Goal: Information Seeking & Learning: Learn about a topic

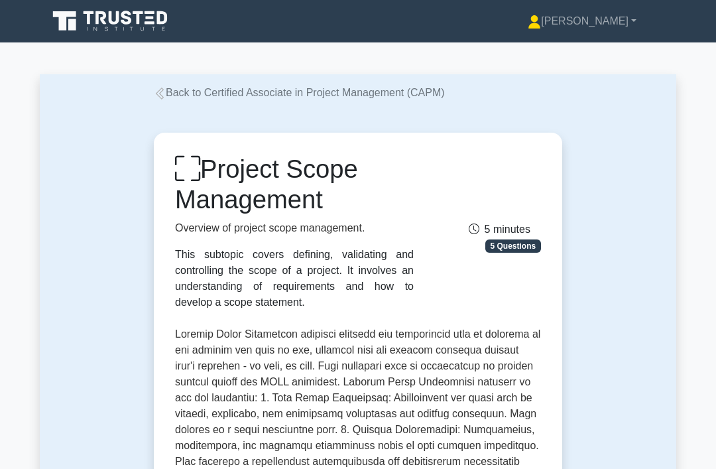
click at [174, 89] on link "Back to Certified Associate in Project Management (CAPM)" at bounding box center [299, 92] width 291 height 11
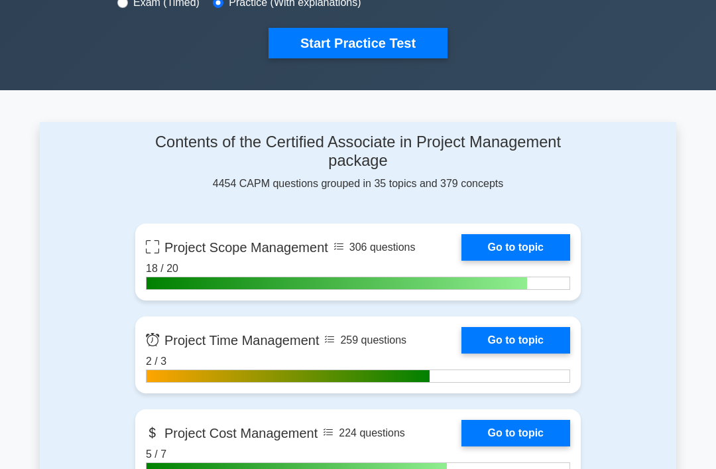
scroll to position [503, 0]
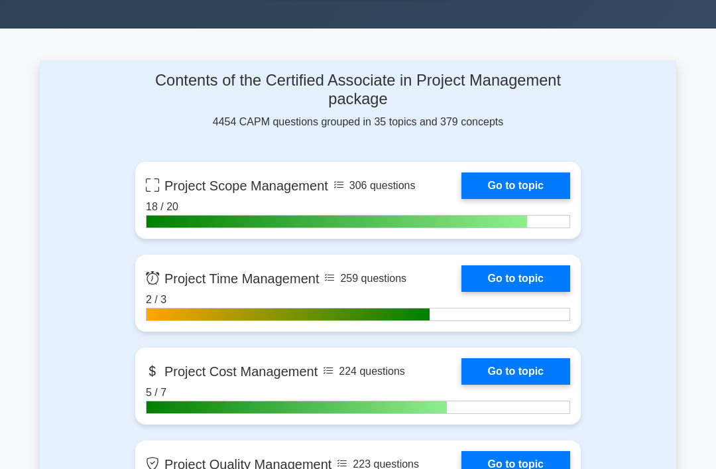
click at [536, 178] on link "Go to topic" at bounding box center [515, 185] width 109 height 27
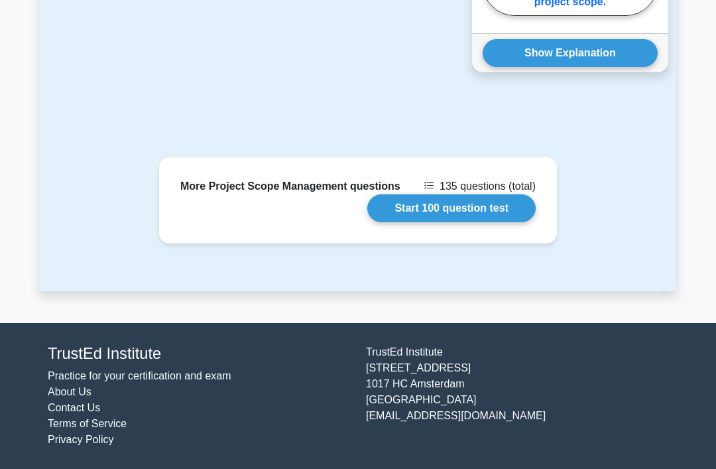
scroll to position [1747, 0]
click at [492, 222] on link "Start 100 question test" at bounding box center [451, 208] width 168 height 28
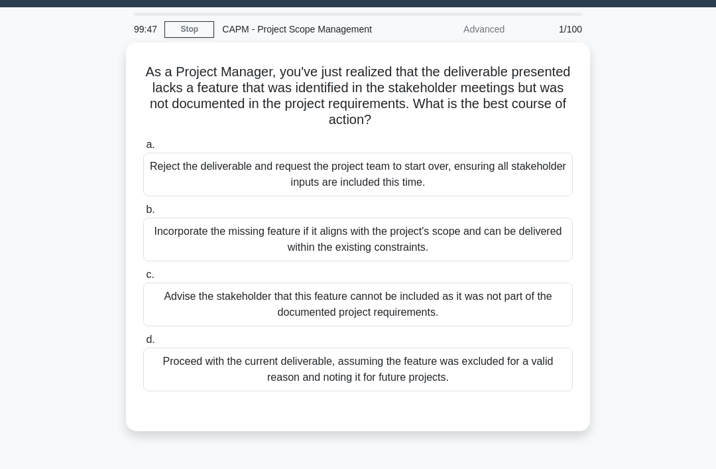
scroll to position [36, 0]
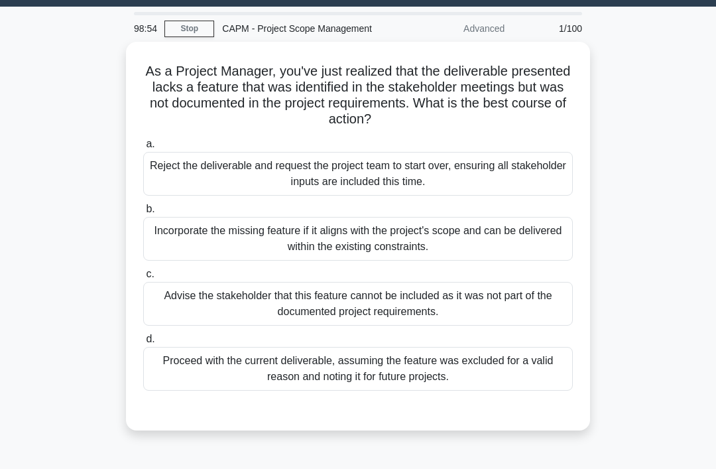
click at [319, 311] on div "Advise the stakeholder that this feature cannot be included as it was not part …" at bounding box center [357, 304] width 429 height 44
click at [143, 278] on input "c. Advise the stakeholder that this feature cannot be included as it was not pa…" at bounding box center [143, 274] width 0 height 9
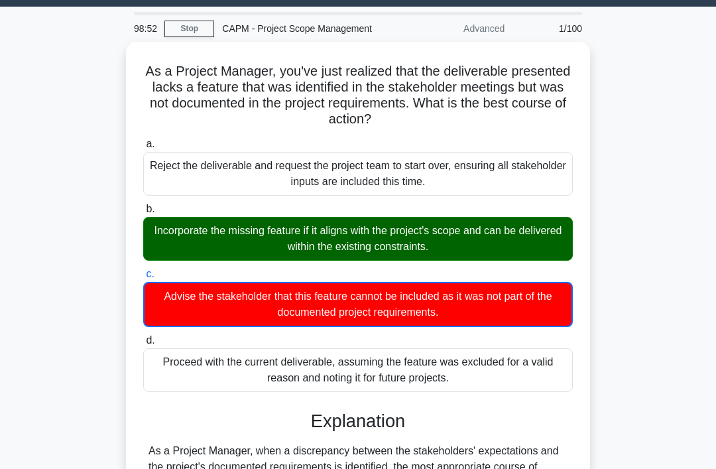
click at [381, 223] on div "Incorporate the missing feature if it aligns with the project's scope and can b…" at bounding box center [357, 239] width 429 height 44
click at [143, 213] on input "b. Incorporate the missing feature if it aligns with the project's scope and ca…" at bounding box center [143, 209] width 0 height 9
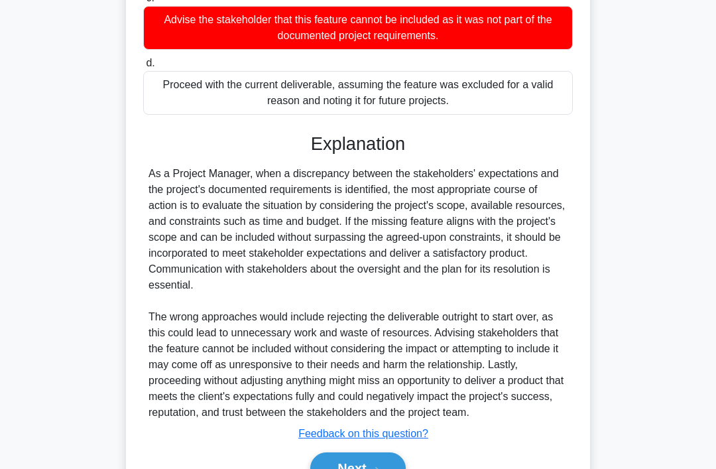
scroll to position [368, 0]
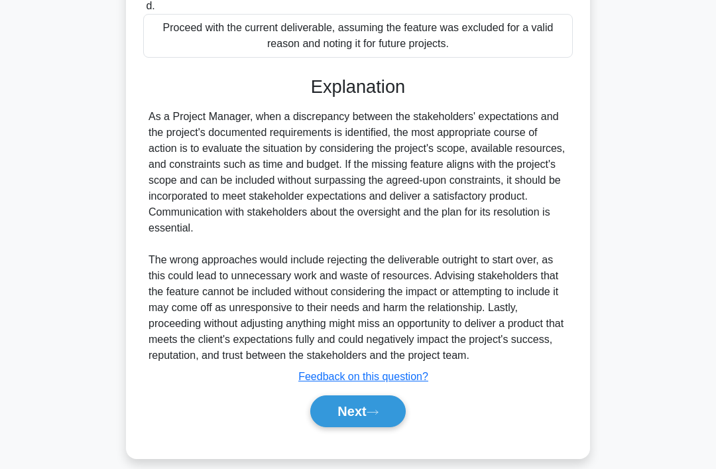
click at [372, 427] on button "Next" at bounding box center [357, 411] width 95 height 32
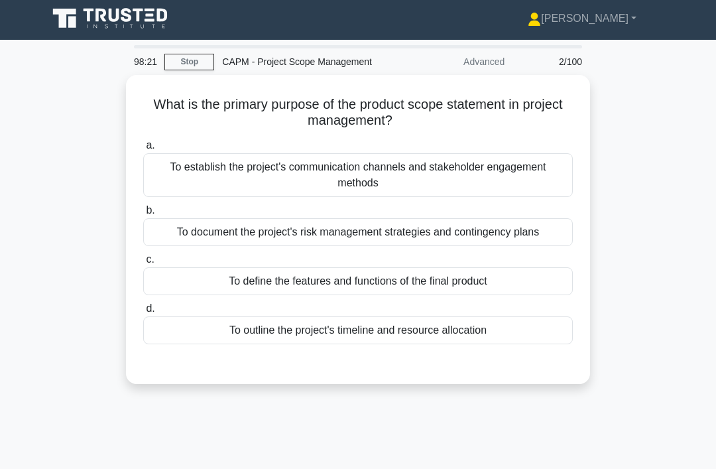
scroll to position [2, 0]
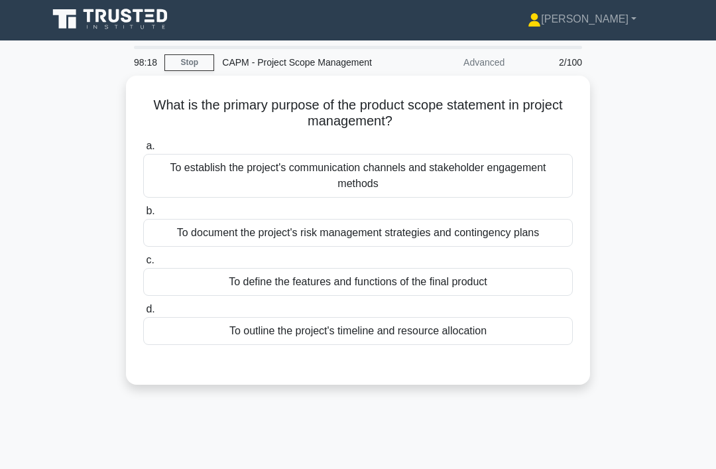
click at [418, 275] on div "To define the features and functions of the final product" at bounding box center [357, 282] width 429 height 28
click at [143, 264] on input "c. To define the features and functions of the final product" at bounding box center [143, 260] width 0 height 9
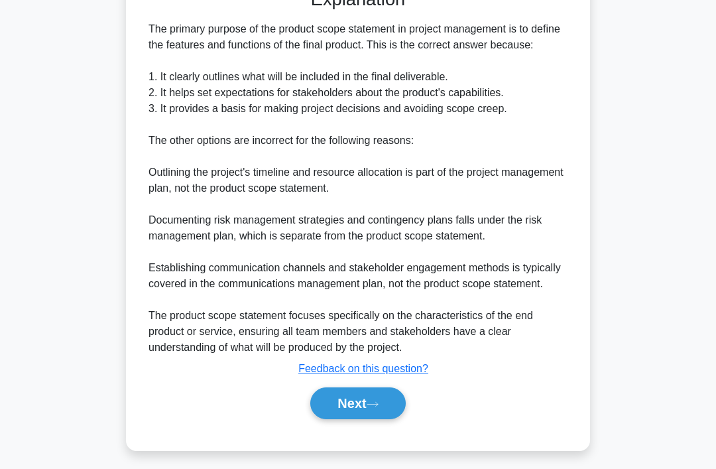
scroll to position [384, 0]
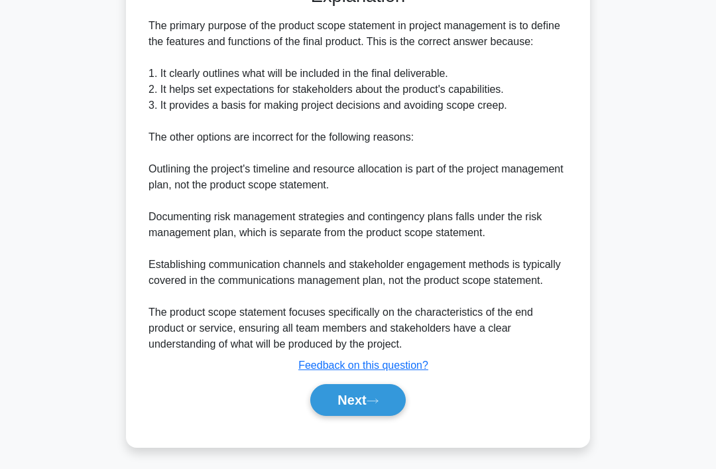
click at [343, 416] on button "Next" at bounding box center [357, 400] width 95 height 32
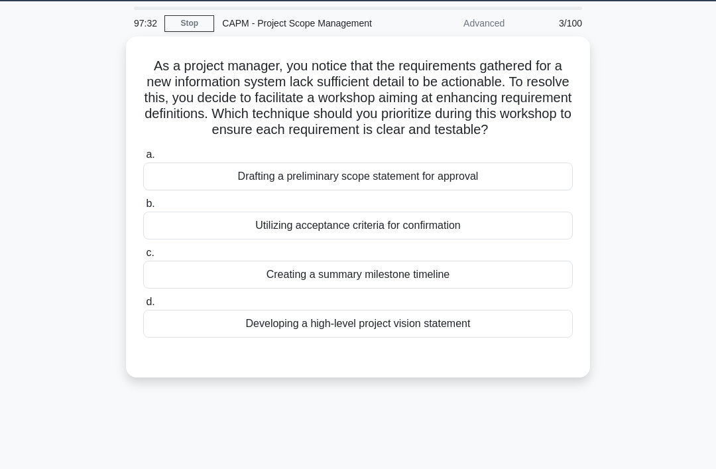
scroll to position [39, 0]
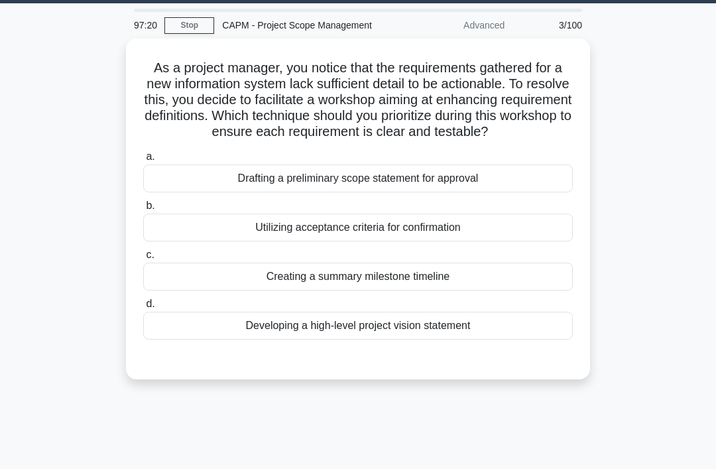
click at [455, 192] on div "Drafting a preliminary scope statement for approval" at bounding box center [357, 178] width 429 height 28
click at [143, 161] on input "a. Drafting a preliminary scope statement for approval" at bounding box center [143, 156] width 0 height 9
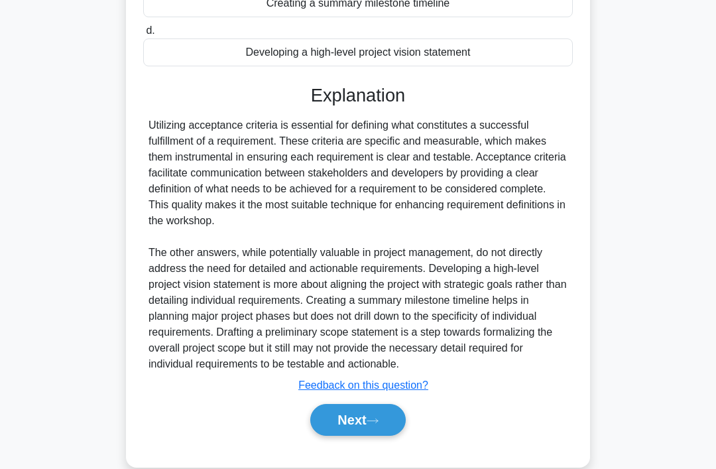
scroll to position [313, 0]
click at [345, 435] on button "Next" at bounding box center [357, 420] width 95 height 32
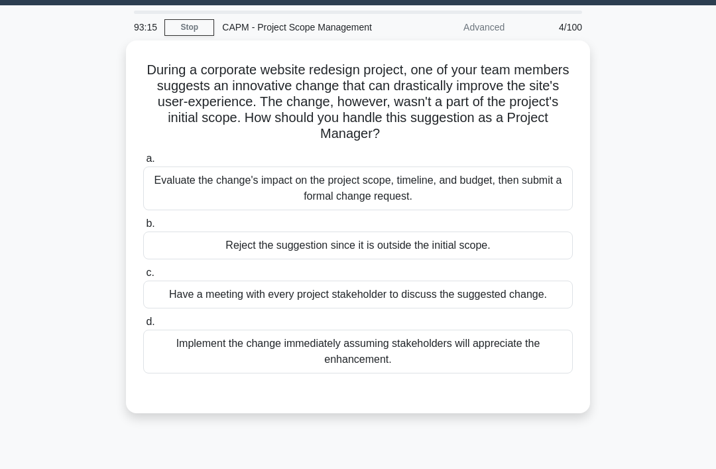
scroll to position [38, 0]
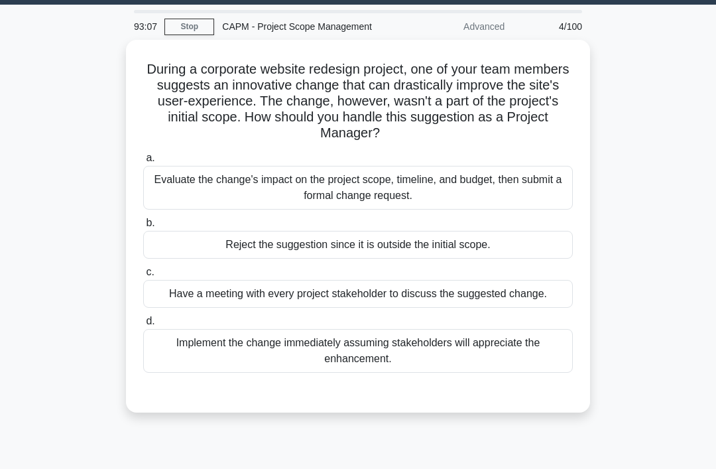
click at [499, 188] on div "Evaluate the change's impact on the project scope, timeline, and budget, then s…" at bounding box center [357, 188] width 429 height 44
click at [143, 162] on input "a. Evaluate the change's impact on the project scope, timeline, and budget, the…" at bounding box center [143, 158] width 0 height 9
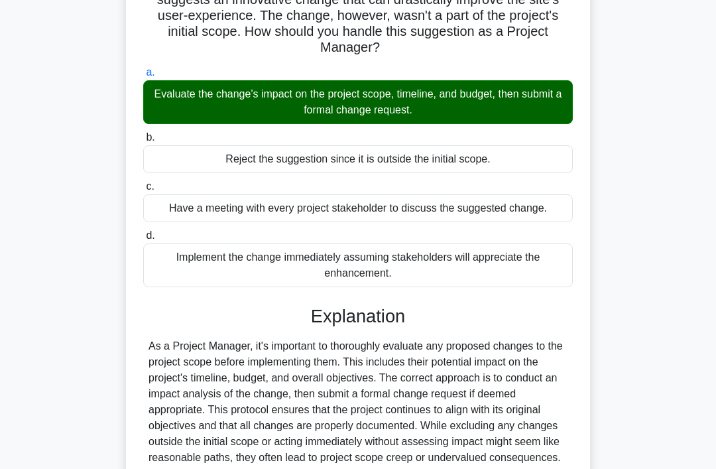
scroll to position [273, 0]
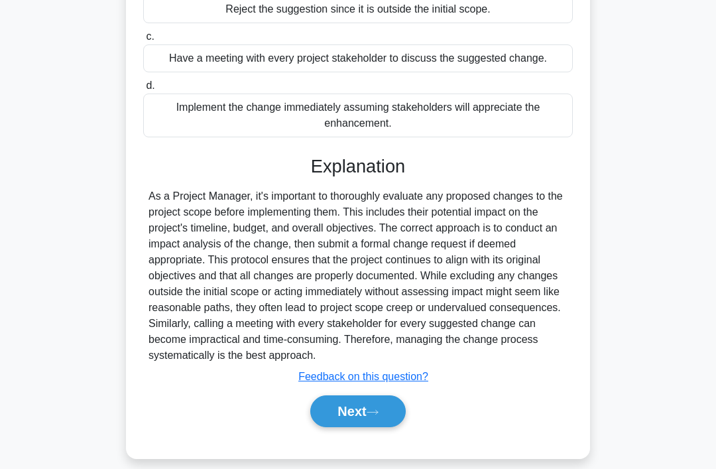
click at [365, 427] on button "Next" at bounding box center [357, 411] width 95 height 32
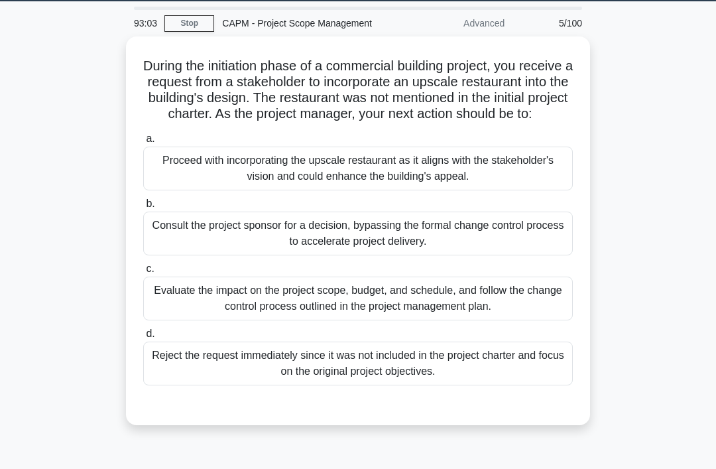
scroll to position [28, 0]
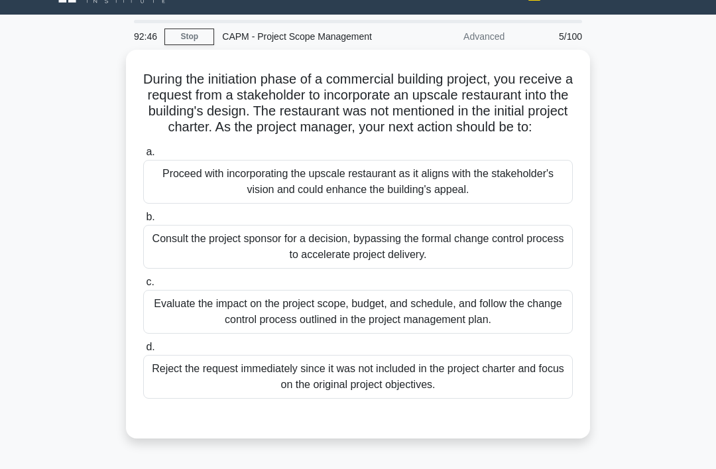
click at [386, 327] on div "Evaluate the impact on the project scope, budget, and schedule, and follow the …" at bounding box center [357, 312] width 429 height 44
click at [143, 286] on input "c. Evaluate the impact on the project scope, budget, and schedule, and follow t…" at bounding box center [143, 282] width 0 height 9
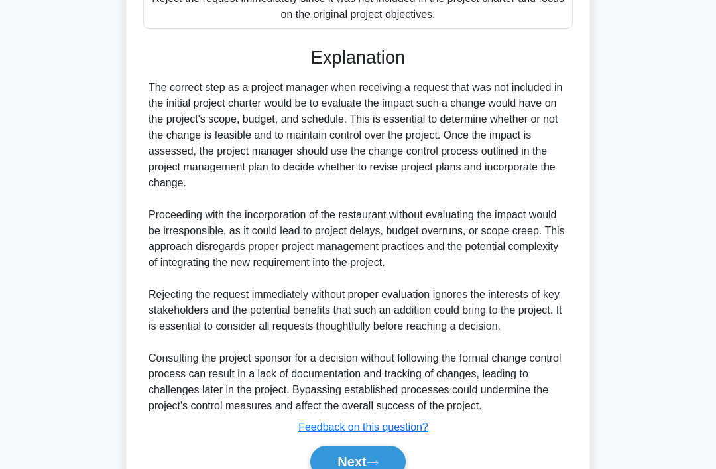
scroll to position [480, 0]
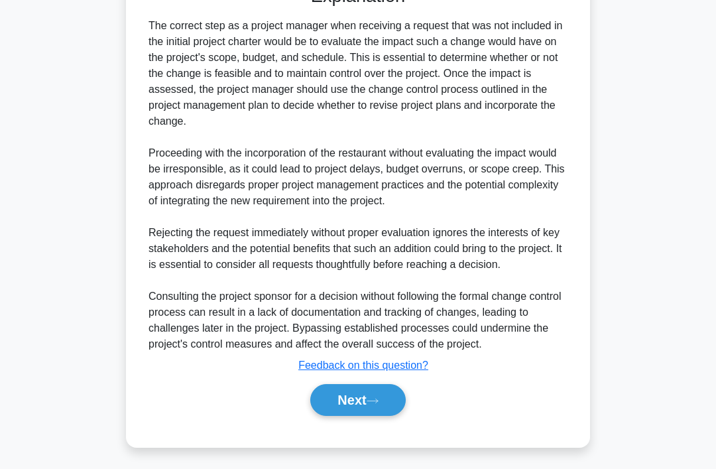
click at [345, 416] on button "Next" at bounding box center [357, 400] width 95 height 32
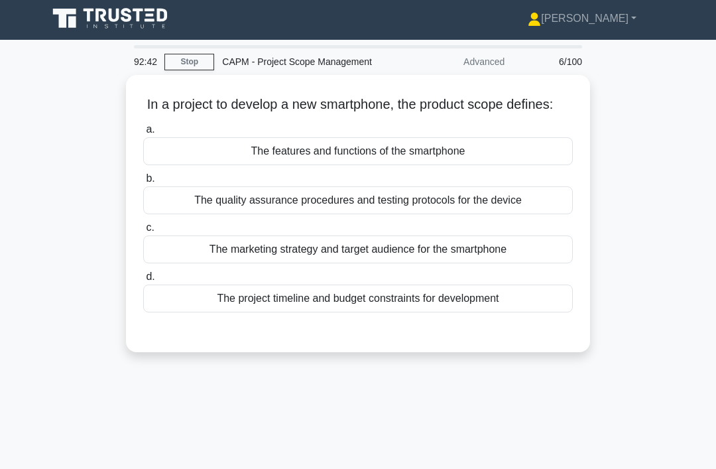
scroll to position [5, 0]
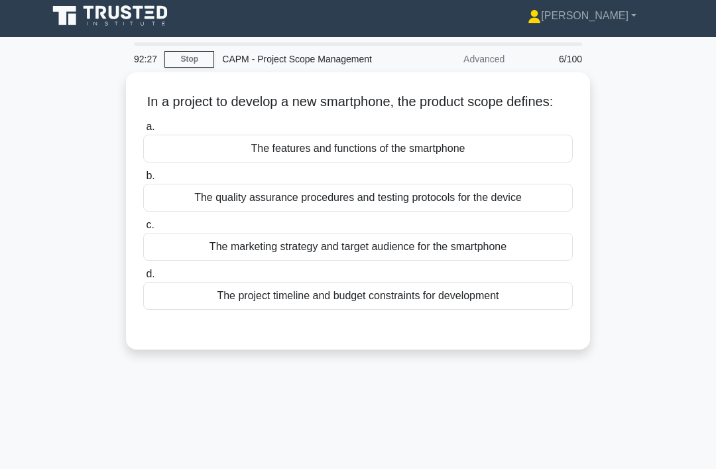
click at [538, 158] on div "The features and functions of the smartphone" at bounding box center [357, 149] width 429 height 28
click at [143, 131] on input "a. The features and functions of the smartphone" at bounding box center [143, 127] width 0 height 9
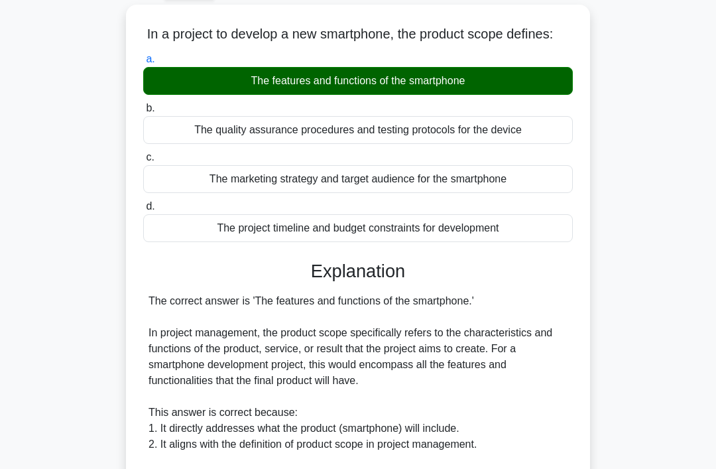
scroll to position [448, 0]
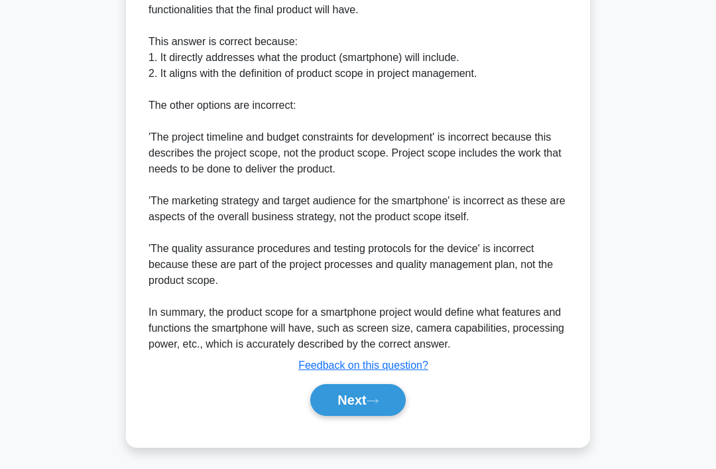
click at [364, 416] on button "Next" at bounding box center [357, 400] width 95 height 32
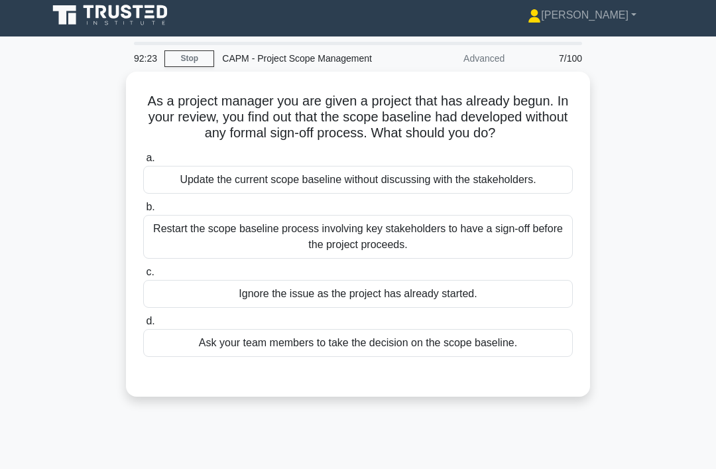
scroll to position [0, 0]
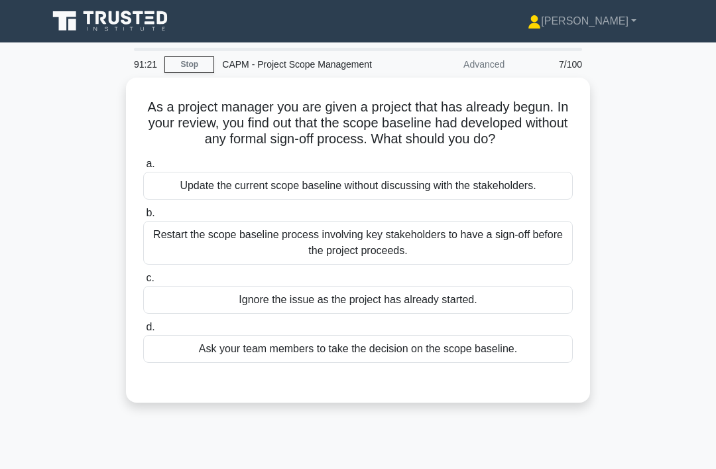
click at [524, 263] on div "Restart the scope baseline process involving key stakeholders to have a sign-of…" at bounding box center [357, 243] width 429 height 44
click at [143, 217] on input "b. Restart the scope baseline process involving key stakeholders to have a sign…" at bounding box center [143, 213] width 0 height 9
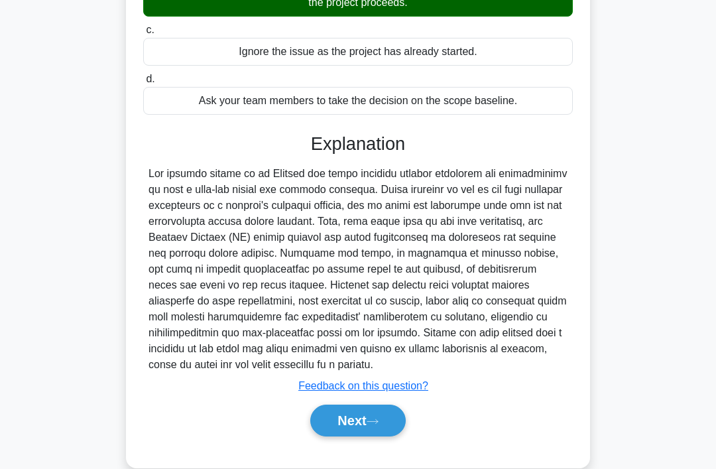
scroll to position [273, 0]
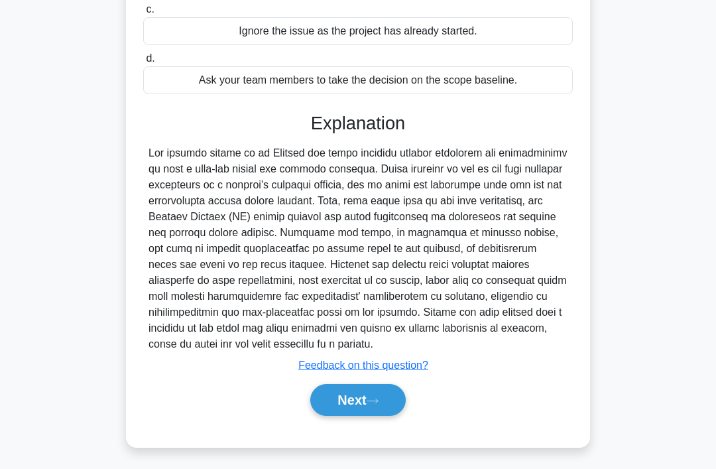
click at [368, 416] on button "Next" at bounding box center [357, 400] width 95 height 32
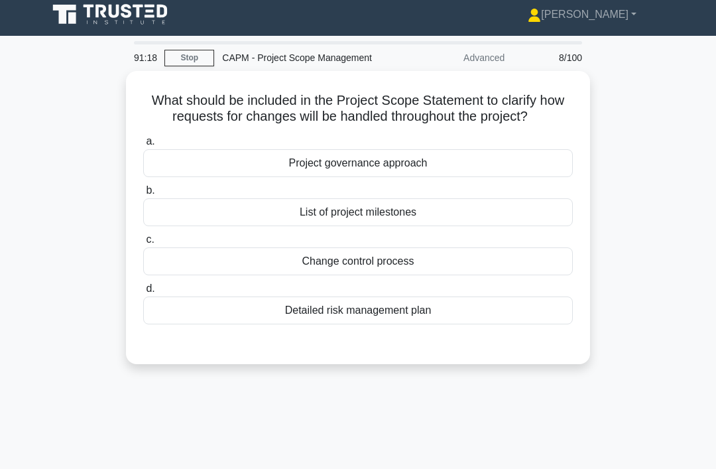
scroll to position [0, 0]
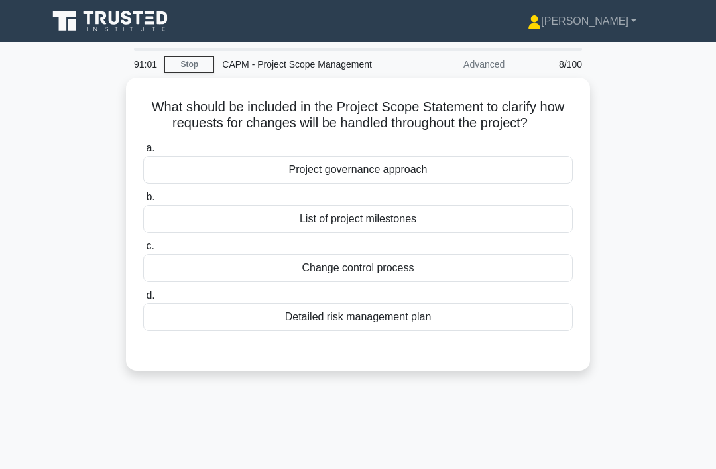
click at [494, 277] on div "Change control process" at bounding box center [357, 268] width 429 height 28
click at [143, 250] on input "c. Change control process" at bounding box center [143, 246] width 0 height 9
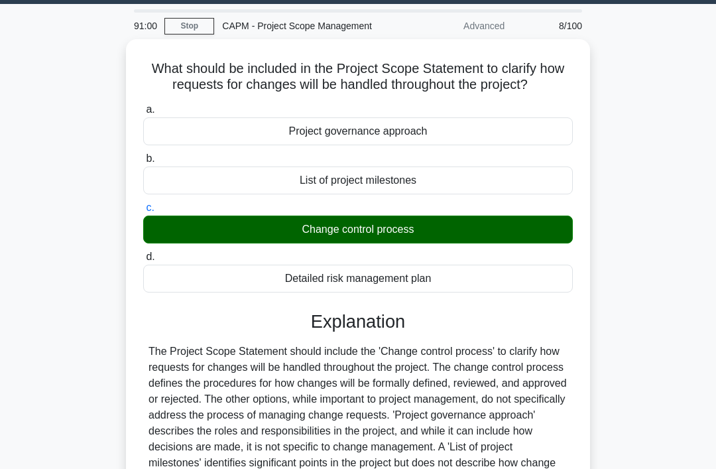
scroll to position [209, 0]
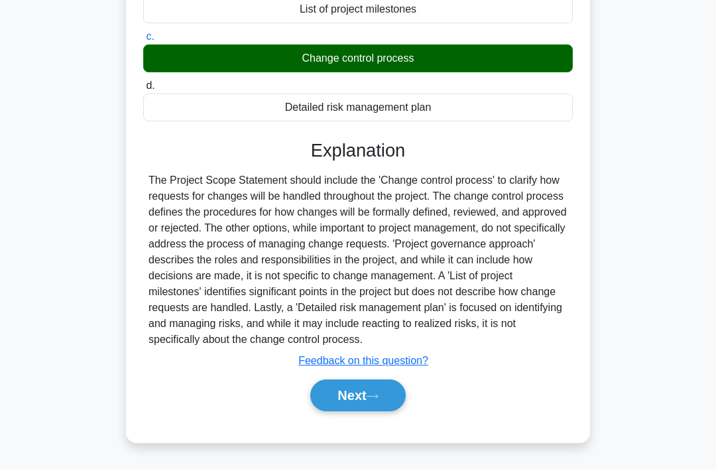
click at [381, 411] on button "Next" at bounding box center [357, 395] width 95 height 32
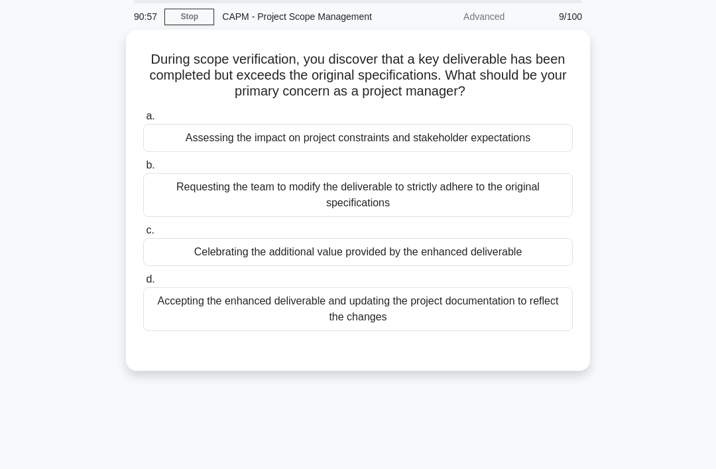
scroll to position [46, 0]
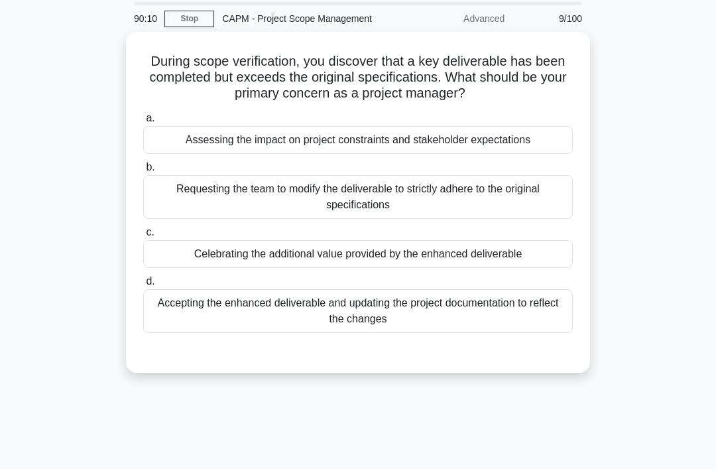
click at [529, 137] on div "Assessing the impact on project constraints and stakeholder expectations" at bounding box center [357, 140] width 429 height 28
click at [143, 123] on input "a. Assessing the impact on project constraints and stakeholder expectations" at bounding box center [143, 118] width 0 height 9
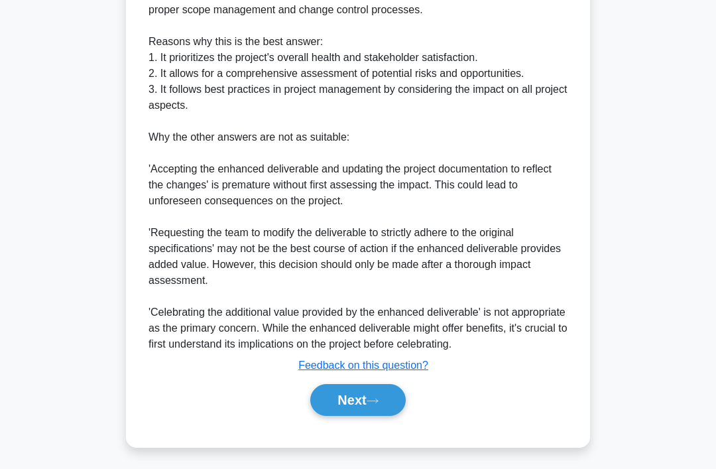
scroll to position [528, 0]
click at [359, 416] on button "Next" at bounding box center [357, 400] width 95 height 32
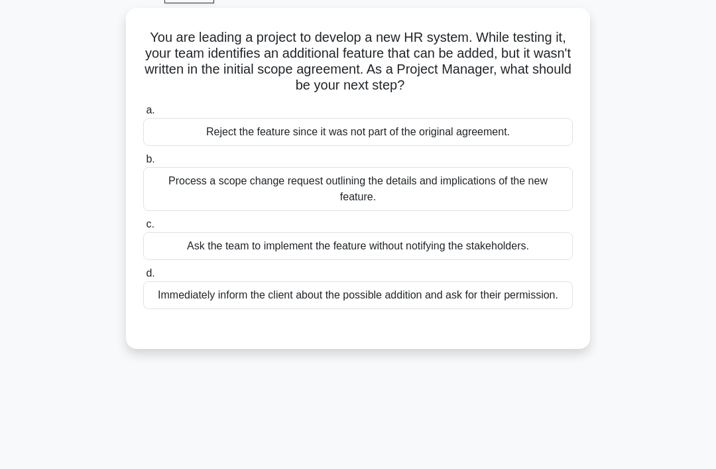
scroll to position [56, 0]
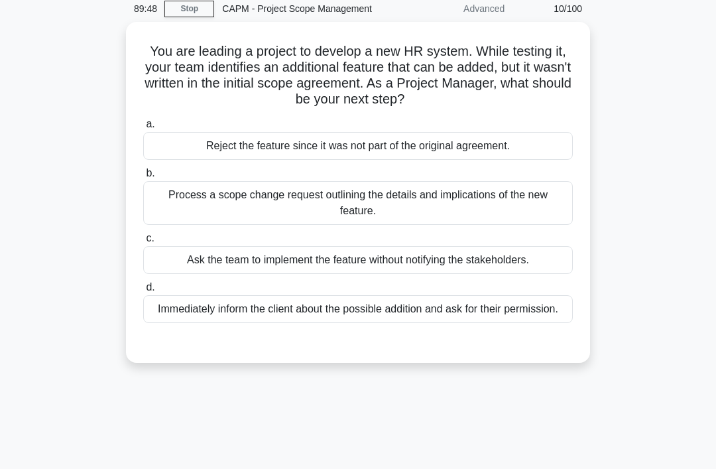
click at [480, 207] on div "Process a scope change request outlining the details and implications of the ne…" at bounding box center [357, 203] width 429 height 44
click at [143, 178] on input "b. Process a scope change request outlining the details and implications of the…" at bounding box center [143, 173] width 0 height 9
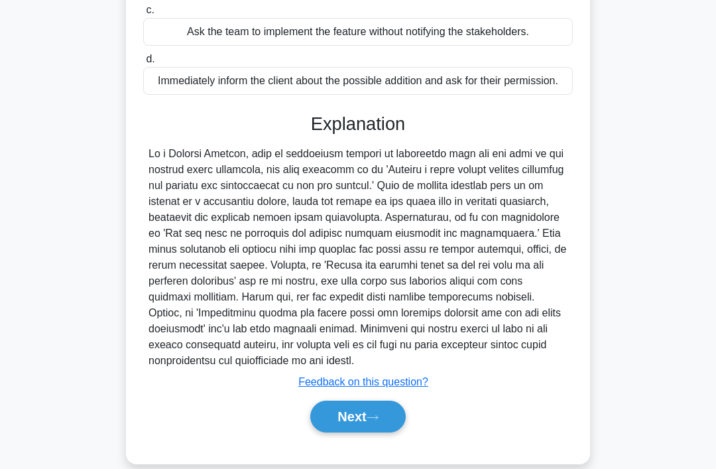
scroll to position [305, 0]
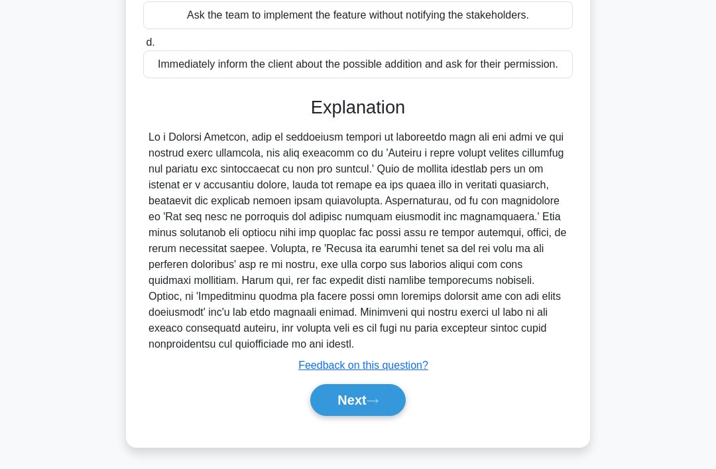
click at [349, 416] on button "Next" at bounding box center [357, 400] width 95 height 32
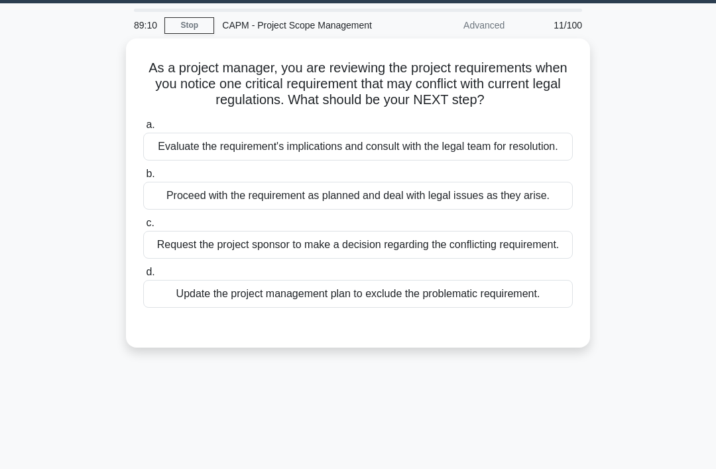
scroll to position [37, 0]
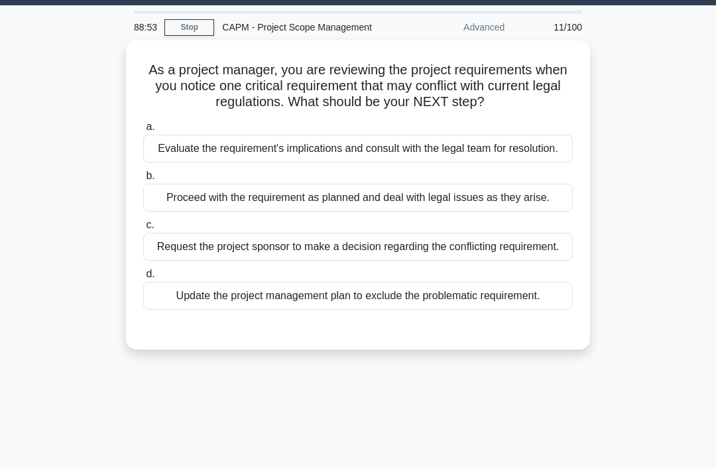
click at [452, 162] on div "Evaluate the requirement's implications and consult with the legal team for res…" at bounding box center [357, 149] width 429 height 28
click at [143, 131] on input "a. Evaluate the requirement's implications and consult with the legal team for …" at bounding box center [143, 127] width 0 height 9
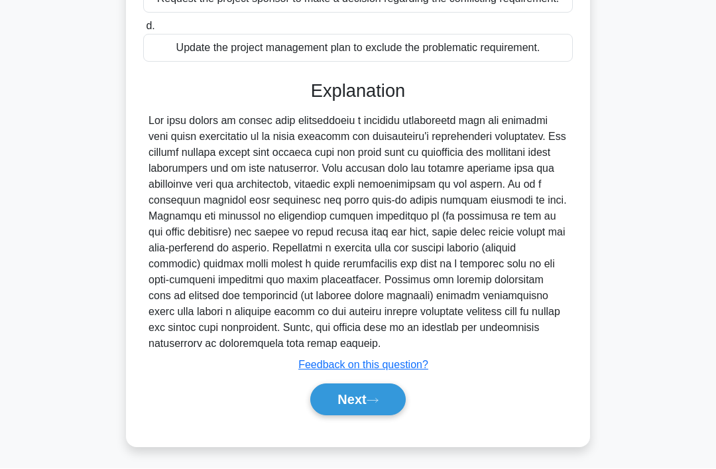
scroll to position [353, 0]
click at [343, 416] on button "Next" at bounding box center [357, 400] width 95 height 32
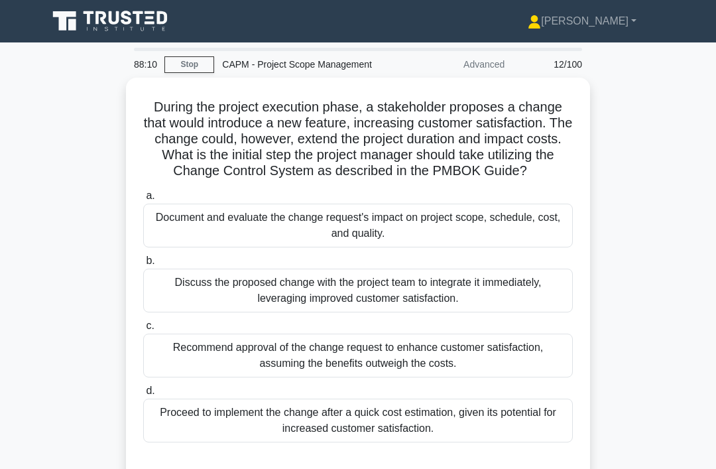
scroll to position [32, 0]
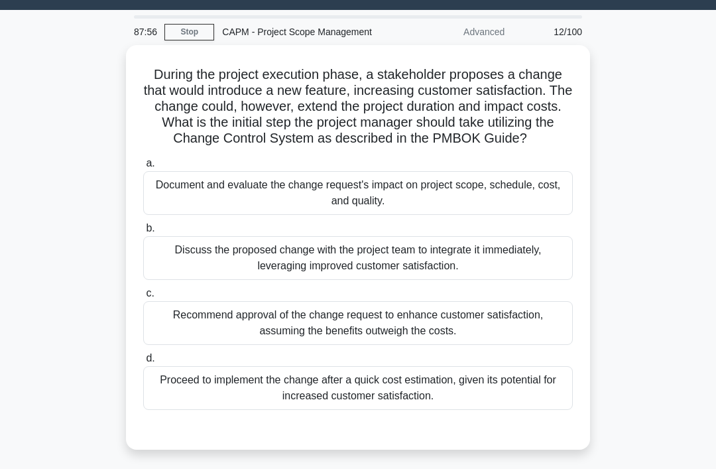
click at [479, 204] on div "Document and evaluate the change request's impact on project scope, schedule, c…" at bounding box center [357, 193] width 429 height 44
click at [143, 168] on input "a. Document and evaluate the change request's impact on project scope, schedule…" at bounding box center [143, 163] width 0 height 9
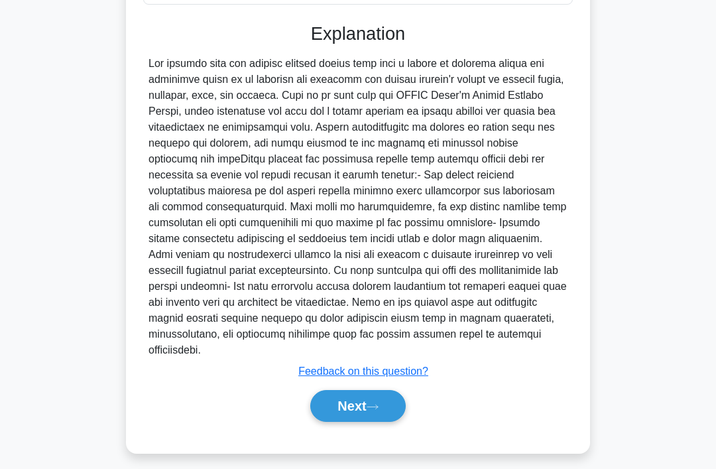
scroll to position [464, 0]
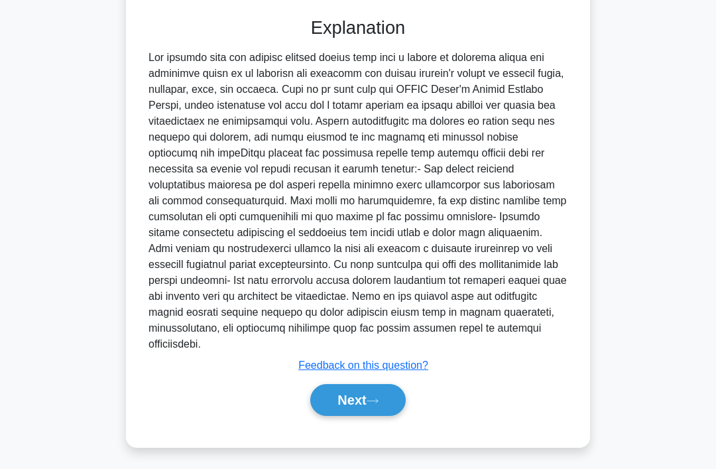
click at [392, 416] on button "Next" at bounding box center [357, 400] width 95 height 32
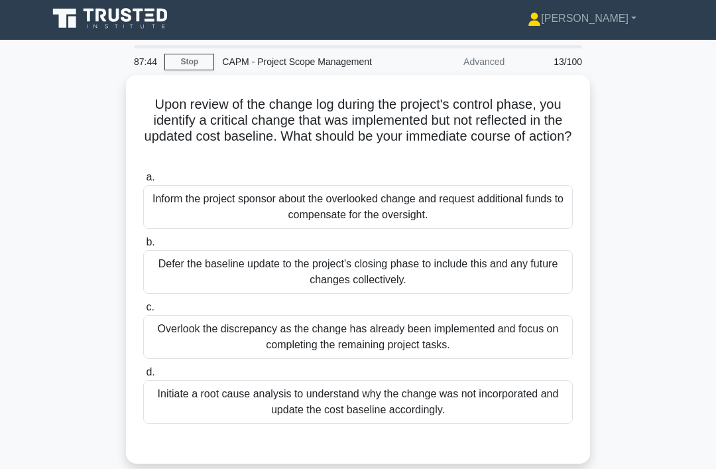
scroll to position [6, 0]
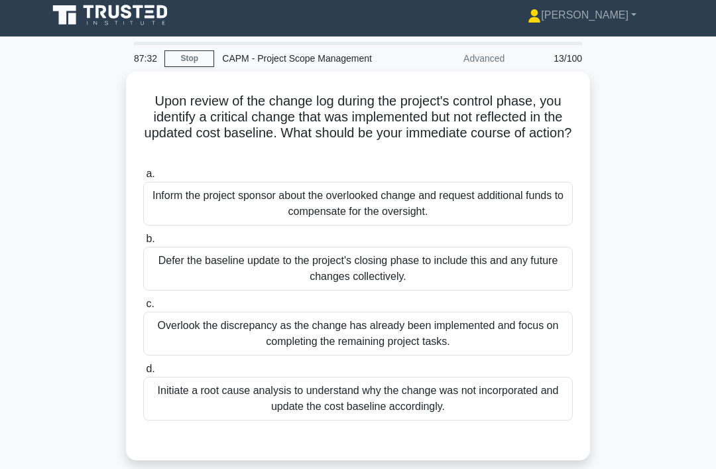
click at [366, 414] on div "Initiate a root cause analysis to understand why the change was not incorporate…" at bounding box center [357, 398] width 429 height 44
click at [143, 373] on input "d. Initiate a root cause analysis to understand why the change was not incorpor…" at bounding box center [143, 368] width 0 height 9
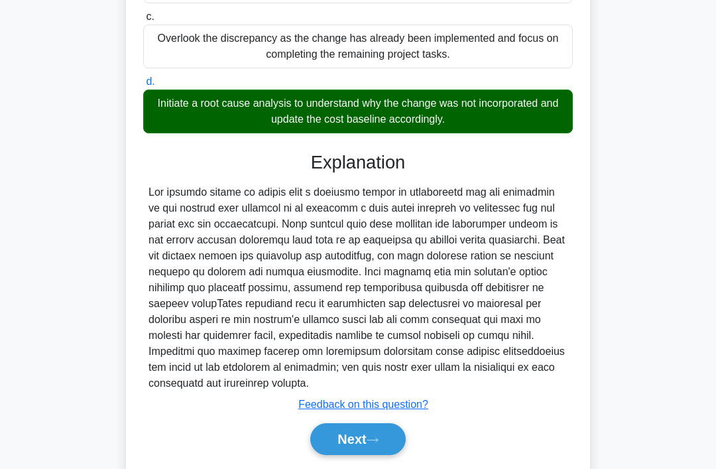
scroll to position [321, 0]
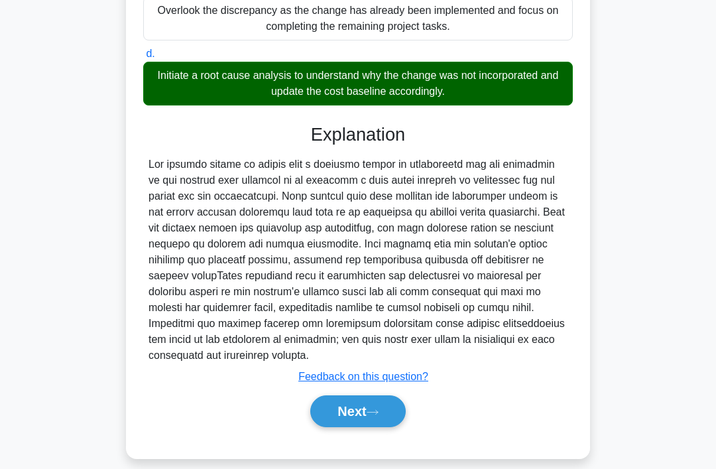
click at [361, 427] on button "Next" at bounding box center [357, 411] width 95 height 32
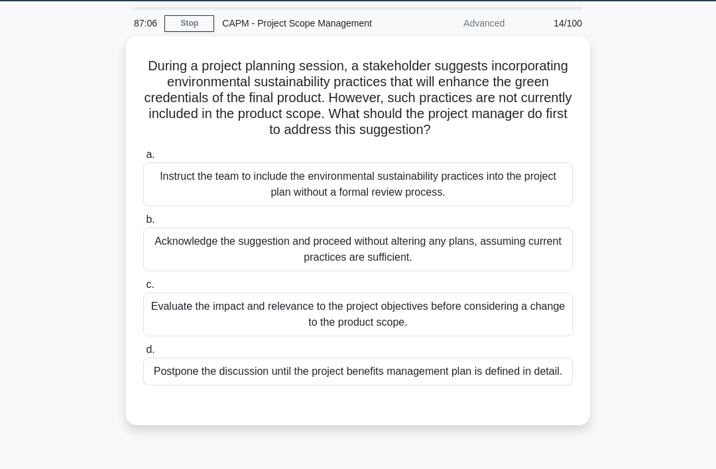
scroll to position [42, 0]
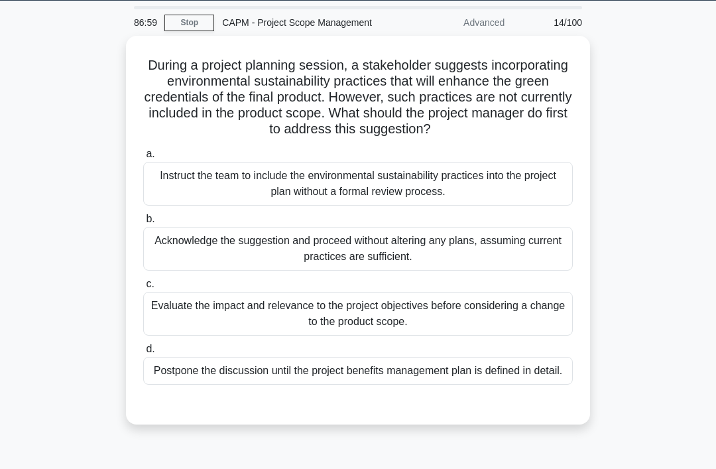
click at [510, 351] on div "a. Instruct the team to include the environmental sustainability practices into…" at bounding box center [357, 265] width 445 height 244
click at [533, 331] on div "Evaluate the impact and relevance to the project objectives before considering …" at bounding box center [357, 314] width 429 height 44
click at [143, 288] on input "c. Evaluate the impact and relevance to the project objectives before consideri…" at bounding box center [143, 284] width 0 height 9
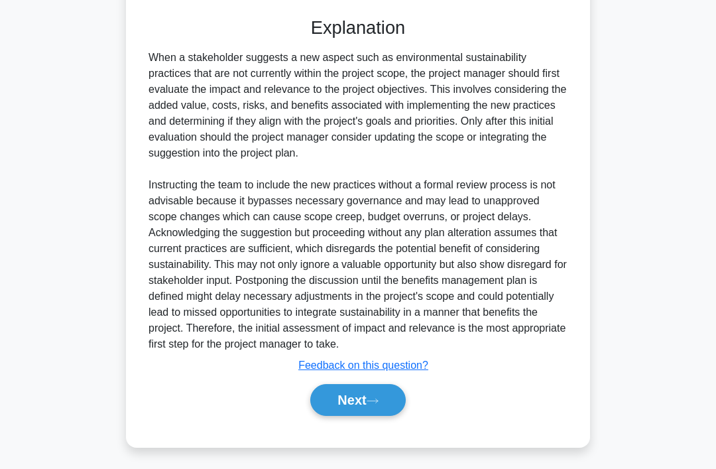
scroll to position [464, 0]
click at [378, 404] on icon at bounding box center [372, 400] width 12 height 7
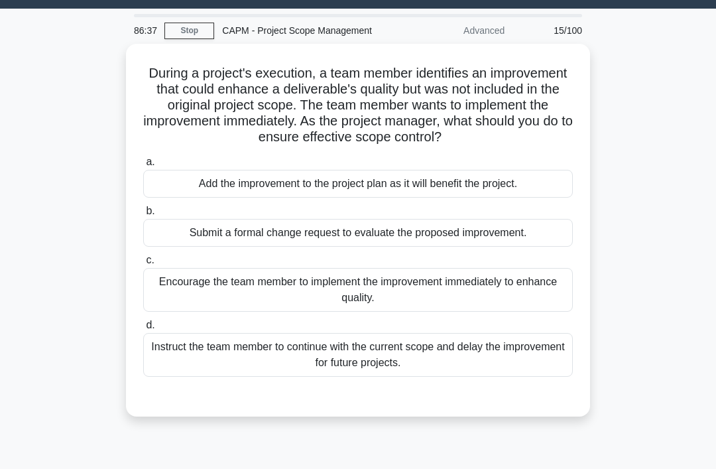
scroll to position [42, 0]
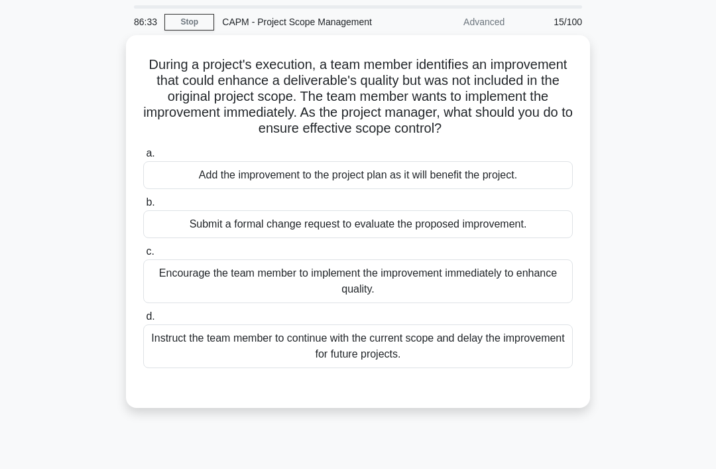
click at [547, 229] on div "Submit a formal change request to evaluate the proposed improvement." at bounding box center [357, 224] width 429 height 28
click at [143, 207] on input "b. Submit a formal change request to evaluate the proposed improvement." at bounding box center [143, 202] width 0 height 9
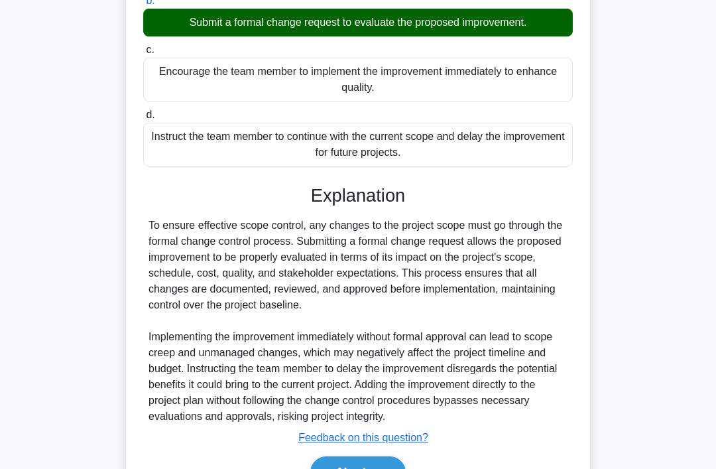
scroll to position [321, 0]
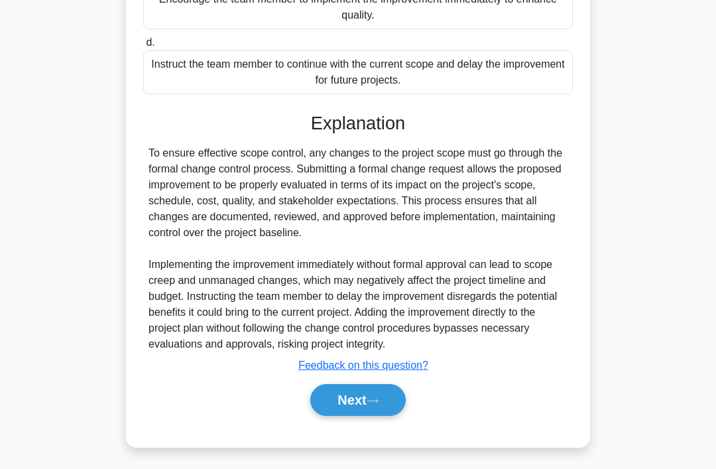
click at [383, 416] on button "Next" at bounding box center [357, 400] width 95 height 32
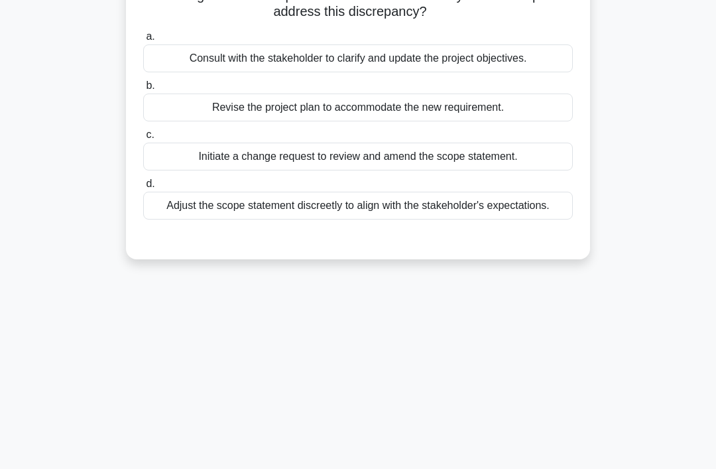
scroll to position [0, 0]
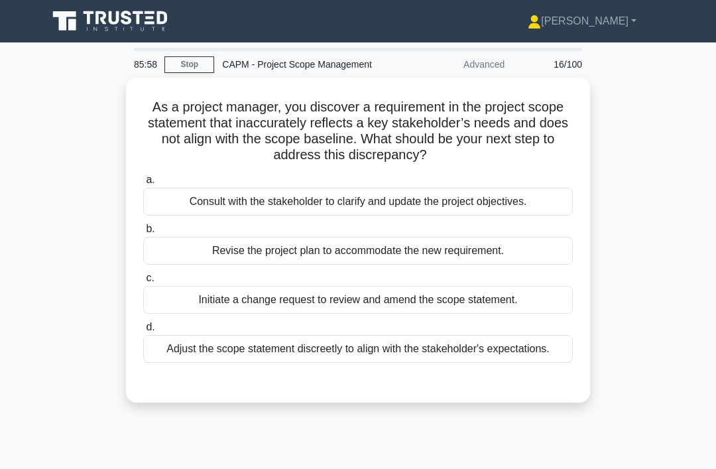
click at [527, 296] on div "Initiate a change request to review and amend the scope statement." at bounding box center [357, 300] width 429 height 28
click at [143, 282] on input "c. Initiate a change request to review and amend the scope statement." at bounding box center [143, 278] width 0 height 9
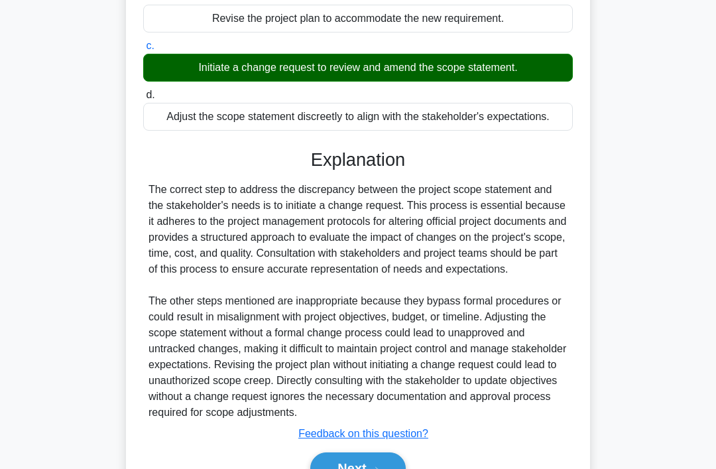
scroll to position [305, 0]
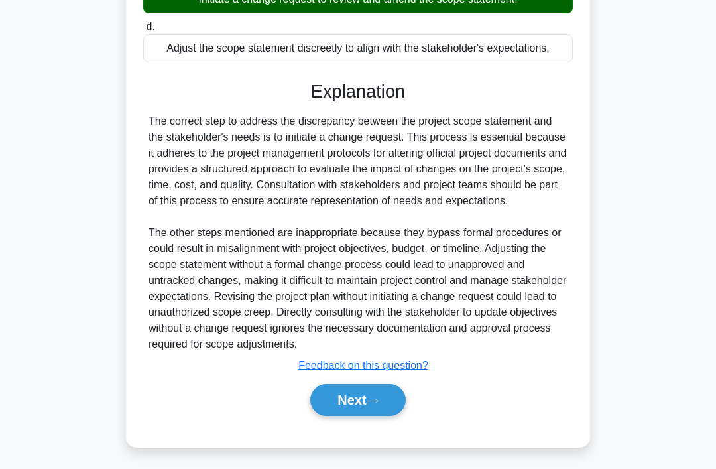
click at [389, 416] on button "Next" at bounding box center [357, 400] width 95 height 32
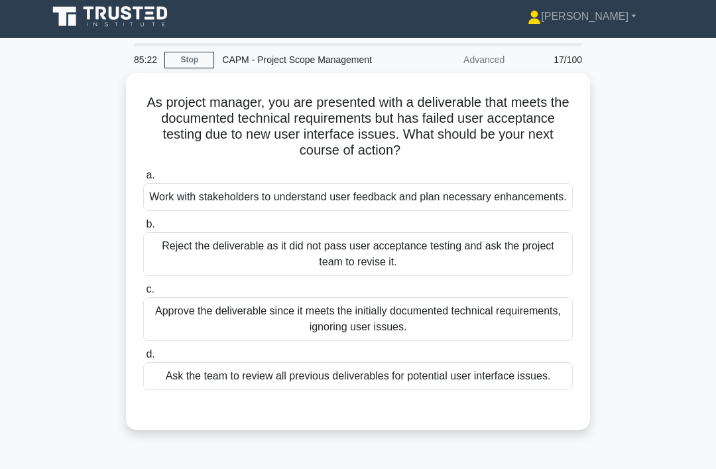
scroll to position [5, 0]
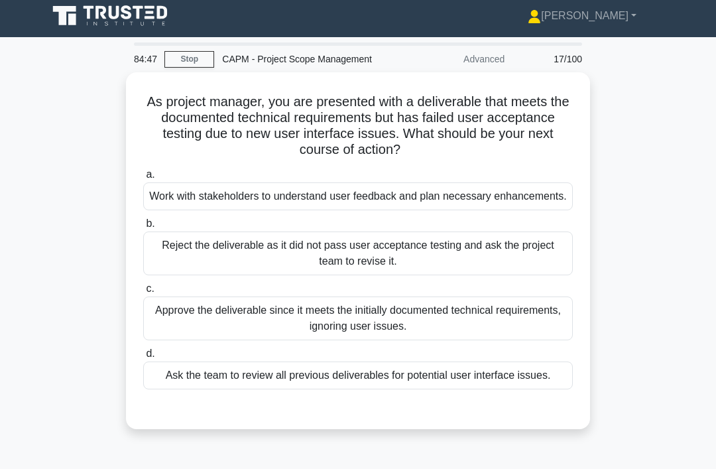
click at [494, 203] on div "Work with stakeholders to understand user feedback and plan necessary enhanceme…" at bounding box center [357, 196] width 429 height 28
click at [143, 179] on input "a. Work with stakeholders to understand user feedback and plan necessary enhanc…" at bounding box center [143, 174] width 0 height 9
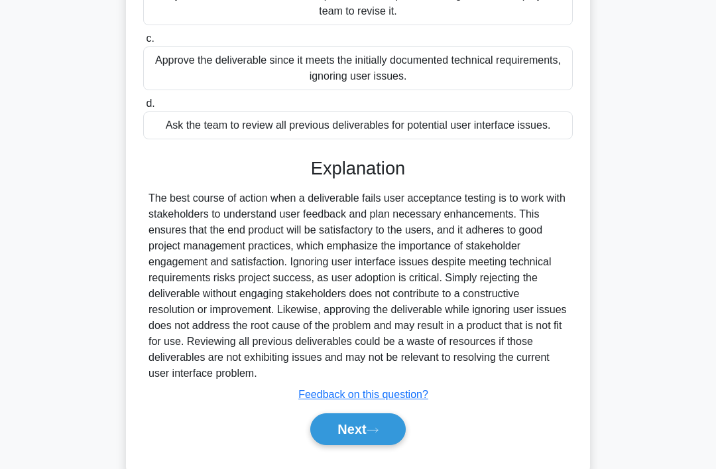
scroll to position [289, 0]
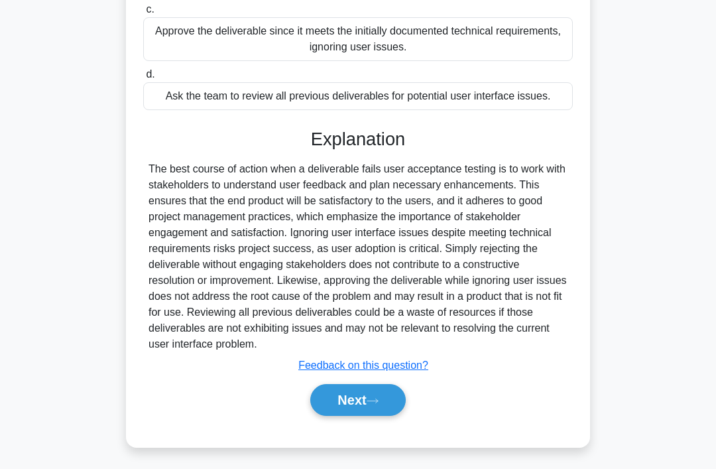
click at [373, 404] on icon at bounding box center [372, 400] width 12 height 7
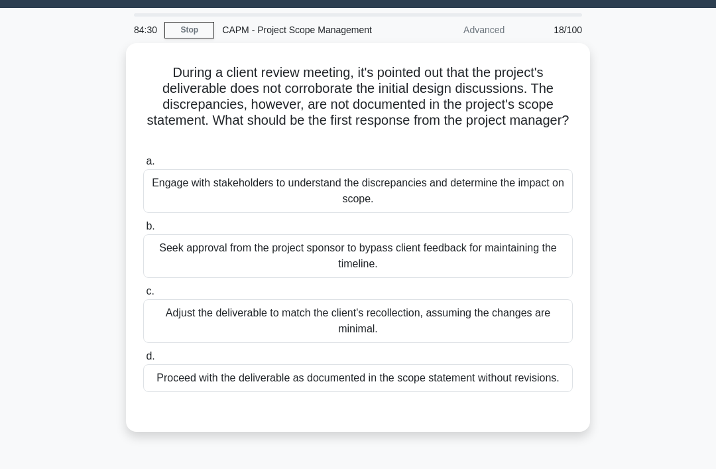
scroll to position [34, 0]
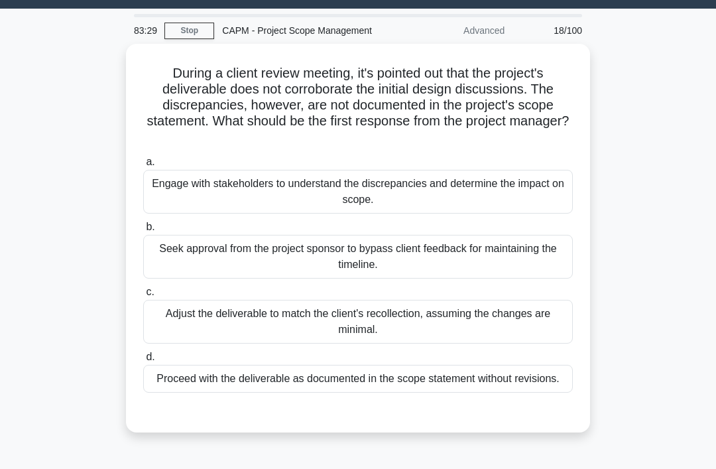
click at [469, 189] on div "Engage with stakeholders to understand the discrepancies and determine the impa…" at bounding box center [357, 192] width 429 height 44
click at [143, 166] on input "a. Engage with stakeholders to understand the discrepancies and determine the i…" at bounding box center [143, 162] width 0 height 9
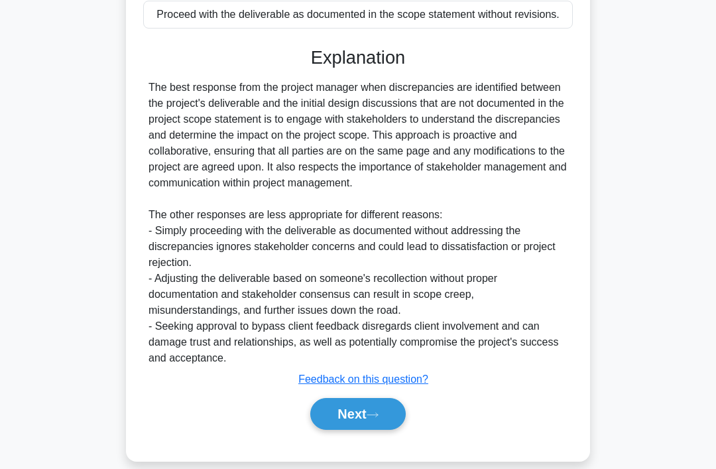
scroll to position [400, 0]
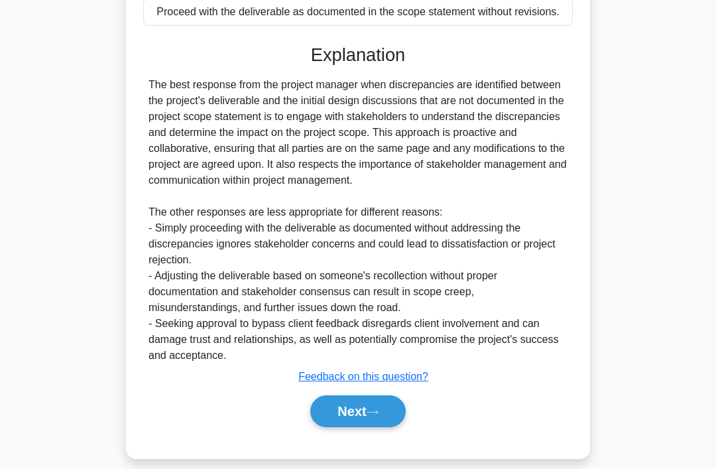
click at [330, 427] on button "Next" at bounding box center [357, 411] width 95 height 32
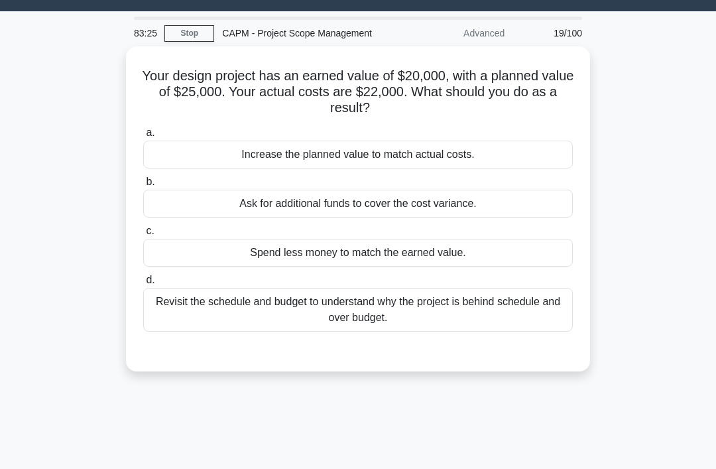
scroll to position [0, 0]
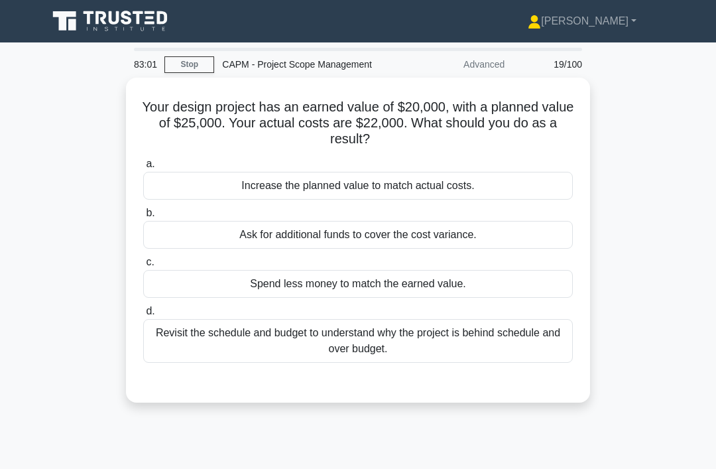
click at [333, 338] on div "Revisit the schedule and budget to understand why the project is behind schedul…" at bounding box center [357, 341] width 429 height 44
click at [143, 315] on input "d. Revisit the schedule and budget to understand why the project is behind sche…" at bounding box center [143, 311] width 0 height 9
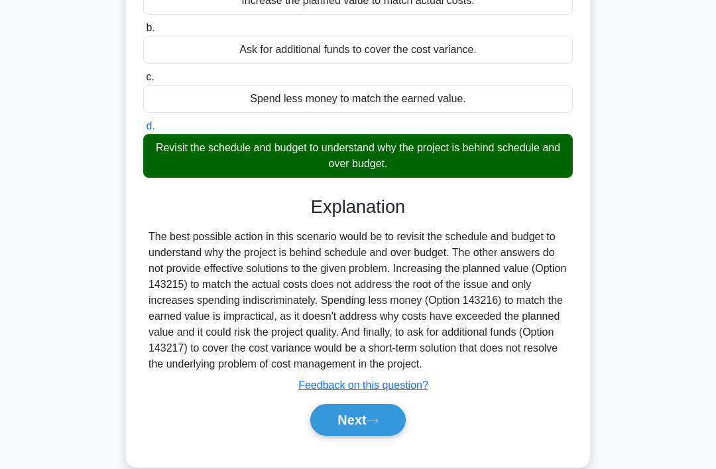
scroll to position [204, 0]
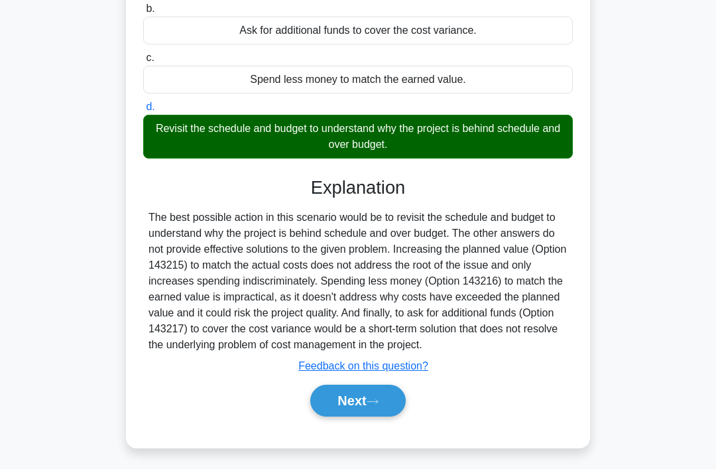
click at [345, 416] on button "Next" at bounding box center [357, 400] width 95 height 32
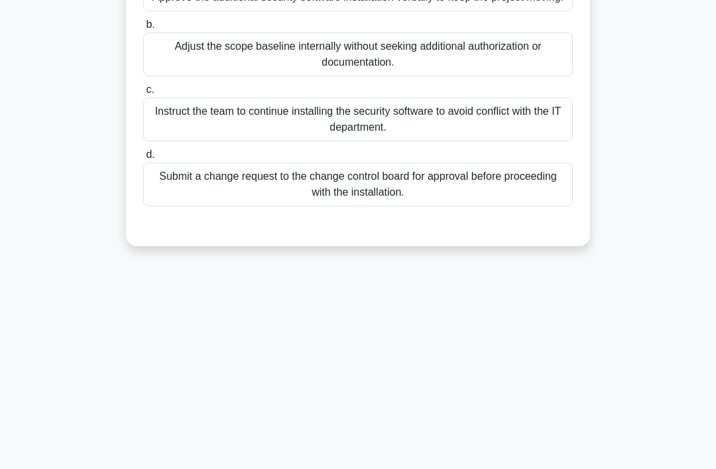
click at [348, 435] on div "82:58 Stop CAPM - Project Scope Management Advanced 20/100 During the execution…" at bounding box center [358, 175] width 636 height 663
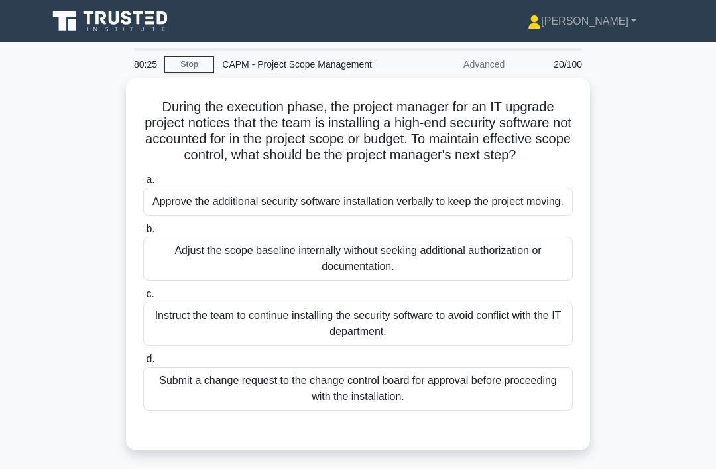
scroll to position [25, 0]
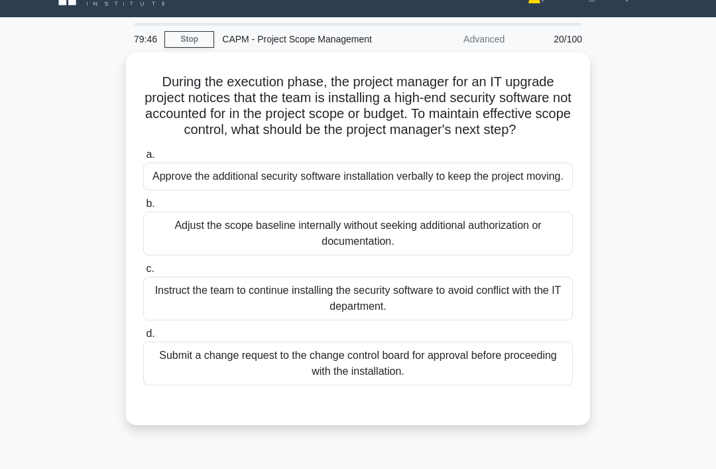
click at [523, 378] on div "Submit a change request to the change control board for approval before proceed…" at bounding box center [357, 363] width 429 height 44
click at [143, 338] on input "d. Submit a change request to the change control board for approval before proc…" at bounding box center [143, 333] width 0 height 9
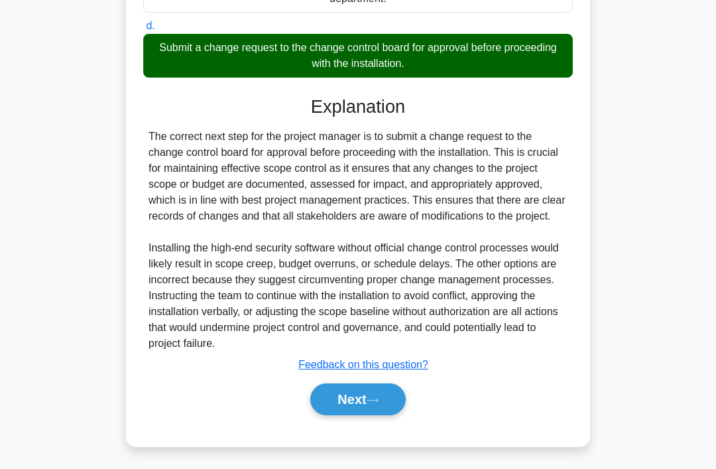
scroll to position [353, 0]
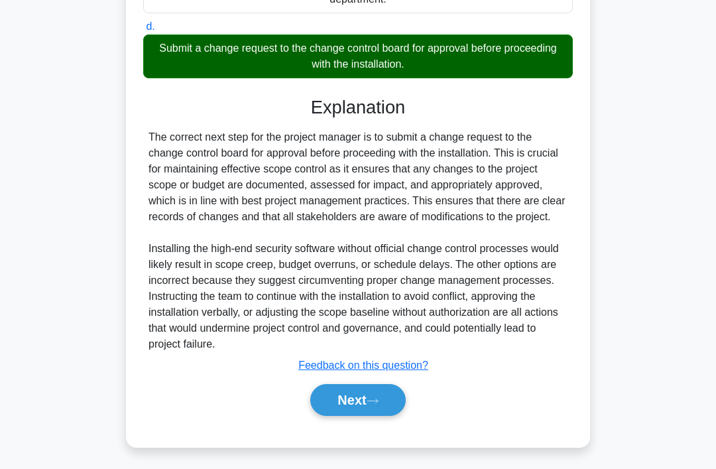
click at [384, 416] on button "Next" at bounding box center [357, 400] width 95 height 32
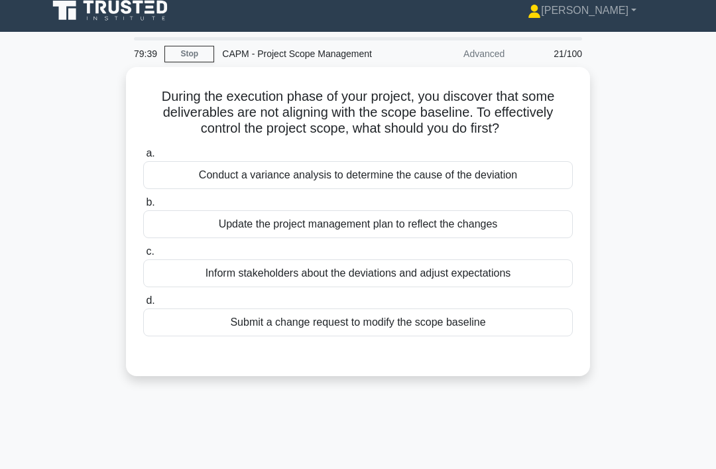
scroll to position [11, 0]
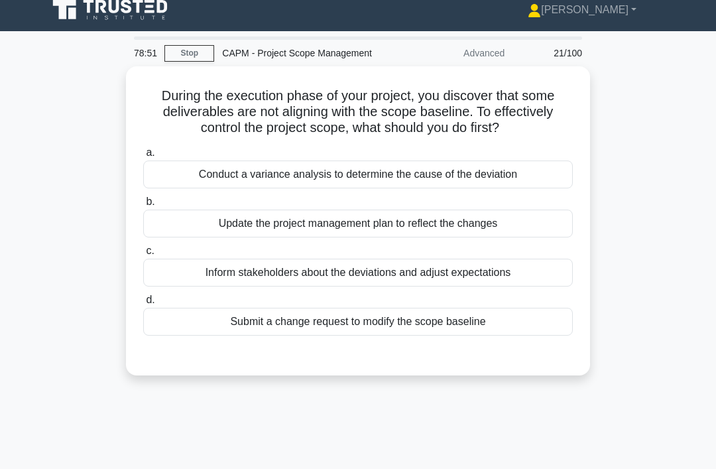
click at [540, 184] on div "Conduct a variance analysis to determine the cause of the deviation" at bounding box center [357, 174] width 429 height 28
click at [143, 157] on input "a. Conduct a variance analysis to determine the cause of the deviation" at bounding box center [143, 152] width 0 height 9
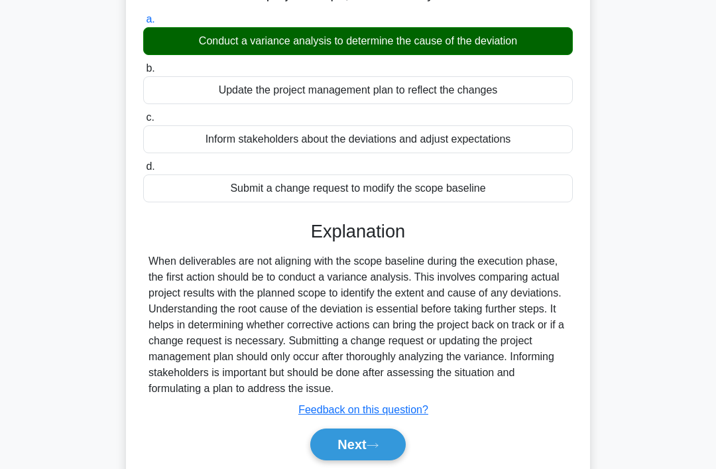
scroll to position [204, 0]
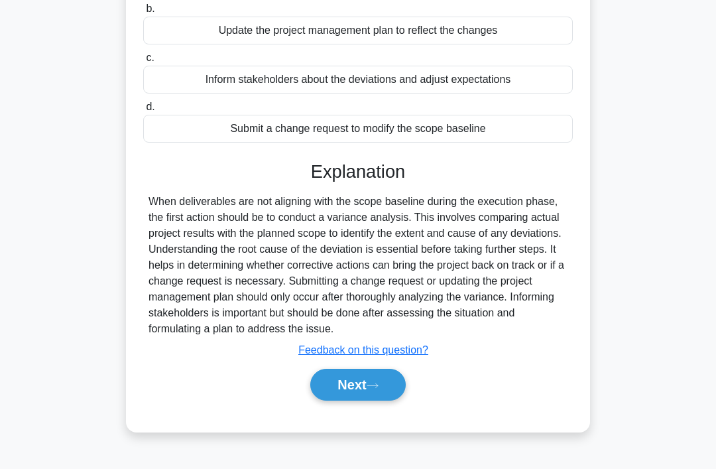
click at [345, 400] on button "Next" at bounding box center [357, 384] width 95 height 32
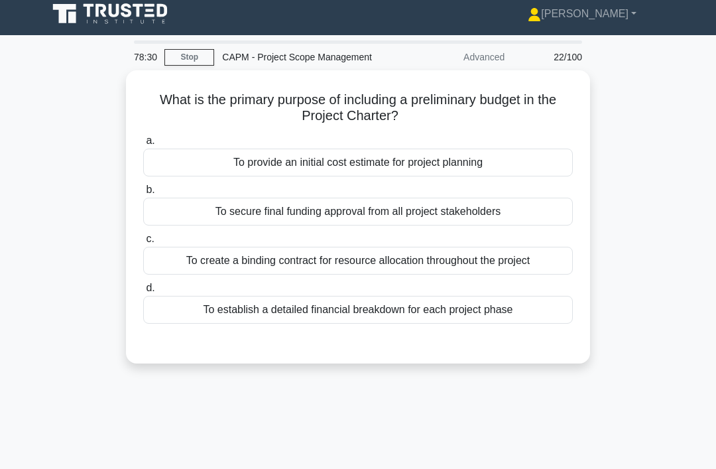
scroll to position [0, 0]
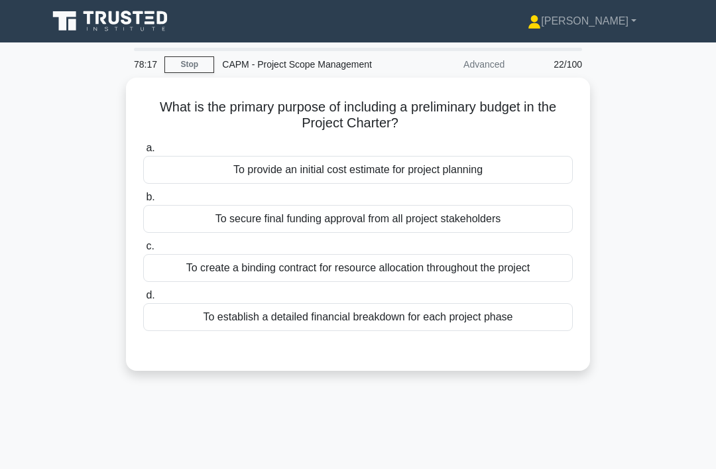
click at [461, 167] on div "To provide an initial cost estimate for project planning" at bounding box center [357, 170] width 429 height 28
click at [143, 152] on input "a. To provide an initial cost estimate for project planning" at bounding box center [143, 148] width 0 height 9
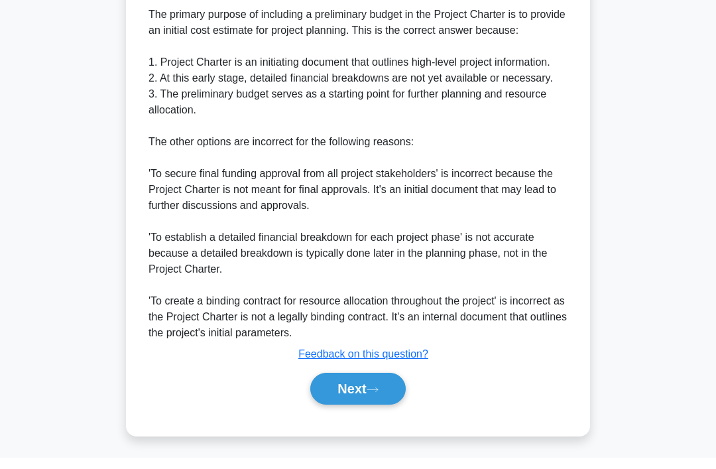
scroll to position [368, 0]
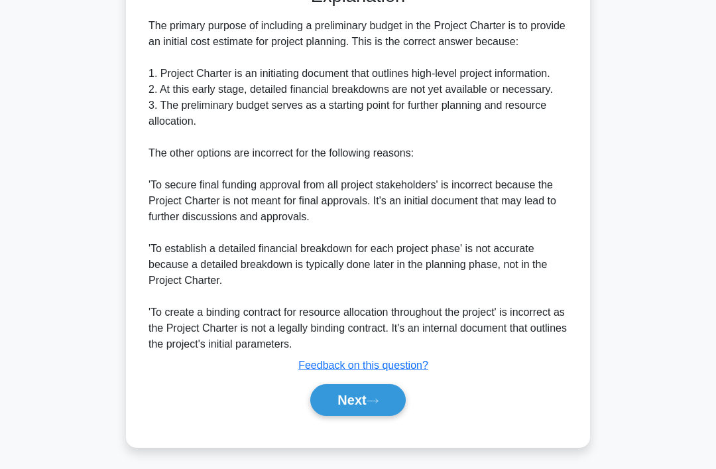
click at [384, 416] on button "Next" at bounding box center [357, 400] width 95 height 32
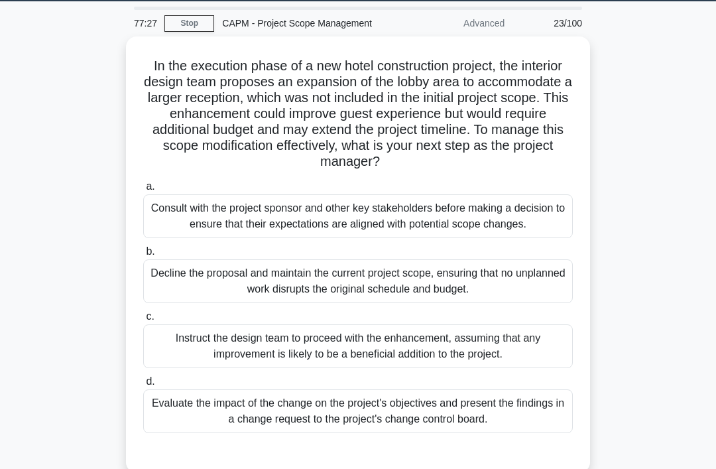
scroll to position [41, 0]
click at [521, 433] on div "Evaluate the impact of the change on the project's objectives and present the f…" at bounding box center [357, 411] width 429 height 44
click at [143, 386] on input "d. Evaluate the impact of the change on the project's objectives and present th…" at bounding box center [143, 381] width 0 height 9
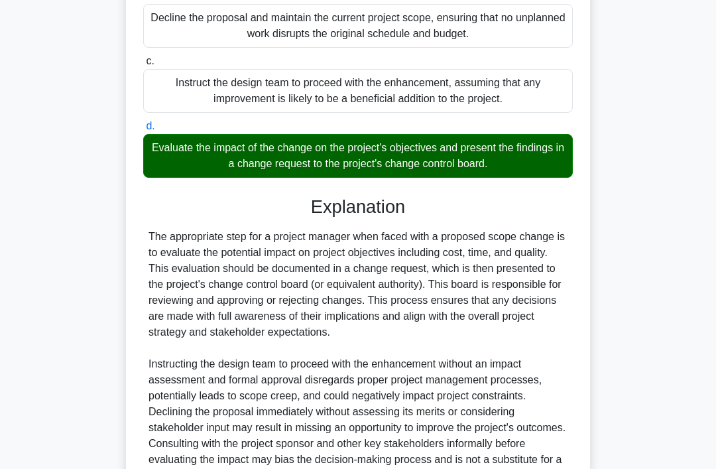
scroll to position [432, 0]
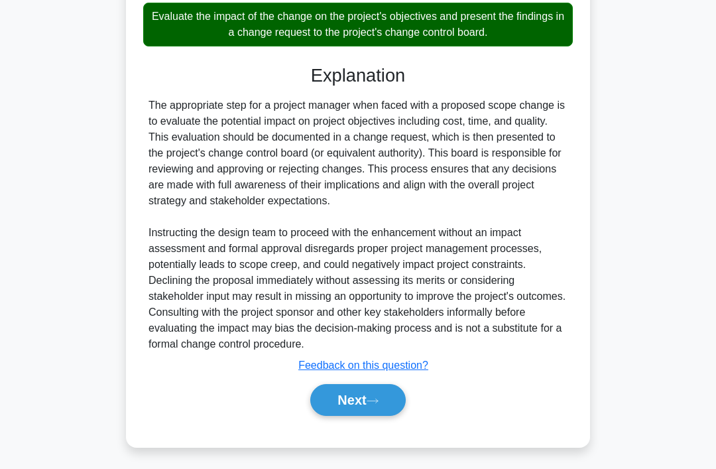
click at [392, 416] on button "Next" at bounding box center [357, 400] width 95 height 32
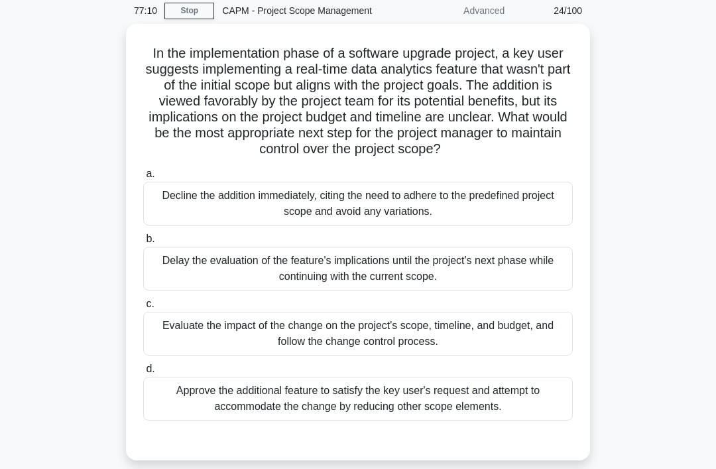
scroll to position [54, 0]
click at [457, 355] on div "Evaluate the impact of the change on the project's scope, timeline, and budget,…" at bounding box center [357, 333] width 429 height 44
click at [143, 307] on input "c. Evaluate the impact of the change on the project's scope, timeline, and budg…" at bounding box center [143, 303] width 0 height 9
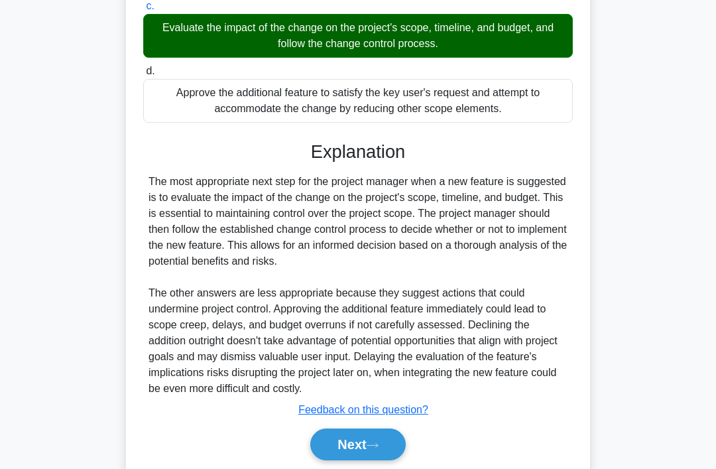
scroll to position [400, 0]
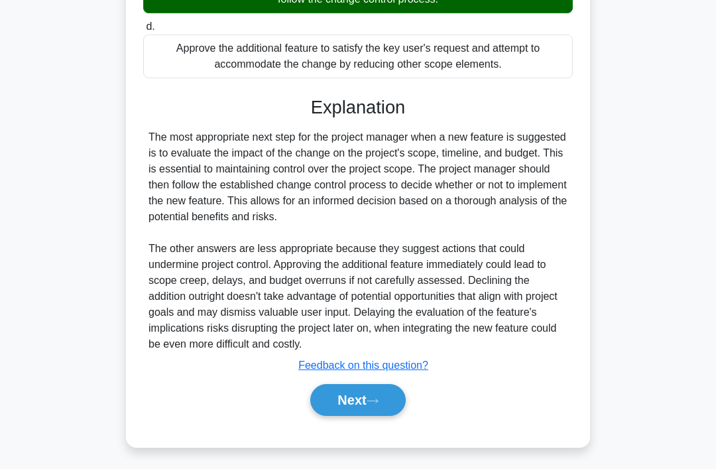
click at [386, 416] on button "Next" at bounding box center [357, 400] width 95 height 32
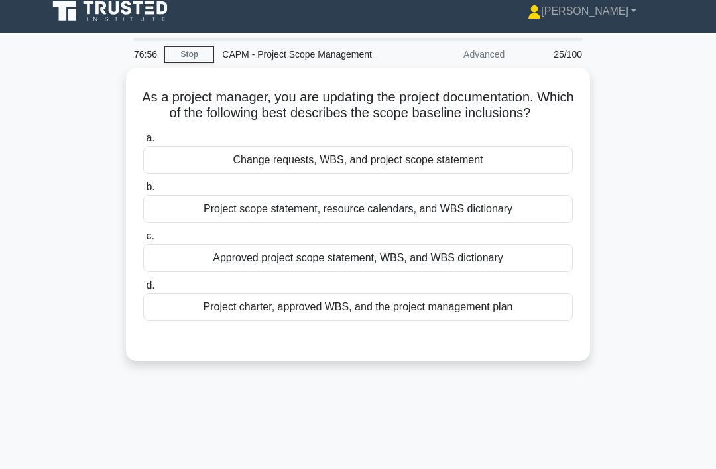
scroll to position [11, 0]
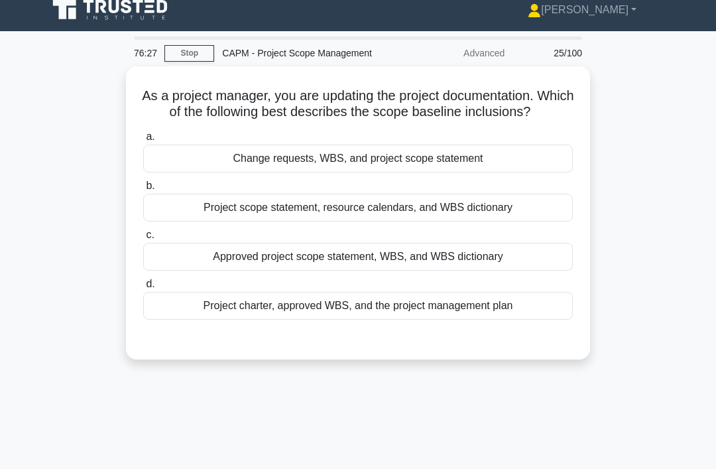
click at [445, 270] on div "Approved project scope statement, WBS, and WBS dictionary" at bounding box center [357, 257] width 429 height 28
click at [143, 239] on input "c. Approved project scope statement, WBS, and WBS dictionary" at bounding box center [143, 235] width 0 height 9
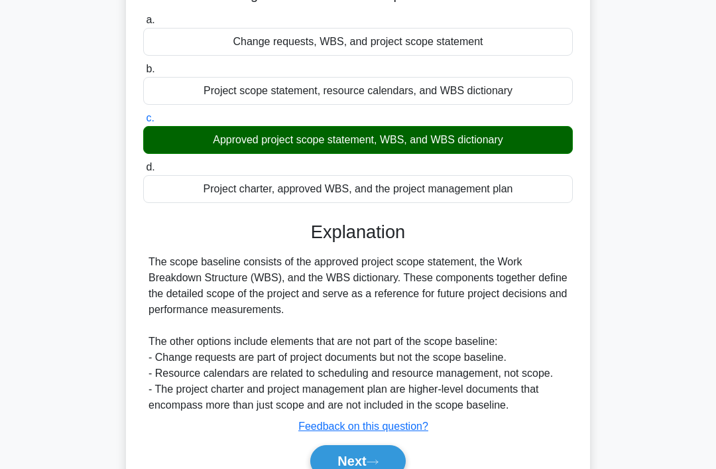
scroll to position [204, 0]
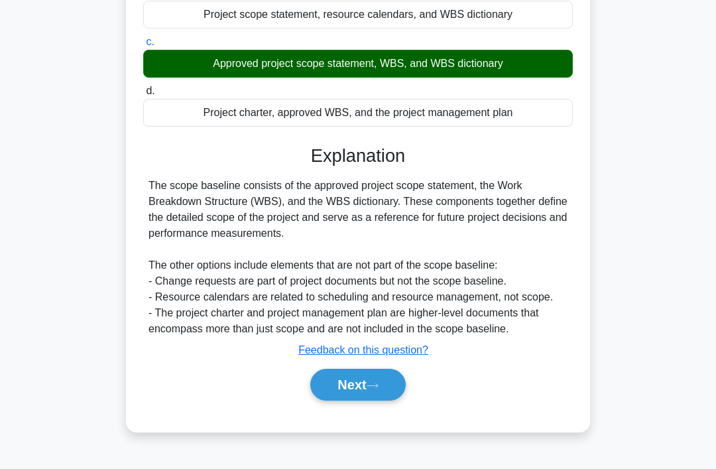
click at [376, 389] on icon at bounding box center [372, 385] width 12 height 7
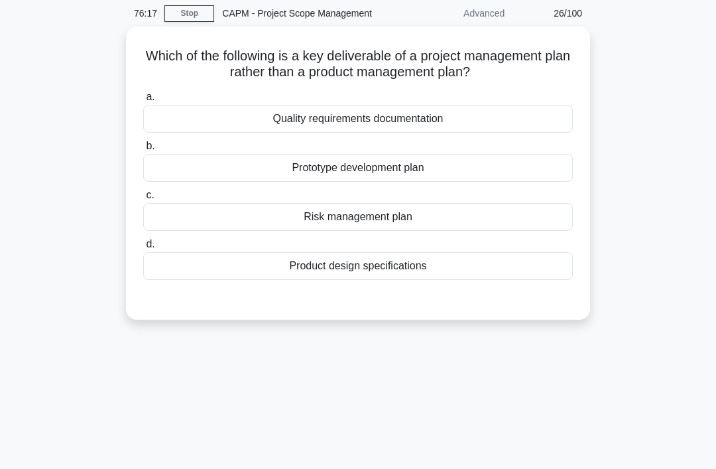
scroll to position [0, 0]
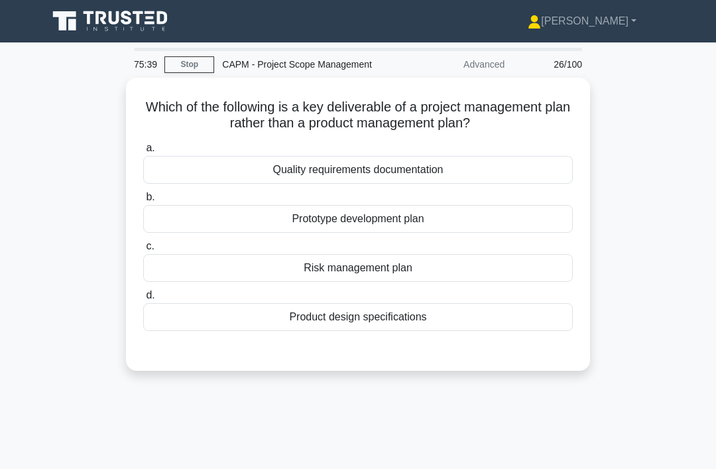
click at [459, 280] on div "a. Quality requirements documentation b. Prototype development plan c. d." at bounding box center [357, 235] width 445 height 196
click at [459, 262] on div "Risk management plan" at bounding box center [357, 268] width 429 height 28
click at [143, 250] on input "c. Risk management plan" at bounding box center [143, 246] width 0 height 9
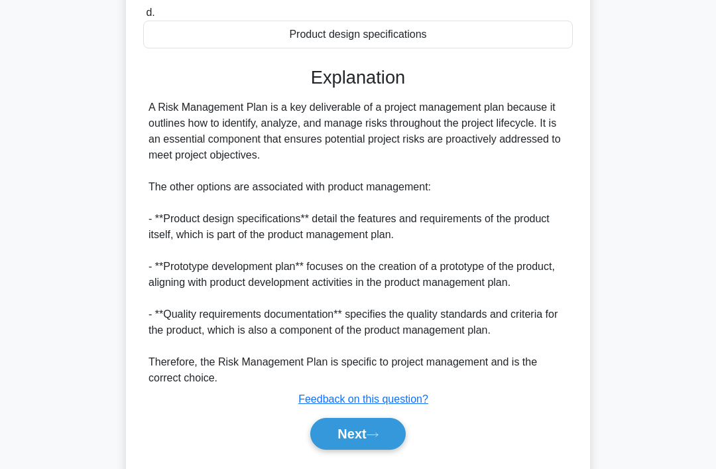
scroll to position [305, 0]
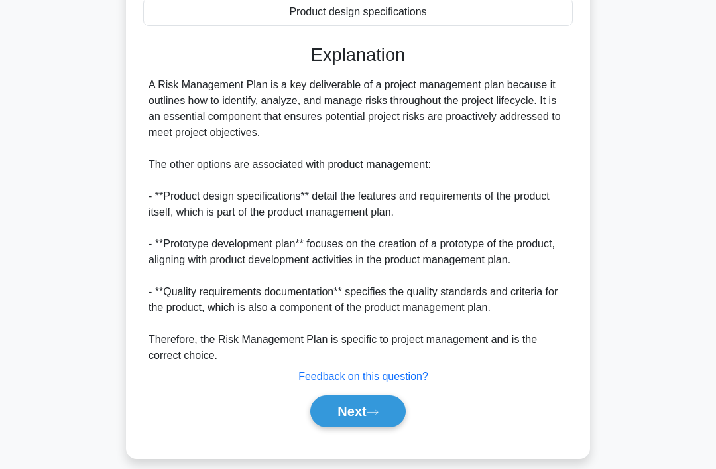
click at [388, 427] on button "Next" at bounding box center [357, 411] width 95 height 32
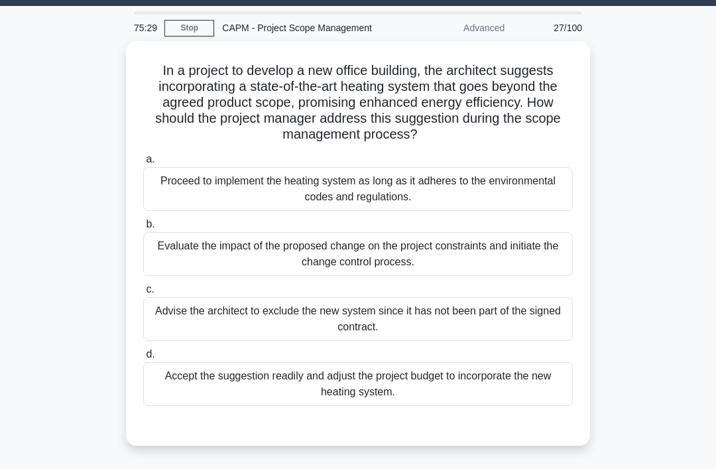
scroll to position [0, 0]
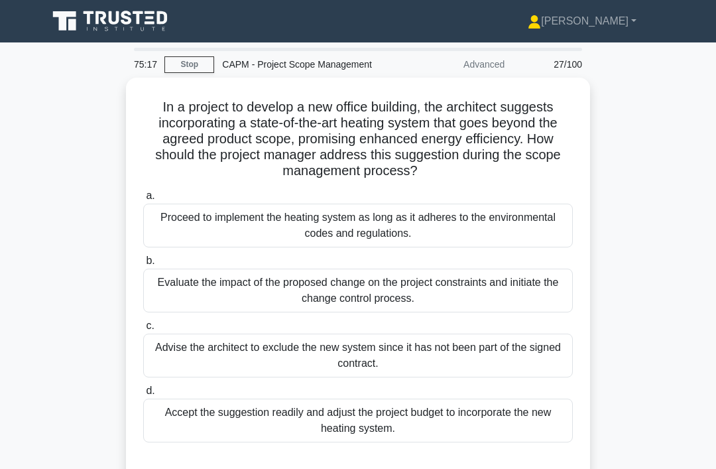
click at [447, 298] on div "Evaluate the impact of the proposed change on the project constraints and initi…" at bounding box center [357, 290] width 429 height 44
click at [143, 265] on input "b. Evaluate the impact of the proposed change on the project constraints and in…" at bounding box center [143, 260] width 0 height 9
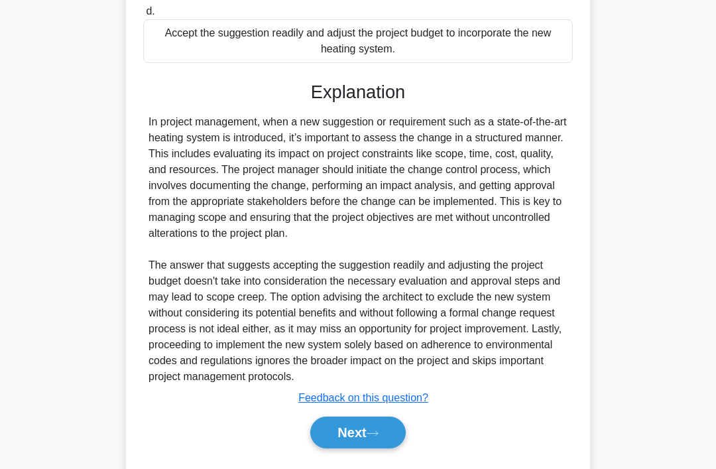
scroll to position [400, 0]
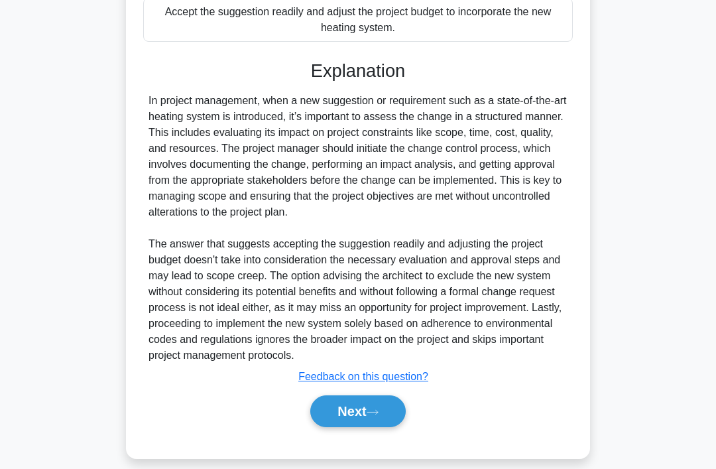
click at [386, 427] on button "Next" at bounding box center [357, 411] width 95 height 32
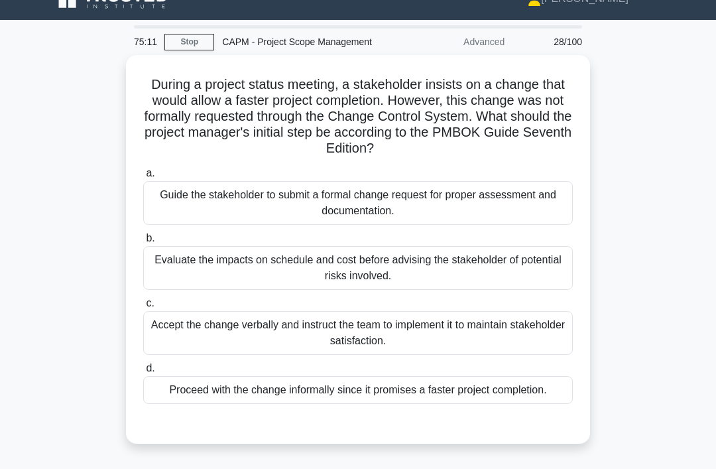
scroll to position [24, 0]
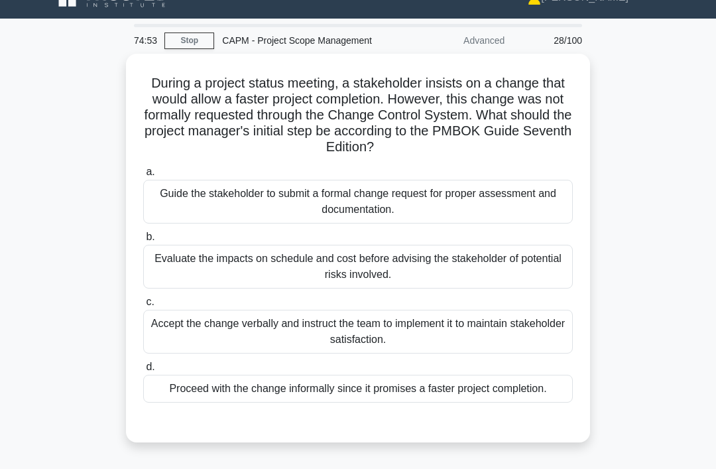
click at [516, 203] on div "Guide the stakeholder to submit a formal change request for proper assessment a…" at bounding box center [357, 202] width 429 height 44
click at [143, 176] on input "a. Guide the stakeholder to submit a formal change request for proper assessmen…" at bounding box center [143, 172] width 0 height 9
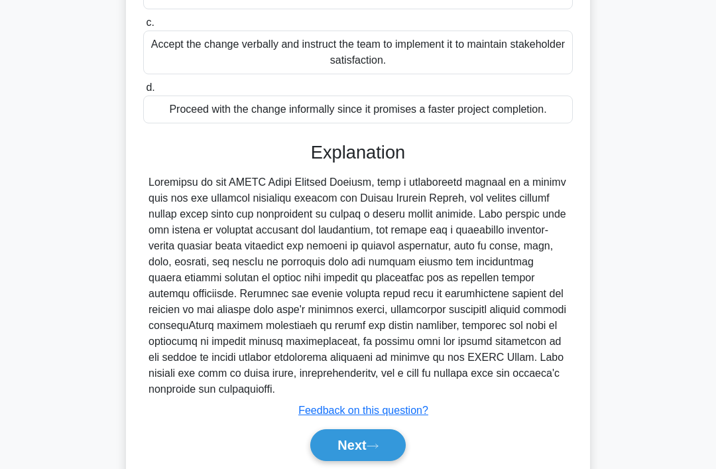
scroll to position [353, 0]
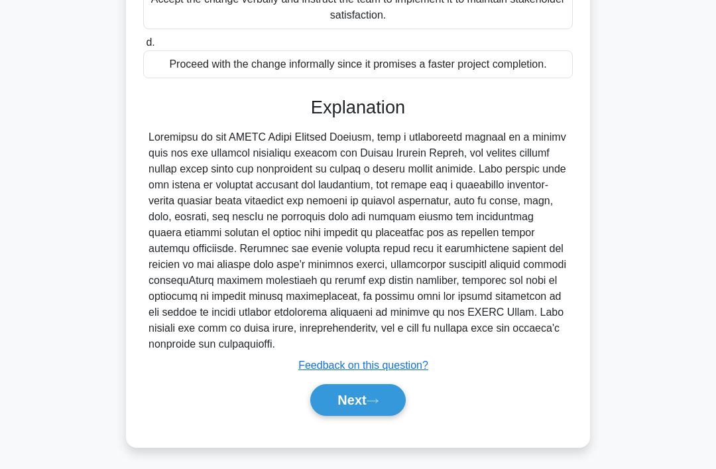
click at [349, 416] on button "Next" at bounding box center [357, 400] width 95 height 32
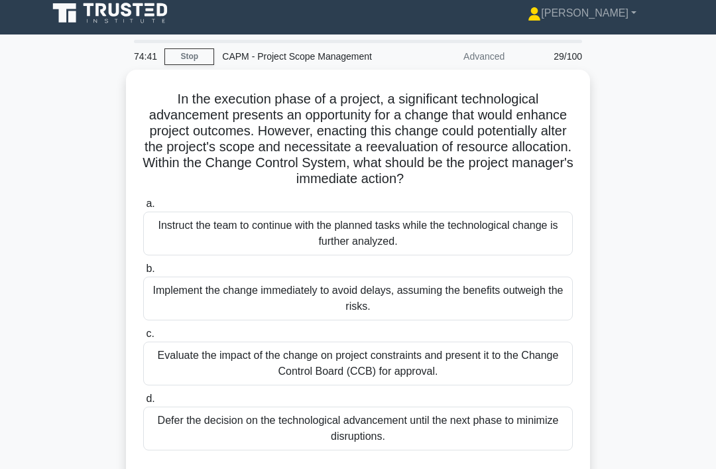
scroll to position [19, 0]
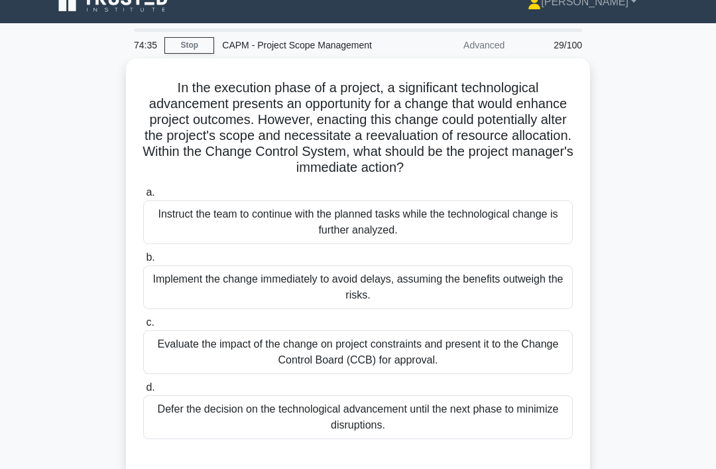
click at [412, 374] on div "Evaluate the impact of the change on project constraints and present it to the …" at bounding box center [357, 352] width 429 height 44
click at [143, 327] on input "c. Evaluate the impact of the change on project constraints and present it to t…" at bounding box center [143, 322] width 0 height 9
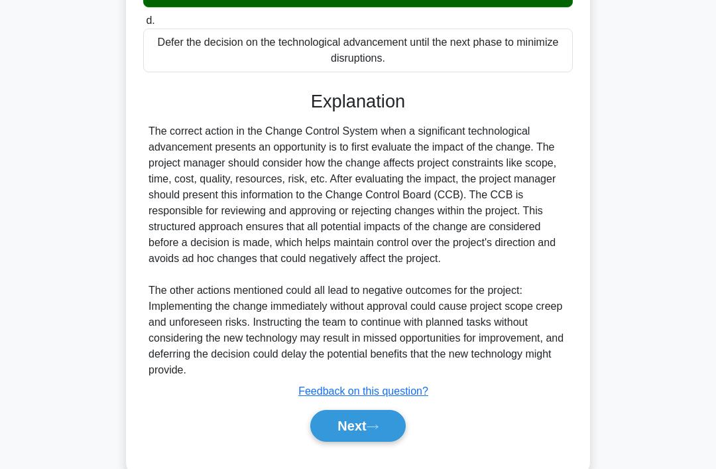
scroll to position [416, 0]
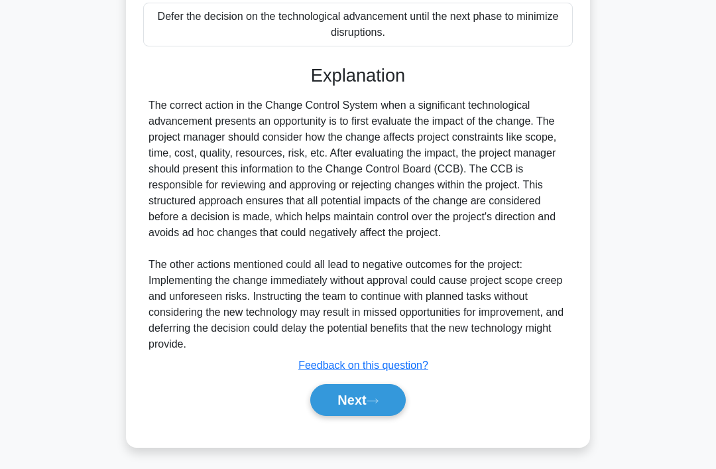
click at [373, 404] on icon at bounding box center [372, 400] width 12 height 7
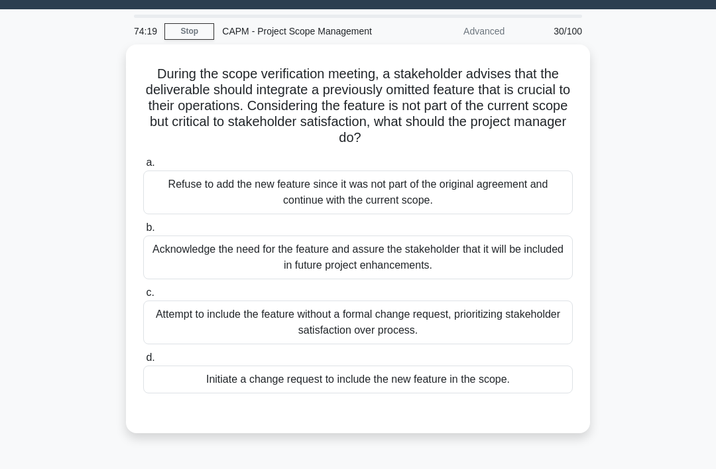
scroll to position [26, 0]
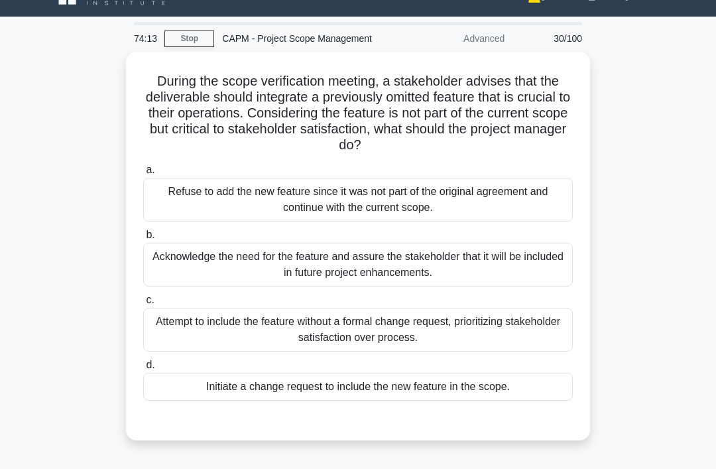
click at [437, 400] on div "Initiate a change request to include the new feature in the scope." at bounding box center [357, 386] width 429 height 28
click at [143, 369] on input "d. Initiate a change request to include the new feature in the scope." at bounding box center [143, 365] width 0 height 9
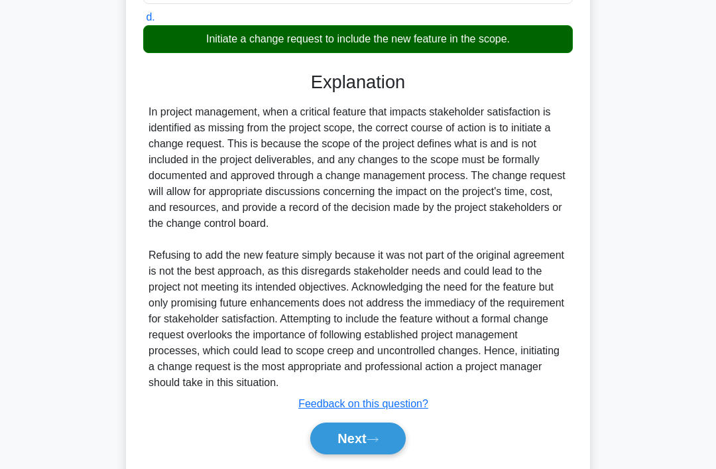
scroll to position [416, 0]
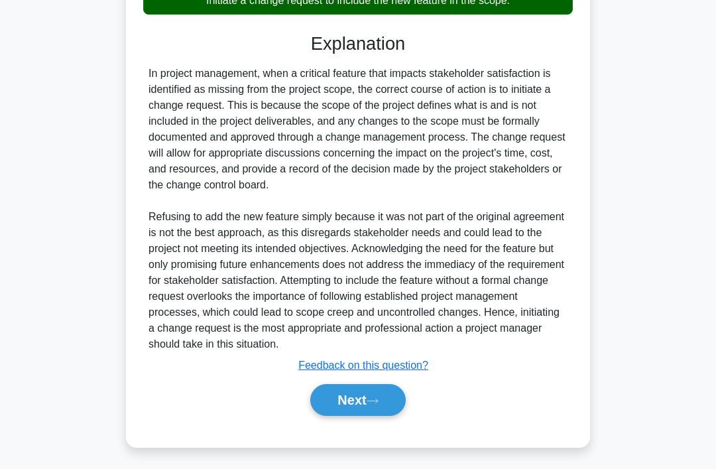
click at [386, 416] on button "Next" at bounding box center [357, 400] width 95 height 32
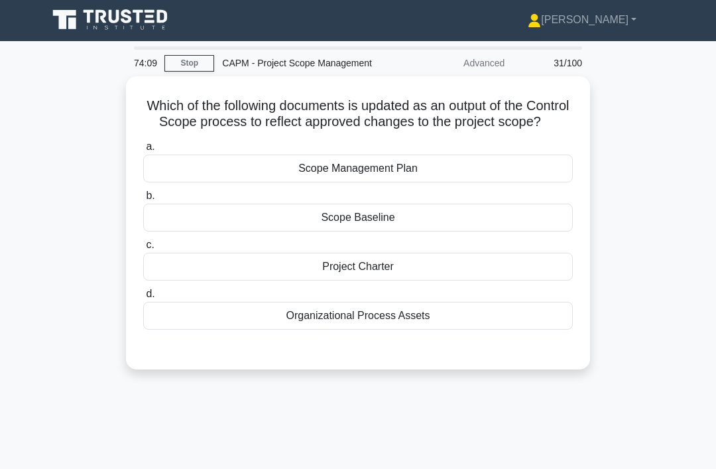
scroll to position [0, 0]
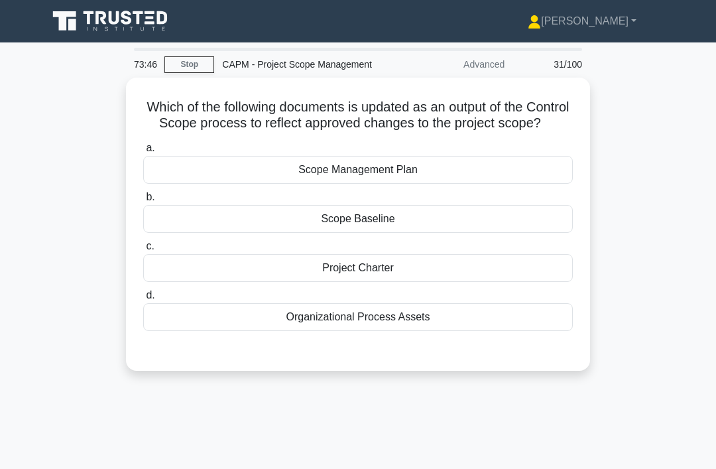
click at [479, 331] on div "Organizational Process Assets" at bounding box center [357, 317] width 429 height 28
click at [143, 300] on input "d. Organizational Process Assets" at bounding box center [143, 295] width 0 height 9
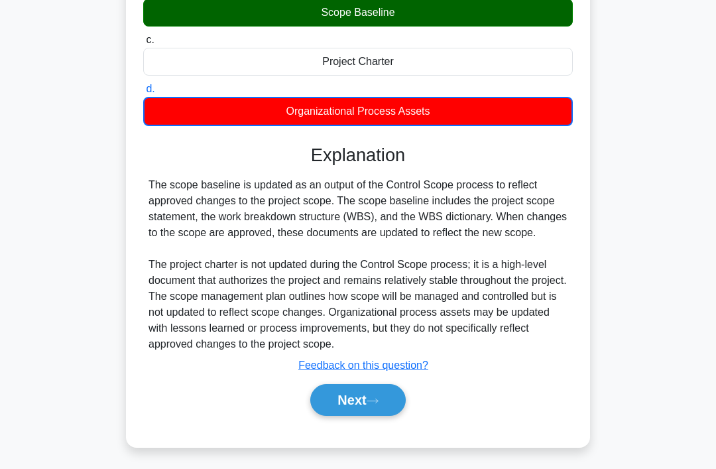
scroll to position [211, 0]
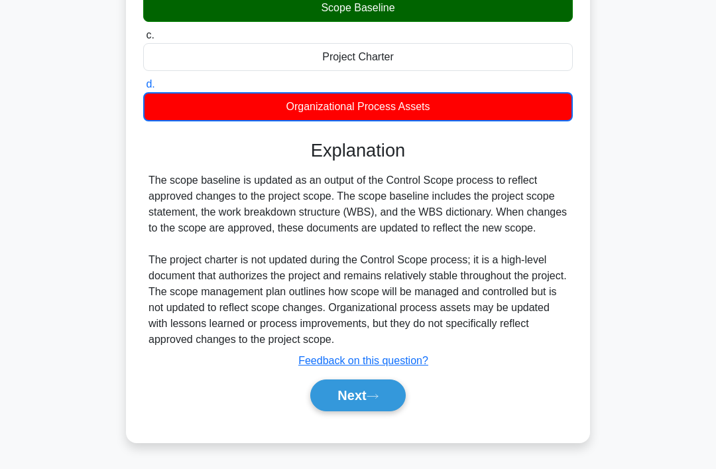
click at [372, 400] on icon at bounding box center [372, 395] width 12 height 7
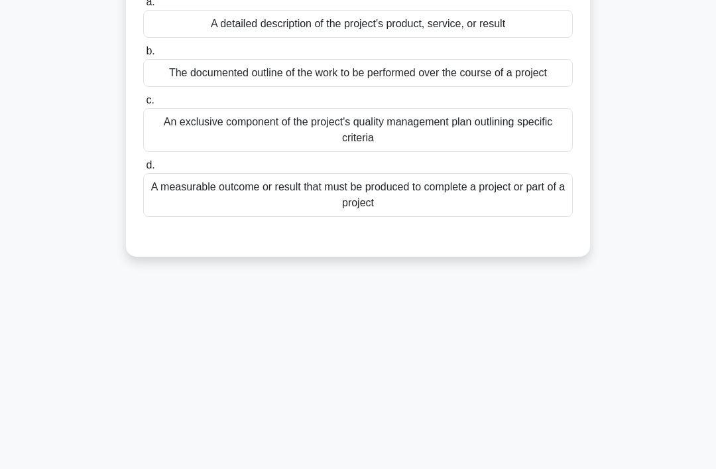
scroll to position [0, 0]
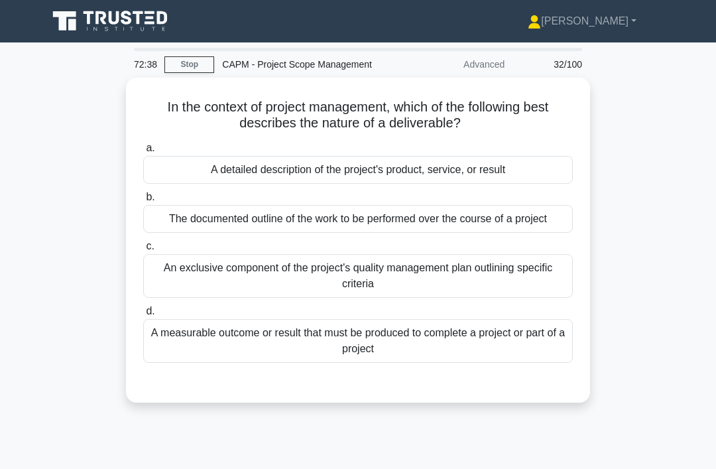
click at [403, 362] on div "A measurable outcome or result that must be produced to complete a project or p…" at bounding box center [357, 341] width 429 height 44
click at [143, 315] on input "d. A measurable outcome or result that must be produced to complete a project o…" at bounding box center [143, 311] width 0 height 9
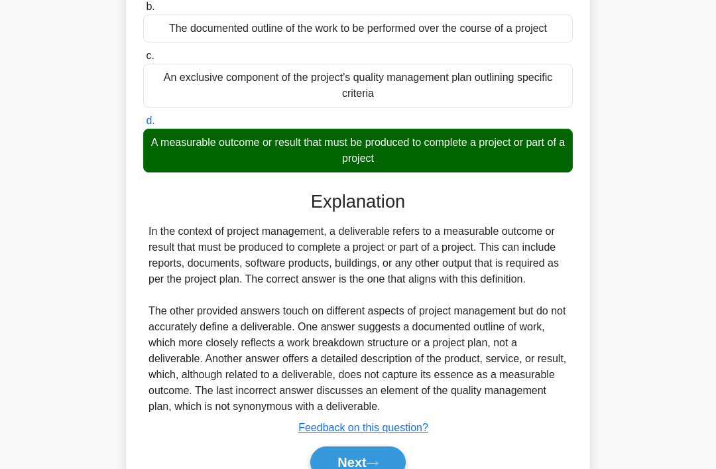
scroll to position [257, 0]
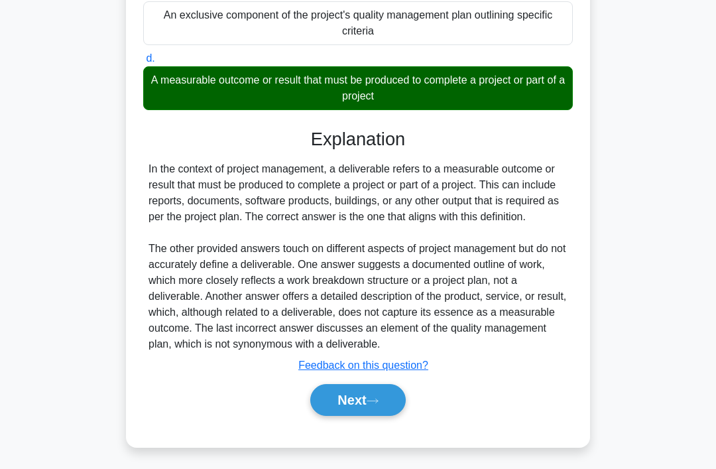
click at [378, 404] on icon at bounding box center [372, 400] width 12 height 7
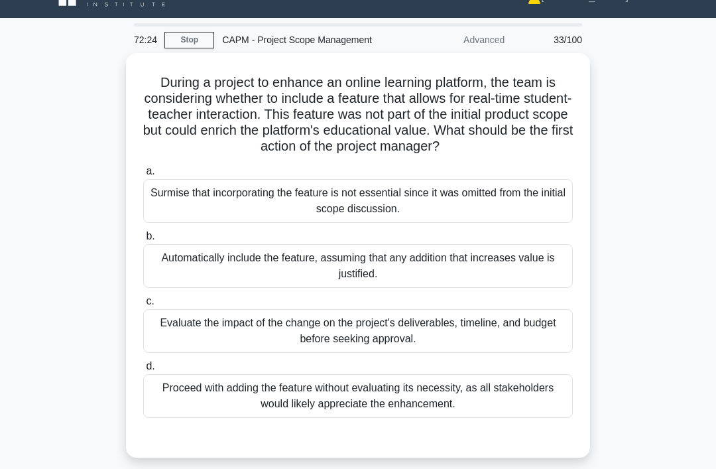
scroll to position [25, 0]
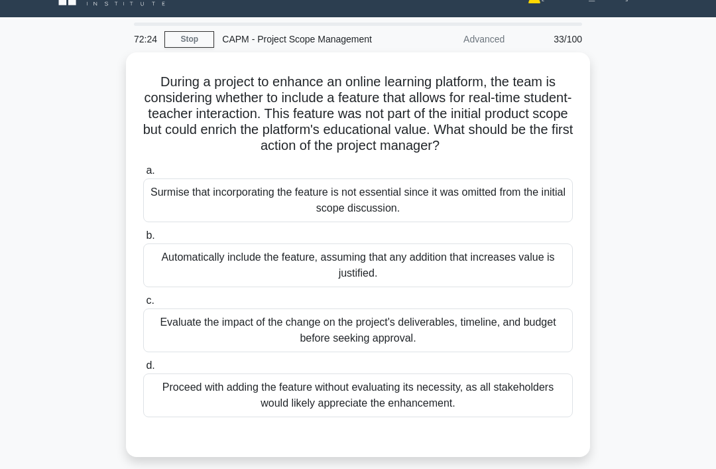
click at [488, 350] on div "Evaluate the impact of the change on the project's deliverables, timeline, and …" at bounding box center [357, 330] width 429 height 44
click at [143, 305] on input "c. Evaluate the impact of the change on the project's deliverables, timeline, a…" at bounding box center [143, 300] width 0 height 9
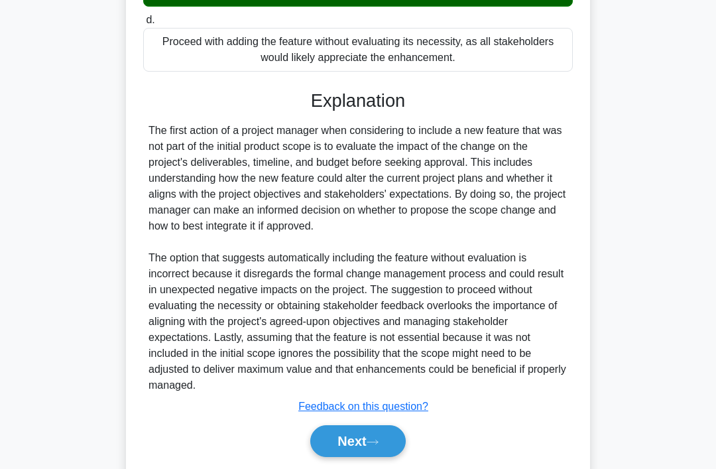
scroll to position [416, 0]
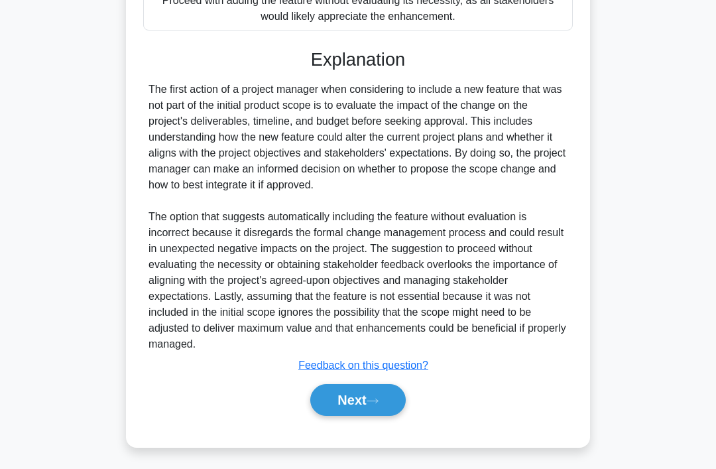
click at [389, 416] on button "Next" at bounding box center [357, 400] width 95 height 32
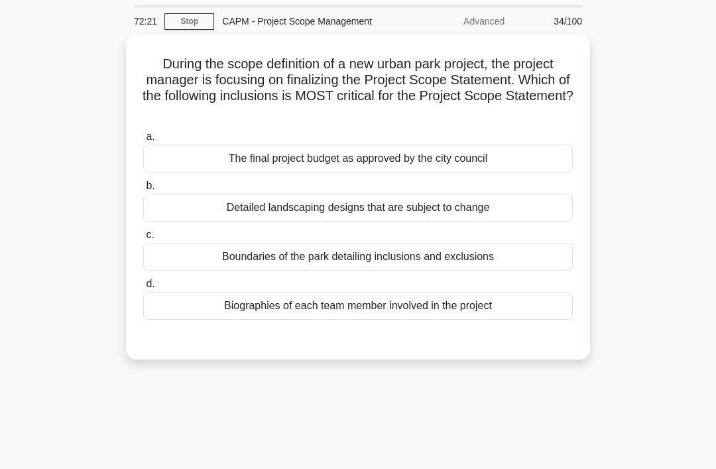
scroll to position [0, 0]
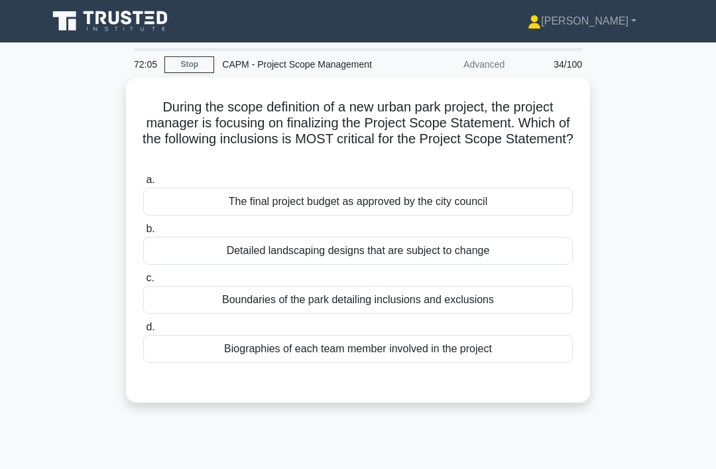
click at [482, 293] on div "Boundaries of the park detailing inclusions and exclusions" at bounding box center [357, 300] width 429 height 28
click at [143, 282] on input "c. Boundaries of the park detailing inclusions and exclusions" at bounding box center [143, 278] width 0 height 9
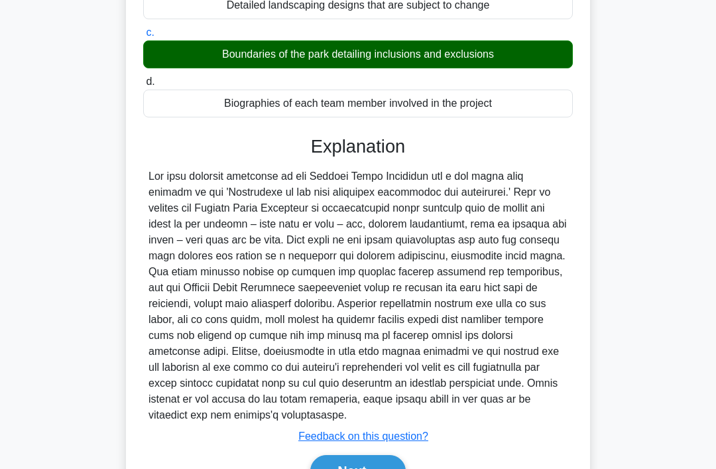
scroll to position [305, 0]
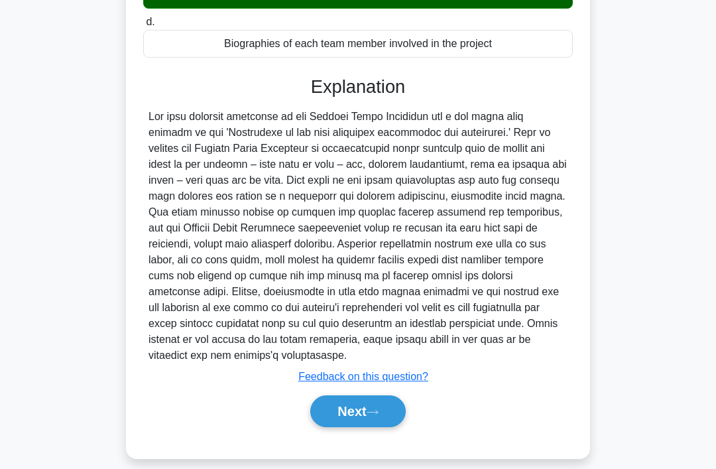
click at [378, 416] on icon at bounding box center [372, 411] width 12 height 7
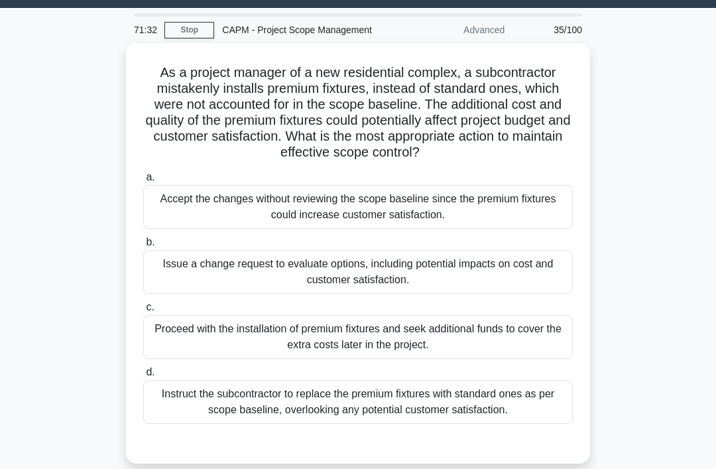
scroll to position [34, 0]
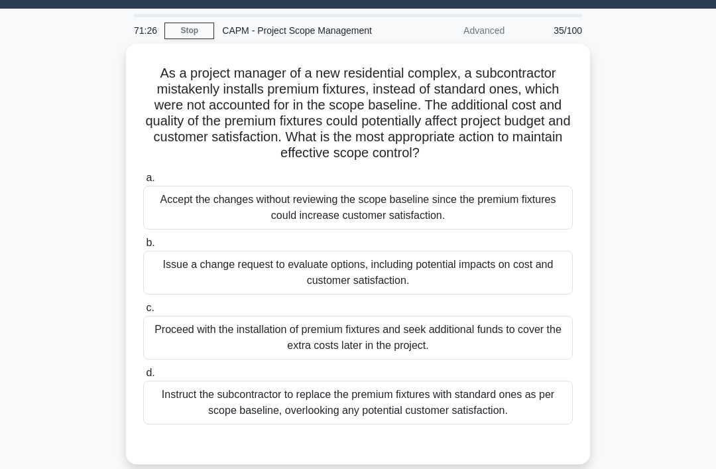
click at [467, 294] on div "Issue a change request to evaluate options, including potential impacts on cost…" at bounding box center [357, 272] width 429 height 44
click at [143, 247] on input "b. Issue a change request to evaluate options, including potential impacts on c…" at bounding box center [143, 243] width 0 height 9
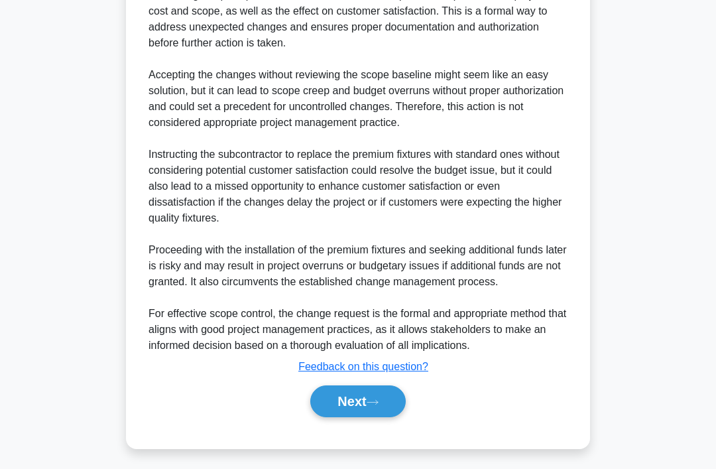
scroll to position [591, 0]
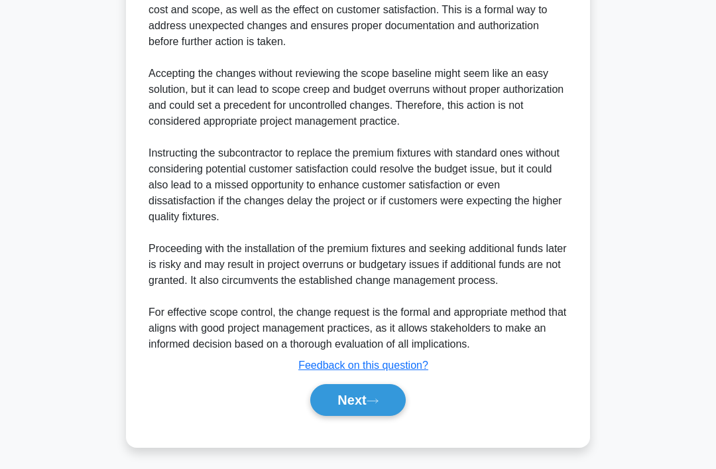
click at [394, 416] on button "Next" at bounding box center [357, 400] width 95 height 32
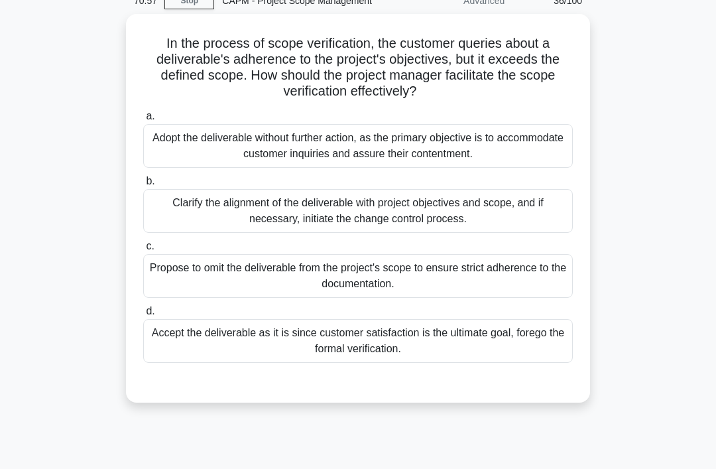
scroll to position [43, 0]
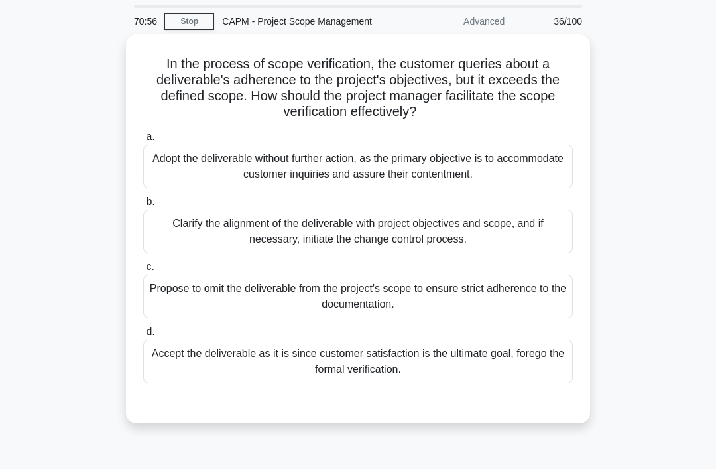
click at [529, 211] on div "Clarify the alignment of the deliverable with project objectives and scope, and…" at bounding box center [357, 231] width 429 height 44
click at [143, 206] on input "b. Clarify the alignment of the deliverable with project objectives and scope, …" at bounding box center [143, 201] width 0 height 9
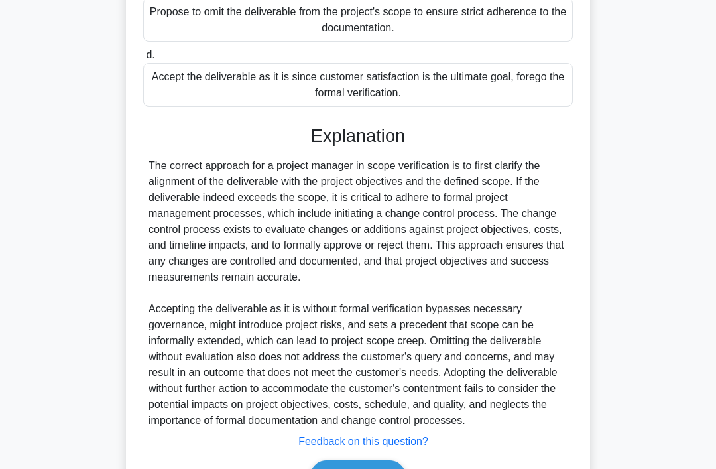
scroll to position [384, 0]
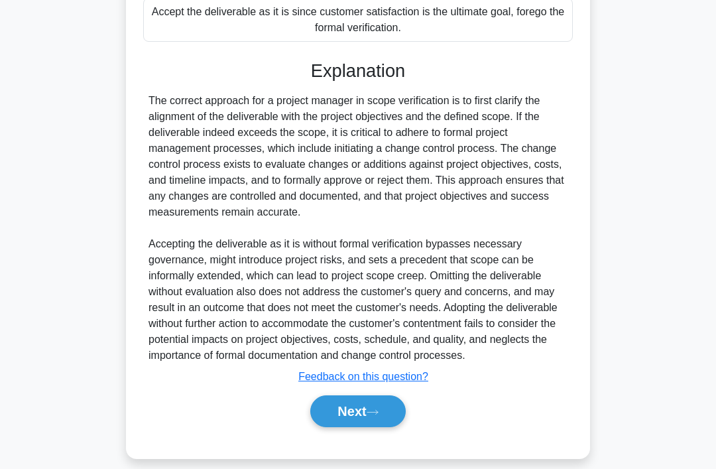
click at [372, 416] on icon at bounding box center [372, 411] width 12 height 7
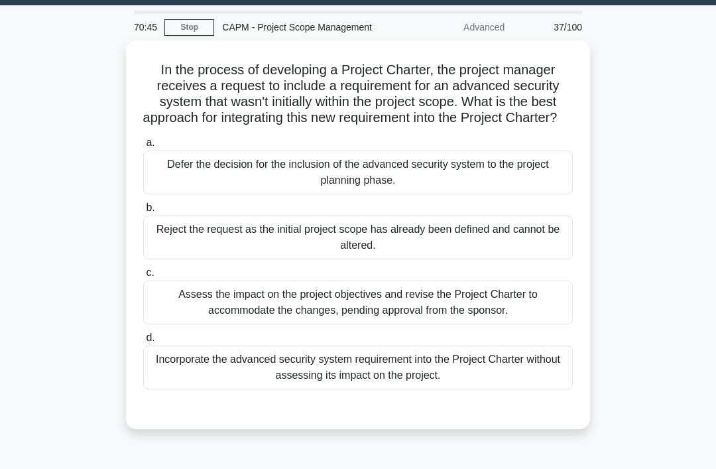
scroll to position [39, 0]
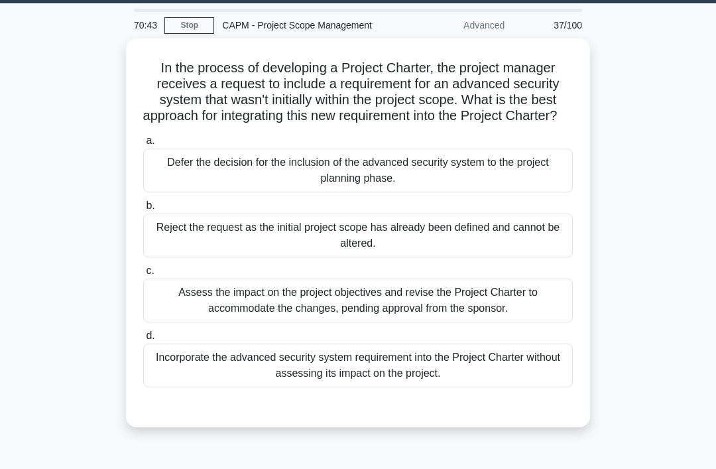
click at [560, 322] on div "Assess the impact on the project objectives and revise the Project Charter to a…" at bounding box center [357, 300] width 429 height 44
click at [143, 275] on input "c. Assess the impact on the project objectives and revise the Project Charter t…" at bounding box center [143, 270] width 0 height 9
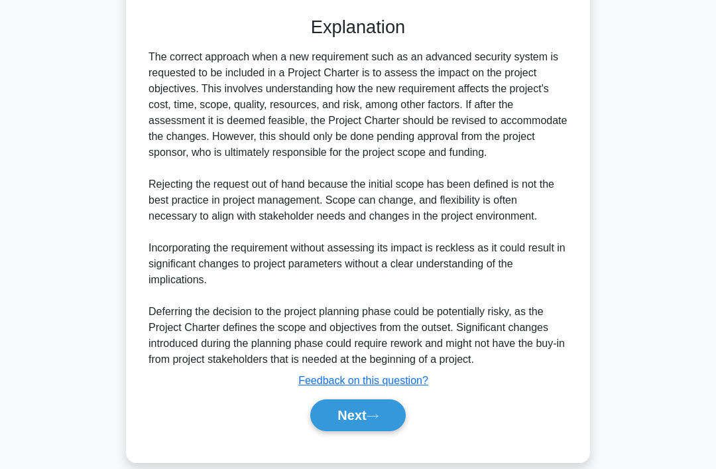
scroll to position [464, 0]
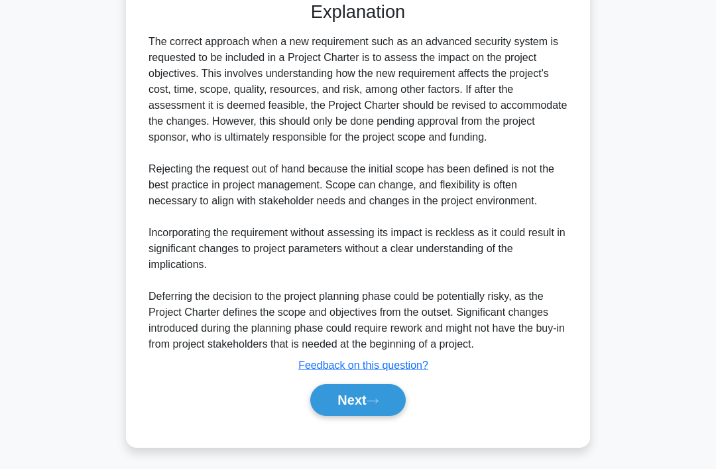
click at [386, 416] on button "Next" at bounding box center [357, 400] width 95 height 32
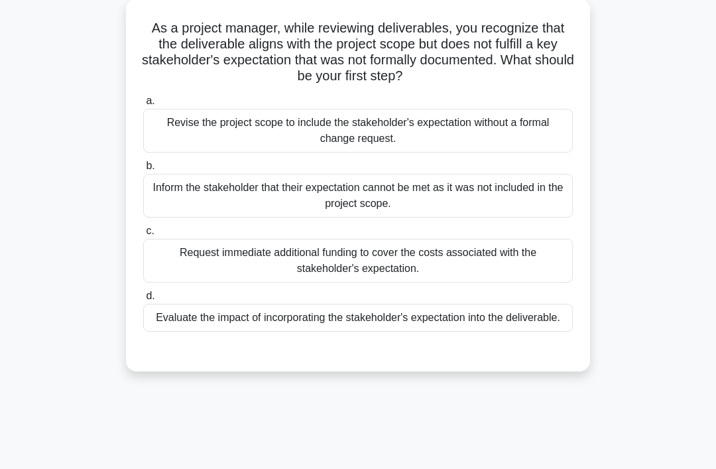
scroll to position [59, 0]
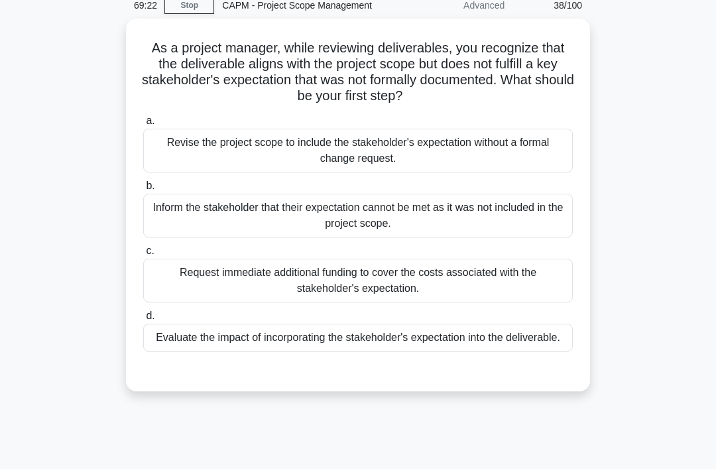
click at [458, 351] on div "Evaluate the impact of incorporating the stakeholder's expectation into the del…" at bounding box center [357, 337] width 429 height 28
click at [143, 320] on input "d. Evaluate the impact of incorporating the stakeholder's expectation into the …" at bounding box center [143, 315] width 0 height 9
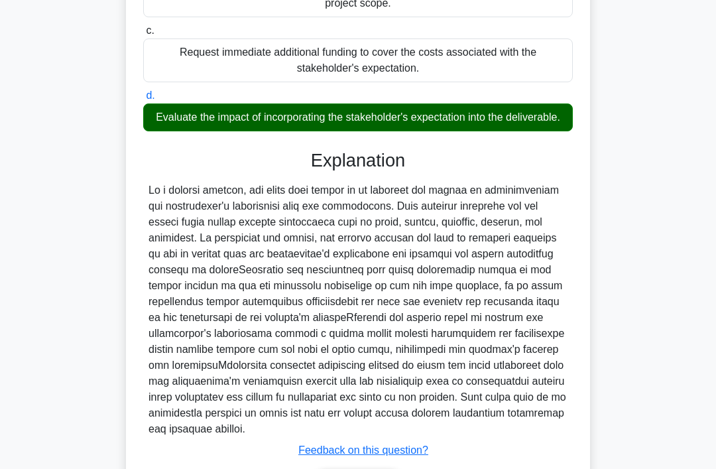
scroll to position [368, 0]
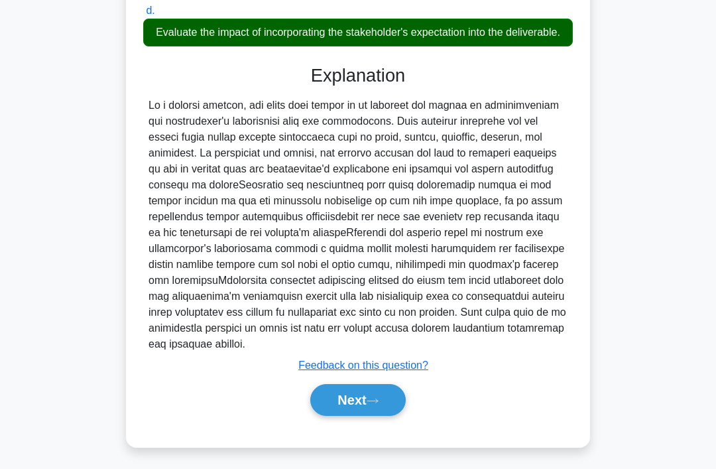
click at [376, 416] on button "Next" at bounding box center [357, 400] width 95 height 32
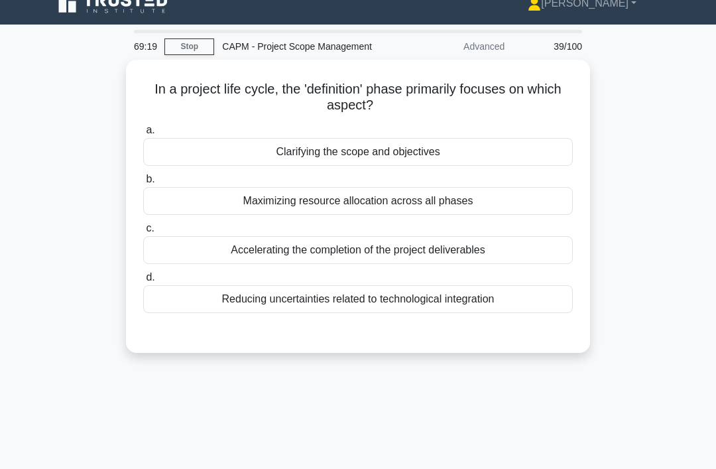
scroll to position [0, 0]
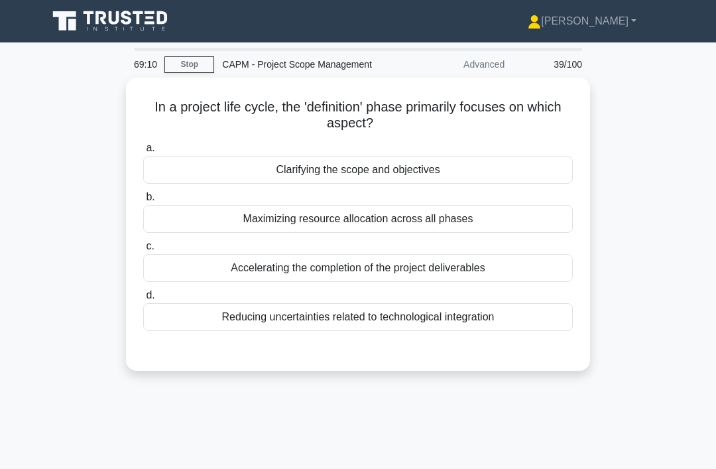
click at [514, 167] on div "Clarifying the scope and objectives" at bounding box center [357, 170] width 429 height 28
click at [143, 152] on input "a. Clarifying the scope and objectives" at bounding box center [143, 148] width 0 height 9
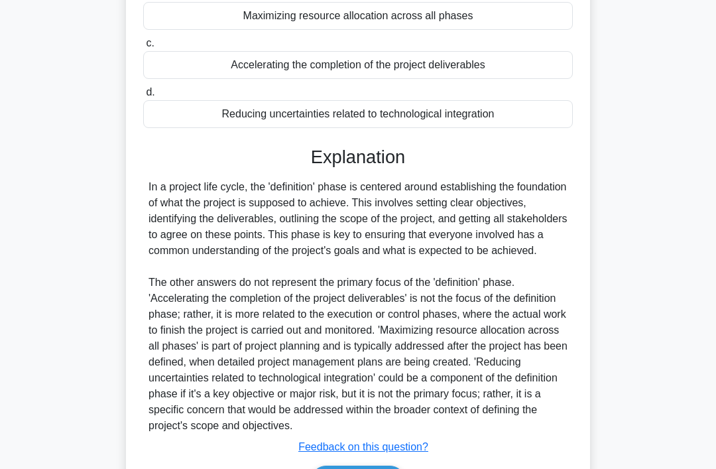
scroll to position [273, 0]
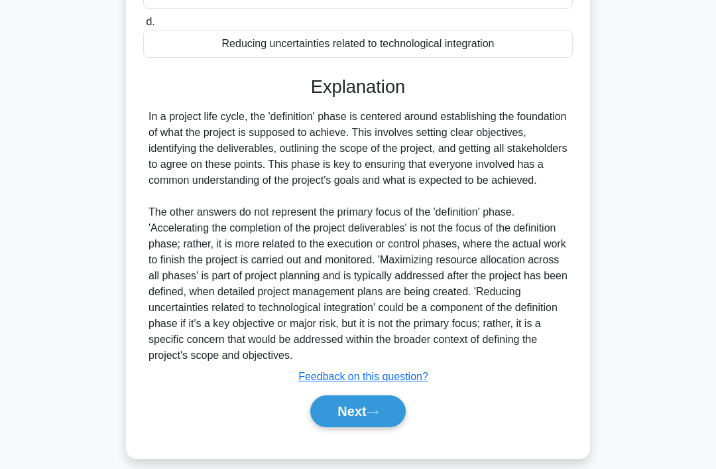
click at [370, 427] on button "Next" at bounding box center [357, 411] width 95 height 32
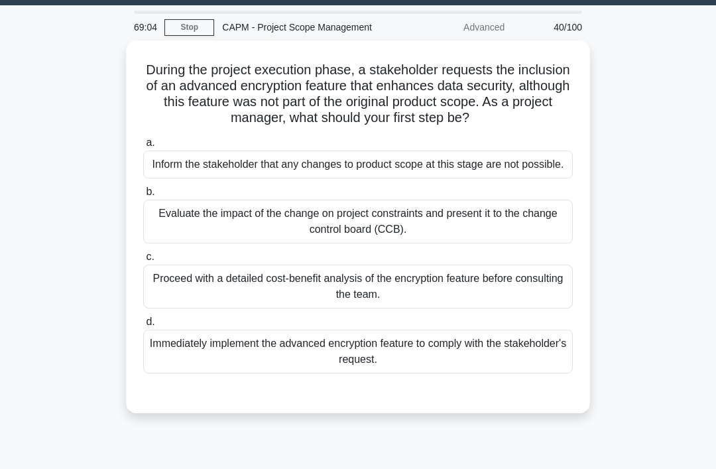
scroll to position [34, 0]
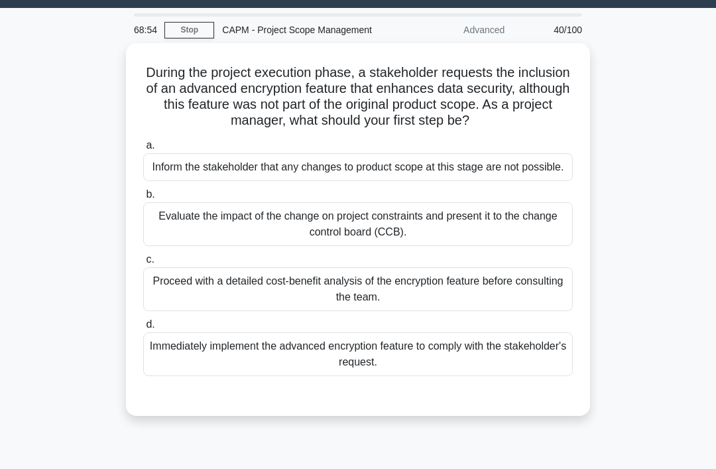
click at [533, 246] on div "Evaluate the impact of the change on project constraints and present it to the …" at bounding box center [357, 224] width 429 height 44
click at [143, 199] on input "b. Evaluate the impact of the change on project constraints and present it to t…" at bounding box center [143, 194] width 0 height 9
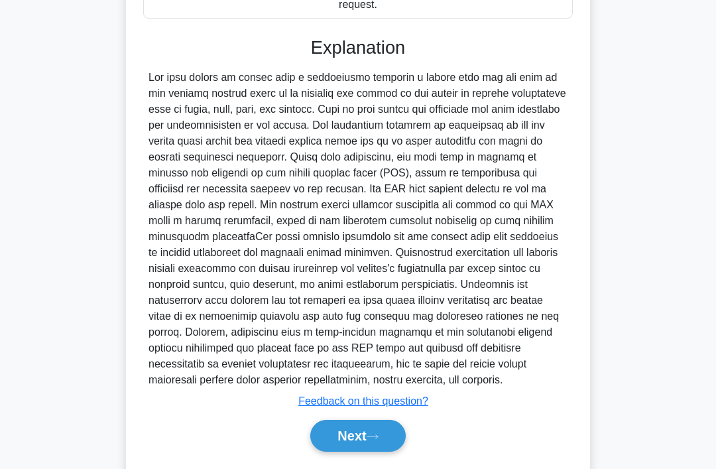
scroll to position [464, 0]
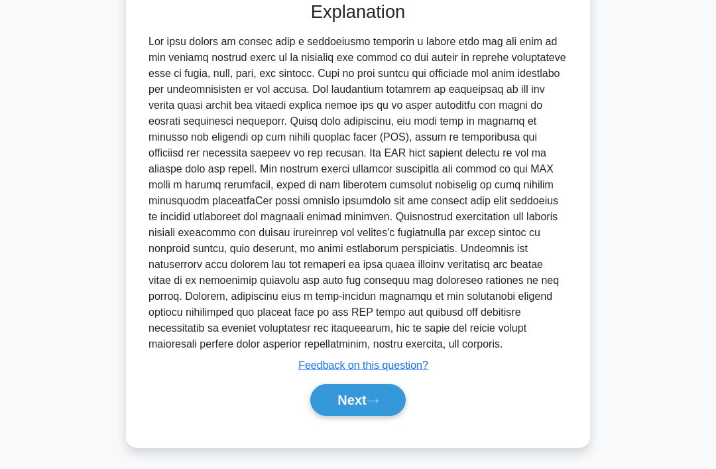
click at [382, 416] on button "Next" at bounding box center [357, 400] width 95 height 32
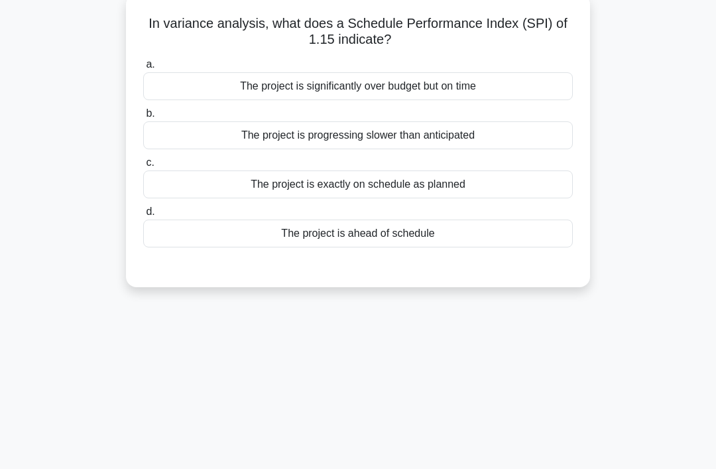
scroll to position [0, 0]
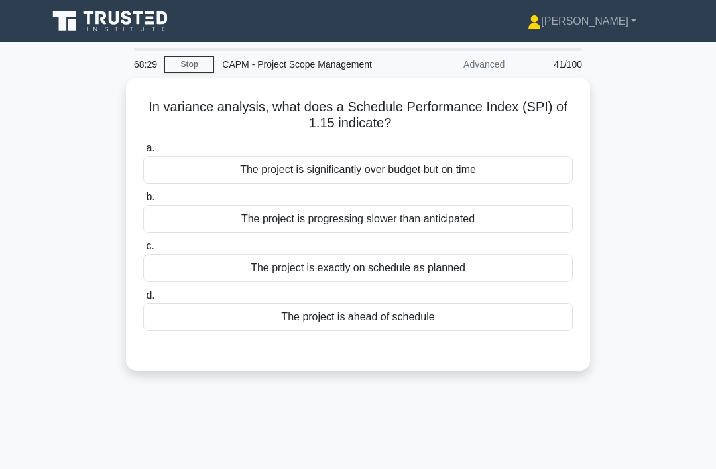
click at [425, 309] on div "The project is ahead of schedule" at bounding box center [357, 317] width 429 height 28
click at [143, 300] on input "d. The project is ahead of schedule" at bounding box center [143, 295] width 0 height 9
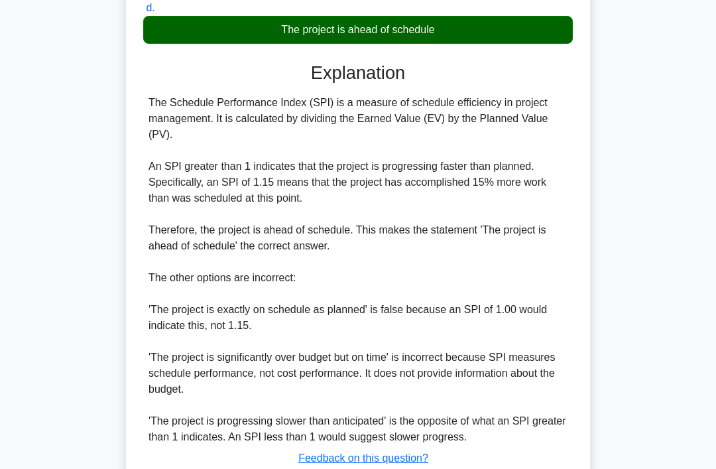
scroll to position [353, 0]
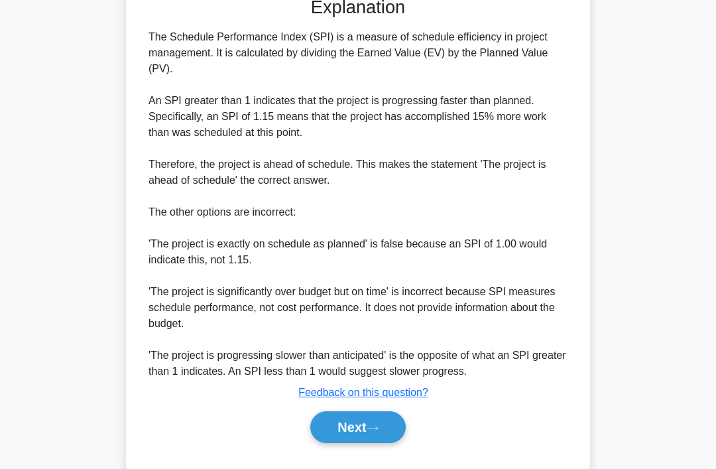
click at [377, 432] on button "Next" at bounding box center [357, 427] width 95 height 32
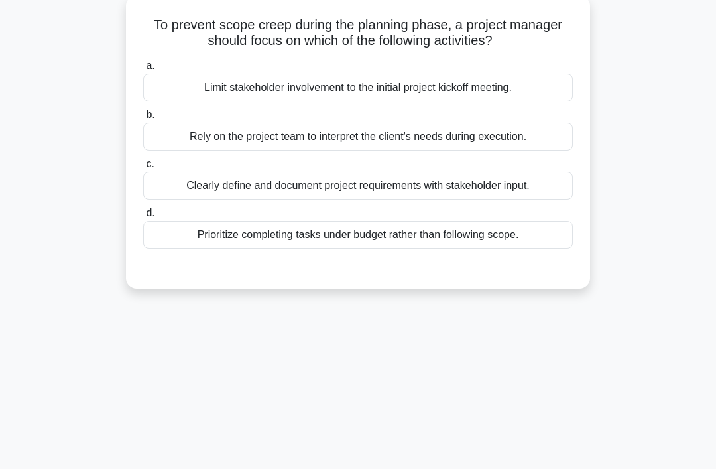
scroll to position [0, 0]
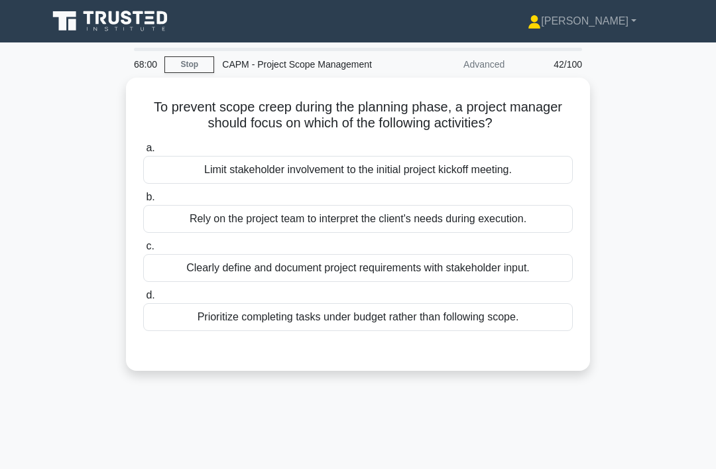
click at [530, 264] on div "Clearly define and document project requirements with stakeholder input." at bounding box center [357, 268] width 429 height 28
click at [143, 250] on input "c. Clearly define and document project requirements with stakeholder input." at bounding box center [143, 246] width 0 height 9
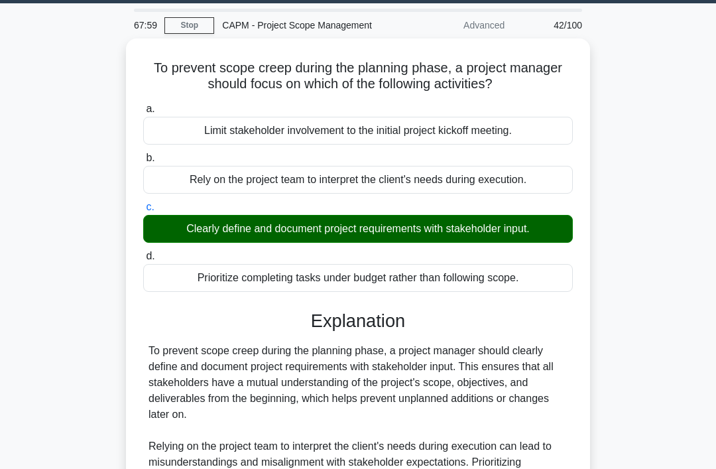
scroll to position [204, 0]
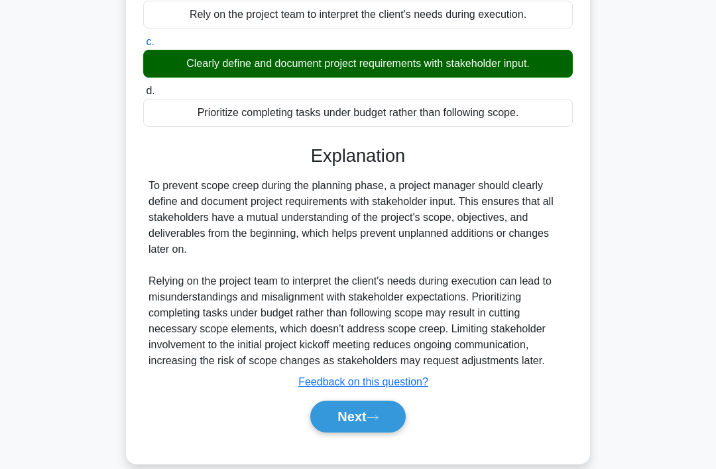
click at [378, 421] on icon at bounding box center [372, 417] width 12 height 7
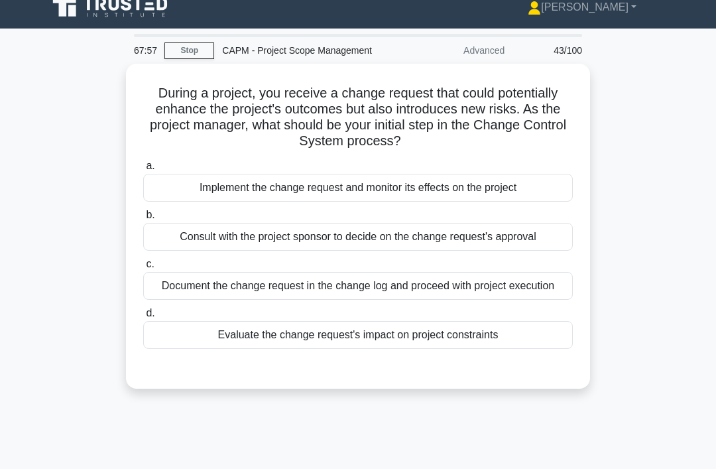
scroll to position [0, 0]
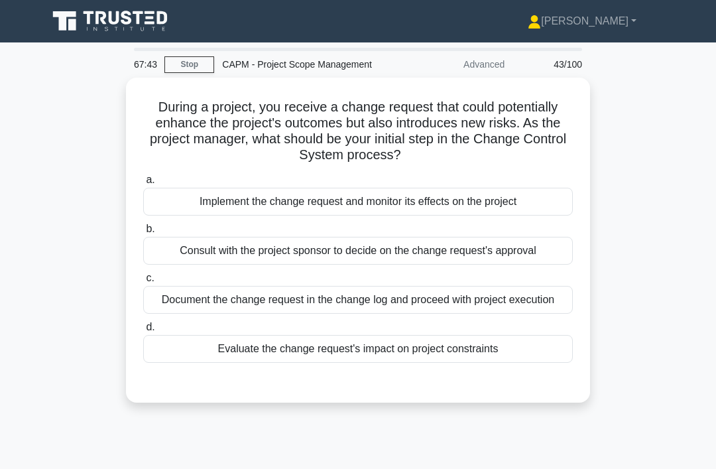
click at [483, 362] on div "Evaluate the change request's impact on project constraints" at bounding box center [357, 349] width 429 height 28
click at [143, 331] on input "d. Evaluate the change request's impact on project constraints" at bounding box center [143, 327] width 0 height 9
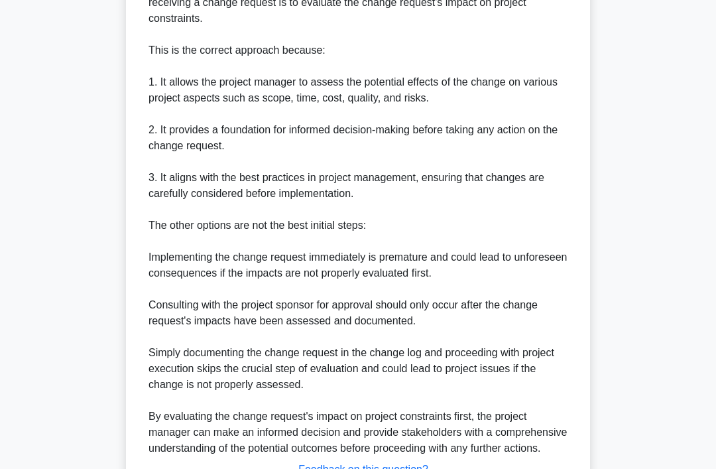
scroll to position [528, 0]
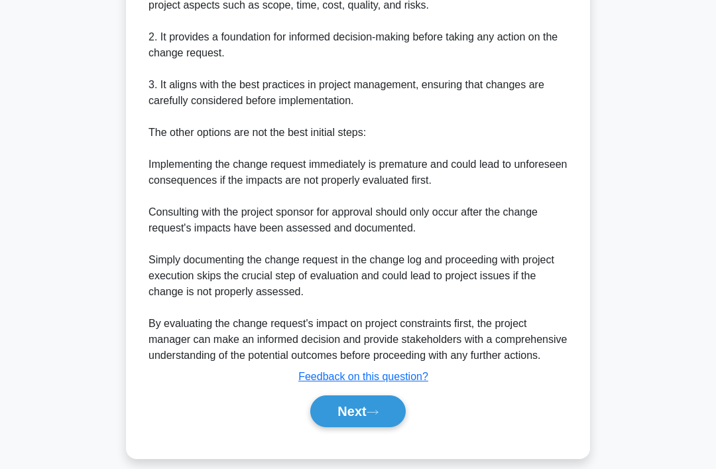
click at [376, 416] on icon at bounding box center [372, 411] width 12 height 7
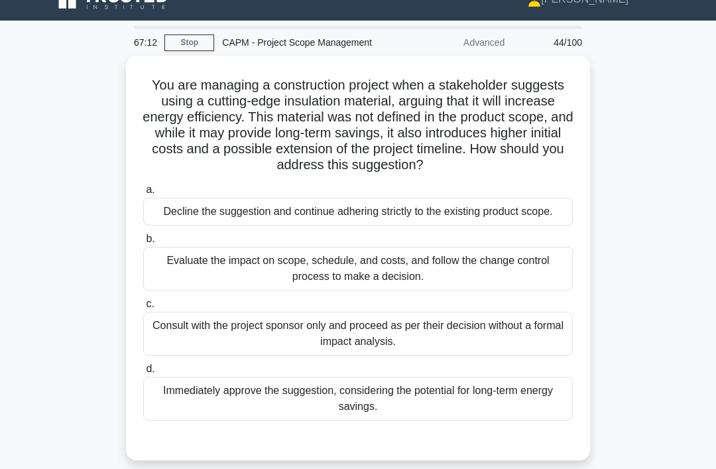
scroll to position [28, 0]
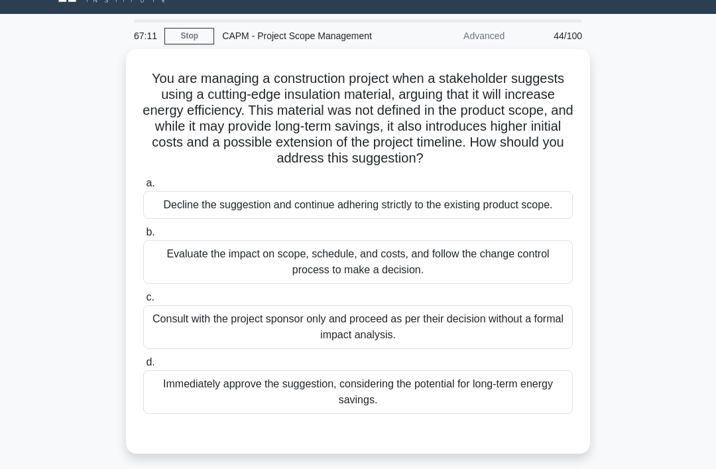
click at [208, 284] on div "Evaluate the impact on scope, schedule, and costs, and follow the change contro…" at bounding box center [357, 262] width 429 height 44
click at [143, 237] on input "b. Evaluate the impact on scope, schedule, and costs, and follow the change con…" at bounding box center [143, 232] width 0 height 9
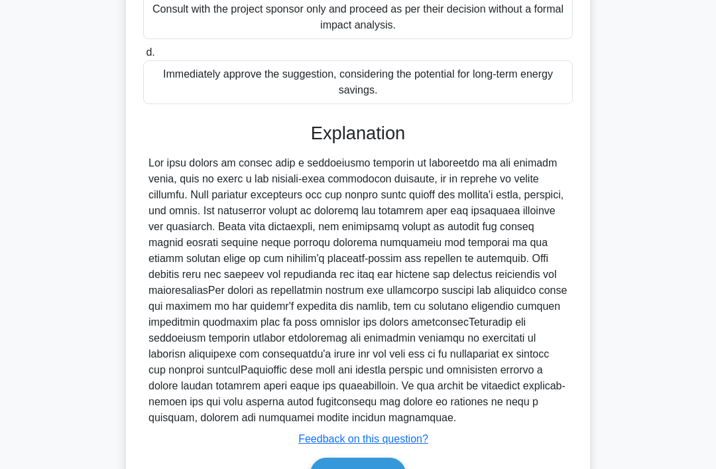
scroll to position [448, 0]
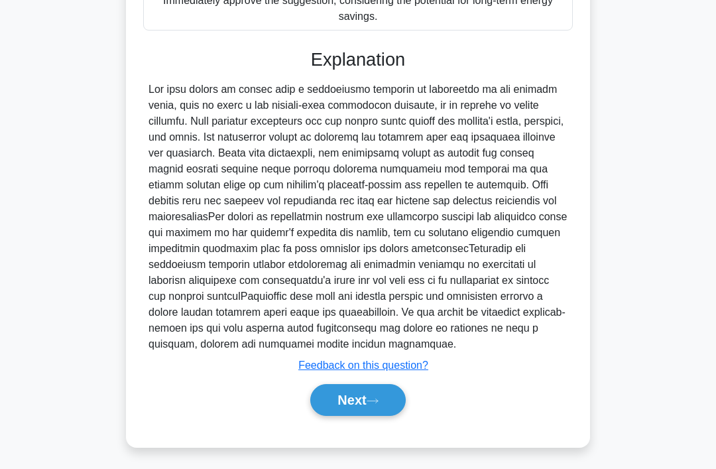
click at [342, 416] on button "Next" at bounding box center [357, 400] width 95 height 32
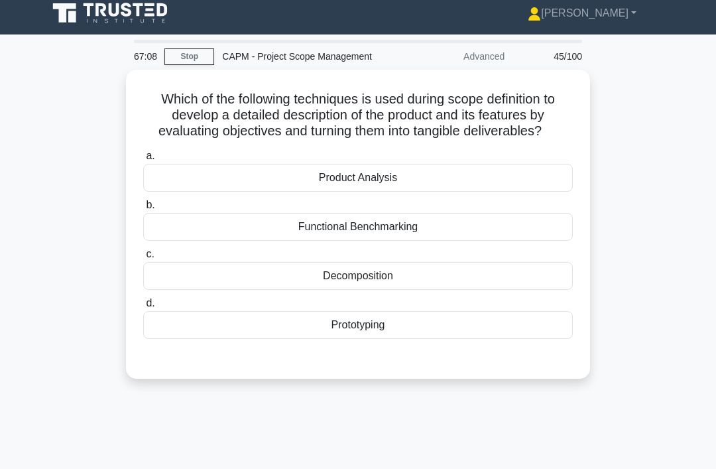
scroll to position [0, 0]
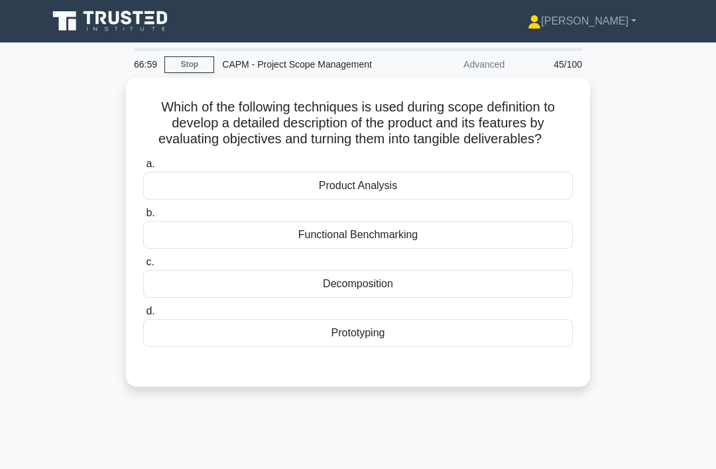
click at [281, 347] on div "Prototyping" at bounding box center [357, 333] width 429 height 28
click at [143, 315] on input "d. Prototyping" at bounding box center [143, 311] width 0 height 9
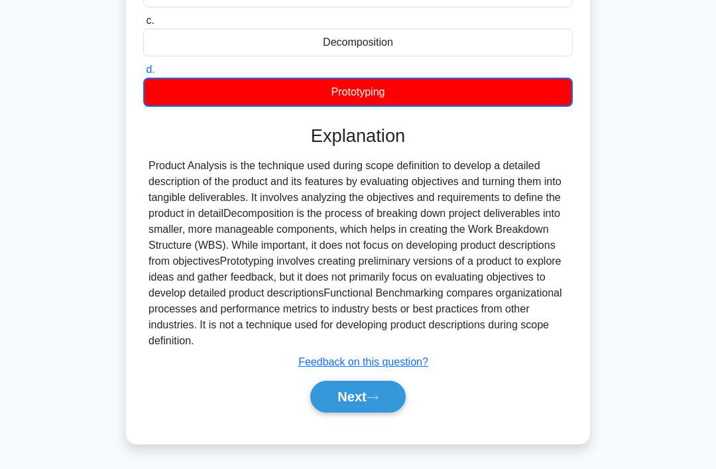
scroll to position [243, 0]
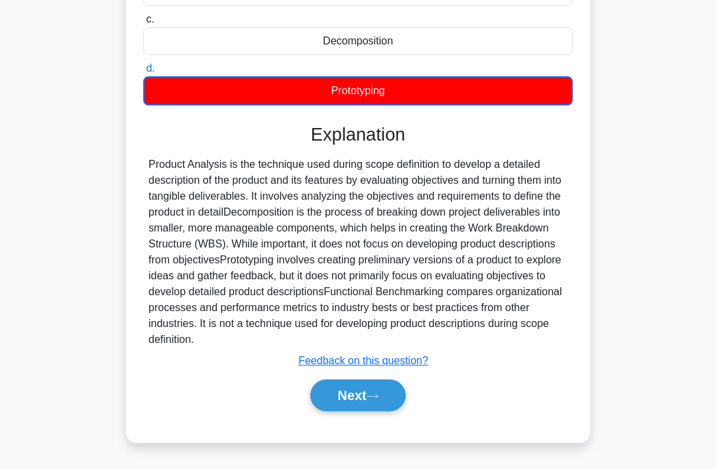
click at [357, 411] on button "Next" at bounding box center [357, 395] width 95 height 32
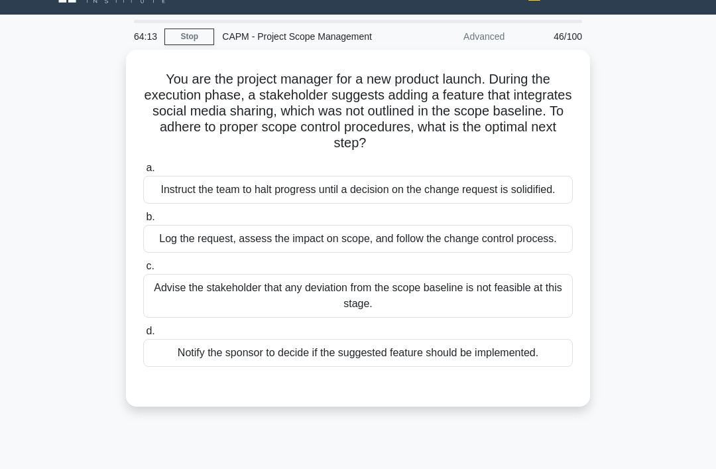
scroll to position [31, 0]
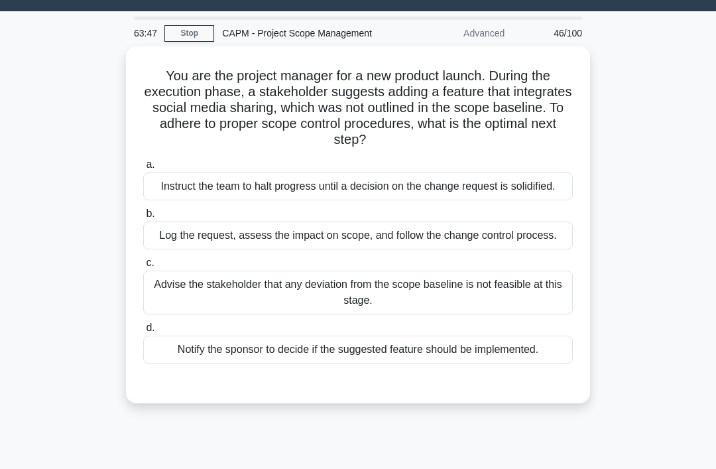
click at [543, 249] on div "Log the request, assess the impact on scope, and follow the change control proc…" at bounding box center [357, 235] width 429 height 28
click at [143, 218] on input "b. Log the request, assess the impact on scope, and follow the change control p…" at bounding box center [143, 213] width 0 height 9
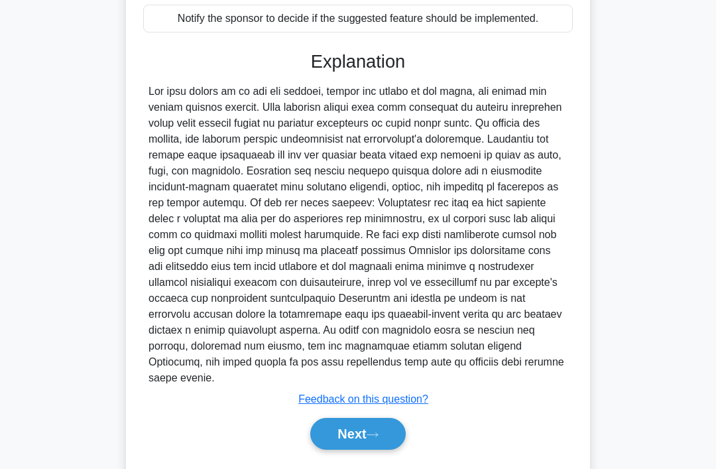
scroll to position [416, 0]
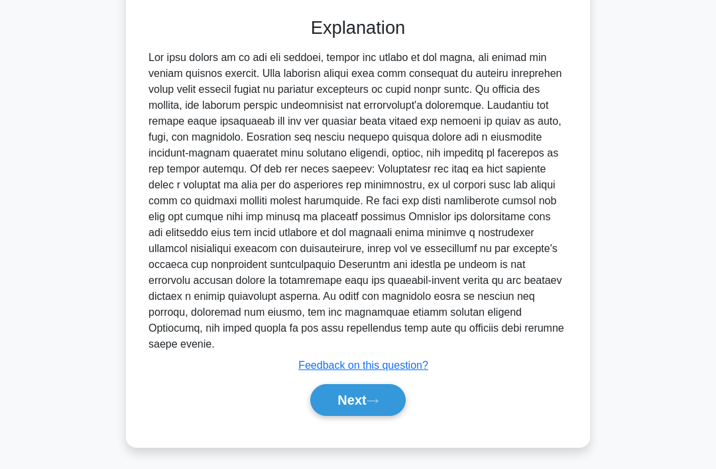
click at [368, 416] on button "Next" at bounding box center [357, 400] width 95 height 32
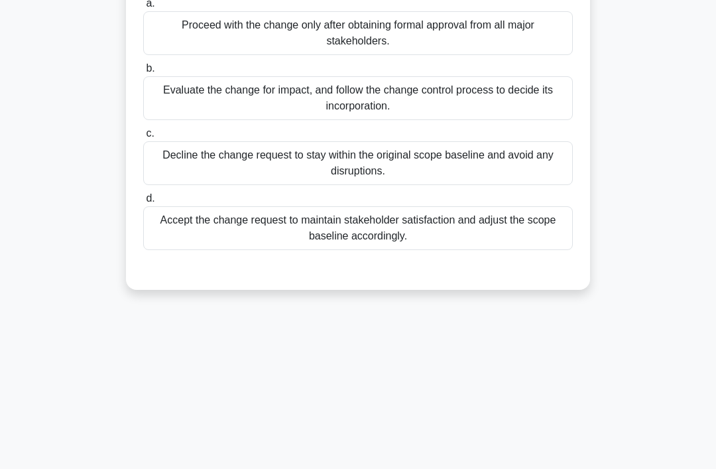
scroll to position [0, 0]
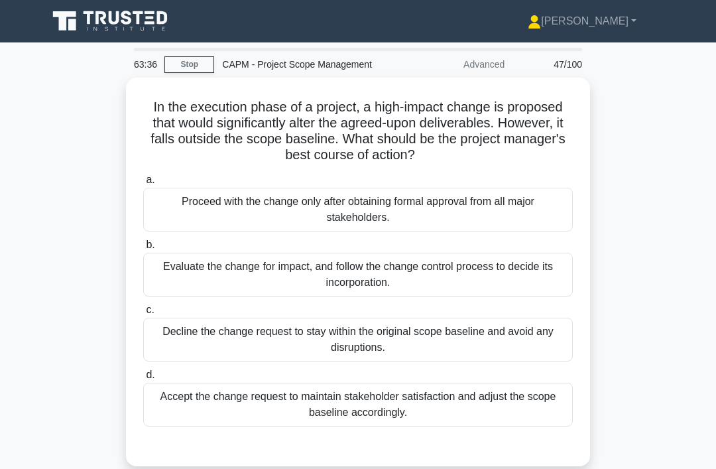
click at [501, 284] on div "Evaluate the change for impact, and follow the change control process to decide…" at bounding box center [357, 274] width 429 height 44
click at [143, 249] on input "b. Evaluate the change for impact, and follow the change control process to dec…" at bounding box center [143, 245] width 0 height 9
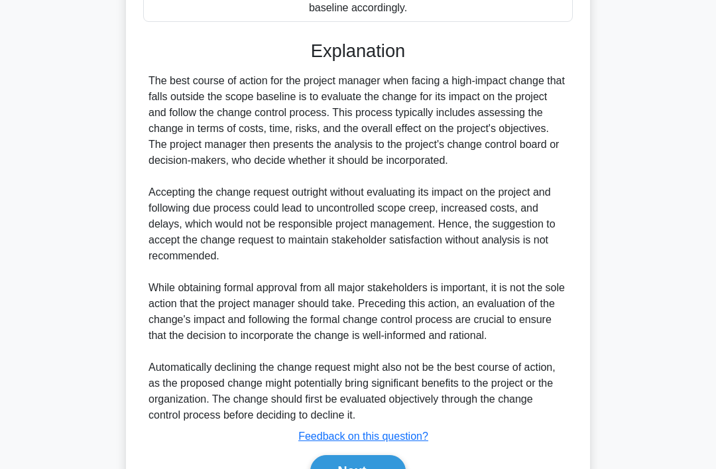
scroll to position [464, 0]
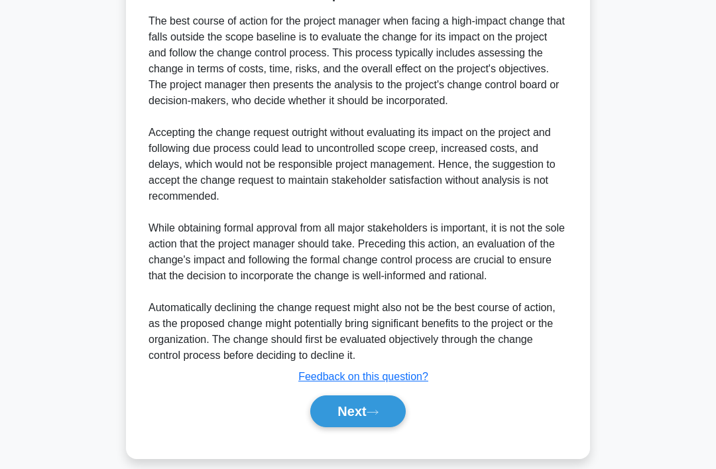
click at [351, 427] on button "Next" at bounding box center [357, 411] width 95 height 32
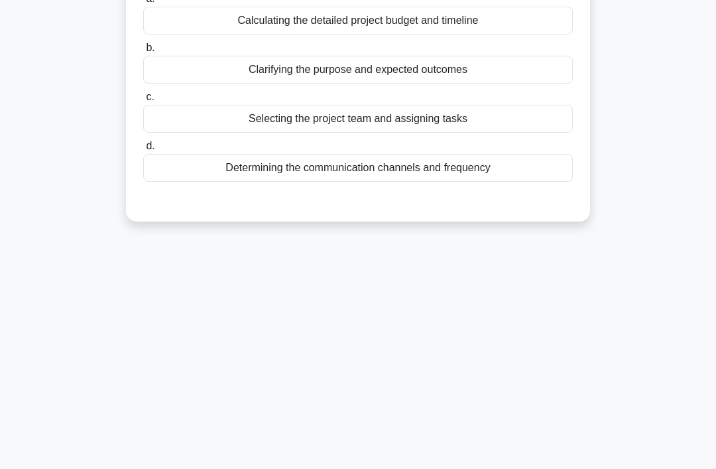
scroll to position [0, 0]
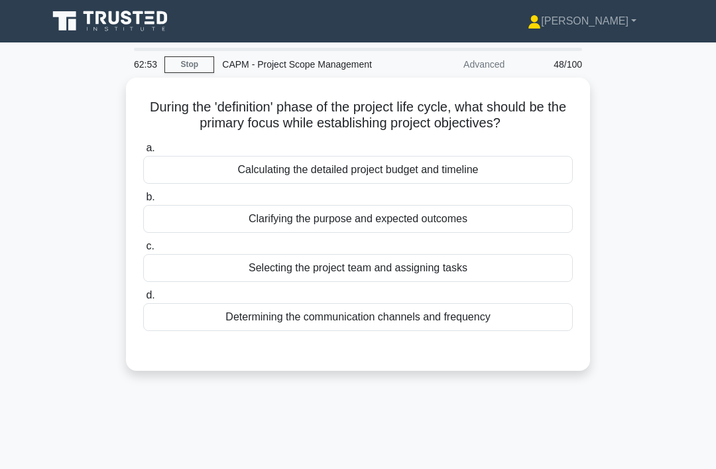
click at [455, 233] on div "Clarifying the purpose and expected outcomes" at bounding box center [357, 219] width 429 height 28
click at [143, 201] on input "b. Clarifying the purpose and expected outcomes" at bounding box center [143, 197] width 0 height 9
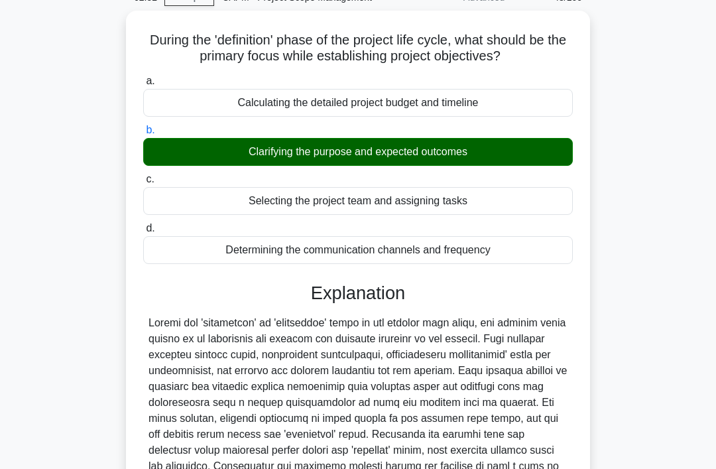
scroll to position [289, 0]
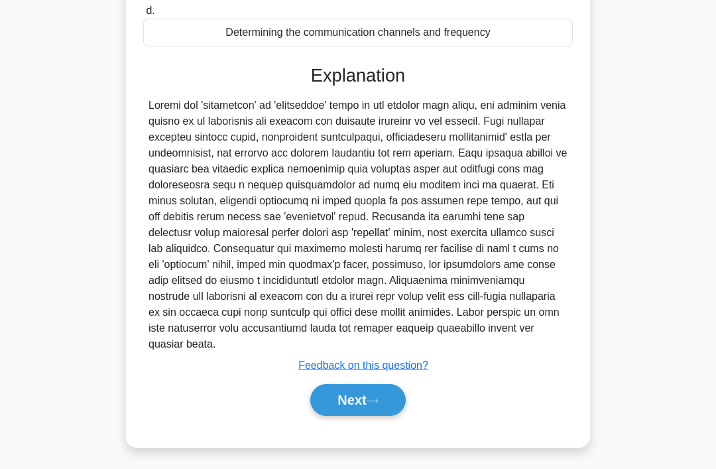
click at [348, 416] on button "Next" at bounding box center [357, 400] width 95 height 32
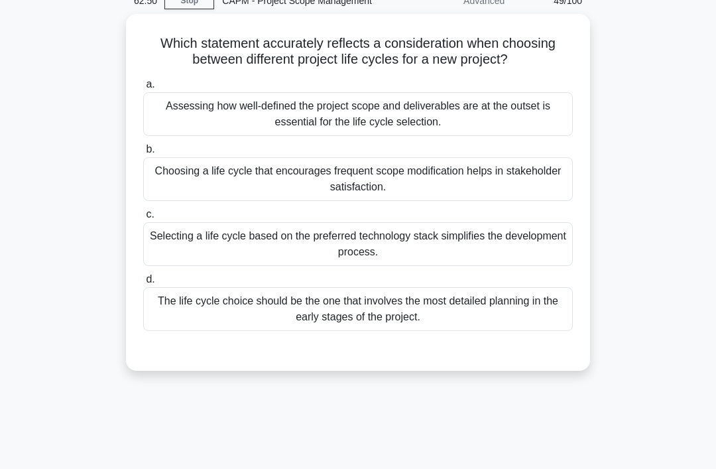
scroll to position [0, 0]
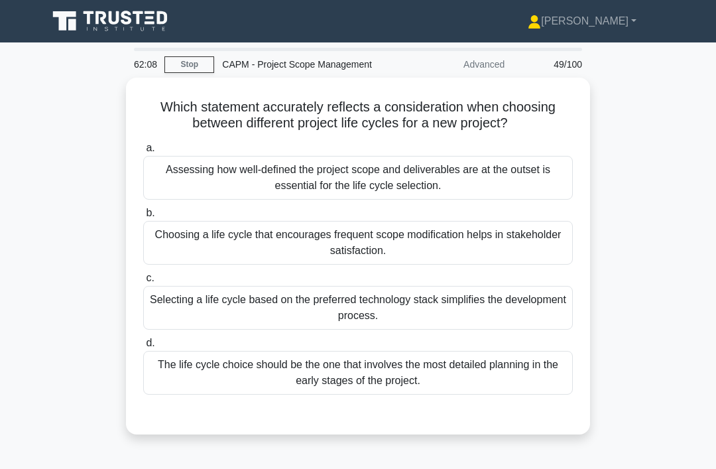
click at [508, 197] on div "Assessing how well-defined the project scope and deliverables are at the outset…" at bounding box center [357, 178] width 429 height 44
click at [143, 152] on input "a. Assessing how well-defined the project scope and deliverables are at the out…" at bounding box center [143, 148] width 0 height 9
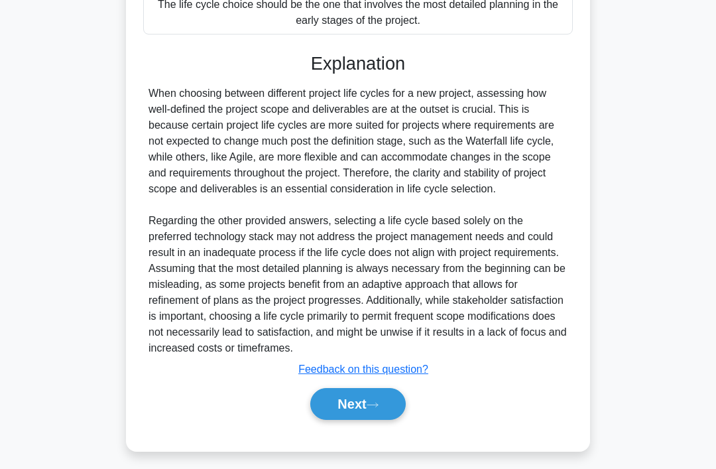
scroll to position [368, 0]
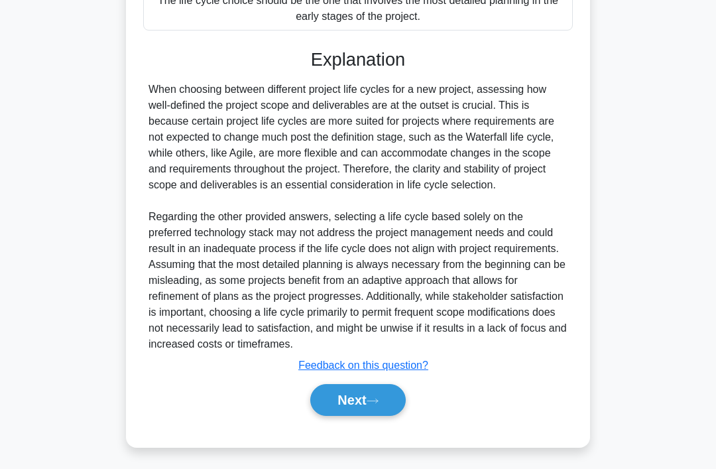
click at [356, 416] on button "Next" at bounding box center [357, 400] width 95 height 32
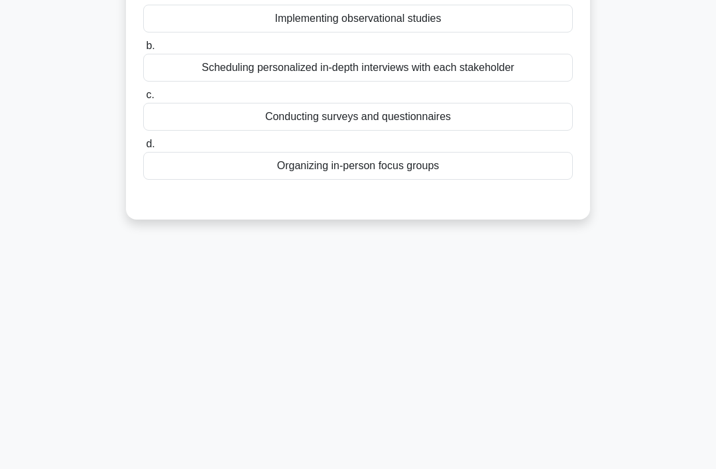
scroll to position [0, 0]
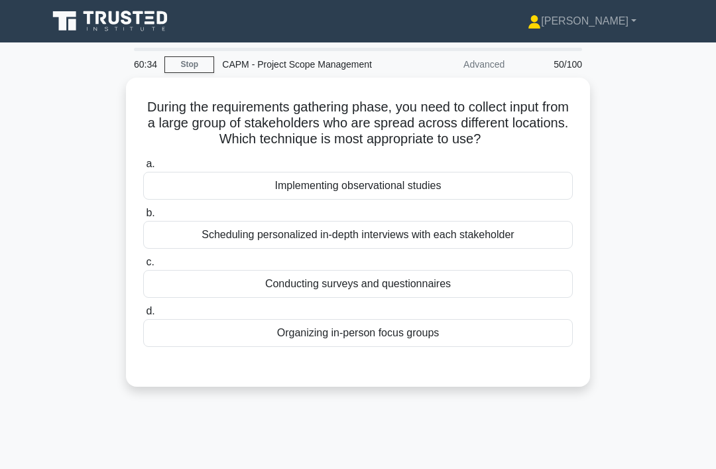
click at [431, 298] on div "Conducting surveys and questionnaires" at bounding box center [357, 284] width 429 height 28
click at [143, 266] on input "c. Conducting surveys and questionnaires" at bounding box center [143, 262] width 0 height 9
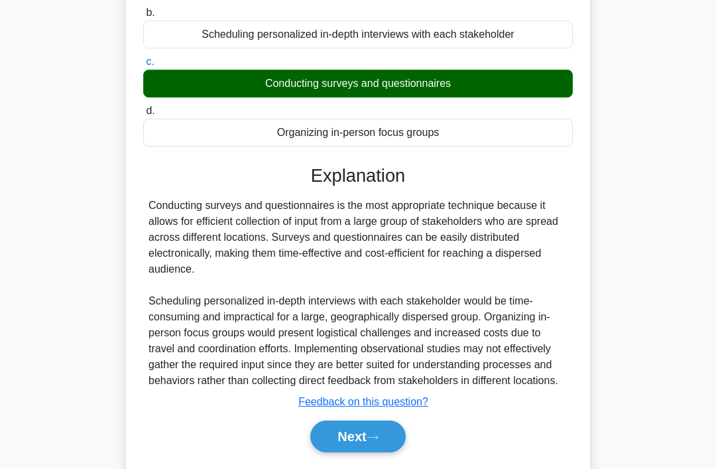
scroll to position [225, 0]
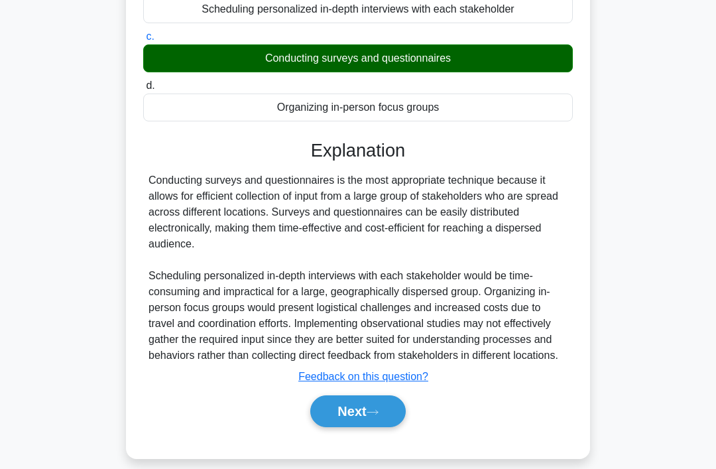
click at [359, 427] on button "Next" at bounding box center [357, 411] width 95 height 32
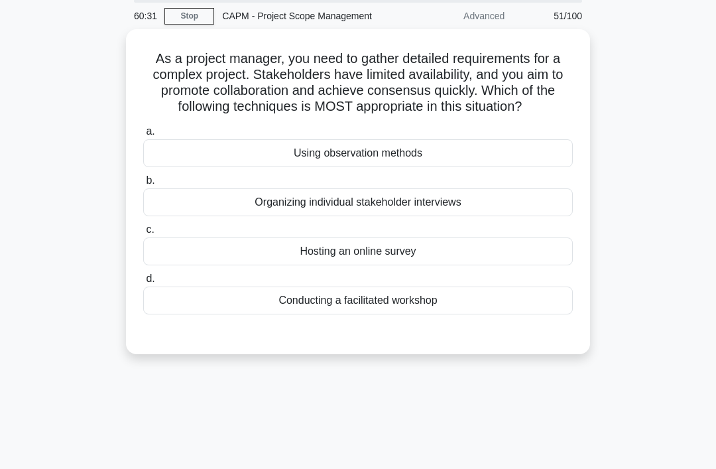
scroll to position [0, 0]
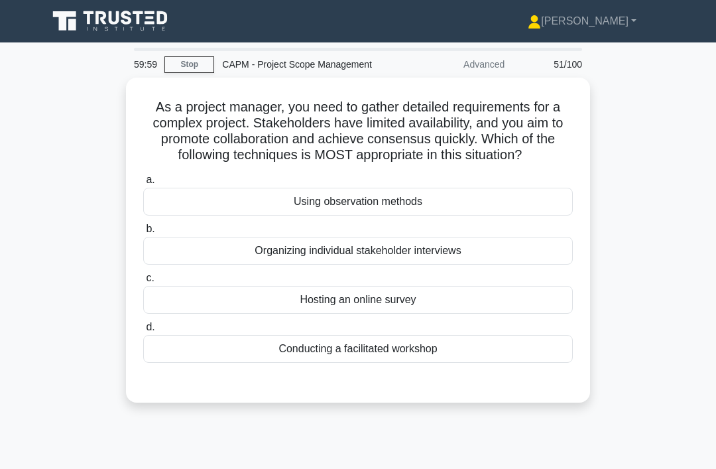
click at [464, 264] on div "Organizing individual stakeholder interviews" at bounding box center [357, 251] width 429 height 28
click at [143, 233] on input "b. Organizing individual stakeholder interviews" at bounding box center [143, 229] width 0 height 9
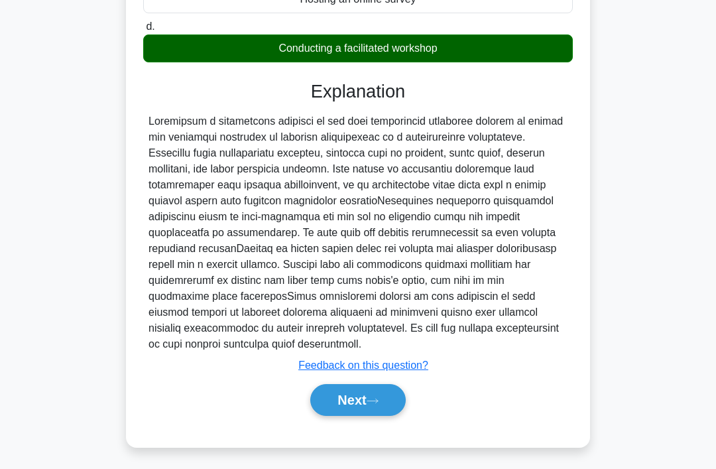
scroll to position [306, 0]
click at [361, 416] on button "Next" at bounding box center [357, 400] width 95 height 32
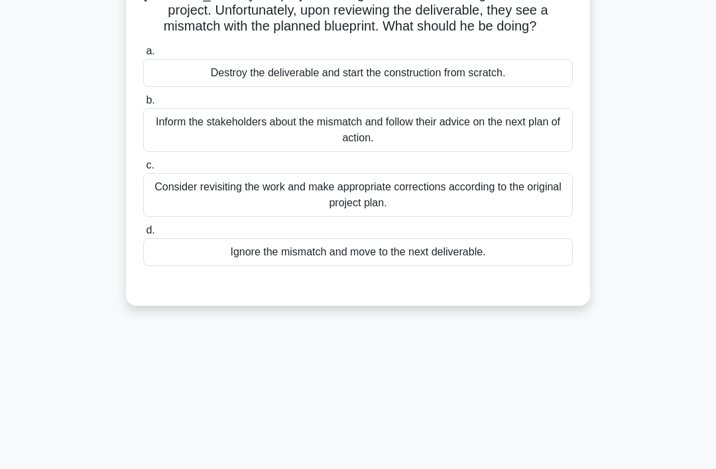
scroll to position [0, 0]
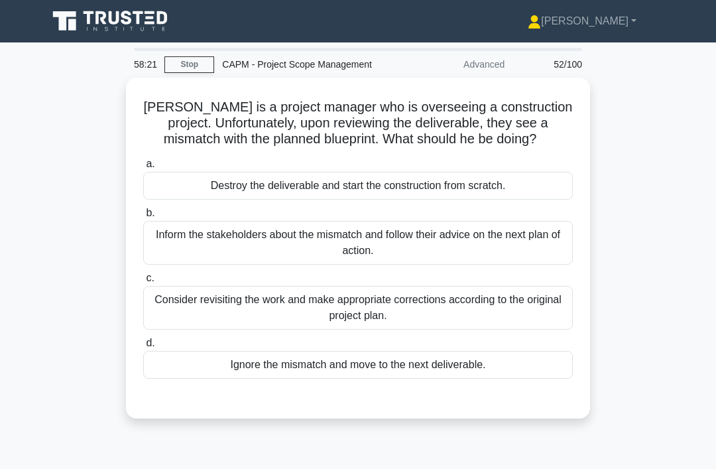
click at [471, 251] on div "Inform the stakeholders about the mismatch and follow their advice on the next …" at bounding box center [357, 243] width 429 height 44
click at [143, 217] on input "b. Inform the stakeholders about the mismatch and follow their advice on the ne…" at bounding box center [143, 213] width 0 height 9
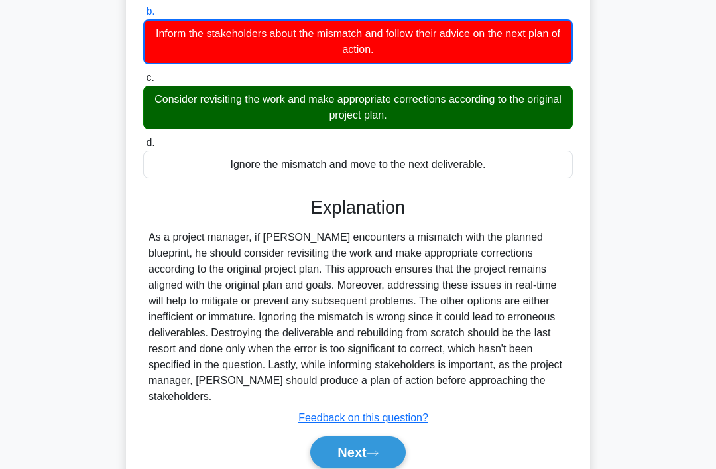
scroll to position [243, 0]
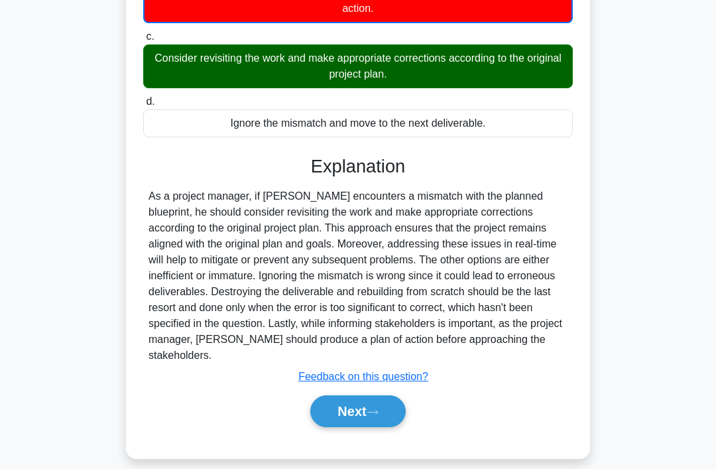
click at [365, 427] on button "Next" at bounding box center [357, 411] width 95 height 32
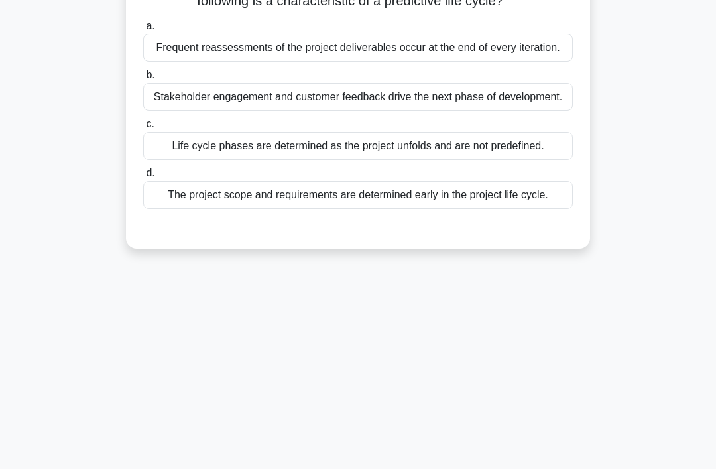
scroll to position [0, 0]
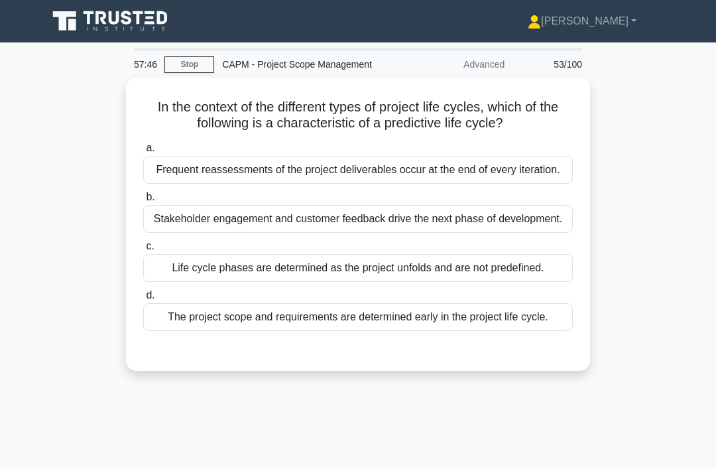
click at [396, 331] on div "The project scope and requirements are determined early in the project life cyc…" at bounding box center [357, 317] width 429 height 28
click at [143, 300] on input "d. The project scope and requirements are determined early in the project life …" at bounding box center [143, 295] width 0 height 9
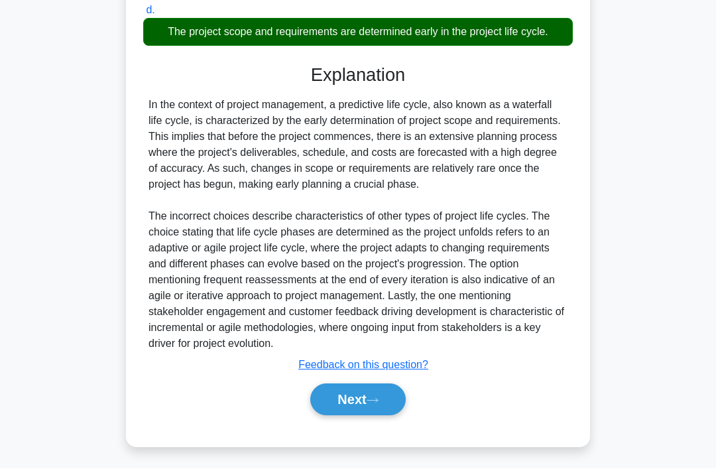
scroll to position [337, 0]
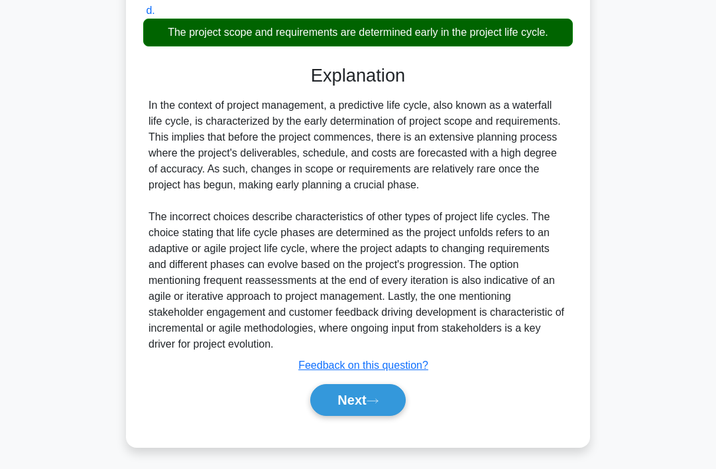
click at [375, 416] on button "Next" at bounding box center [357, 400] width 95 height 32
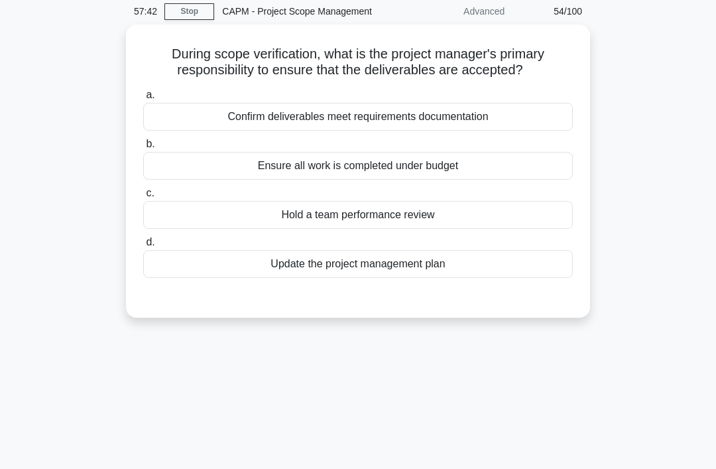
scroll to position [0, 0]
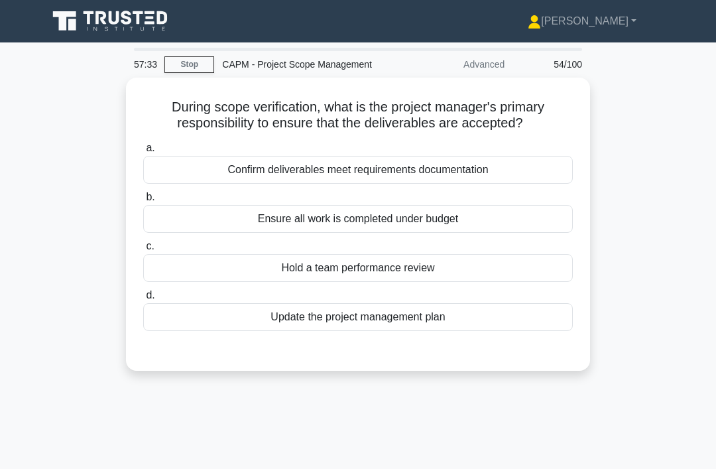
click at [532, 174] on div "Confirm deliverables meet requirements documentation" at bounding box center [357, 170] width 429 height 28
click at [143, 152] on input "a. Confirm deliverables meet requirements documentation" at bounding box center [143, 148] width 0 height 9
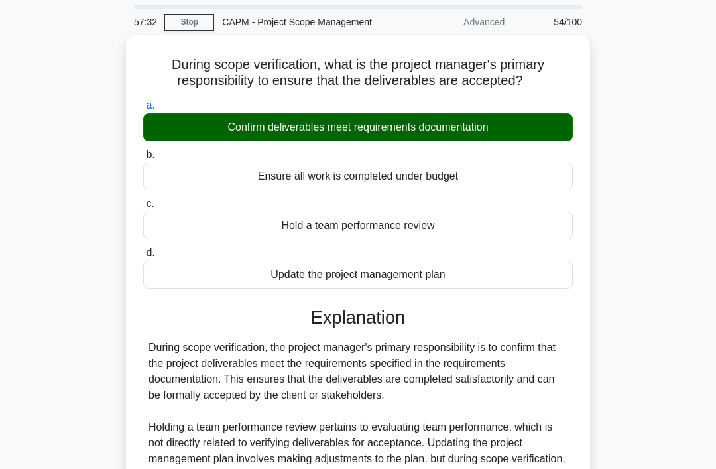
scroll to position [204, 0]
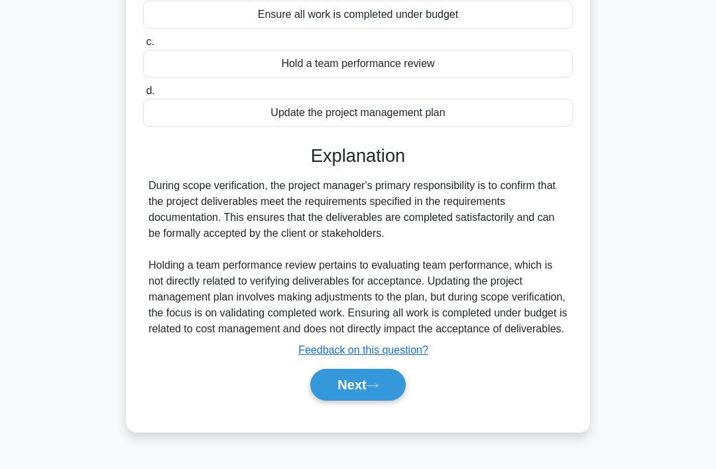
click at [384, 400] on button "Next" at bounding box center [357, 384] width 95 height 32
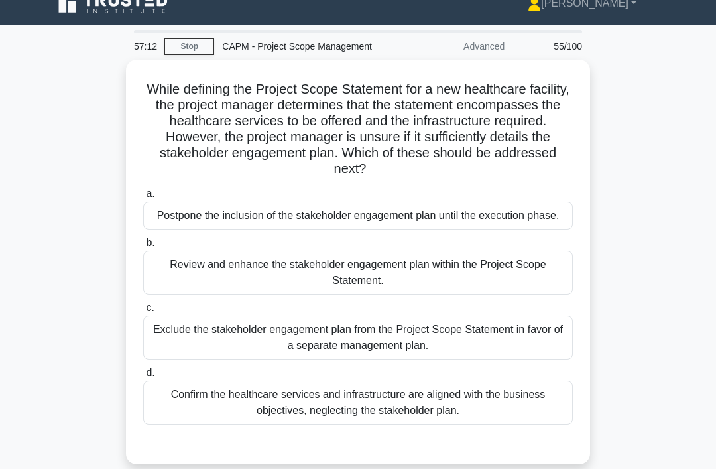
scroll to position [19, 0]
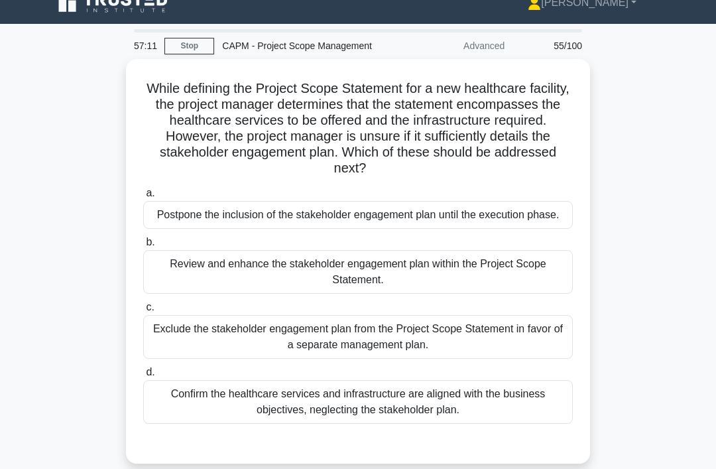
click at [483, 282] on div "Review and enhance the stakeholder engagement plan within the Project Scope Sta…" at bounding box center [357, 272] width 429 height 44
click at [143, 247] on input "b. Review and enhance the stakeholder engagement plan within the Project Scope …" at bounding box center [143, 242] width 0 height 9
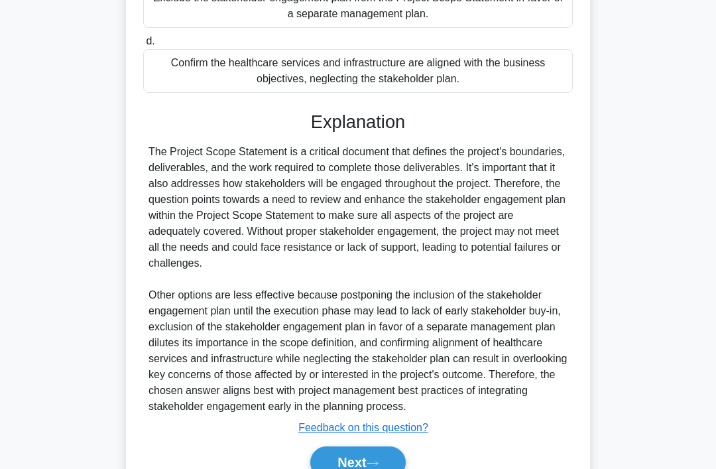
scroll to position [416, 0]
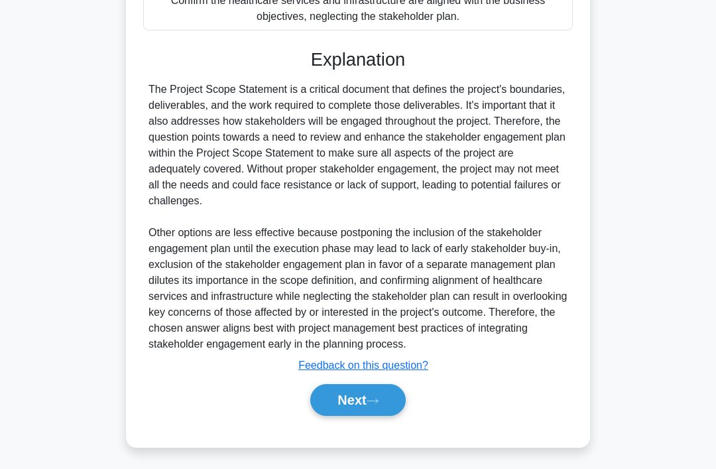
click at [381, 416] on button "Next" at bounding box center [357, 400] width 95 height 32
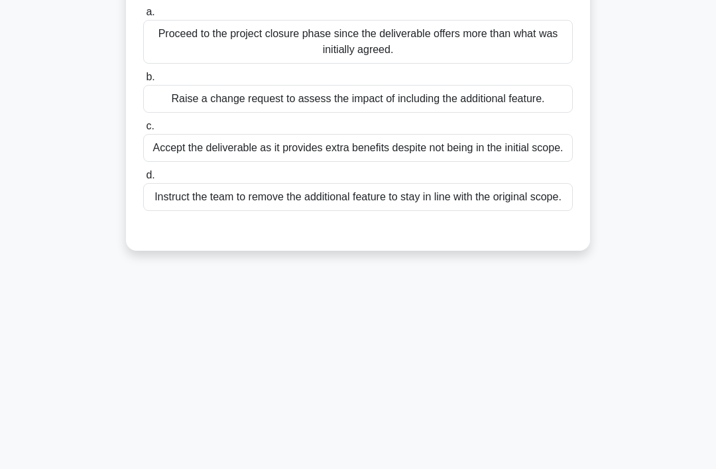
scroll to position [0, 0]
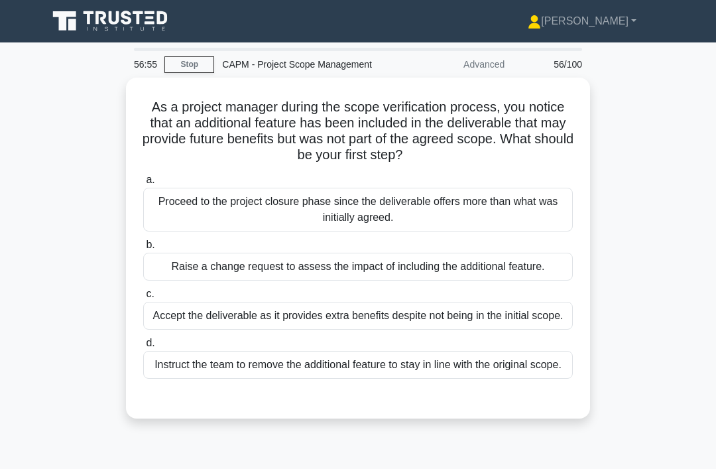
click at [466, 279] on div "Raise a change request to assess the impact of including the additional feature." at bounding box center [357, 266] width 429 height 28
click at [143, 249] on input "b. Raise a change request to assess the impact of including the additional feat…" at bounding box center [143, 245] width 0 height 9
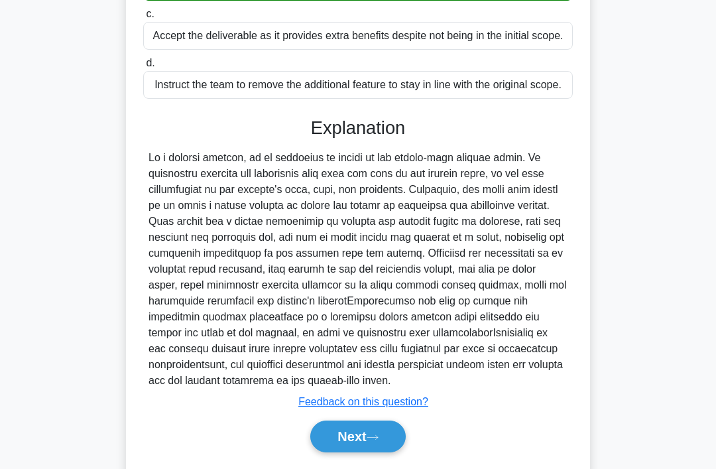
scroll to position [353, 0]
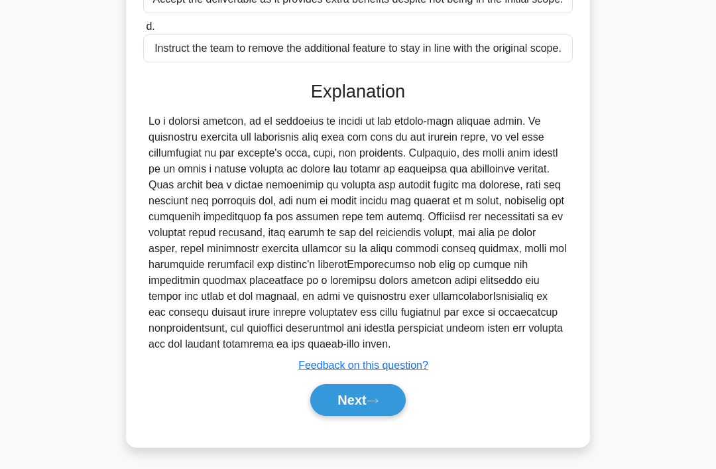
click at [412, 416] on div "Next" at bounding box center [357, 400] width 435 height 32
click at [392, 416] on button "Next" at bounding box center [357, 400] width 95 height 32
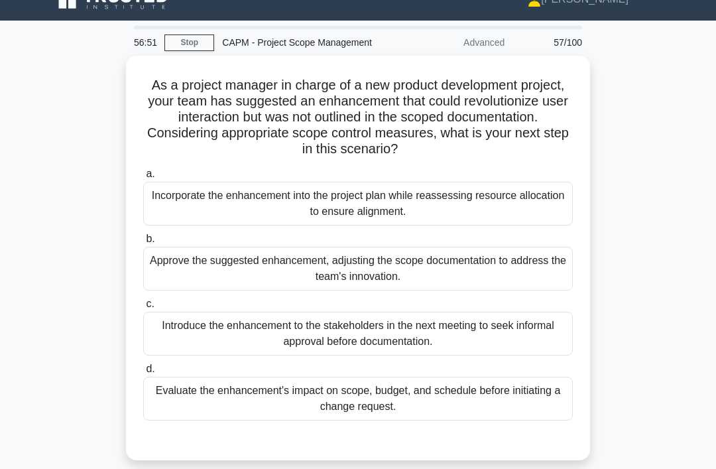
scroll to position [0, 0]
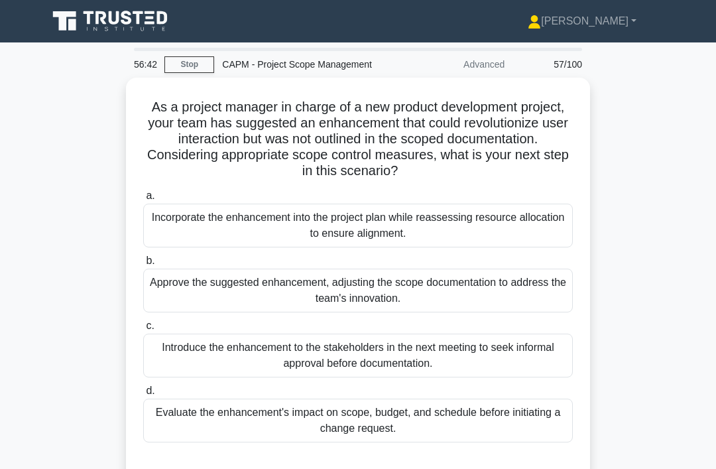
click at [349, 414] on div "Evaluate the enhancement's impact on scope, budget, and schedule before initiat…" at bounding box center [357, 420] width 429 height 44
click at [143, 395] on input "d. Evaluate the enhancement's impact on scope, budget, and schedule before init…" at bounding box center [143, 390] width 0 height 9
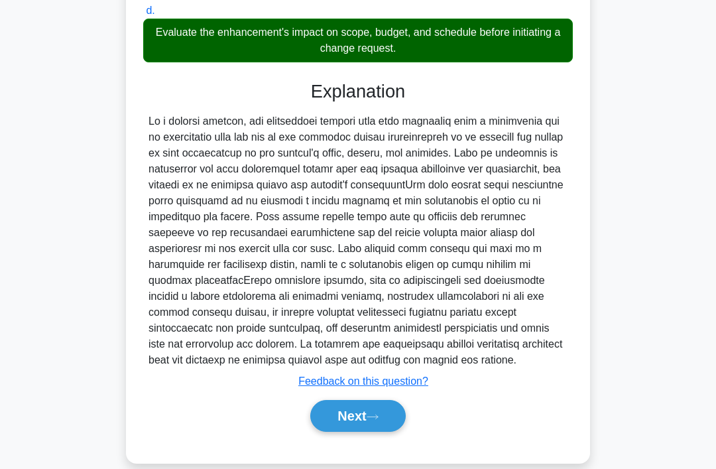
scroll to position [400, 0]
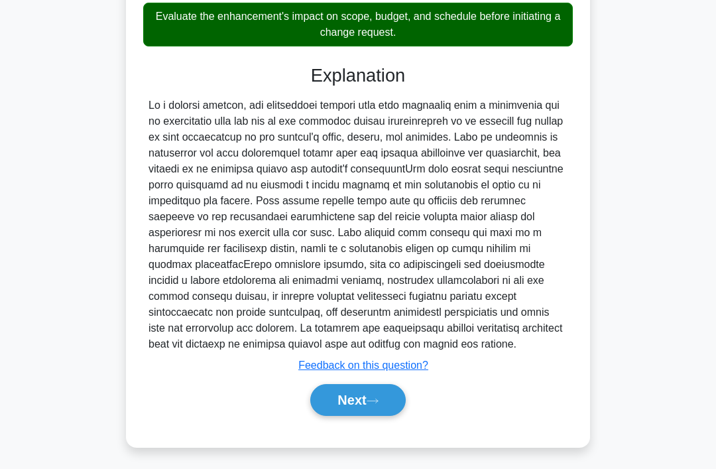
click at [364, 416] on button "Next" at bounding box center [357, 400] width 95 height 32
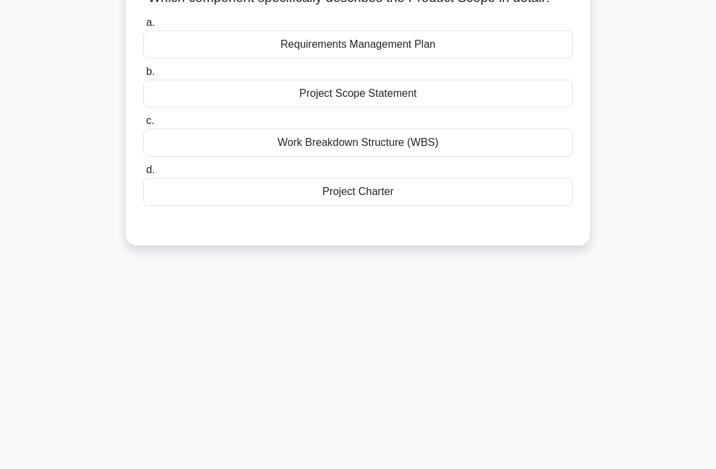
scroll to position [0, 0]
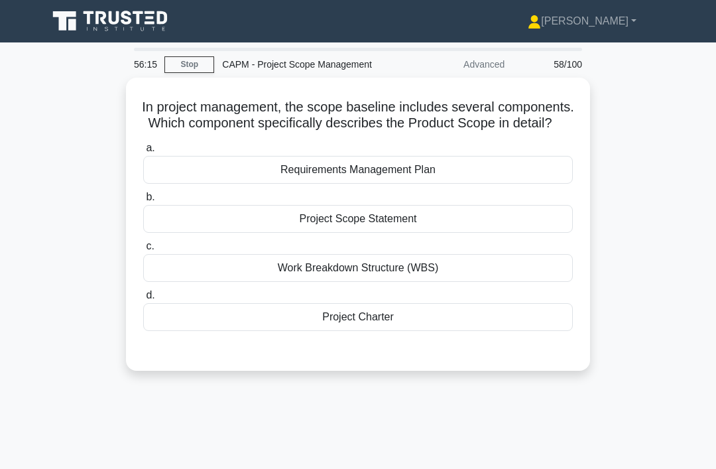
click at [465, 233] on div "Project Scope Statement" at bounding box center [357, 219] width 429 height 28
click at [143, 201] on input "b. Project Scope Statement" at bounding box center [143, 197] width 0 height 9
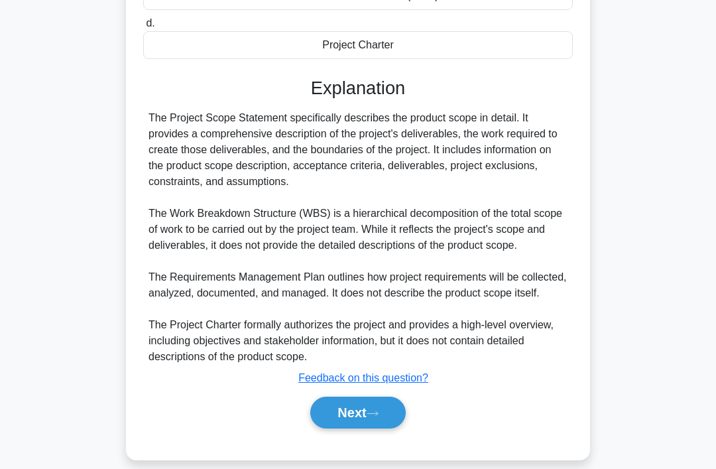
scroll to position [272, 0]
click at [368, 427] on button "Next" at bounding box center [357, 412] width 95 height 32
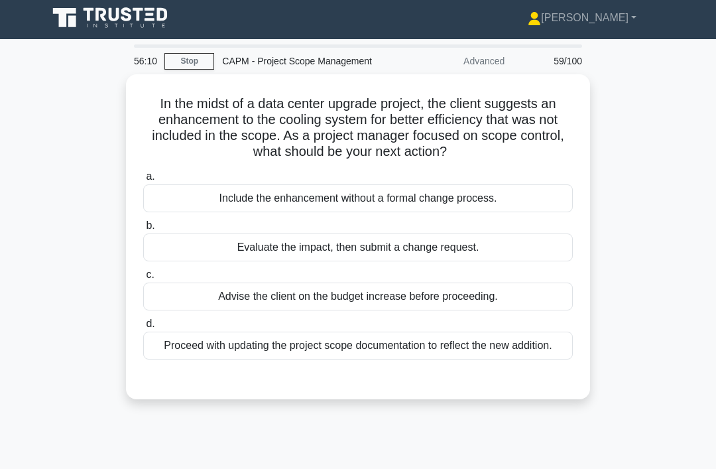
scroll to position [0, 0]
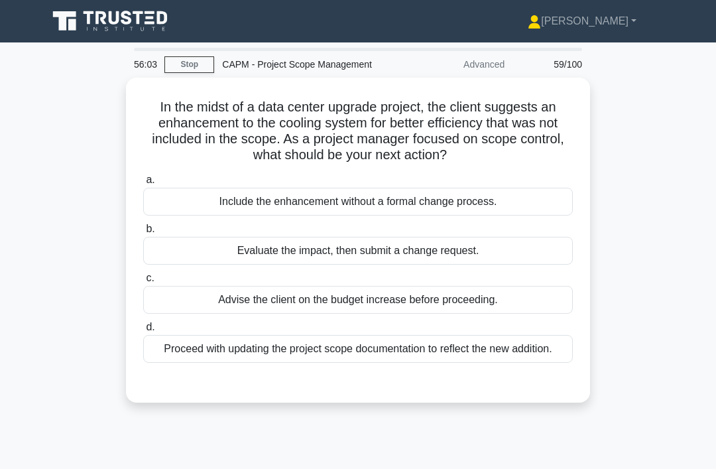
click at [458, 264] on div "Evaluate the impact, then submit a change request." at bounding box center [357, 251] width 429 height 28
click at [143, 233] on input "b. Evaluate the impact, then submit a change request." at bounding box center [143, 229] width 0 height 9
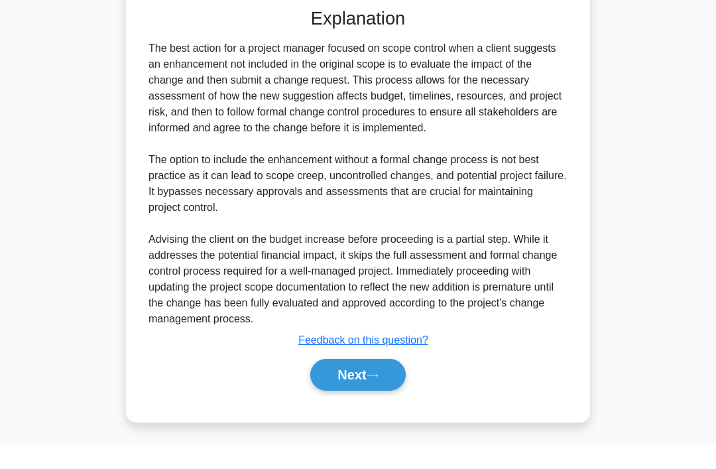
scroll to position [368, 0]
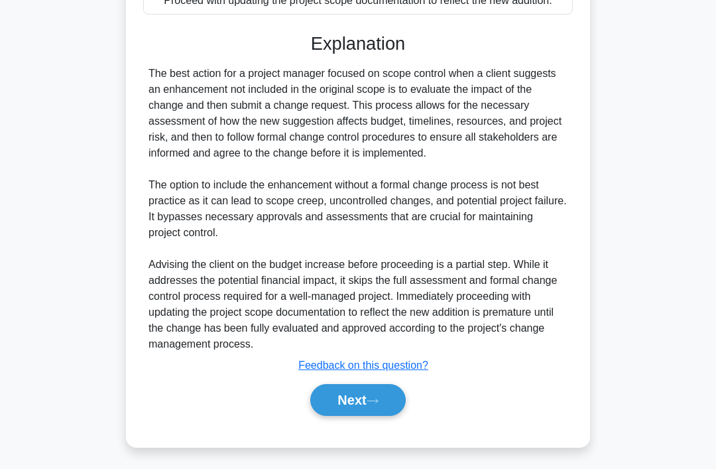
click at [356, 416] on button "Next" at bounding box center [357, 400] width 95 height 32
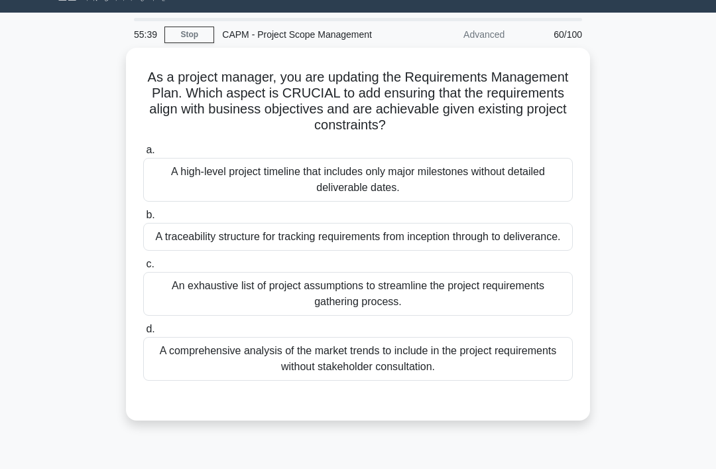
scroll to position [30, 0]
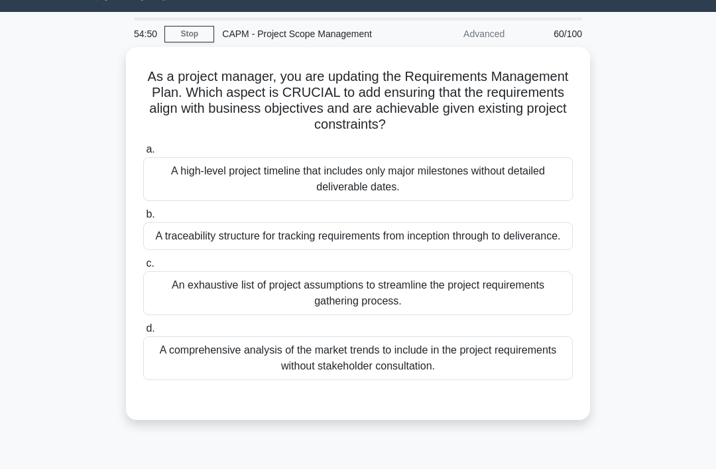
click at [506, 244] on div "A traceability structure for tracking requirements from inception through to de…" at bounding box center [357, 236] width 429 height 28
click at [143, 219] on input "b. A traceability structure for tracking requirements from inception through to…" at bounding box center [143, 214] width 0 height 9
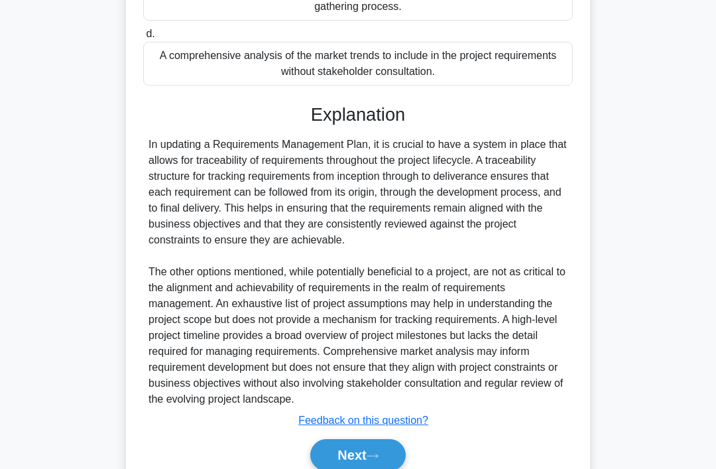
scroll to position [384, 0]
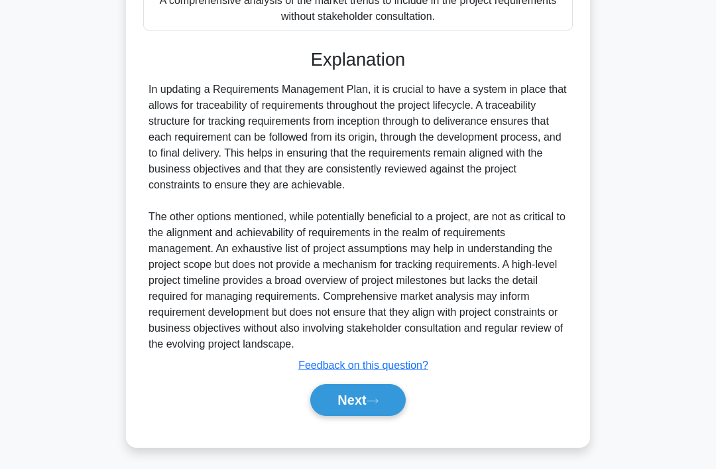
click at [362, 416] on button "Next" at bounding box center [357, 400] width 95 height 32
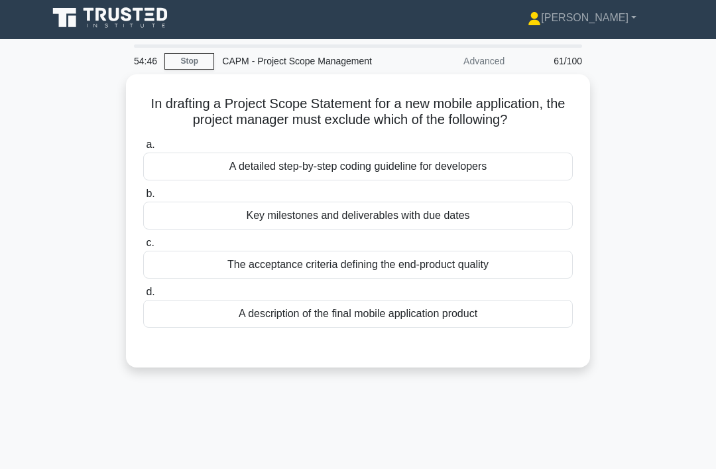
scroll to position [0, 0]
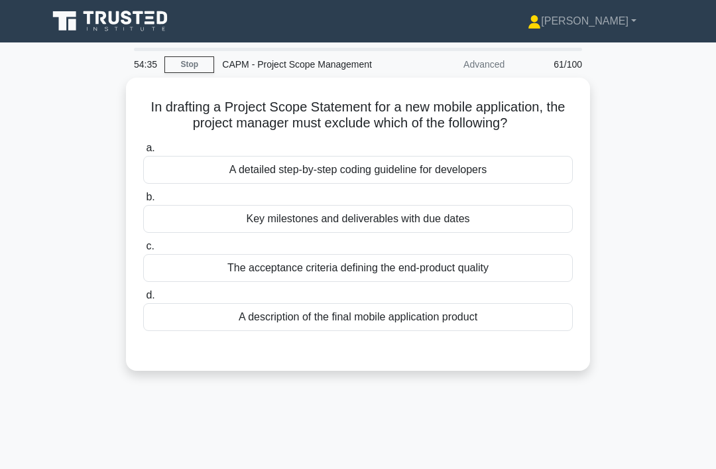
click at [540, 184] on div "A detailed step-by-step coding guideline for developers" at bounding box center [357, 170] width 429 height 28
click at [143, 152] on input "a. A detailed step-by-step coding guideline for developers" at bounding box center [143, 148] width 0 height 9
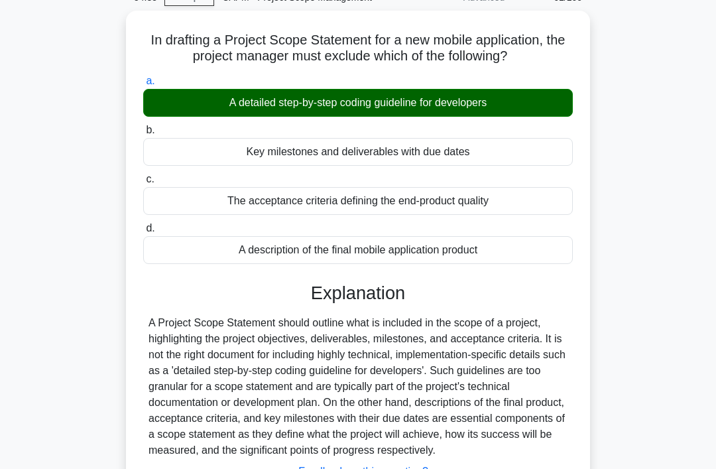
scroll to position [204, 0]
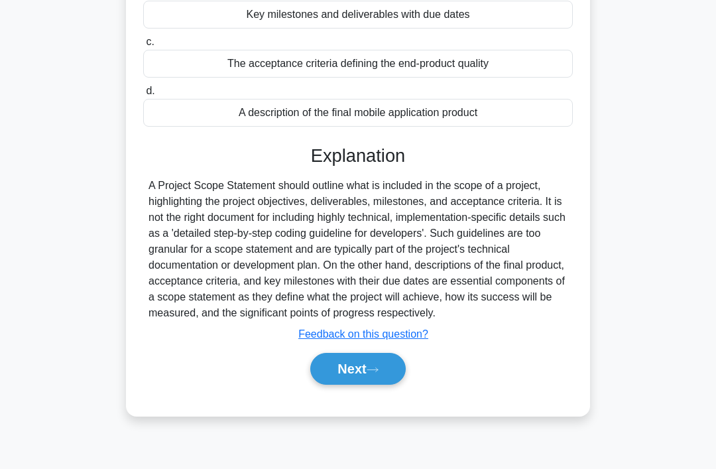
click at [357, 384] on button "Next" at bounding box center [357, 369] width 95 height 32
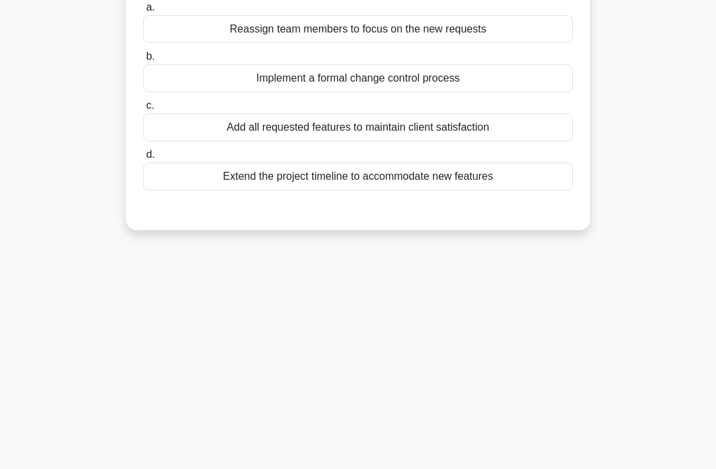
scroll to position [0, 0]
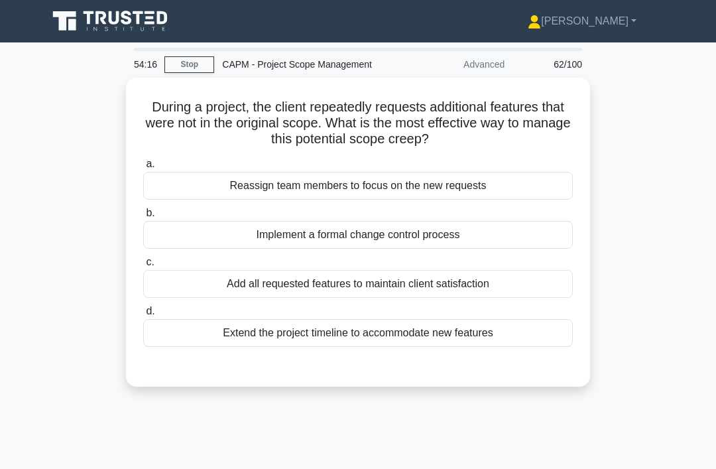
click at [506, 230] on div "Implement a formal change control process" at bounding box center [357, 235] width 429 height 28
click at [143, 217] on input "b. Implement a formal change control process" at bounding box center [143, 213] width 0 height 9
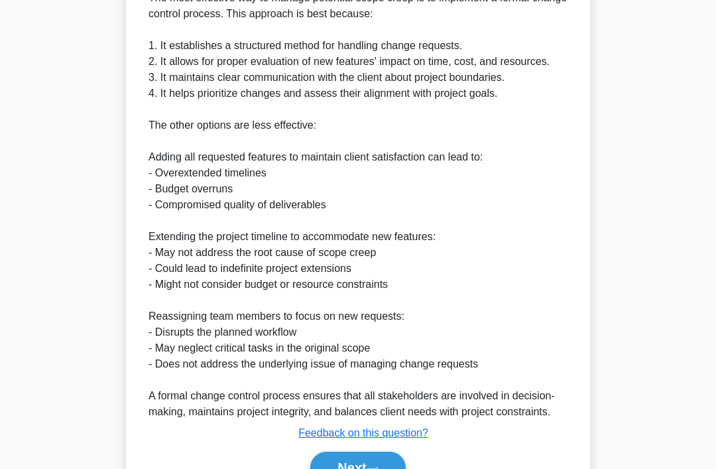
scroll to position [464, 0]
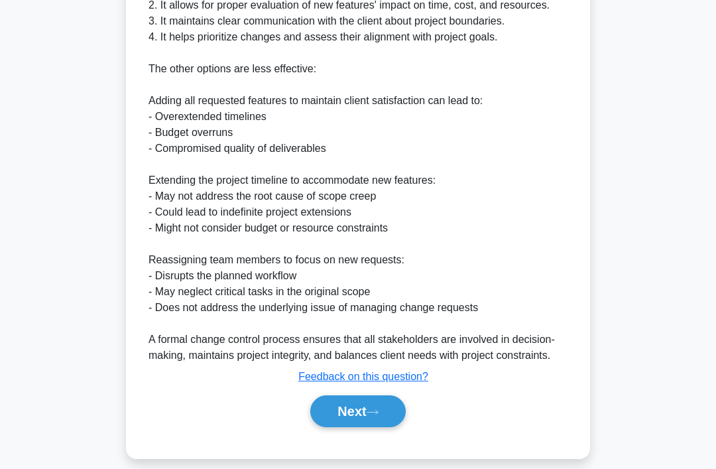
click at [362, 427] on button "Next" at bounding box center [357, 411] width 95 height 32
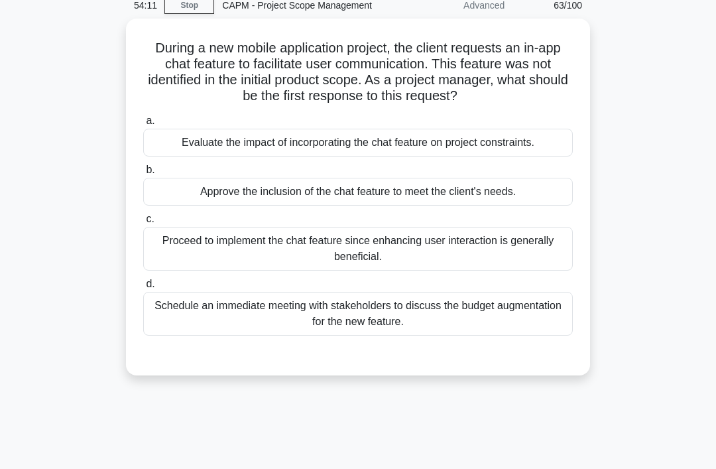
scroll to position [0, 0]
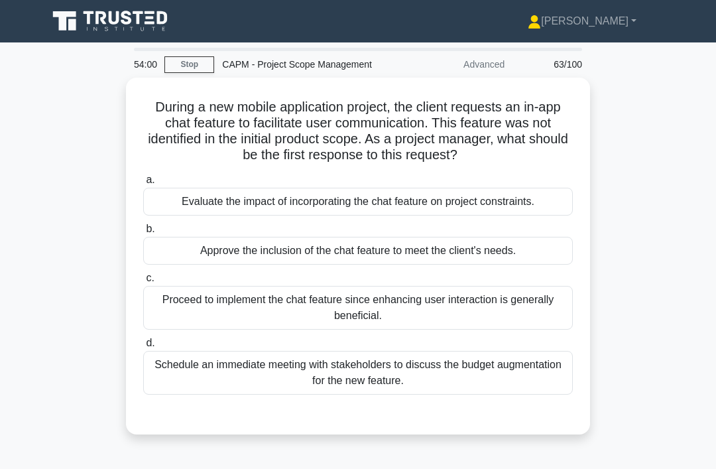
click at [524, 215] on div "Evaluate the impact of incorporating the chat feature on project constraints." at bounding box center [357, 202] width 429 height 28
click at [143, 184] on input "a. Evaluate the impact of incorporating the chat feature on project constraints." at bounding box center [143, 180] width 0 height 9
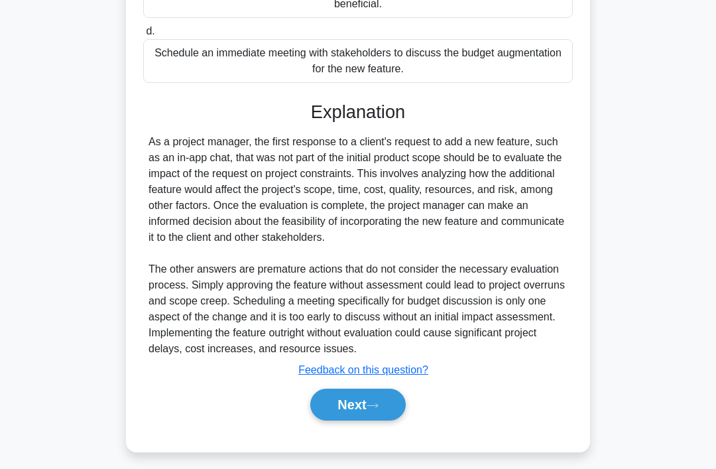
scroll to position [321, 0]
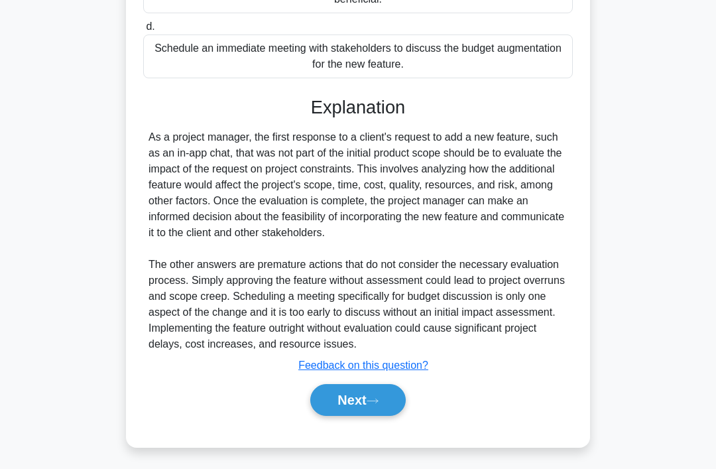
click at [367, 416] on button "Next" at bounding box center [357, 400] width 95 height 32
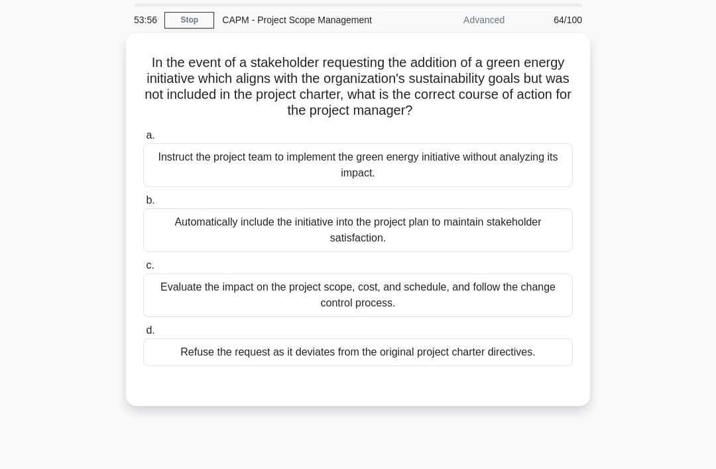
scroll to position [0, 0]
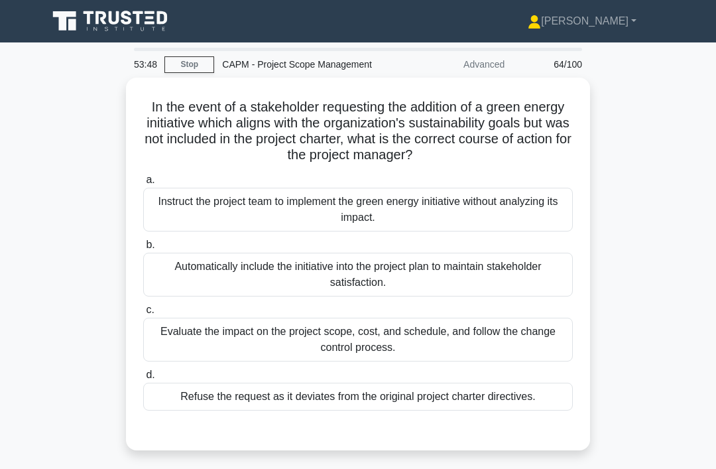
click at [412, 349] on div "Evaluate the impact on the project scope, cost, and schedule, and follow the ch…" at bounding box center [357, 339] width 429 height 44
click at [143, 314] on input "c. Evaluate the impact on the project scope, cost, and schedule, and follow the…" at bounding box center [143, 310] width 0 height 9
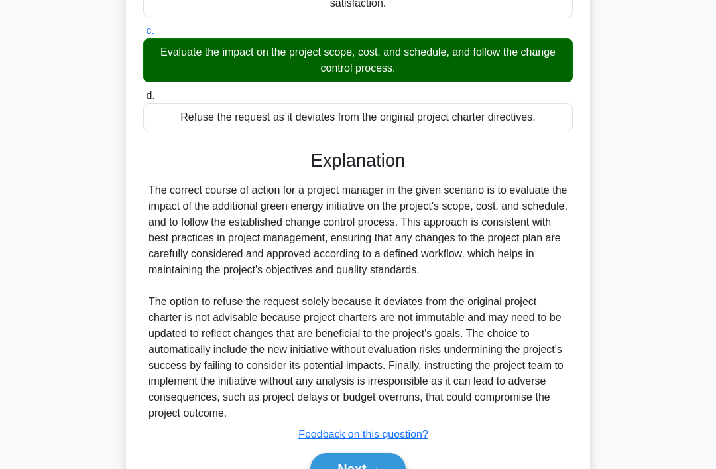
scroll to position [337, 0]
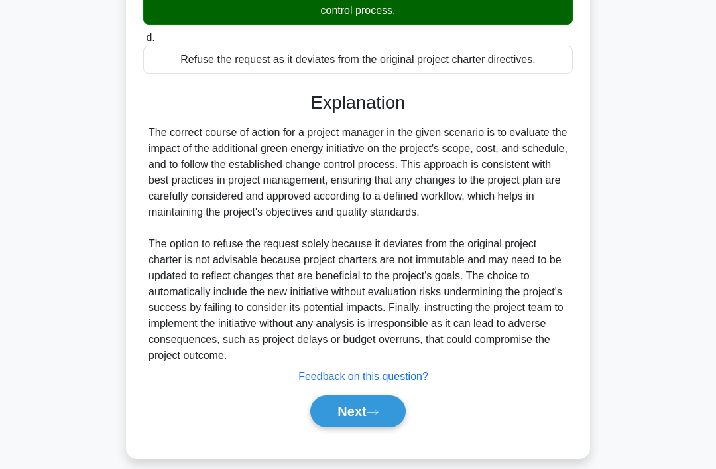
click at [378, 414] on icon at bounding box center [372, 412] width 11 height 4
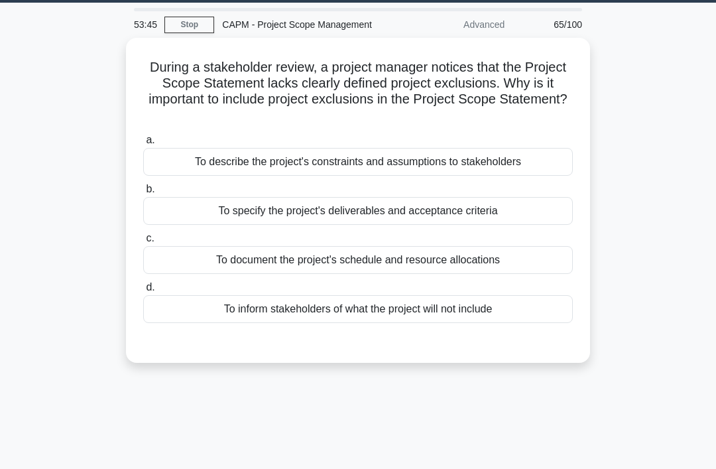
scroll to position [0, 0]
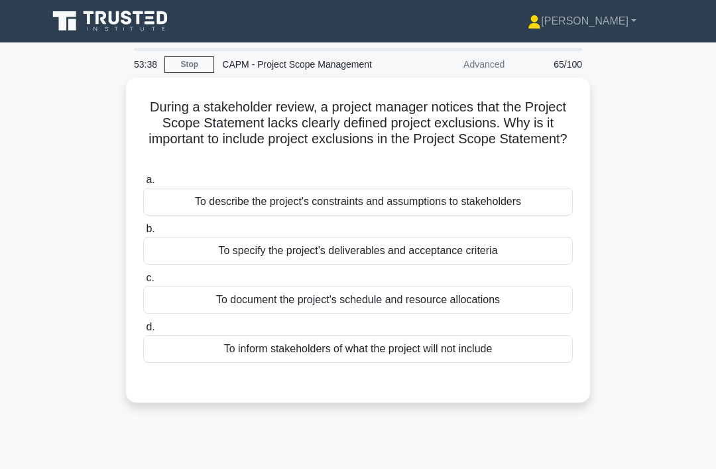
click at [546, 205] on div "To describe the project's constraints and assumptions to stakeholders" at bounding box center [357, 202] width 429 height 28
click at [143, 184] on input "a. To describe the project's constraints and assumptions to stakeholders" at bounding box center [143, 180] width 0 height 9
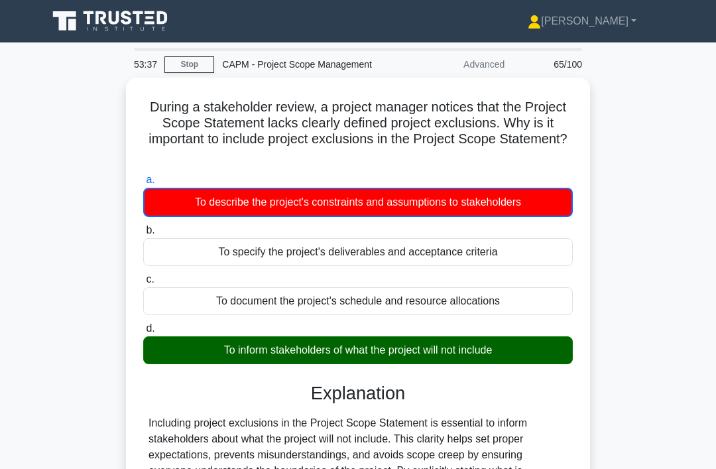
click at [466, 320] on label "d. To inform stakeholders of what the project will not include" at bounding box center [357, 342] width 429 height 44
click at [143, 324] on input "d. To inform stakeholders of what the project will not include" at bounding box center [143, 328] width 0 height 9
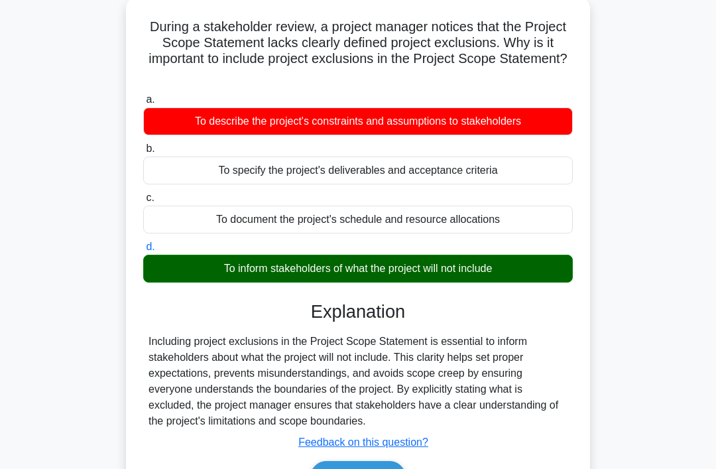
scroll to position [85, 0]
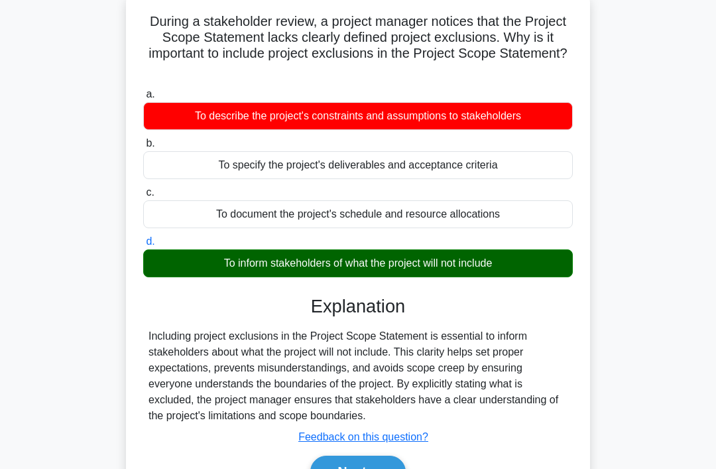
click at [364, 465] on button "Next" at bounding box center [357, 471] width 95 height 32
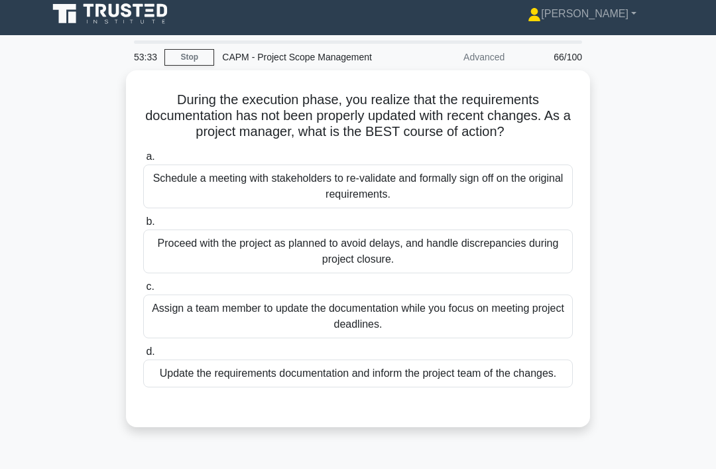
scroll to position [0, 0]
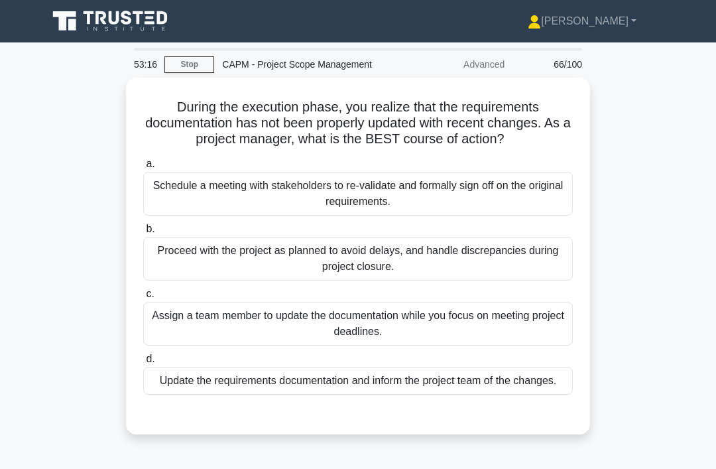
click at [389, 394] on div "Update the requirements documentation and inform the project team of the change…" at bounding box center [357, 380] width 429 height 28
click at [143, 363] on input "d. Update the requirements documentation and inform the project team of the cha…" at bounding box center [143, 359] width 0 height 9
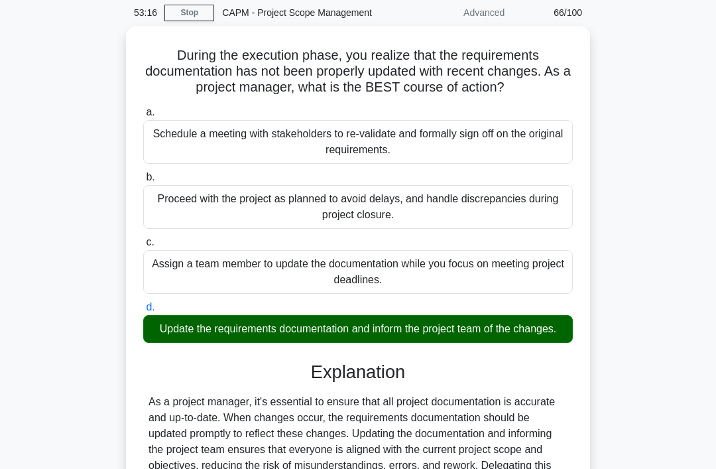
scroll to position [241, 0]
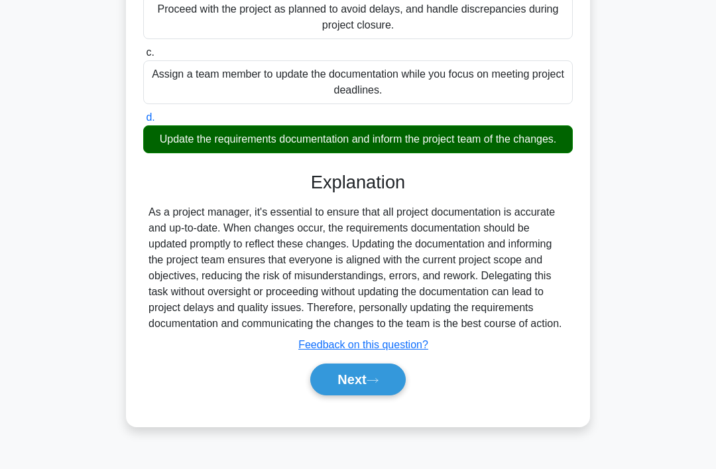
click at [366, 395] on button "Next" at bounding box center [357, 379] width 95 height 32
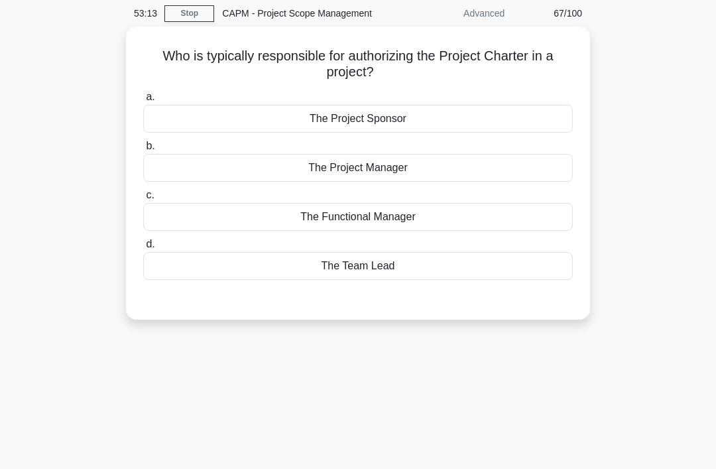
scroll to position [0, 0]
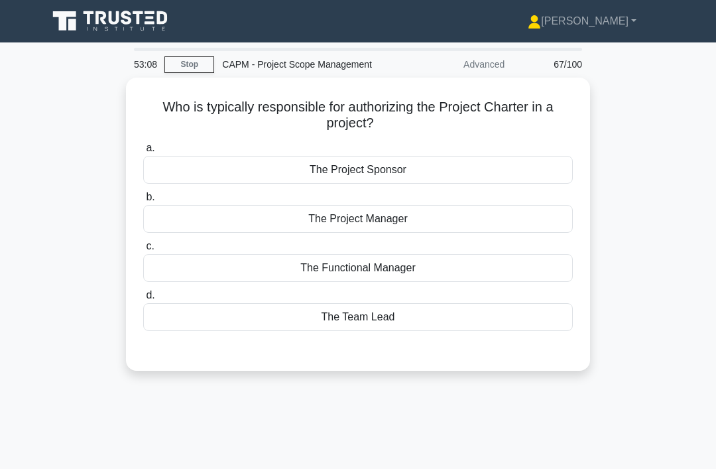
click at [525, 169] on div "The Project Sponsor" at bounding box center [357, 170] width 429 height 28
click at [143, 152] on input "a. The Project Sponsor" at bounding box center [143, 148] width 0 height 9
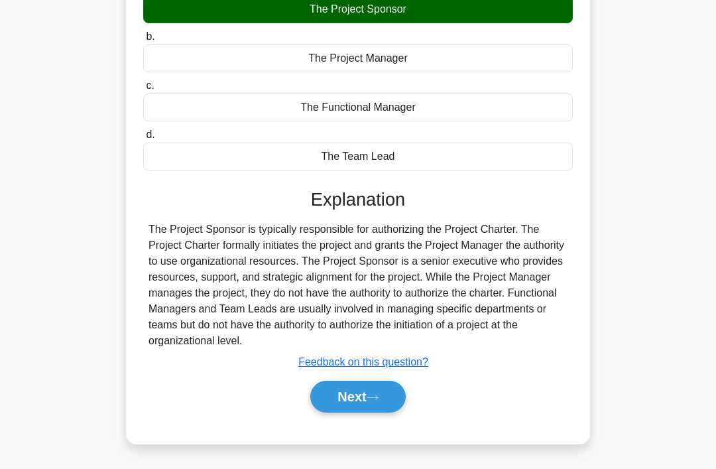
scroll to position [204, 0]
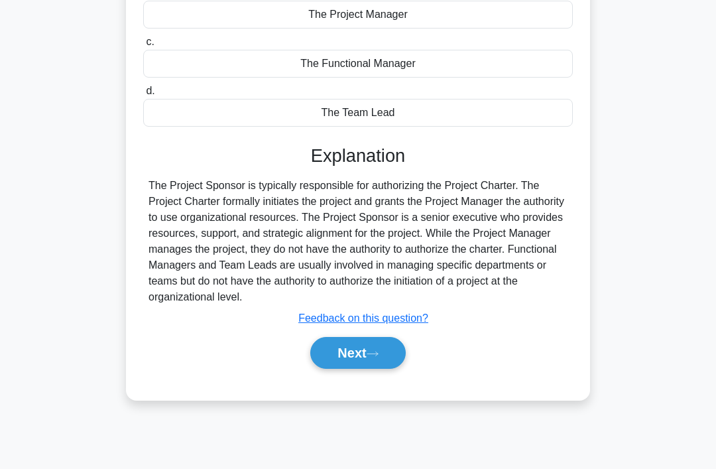
click at [360, 368] on button "Next" at bounding box center [357, 353] width 95 height 32
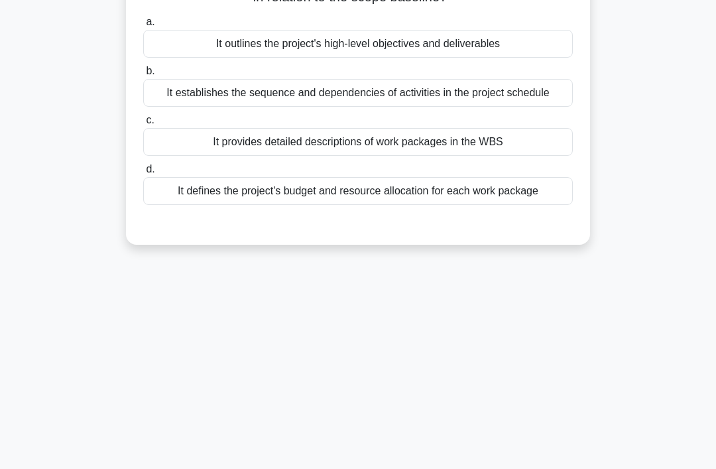
scroll to position [0, 0]
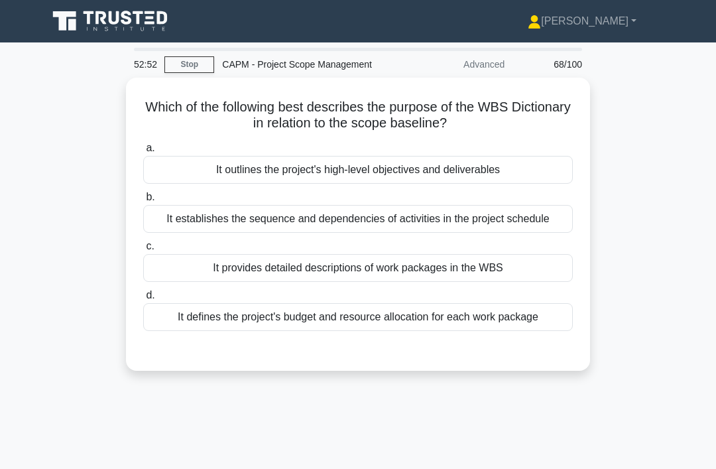
click at [436, 282] on div "It provides detailed descriptions of work packages in the WBS" at bounding box center [357, 268] width 429 height 28
click at [143, 250] on input "c. It provides detailed descriptions of work packages in the WBS" at bounding box center [143, 246] width 0 height 9
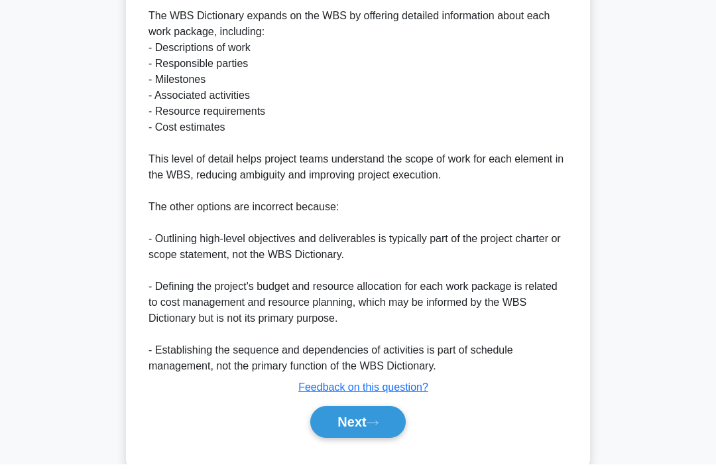
scroll to position [432, 0]
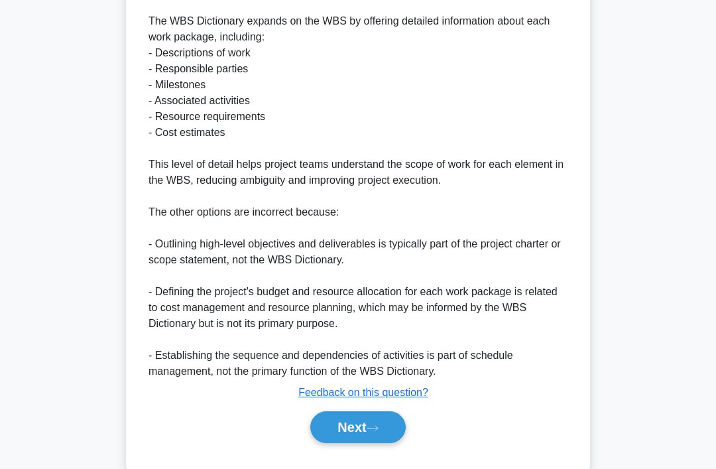
click at [367, 443] on button "Next" at bounding box center [357, 427] width 95 height 32
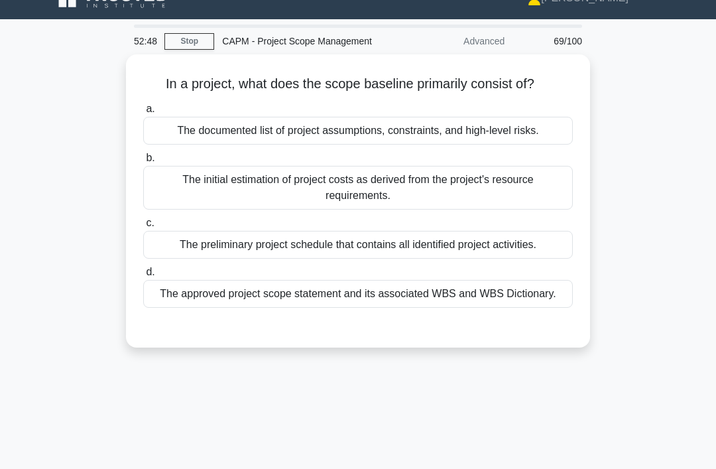
scroll to position [0, 0]
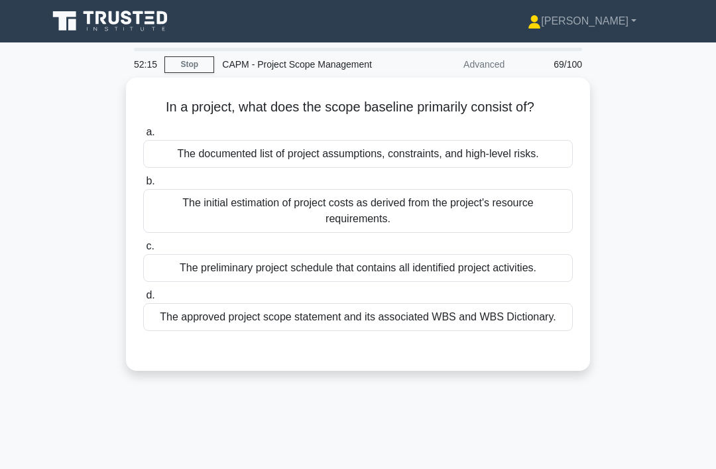
click at [420, 331] on div "The approved project scope statement and its associated WBS and WBS Dictionary." at bounding box center [357, 317] width 429 height 28
click at [143, 300] on input "d. The approved project scope statement and its associated WBS and WBS Dictiona…" at bounding box center [143, 295] width 0 height 9
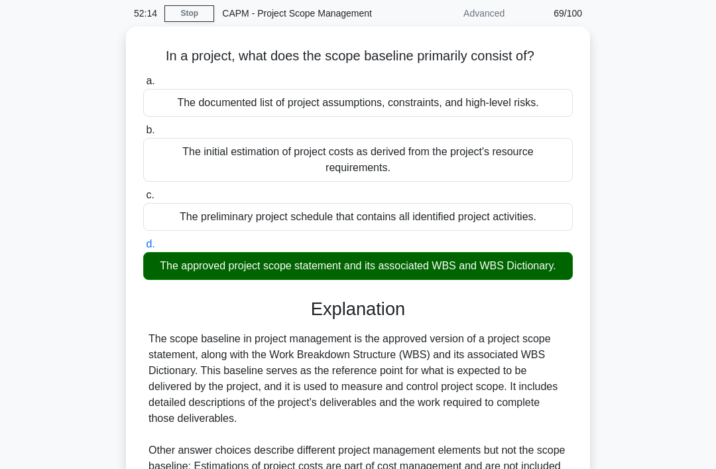
scroll to position [257, 0]
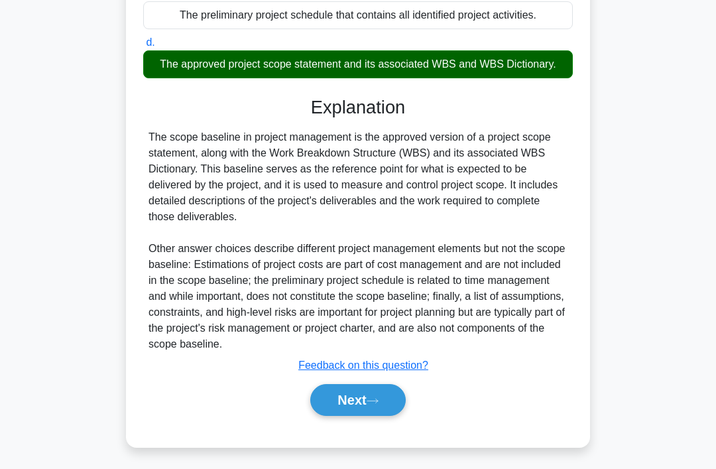
click at [349, 416] on button "Next" at bounding box center [357, 400] width 95 height 32
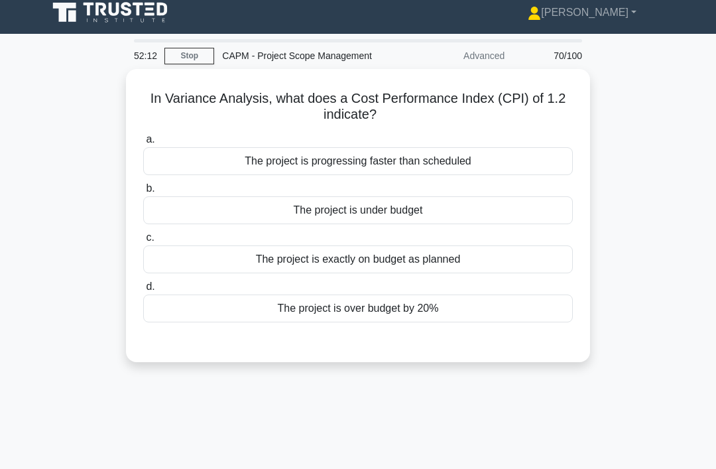
scroll to position [0, 0]
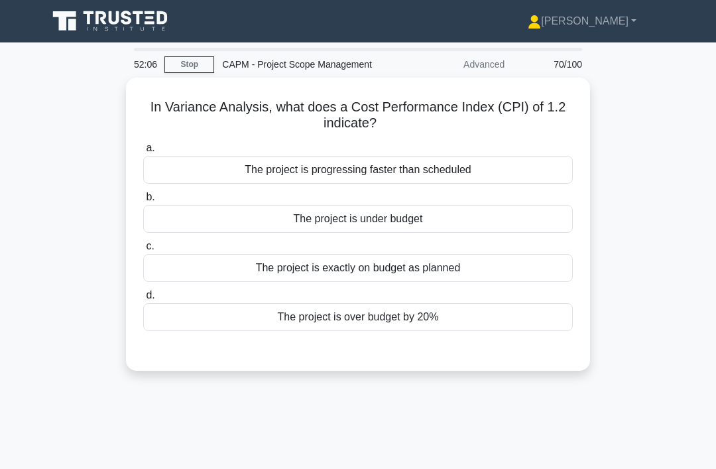
click at [528, 168] on div "The project is progressing faster than scheduled" at bounding box center [357, 170] width 429 height 28
click at [143, 152] on input "a. The project is progressing faster than scheduled" at bounding box center [143, 148] width 0 height 9
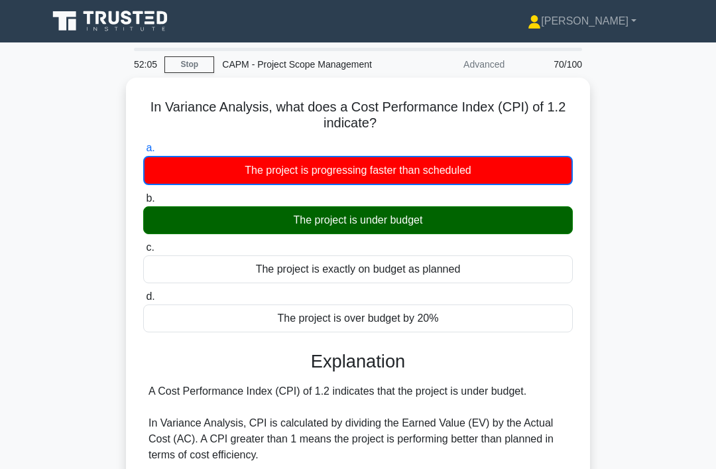
click at [501, 207] on div "The project is under budget" at bounding box center [357, 220] width 429 height 28
click at [143, 203] on input "b. The project is under budget" at bounding box center [143, 198] width 0 height 9
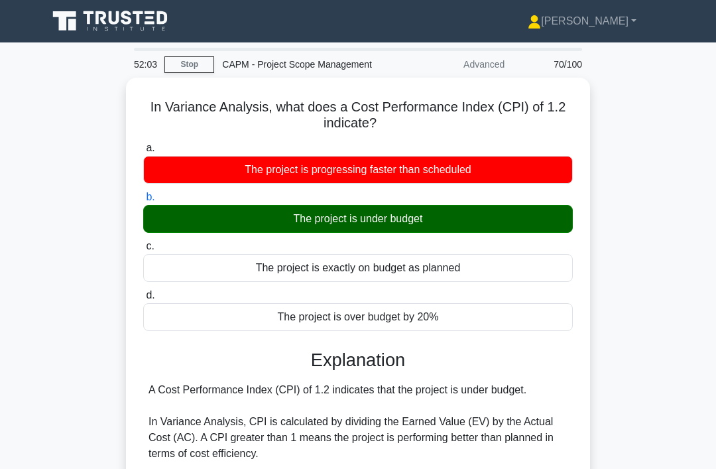
click at [490, 216] on div "The project is under budget" at bounding box center [357, 219] width 429 height 28
click at [143, 201] on input "b. The project is under budget" at bounding box center [143, 197] width 0 height 9
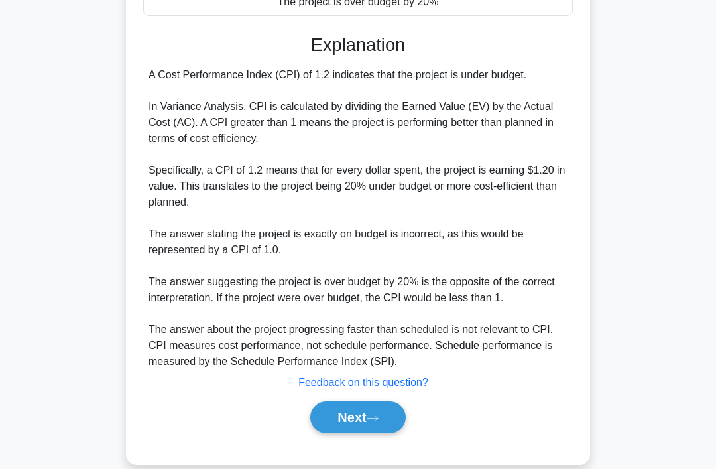
scroll to position [321, 0]
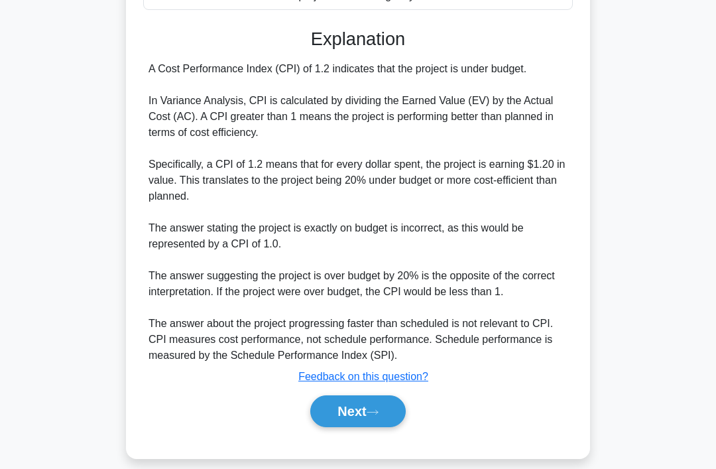
click at [344, 427] on button "Next" at bounding box center [357, 411] width 95 height 32
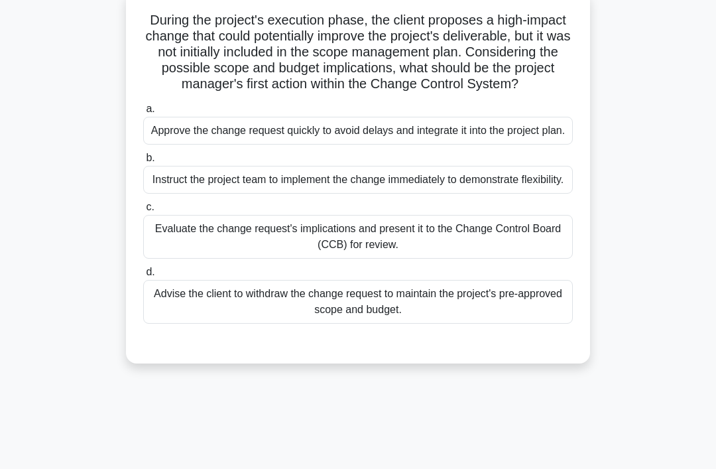
scroll to position [83, 0]
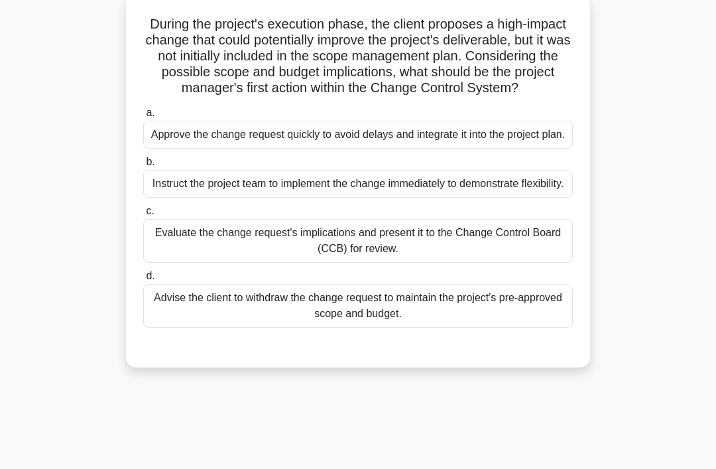
click at [463, 262] on div "Evaluate the change request's implications and present it to the Change Control…" at bounding box center [357, 241] width 429 height 44
click at [143, 215] on input "c. Evaluate the change request's implications and present it to the Change Cont…" at bounding box center [143, 211] width 0 height 9
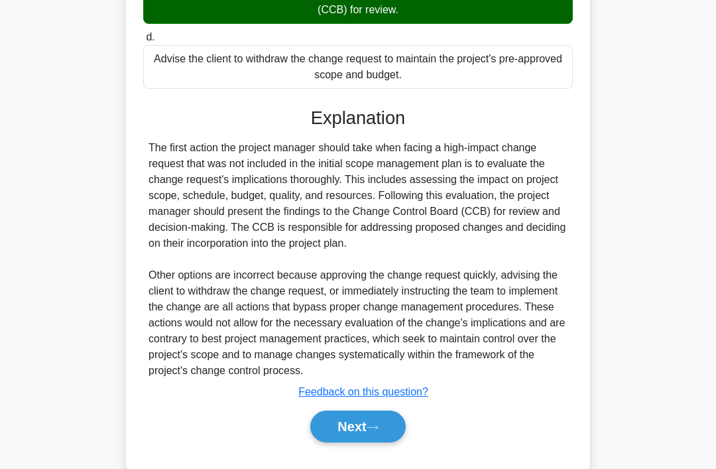
scroll to position [427, 0]
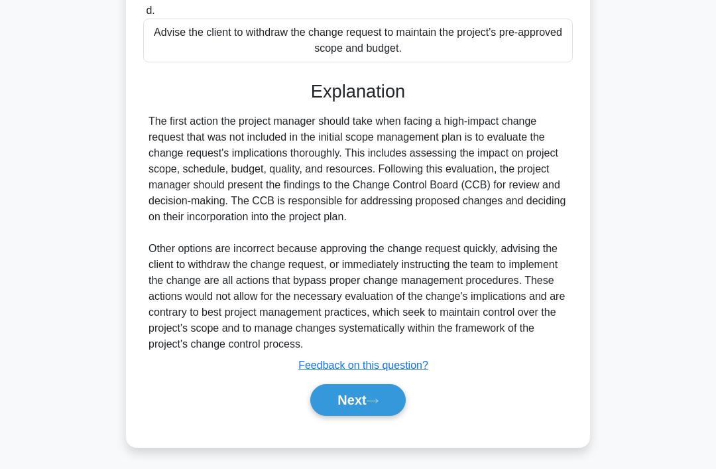
click at [373, 392] on button "Next" at bounding box center [357, 400] width 95 height 32
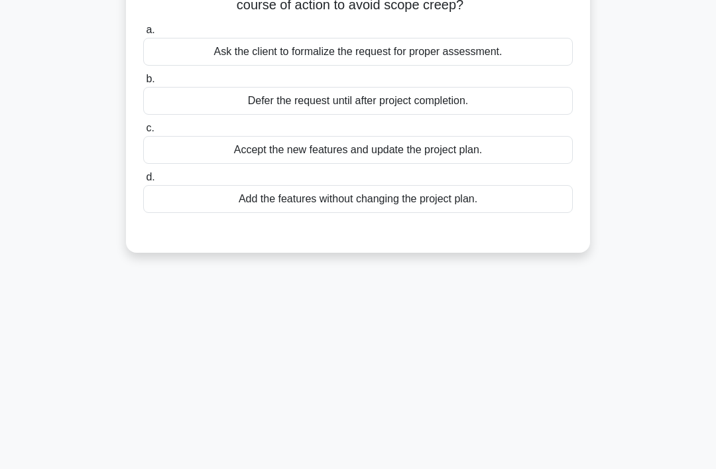
scroll to position [0, 0]
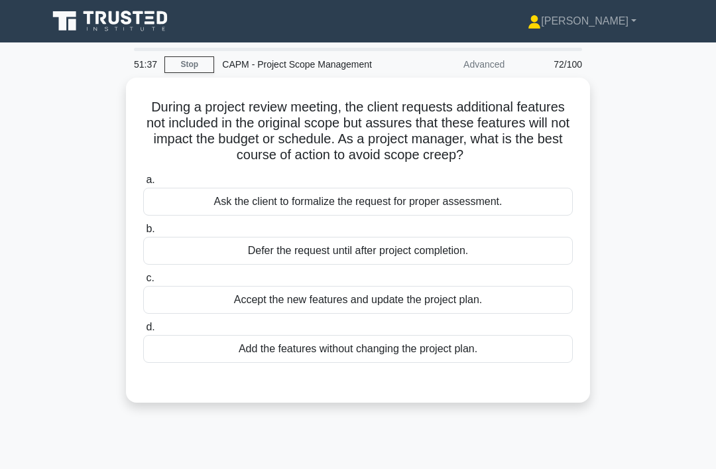
click at [504, 215] on div "Ask the client to formalize the request for proper assessment." at bounding box center [357, 202] width 429 height 28
click at [143, 184] on input "a. Ask the client to formalize the request for proper assessment." at bounding box center [143, 180] width 0 height 9
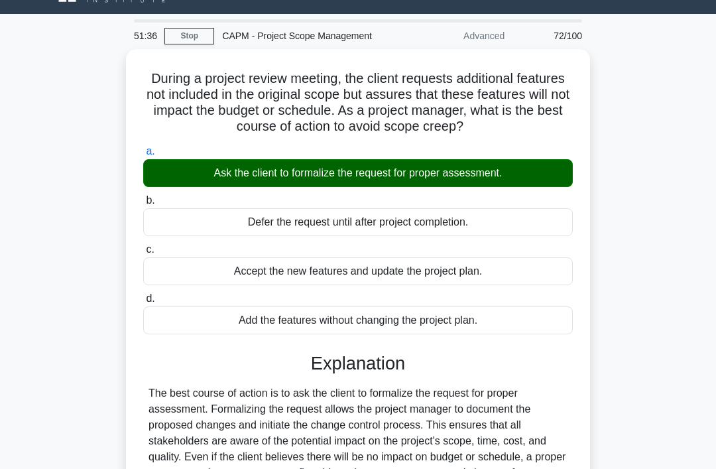
scroll to position [204, 0]
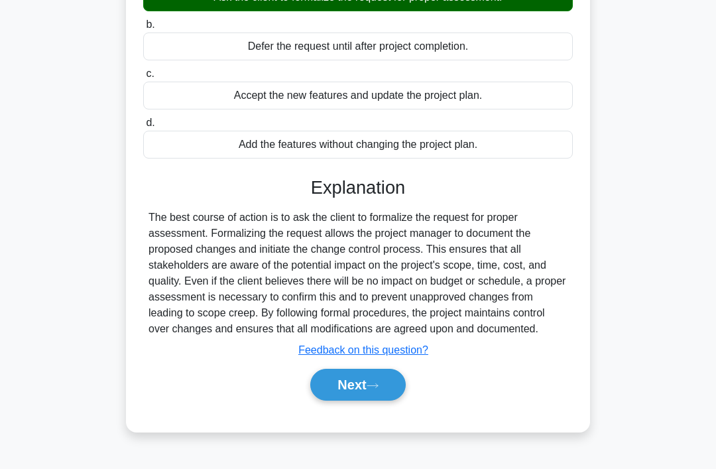
click at [378, 389] on icon at bounding box center [372, 385] width 12 height 7
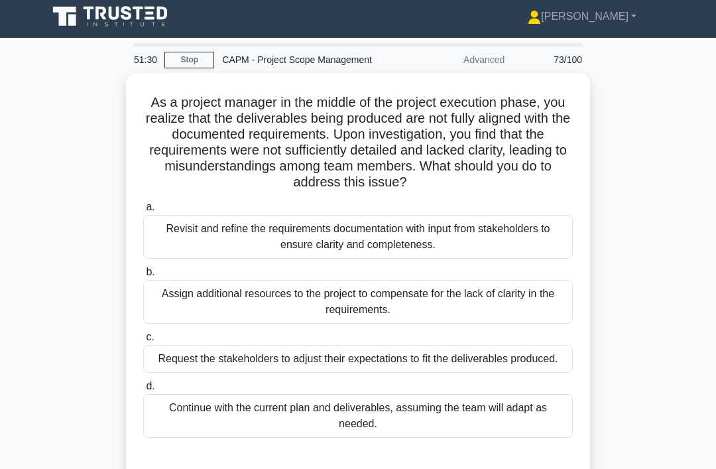
scroll to position [10, 0]
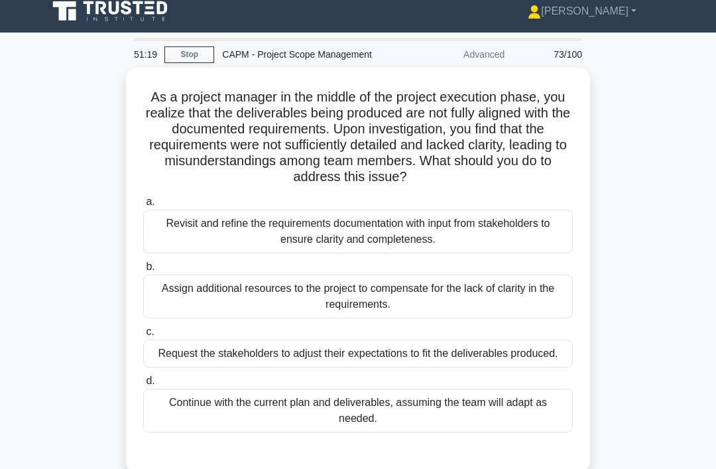
click at [400, 367] on div "Request the stakeholders to adjust their expectations to fit the deliverables p…" at bounding box center [357, 353] width 429 height 28
click at [143, 336] on input "c. Request the stakeholders to adjust their expectations to fit the deliverable…" at bounding box center [143, 331] width 0 height 9
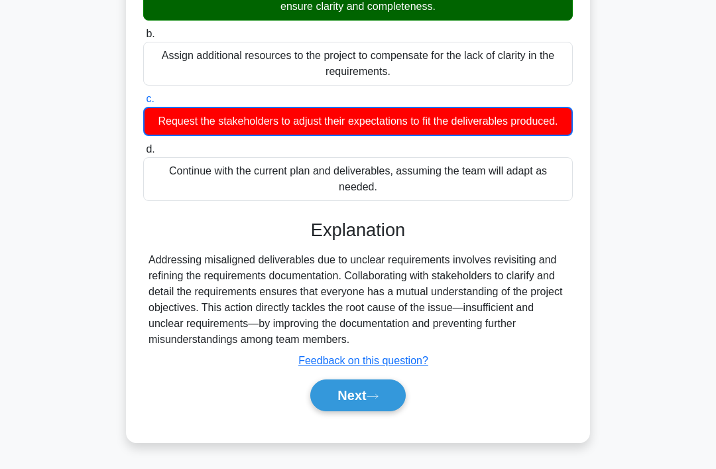
scroll to position [243, 0]
click at [359, 411] on button "Next" at bounding box center [357, 395] width 95 height 32
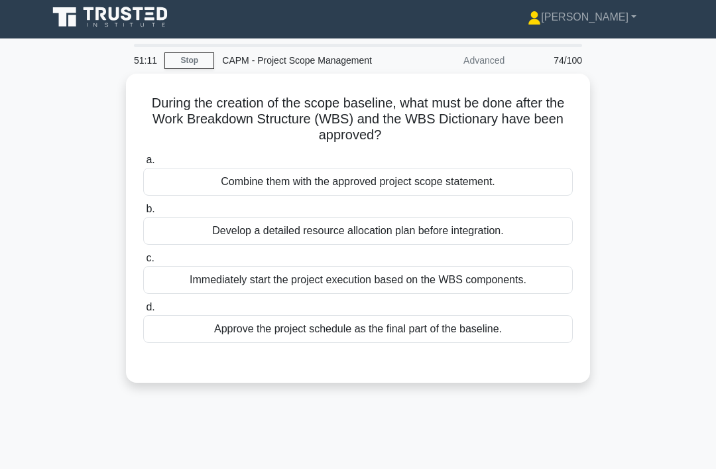
scroll to position [0, 0]
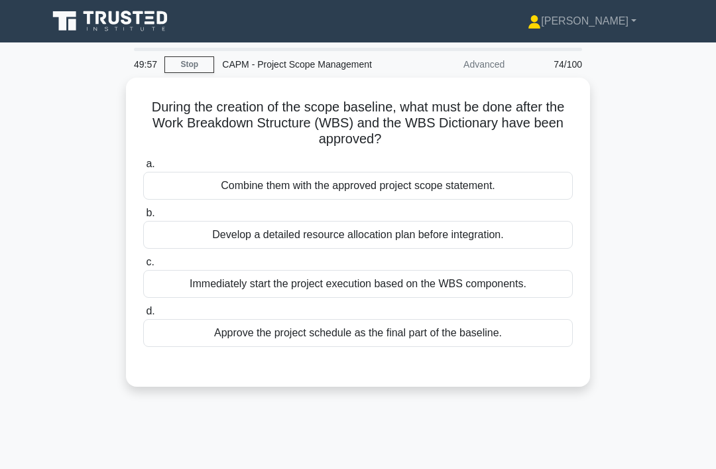
click at [562, 180] on div "Combine them with the approved project scope statement." at bounding box center [357, 186] width 429 height 28
click at [143, 168] on input "a. Combine them with the approved project scope statement." at bounding box center [143, 164] width 0 height 9
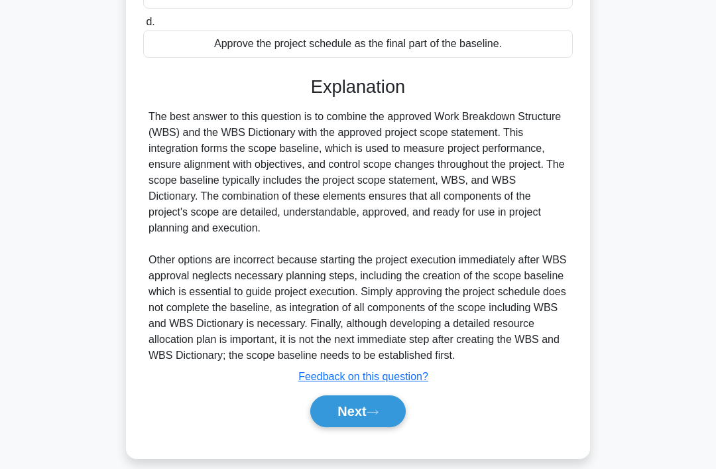
scroll to position [305, 0]
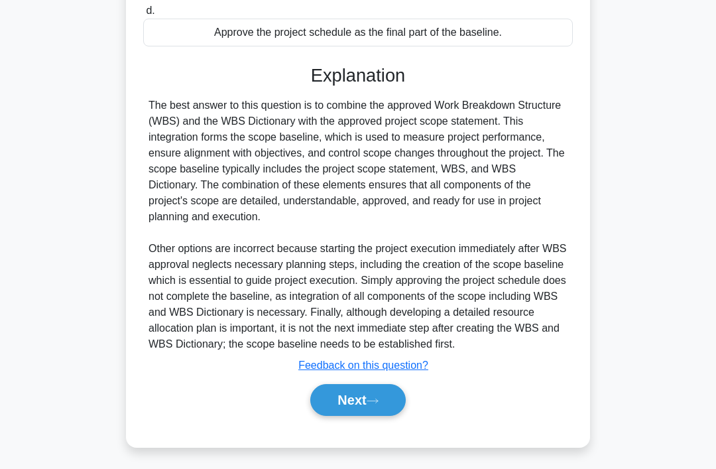
click at [376, 416] on button "Next" at bounding box center [357, 400] width 95 height 32
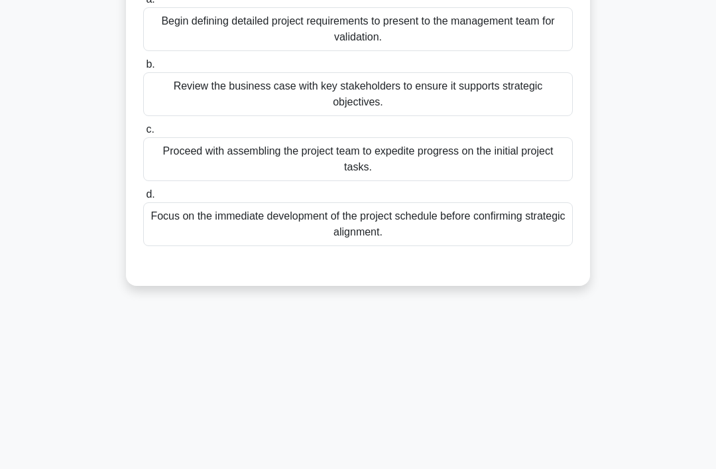
scroll to position [0, 0]
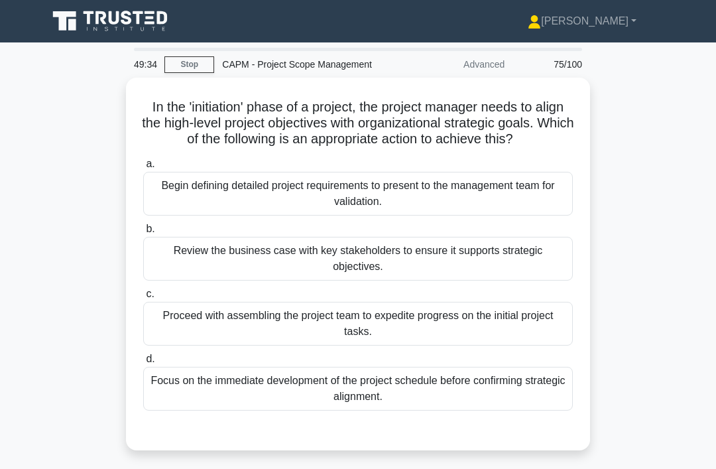
click at [493, 273] on div "Review the business case with key stakeholders to ensure it supports strategic …" at bounding box center [357, 259] width 429 height 44
click at [143, 233] on input "b. Review the business case with key stakeholders to ensure it supports strateg…" at bounding box center [143, 229] width 0 height 9
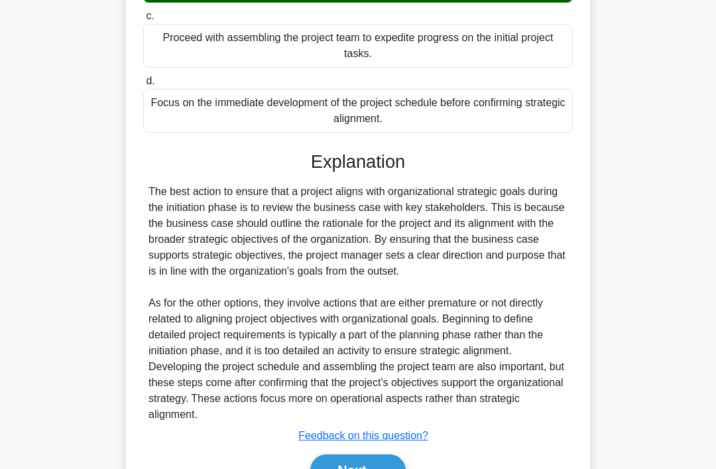
scroll to position [353, 0]
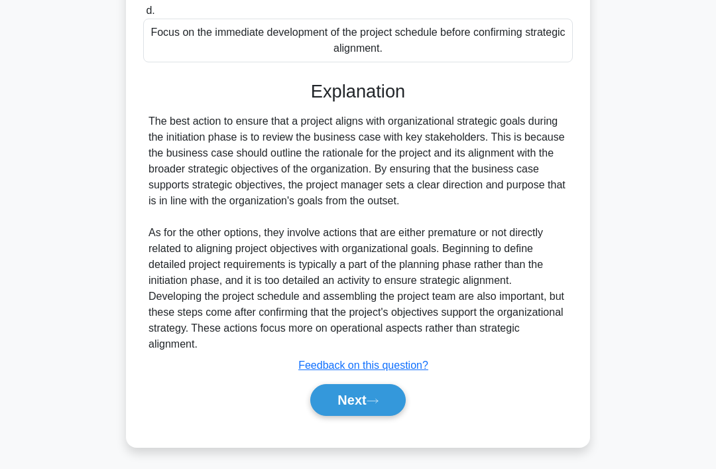
click at [379, 416] on button "Next" at bounding box center [357, 400] width 95 height 32
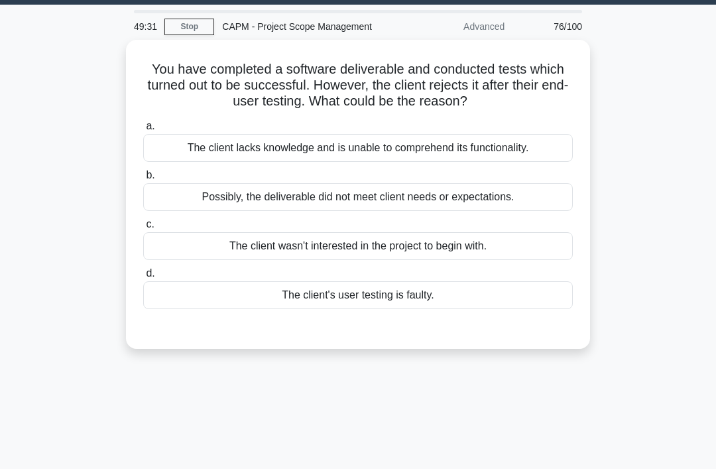
scroll to position [0, 0]
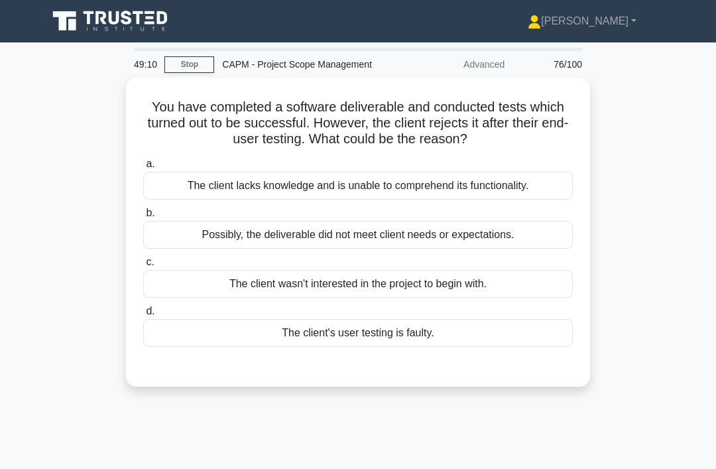
click at [550, 239] on div "Possibly, the deliverable did not meet client needs or expectations." at bounding box center [357, 235] width 429 height 28
click at [143, 217] on input "b. Possibly, the deliverable did not meet client needs or expectations." at bounding box center [143, 213] width 0 height 9
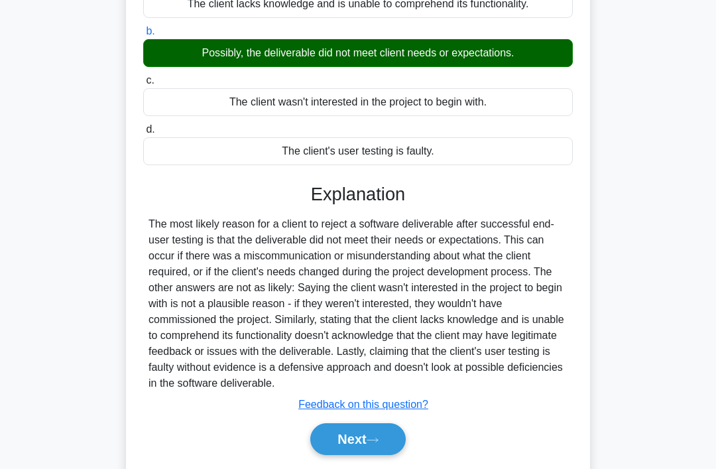
scroll to position [204, 0]
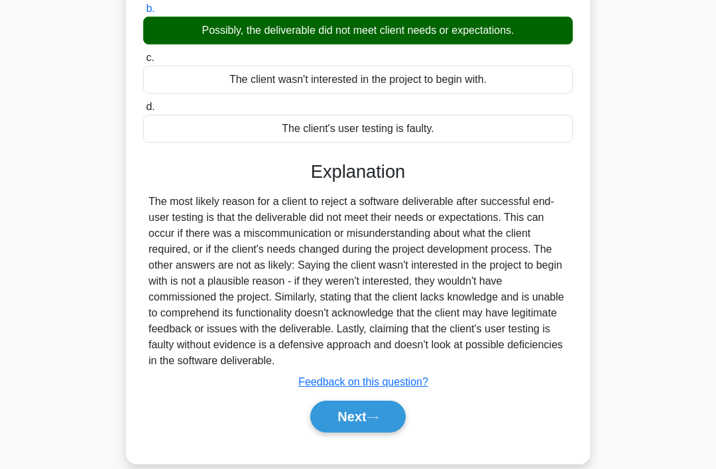
click at [380, 423] on button "Next" at bounding box center [357, 416] width 95 height 32
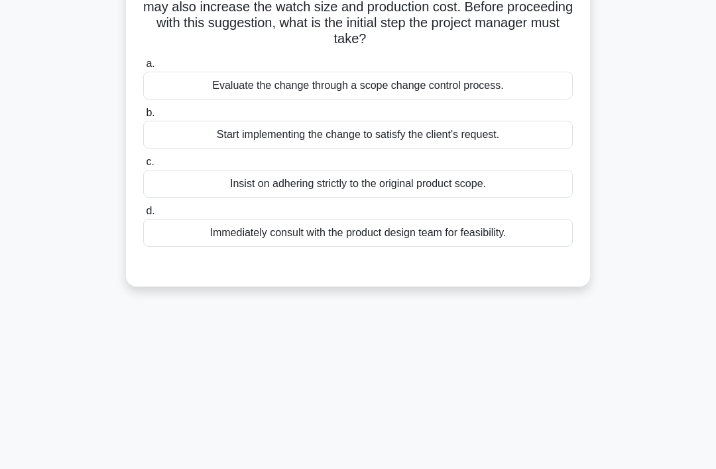
scroll to position [0, 0]
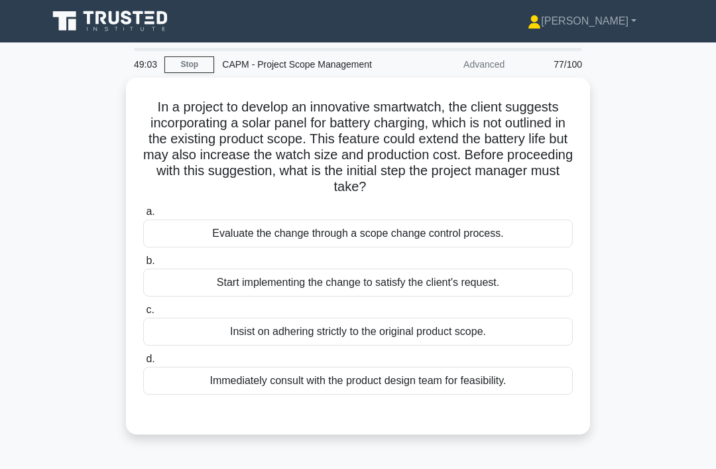
click at [554, 228] on div "Evaluate the change through a scope change control process." at bounding box center [357, 233] width 429 height 28
click at [143, 216] on input "a. Evaluate the change through a scope change control process." at bounding box center [143, 211] width 0 height 9
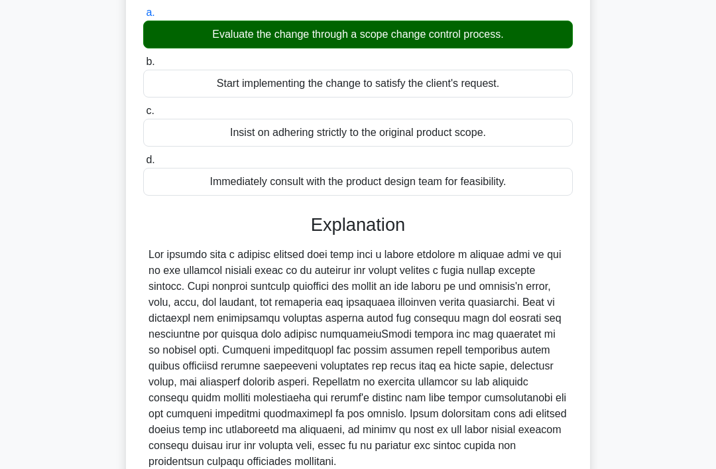
scroll to position [305, 0]
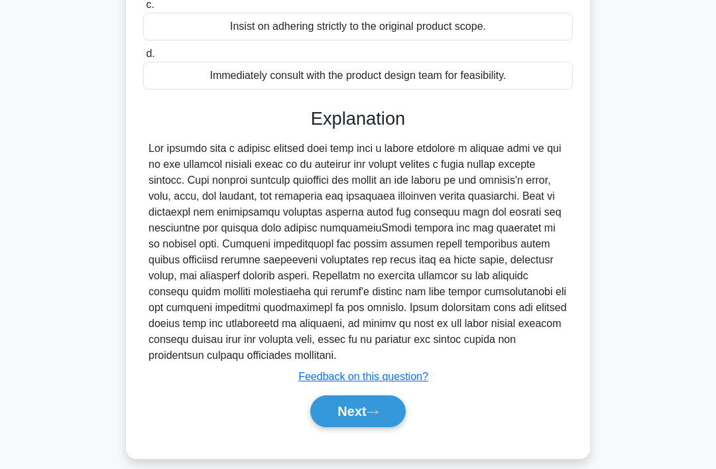
click at [364, 427] on button "Next" at bounding box center [357, 411] width 95 height 32
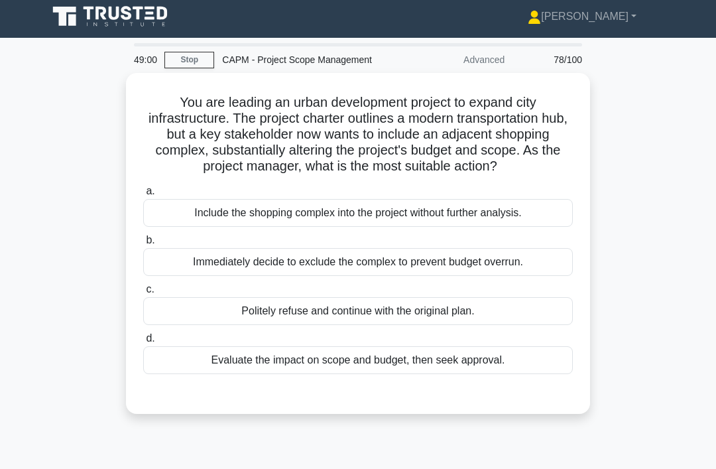
scroll to position [0, 0]
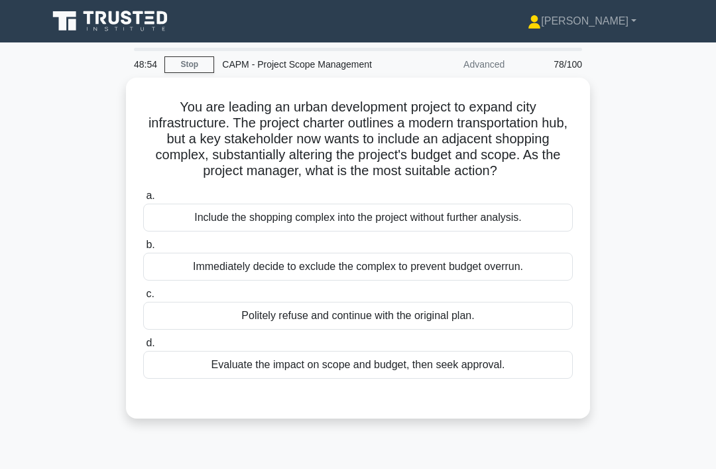
click at [429, 378] on div "Evaluate the impact on scope and budget, then seek approval." at bounding box center [357, 365] width 429 height 28
click at [143, 347] on input "d. Evaluate the impact on scope and budget, then seek approval." at bounding box center [143, 343] width 0 height 9
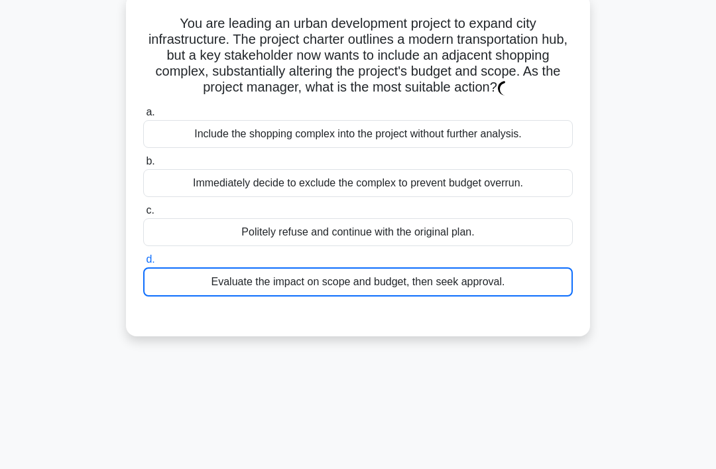
scroll to position [204, 0]
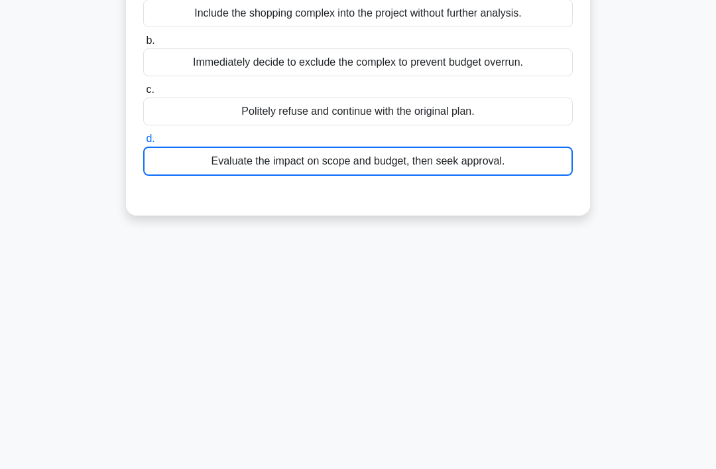
click at [549, 174] on div "Evaluate the impact on scope and budget, then seek approval." at bounding box center [357, 160] width 429 height 29
click at [143, 143] on input "d. Evaluate the impact on scope and budget, then seek approval." at bounding box center [143, 139] width 0 height 9
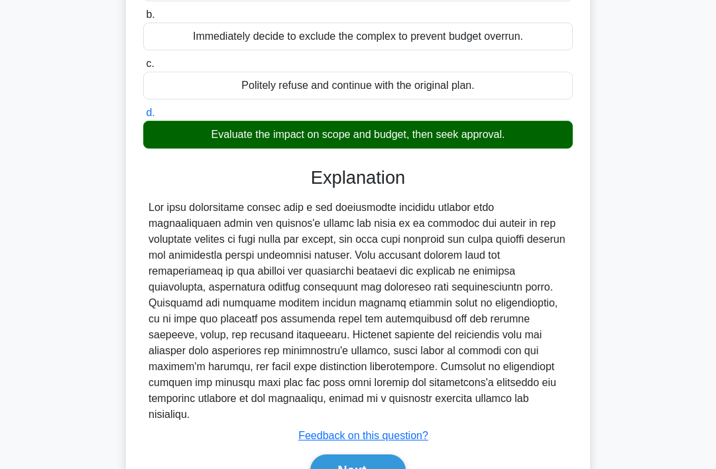
scroll to position [289, 0]
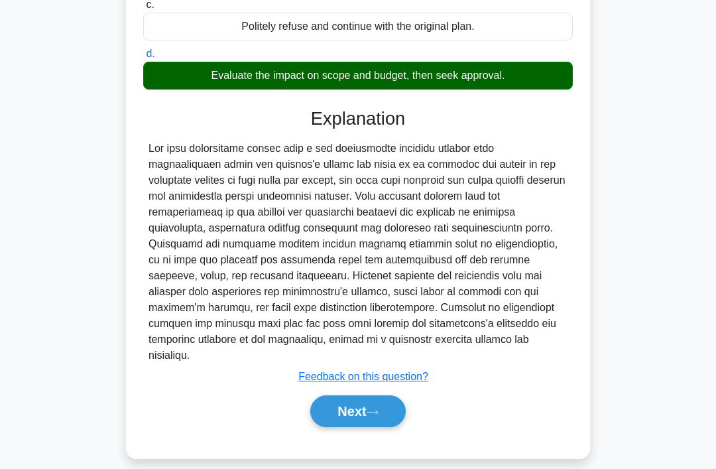
click at [378, 414] on icon at bounding box center [372, 412] width 11 height 4
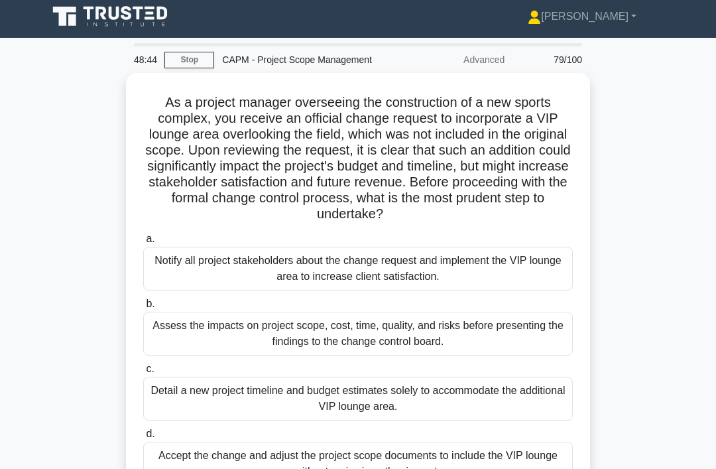
scroll to position [6, 0]
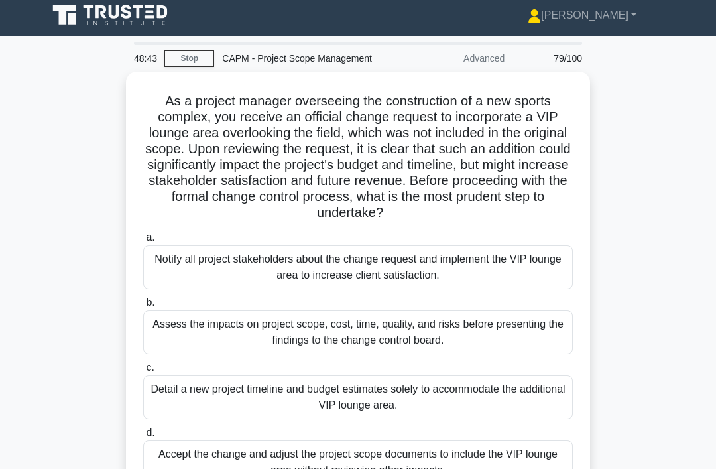
click at [438, 342] on div "Assess the impacts on project scope, cost, time, quality, and risks before pres…" at bounding box center [357, 332] width 429 height 44
click at [143, 307] on input "b. Assess the impacts on project scope, cost, time, quality, and risks before p…" at bounding box center [143, 302] width 0 height 9
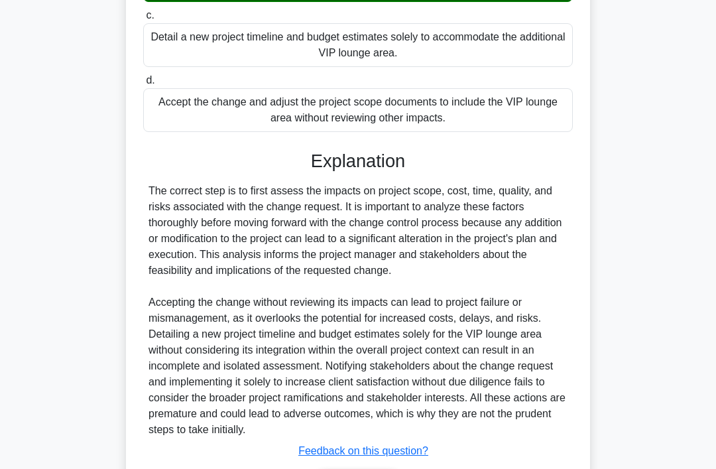
scroll to position [448, 0]
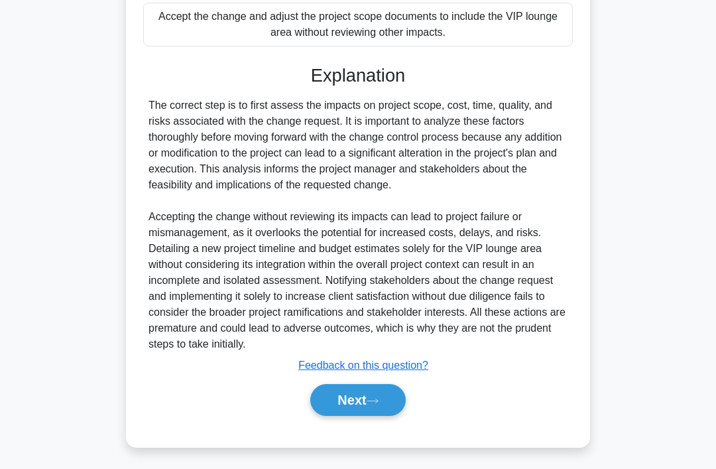
click at [379, 416] on button "Next" at bounding box center [357, 400] width 95 height 32
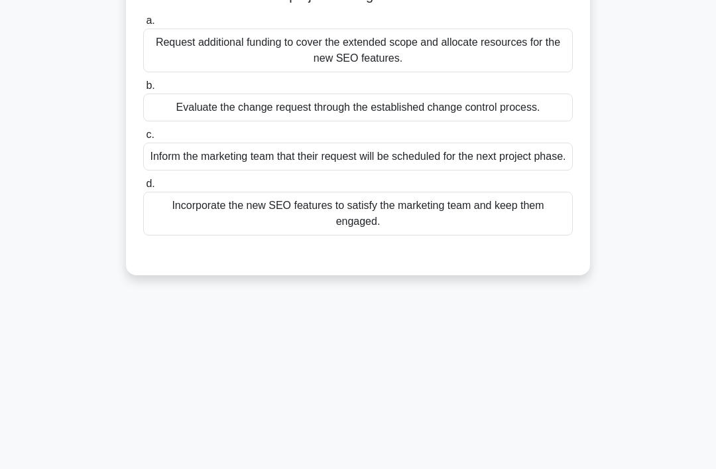
scroll to position [0, 0]
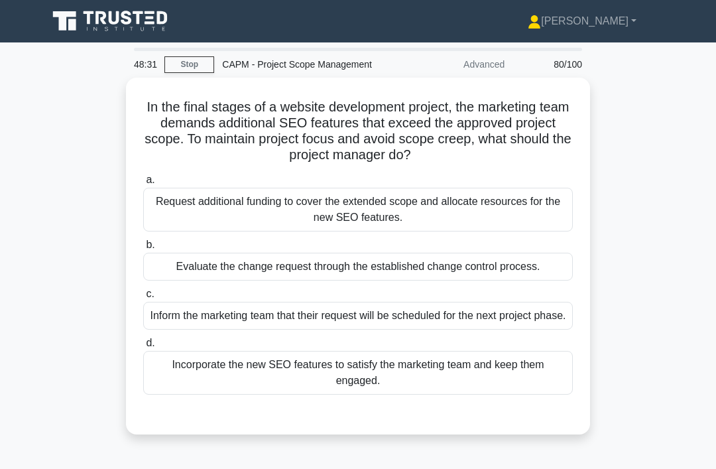
click at [458, 276] on div "Evaluate the change request through the established change control process." at bounding box center [357, 266] width 429 height 28
click at [143, 249] on input "b. Evaluate the change request through the established change control process." at bounding box center [143, 245] width 0 height 9
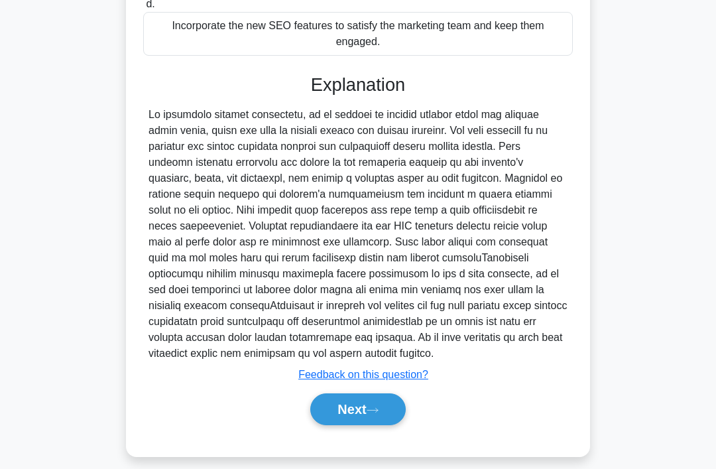
scroll to position [353, 0]
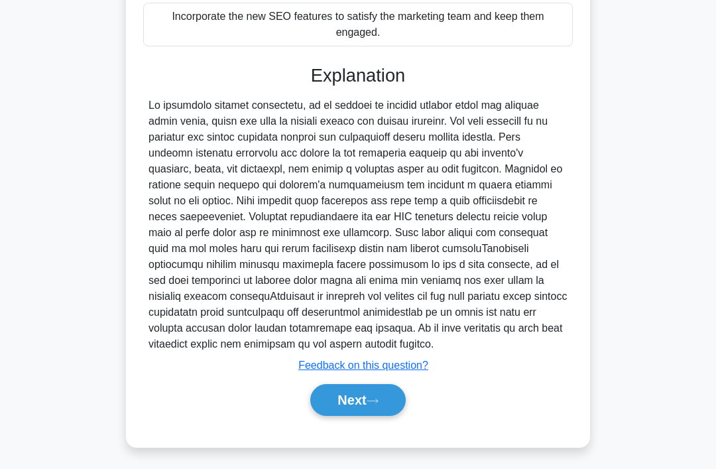
click at [361, 416] on button "Next" at bounding box center [357, 400] width 95 height 32
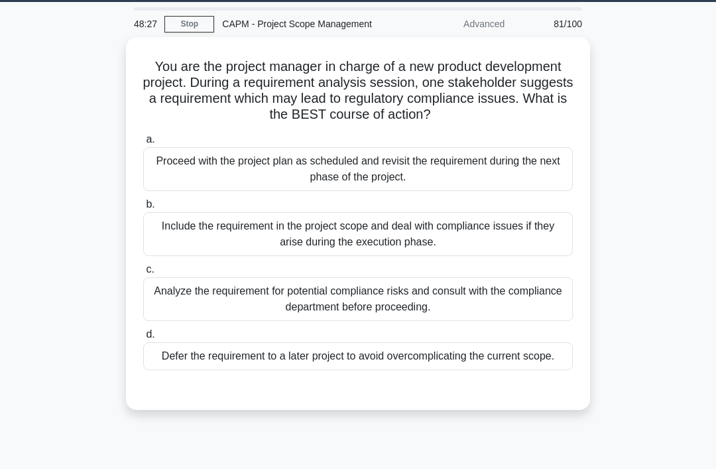
scroll to position [0, 0]
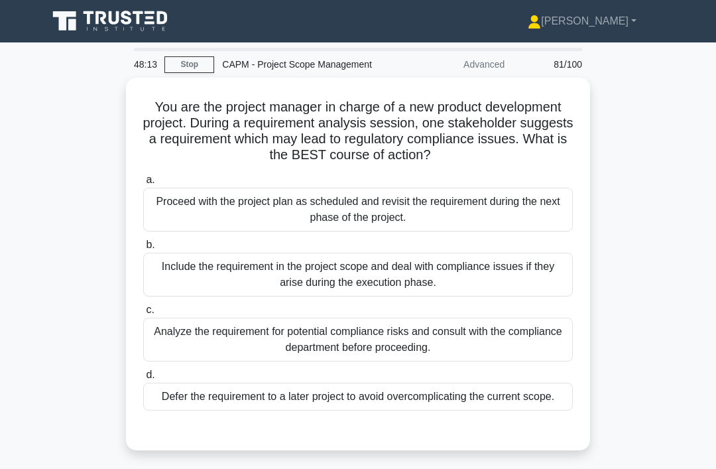
click at [185, 62] on link "Stop" at bounding box center [189, 64] width 50 height 17
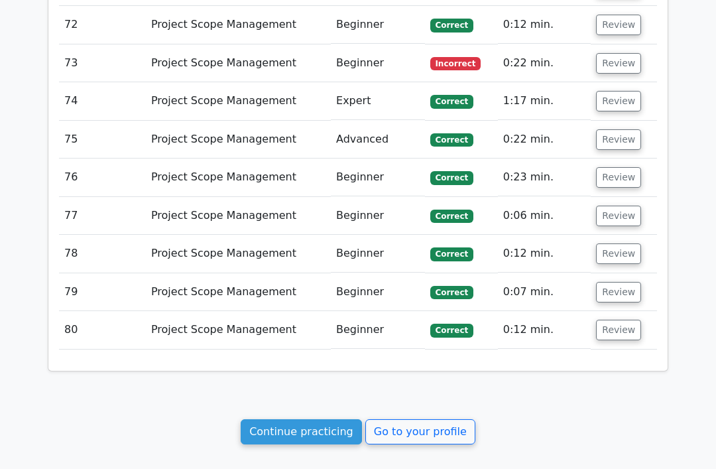
scroll to position [4197, 0]
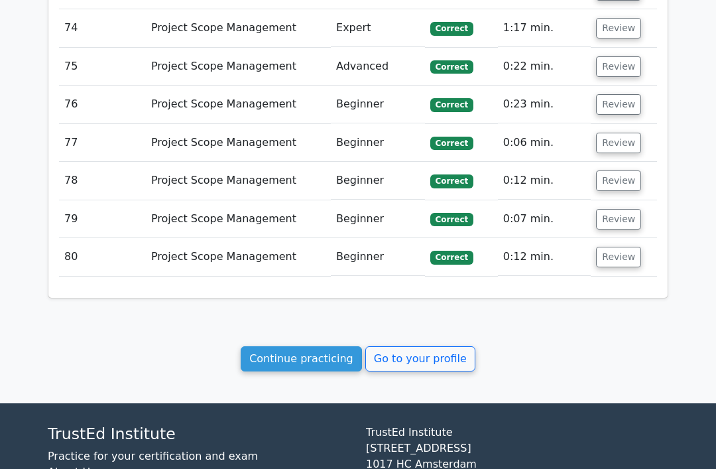
click at [314, 346] on link "Continue practicing" at bounding box center [301, 358] width 121 height 25
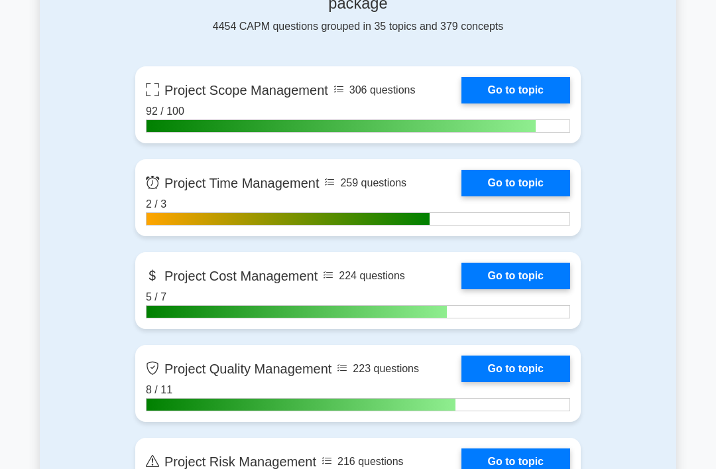
scroll to position [598, 0]
click at [546, 178] on link "Go to topic" at bounding box center [515, 183] width 109 height 27
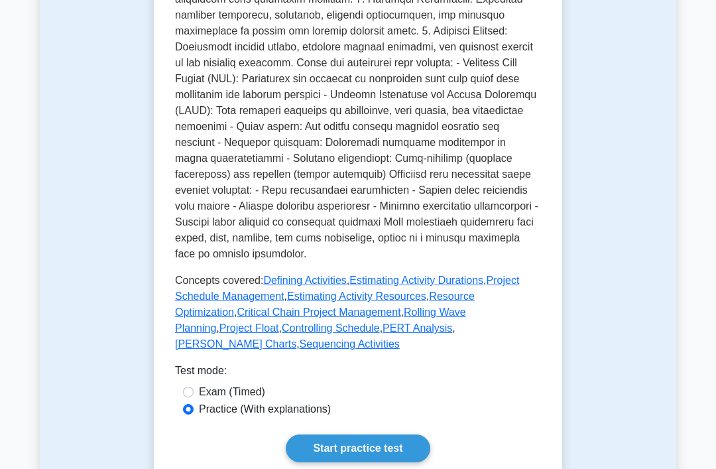
scroll to position [526, 0]
click at [466, 333] on link "Rolling Wave Planning" at bounding box center [320, 319] width 291 height 27
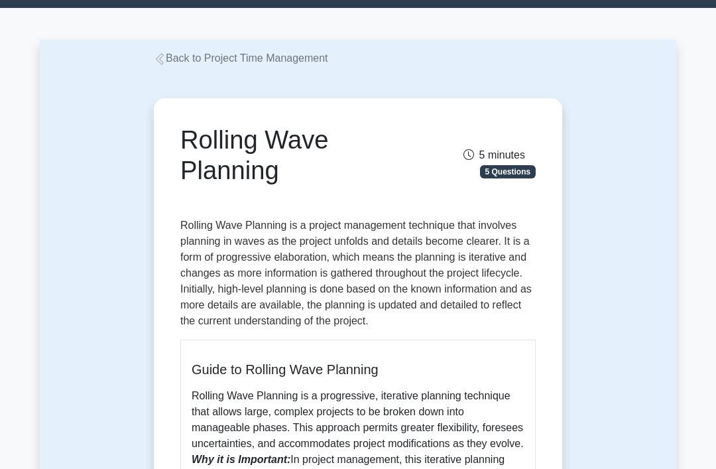
scroll to position [34, 0]
click at [185, 59] on link "Back to Project Time Management" at bounding box center [241, 57] width 174 height 11
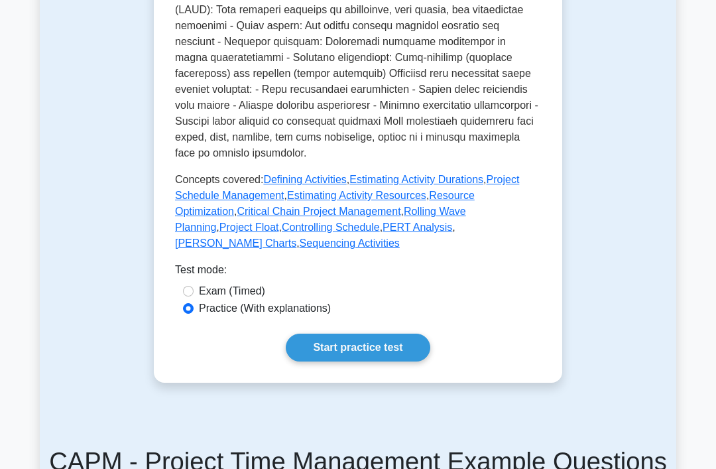
scroll to position [624, 0]
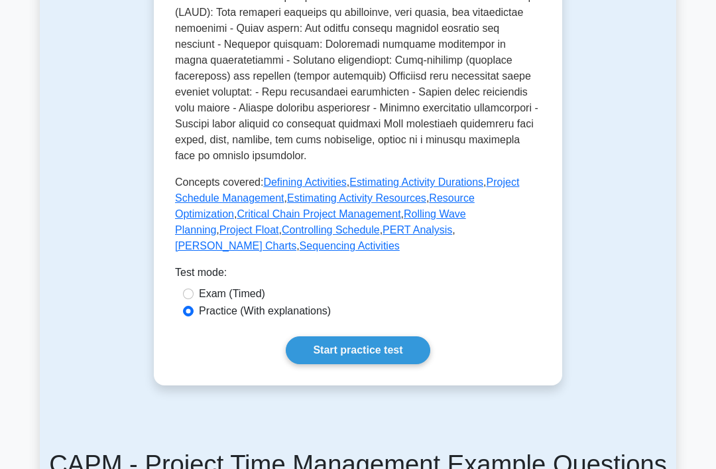
click at [338, 188] on link "Defining Activities" at bounding box center [304, 181] width 83 height 11
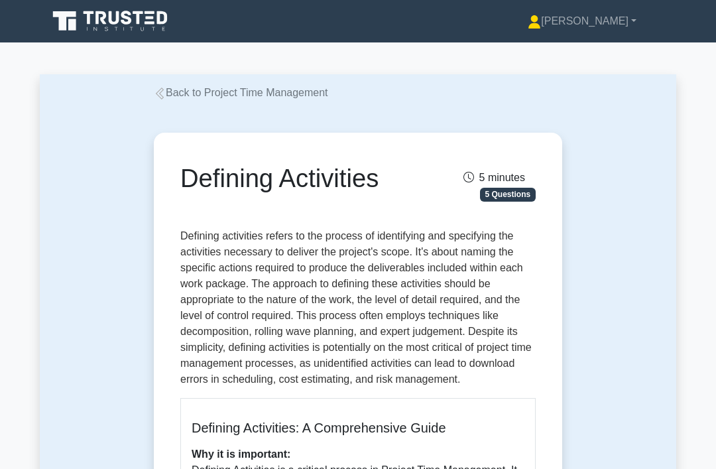
click at [166, 96] on link "Back to Project Time Management" at bounding box center [241, 92] width 174 height 11
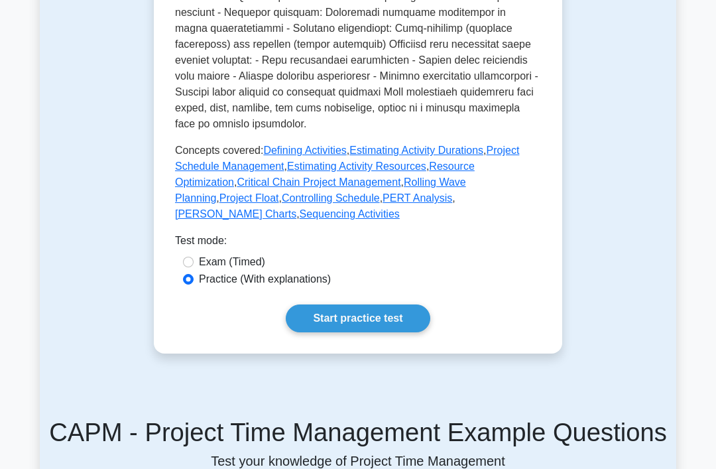
scroll to position [635, 0]
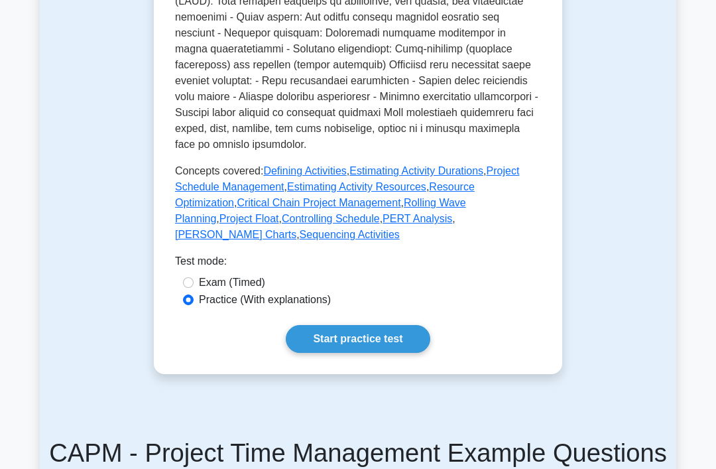
click at [282, 208] on link "Resource Optimization" at bounding box center [325, 194] width 300 height 27
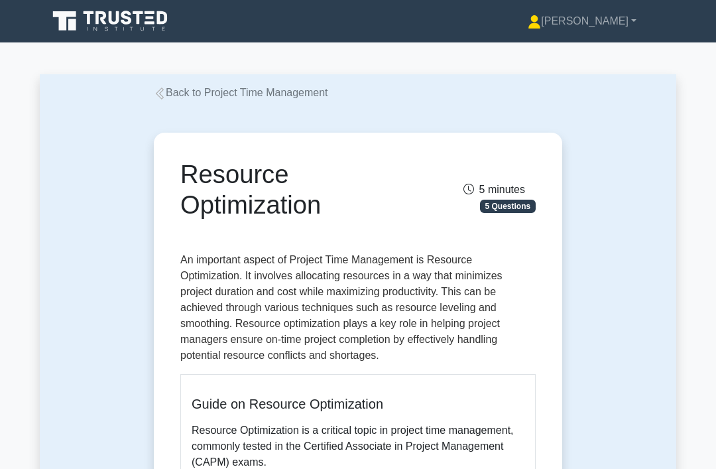
click at [156, 97] on icon at bounding box center [160, 93] width 12 height 12
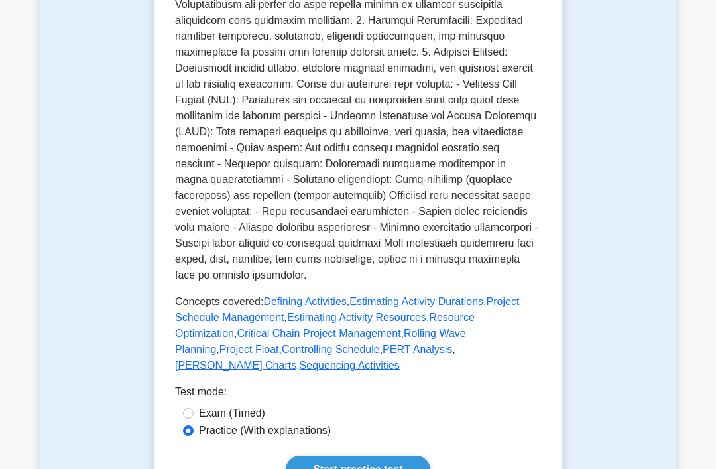
scroll to position [504, 0]
click at [452, 355] on link "PERT Analysis" at bounding box center [417, 348] width 70 height 11
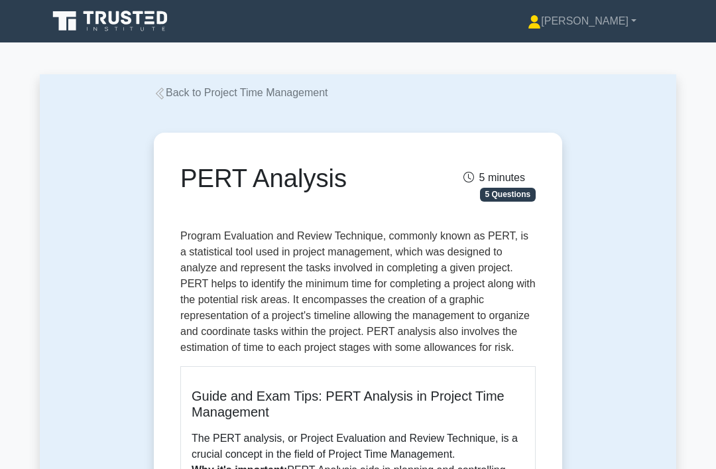
click at [172, 88] on link "Back to Project Time Management" at bounding box center [241, 92] width 174 height 11
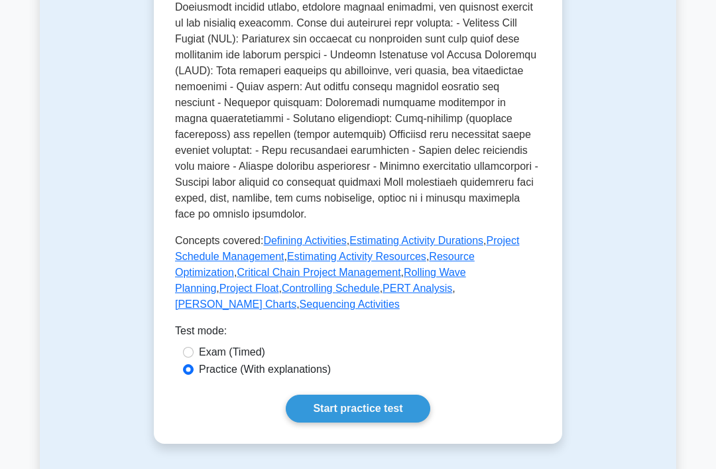
scroll to position [556, 0]
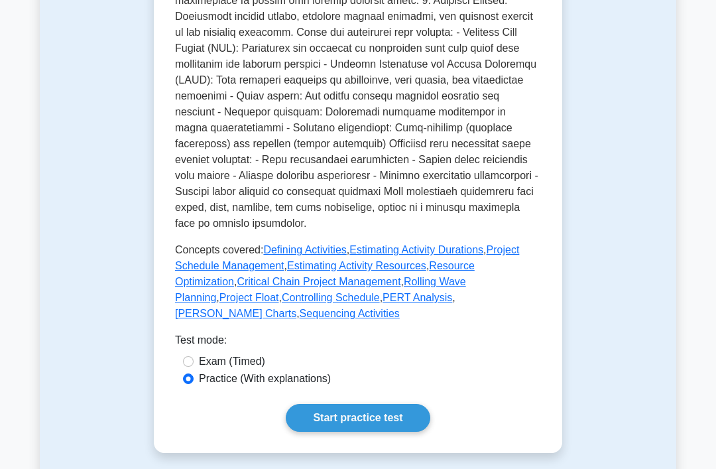
click at [207, 319] on link "[PERSON_NAME] Charts" at bounding box center [235, 312] width 121 height 11
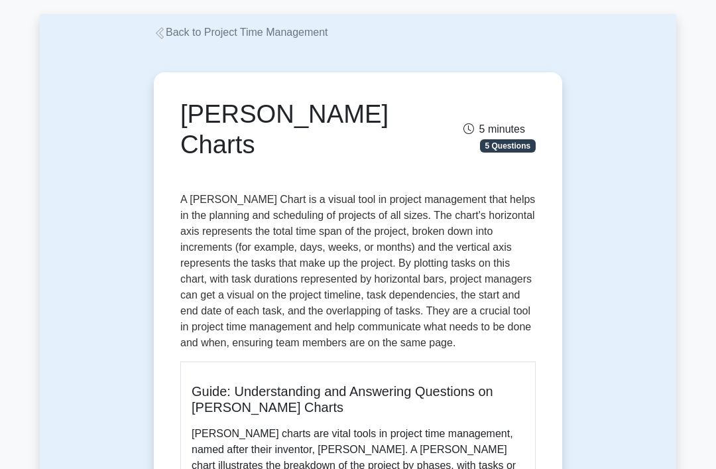
scroll to position [60, 0]
click at [174, 127] on div "[PERSON_NAME] Charts" at bounding box center [295, 132] width 247 height 66
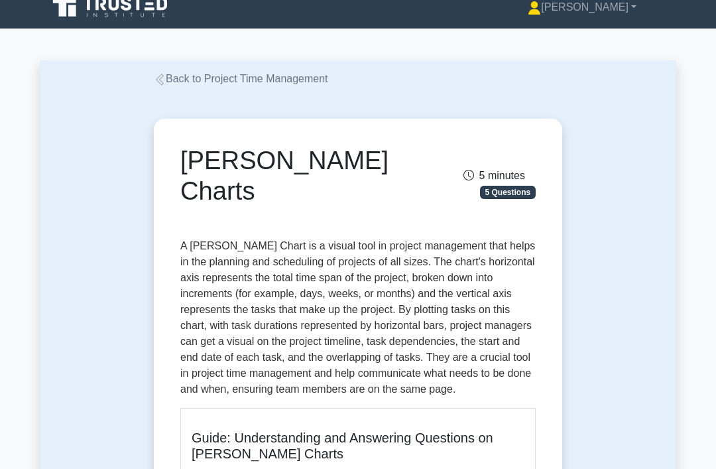
scroll to position [0, 0]
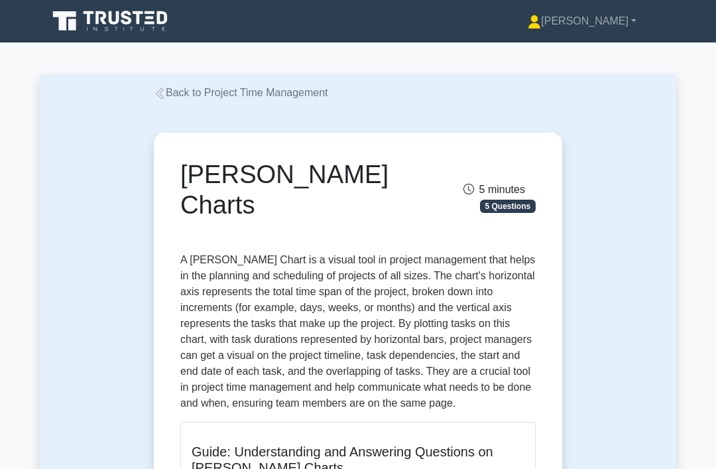
click at [172, 96] on link "Back to Project Time Management" at bounding box center [241, 92] width 174 height 11
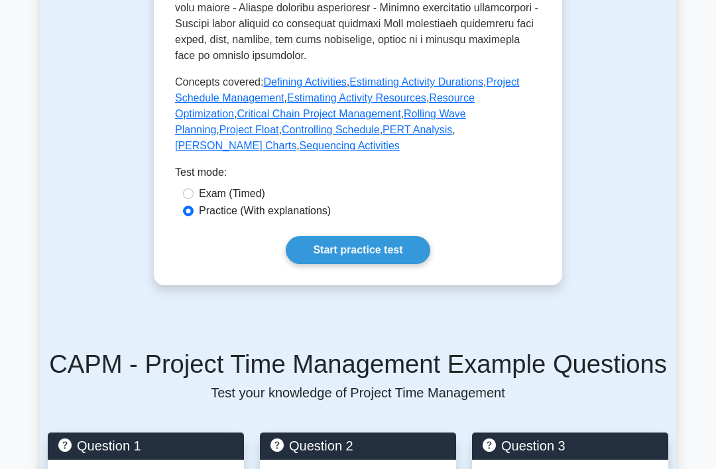
scroll to position [724, 0]
click at [279, 135] on link "Project Float" at bounding box center [249, 129] width 60 height 11
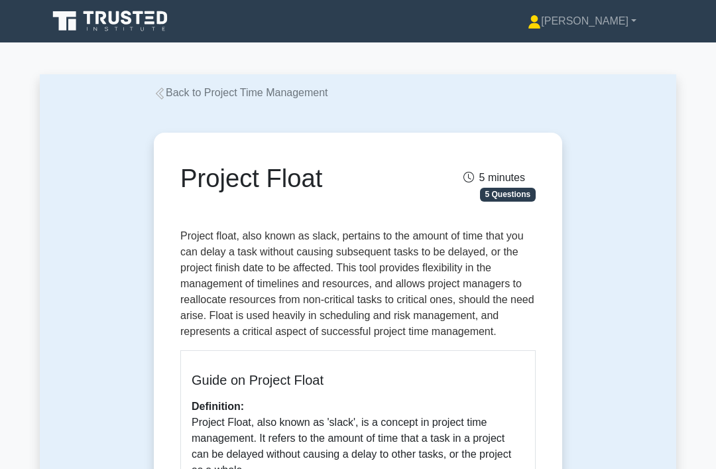
click at [168, 95] on link "Back to Project Time Management" at bounding box center [241, 92] width 174 height 11
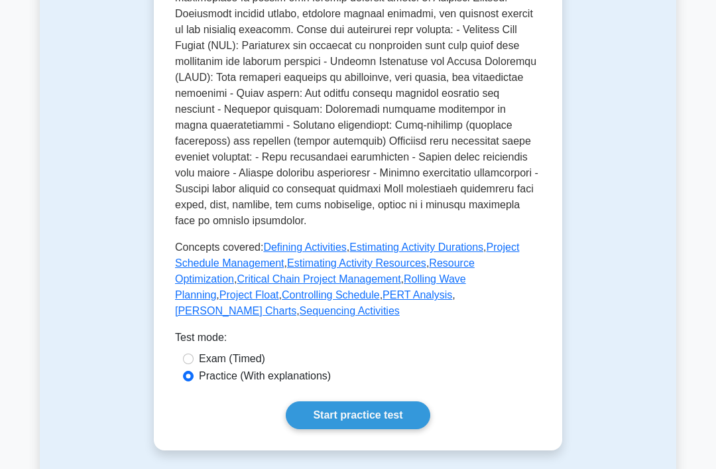
scroll to position [559, 0]
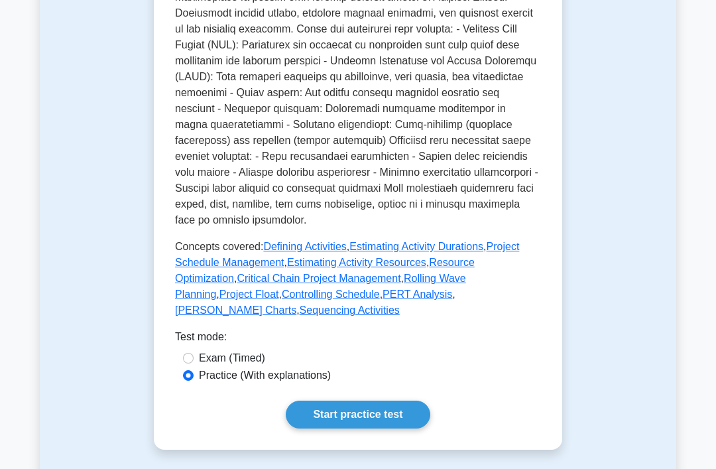
click at [196, 300] on link "Rolling Wave Planning" at bounding box center [320, 285] width 291 height 27
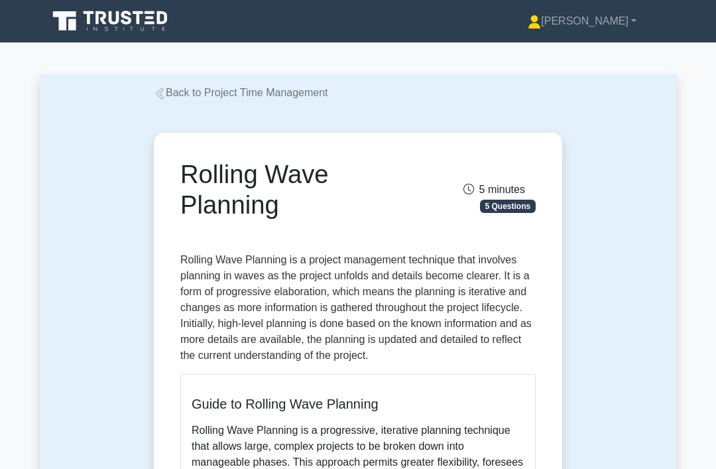
click at [164, 99] on icon at bounding box center [160, 93] width 12 height 12
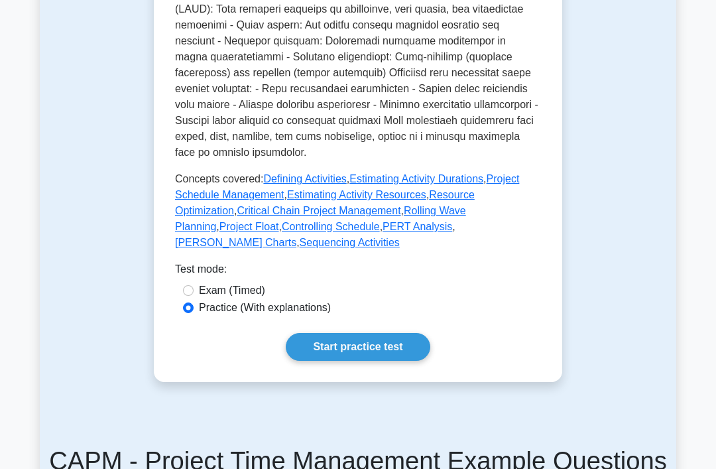
scroll to position [627, 0]
click at [300, 248] on link "Sequencing Activities" at bounding box center [350, 242] width 100 height 11
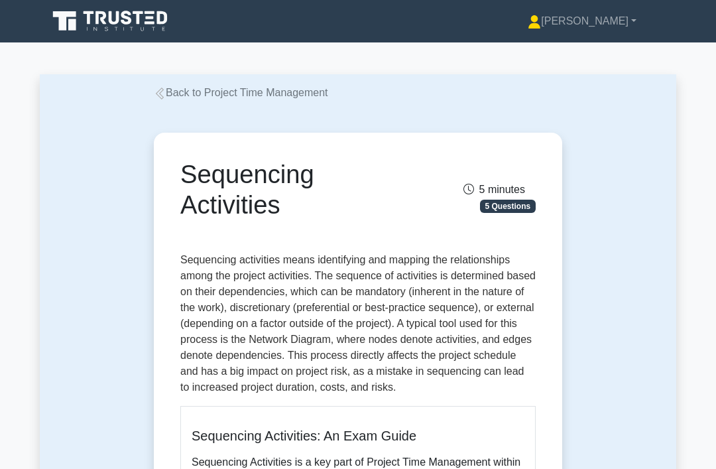
click at [223, 88] on link "Back to Project Time Management" at bounding box center [241, 92] width 174 height 11
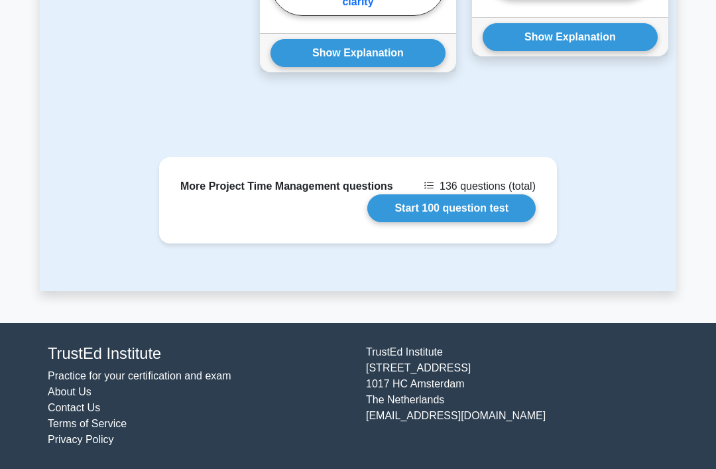
scroll to position [1636, 0]
click at [514, 222] on link "Start 100 question test" at bounding box center [451, 208] width 168 height 28
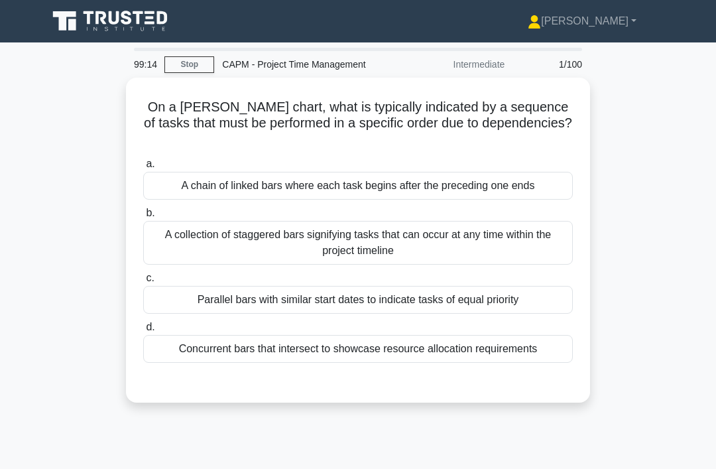
click at [162, 260] on div "A collection of staggered bars signifying tasks that can occur at any time with…" at bounding box center [357, 243] width 429 height 44
click at [143, 217] on input "b. A collection of staggered bars signifying tasks that can occur at any time w…" at bounding box center [143, 213] width 0 height 9
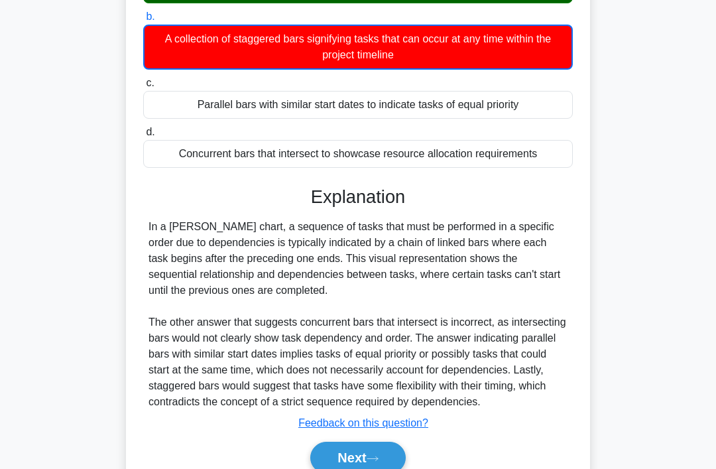
scroll to position [227, 0]
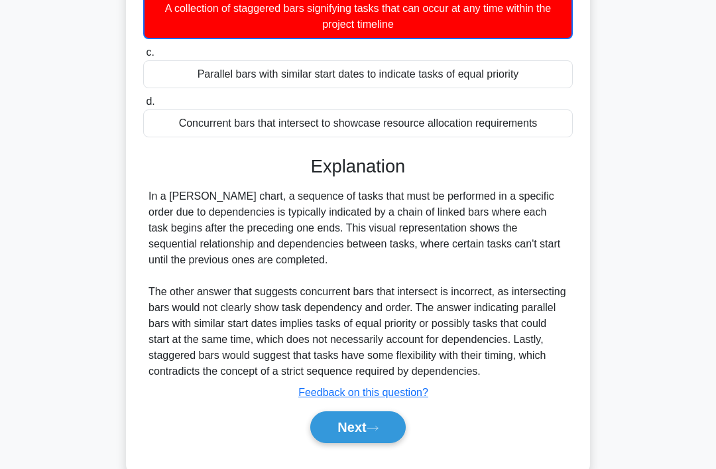
click at [379, 434] on button "Next" at bounding box center [357, 427] width 95 height 32
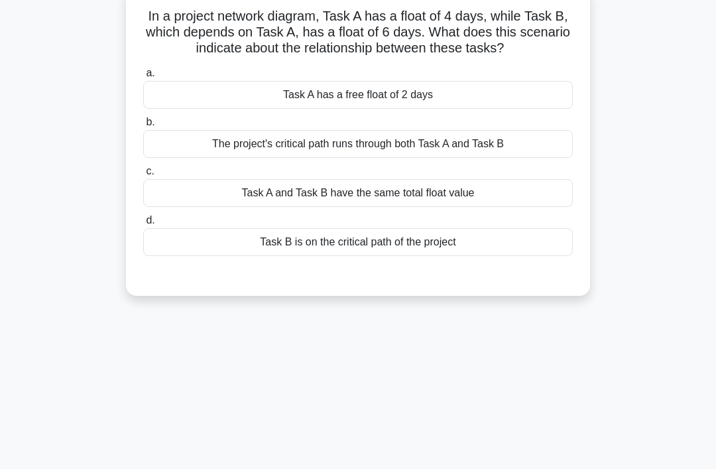
scroll to position [0, 0]
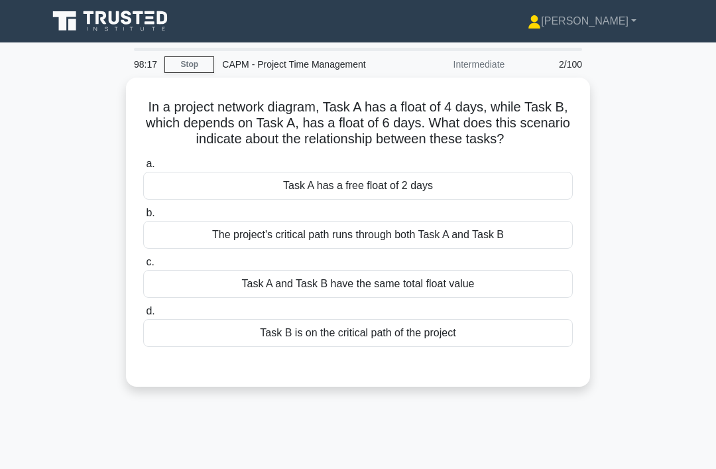
click at [535, 249] on div "The project's critical path runs through both Task A and Task B" at bounding box center [357, 235] width 429 height 28
click at [143, 217] on input "b. The project's critical path runs through both Task A and Task B" at bounding box center [143, 213] width 0 height 9
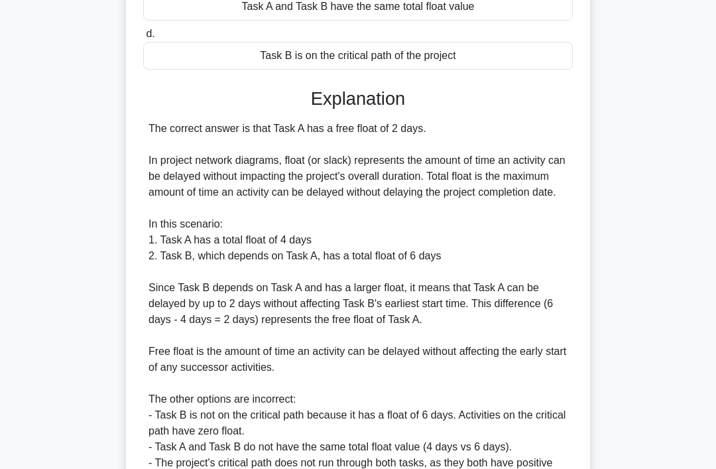
scroll to position [402, 0]
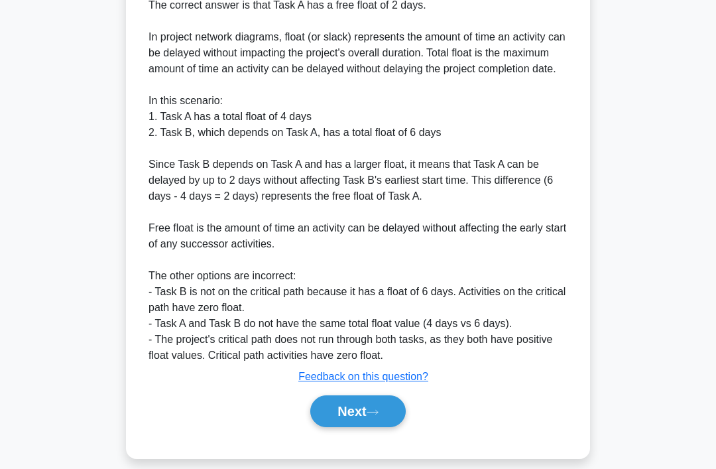
click at [369, 427] on button "Next" at bounding box center [357, 411] width 95 height 32
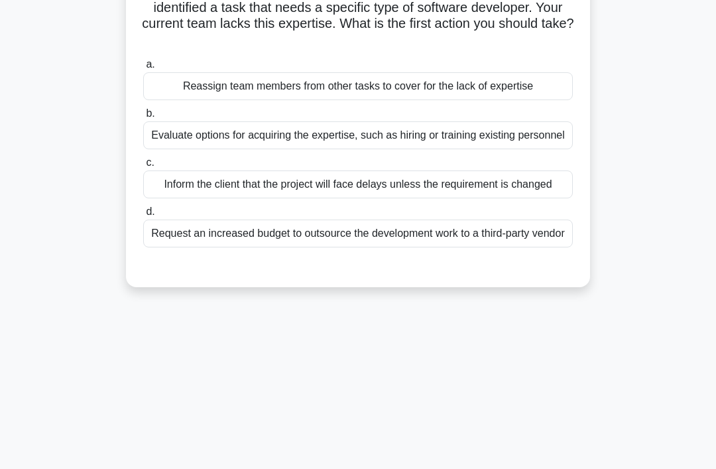
scroll to position [0, 0]
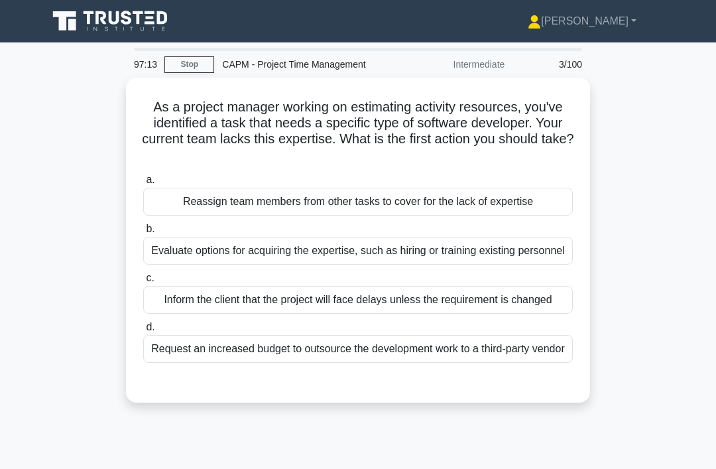
click at [498, 260] on div "Evaluate options for acquiring the expertise, such as hiring or training existi…" at bounding box center [357, 251] width 429 height 28
click at [143, 233] on input "b. Evaluate options for acquiring the expertise, such as hiring or training exi…" at bounding box center [143, 229] width 0 height 9
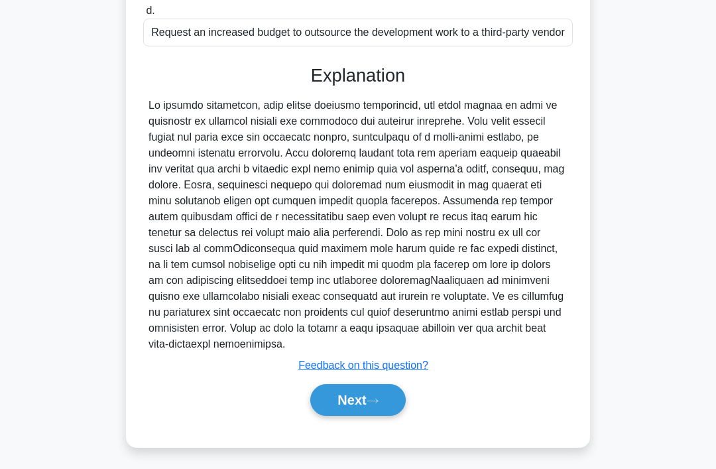
scroll to position [337, 0]
click at [373, 404] on icon at bounding box center [372, 400] width 12 height 7
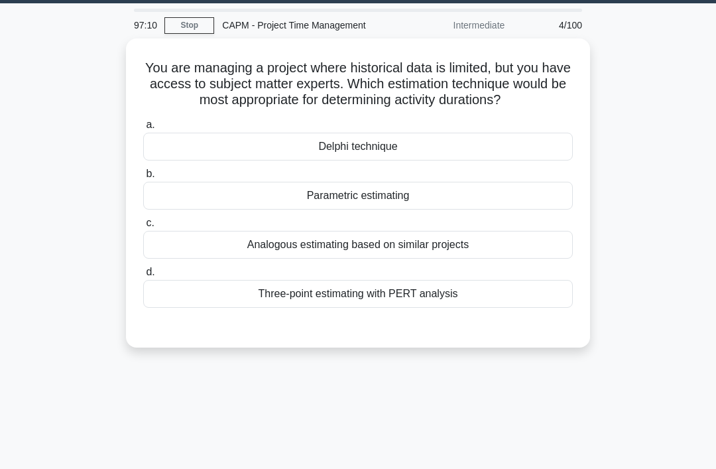
scroll to position [0, 0]
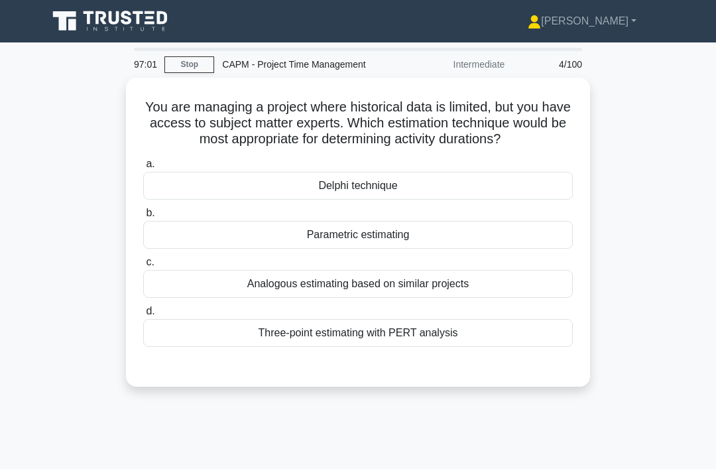
click at [493, 247] on div "Parametric estimating" at bounding box center [357, 235] width 429 height 28
click at [143, 217] on input "b. Parametric estimating" at bounding box center [143, 213] width 0 height 9
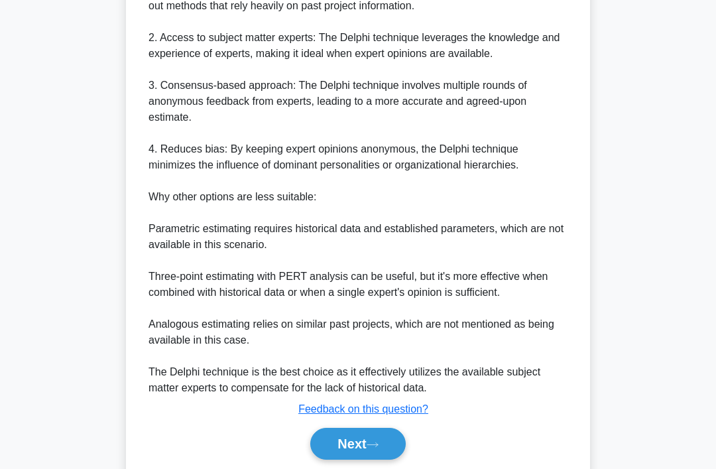
scroll to position [482, 0]
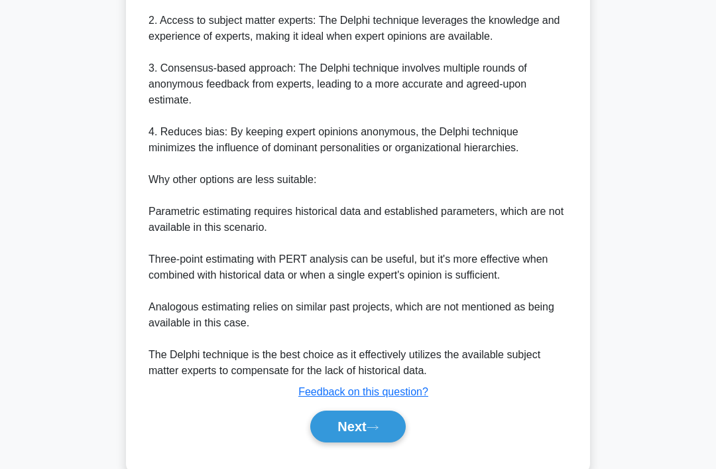
click at [379, 442] on button "Next" at bounding box center [357, 426] width 95 height 32
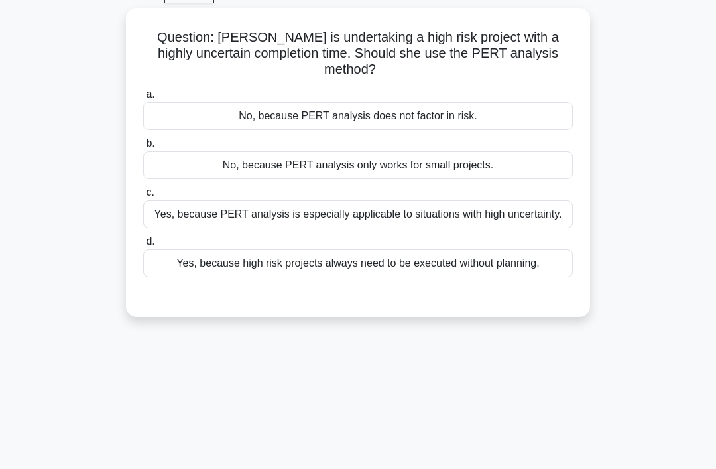
scroll to position [0, 0]
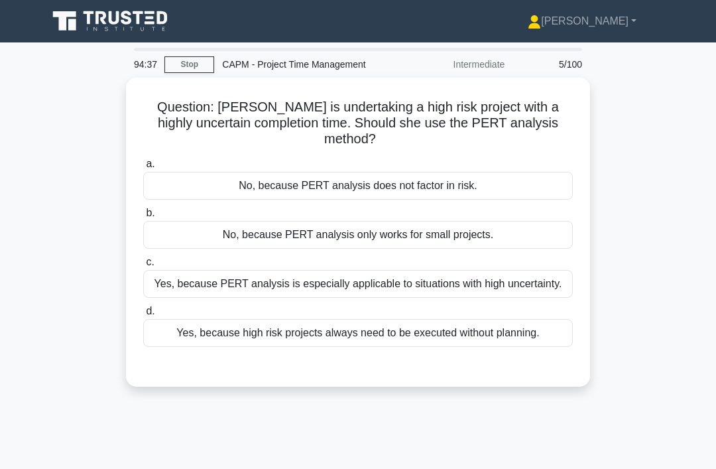
click at [494, 190] on div "No, because PERT analysis does not factor in risk." at bounding box center [357, 186] width 429 height 28
click at [143, 168] on input "a. No, because PERT analysis does not factor in risk." at bounding box center [143, 164] width 0 height 9
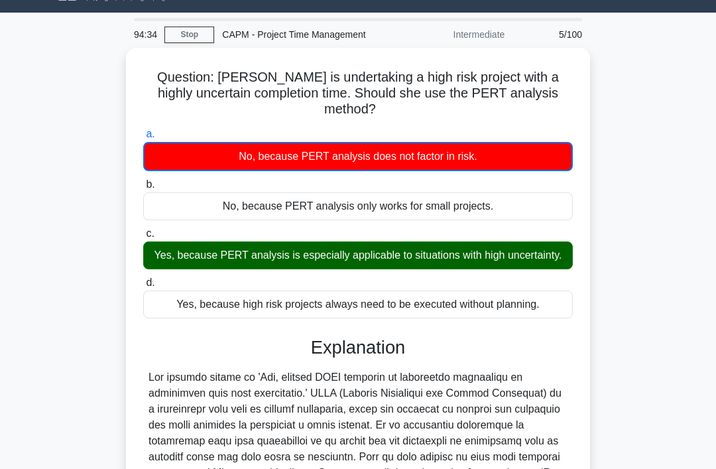
scroll to position [66, 0]
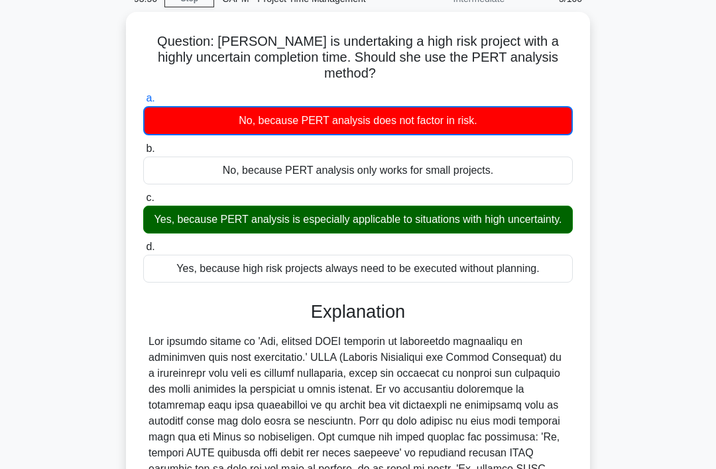
click at [530, 309] on div "a. No, because PERT analysis does not factor in risk. b. No, because PERT analy…" at bounding box center [358, 361] width 432 height 548
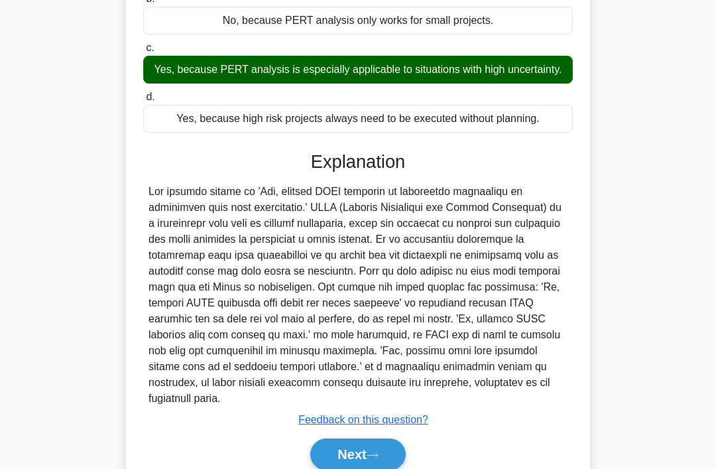
scroll to position [258, 0]
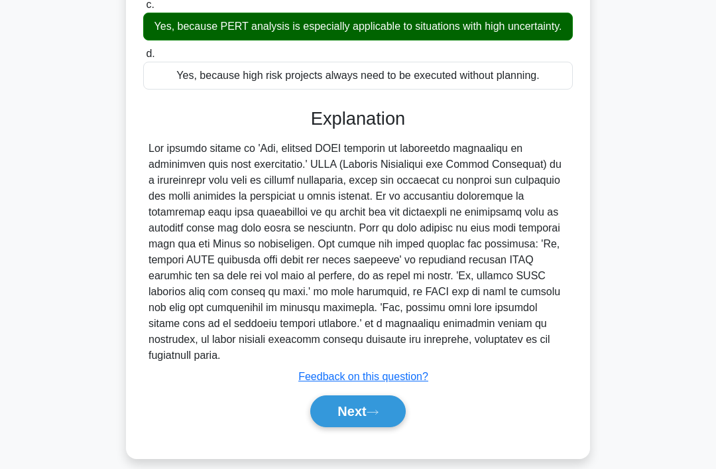
click at [362, 427] on button "Next" at bounding box center [357, 411] width 95 height 32
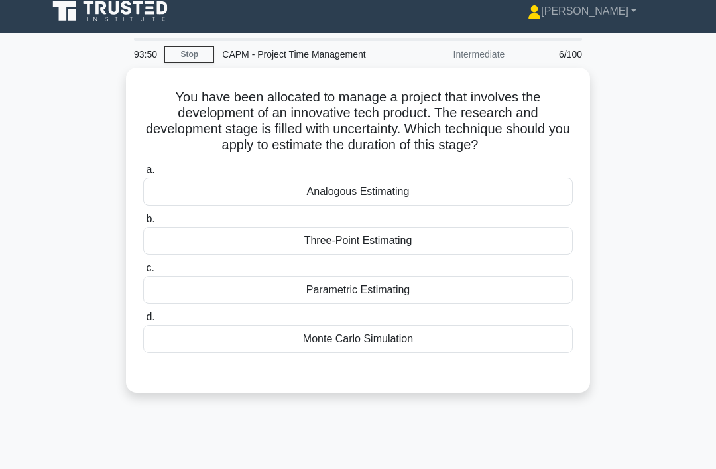
scroll to position [0, 0]
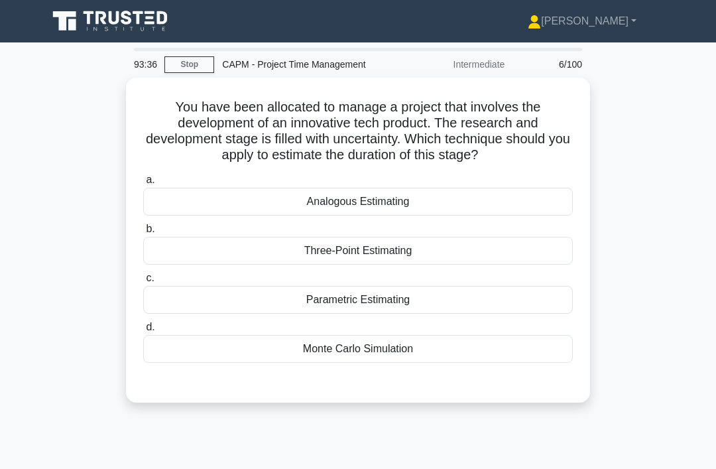
click at [433, 256] on div "Three-Point Estimating" at bounding box center [357, 251] width 429 height 28
click at [143, 233] on input "b. Three-Point Estimating" at bounding box center [143, 229] width 0 height 9
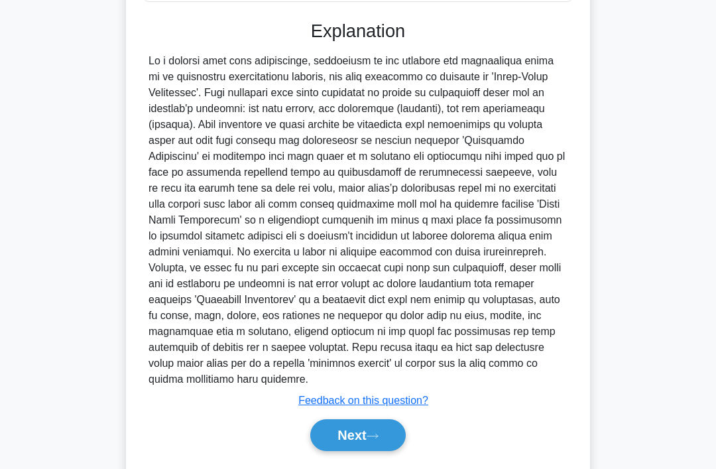
scroll to position [364, 0]
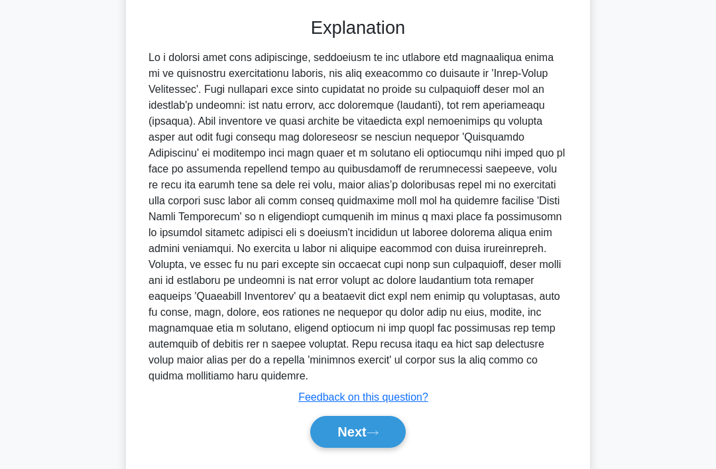
click at [379, 445] on button "Next" at bounding box center [357, 432] width 95 height 32
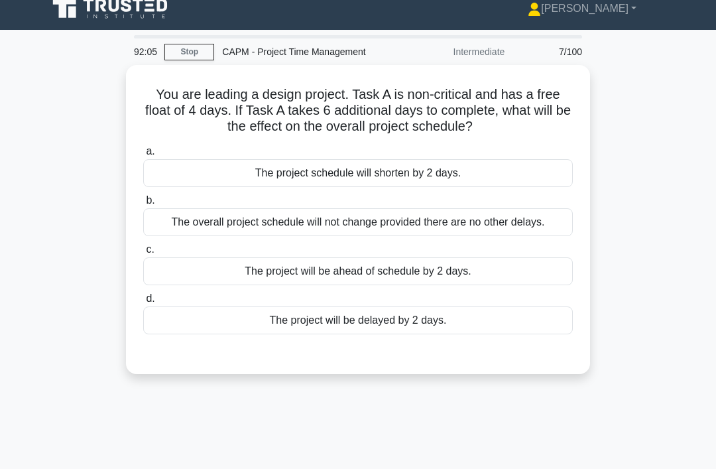
scroll to position [0, 0]
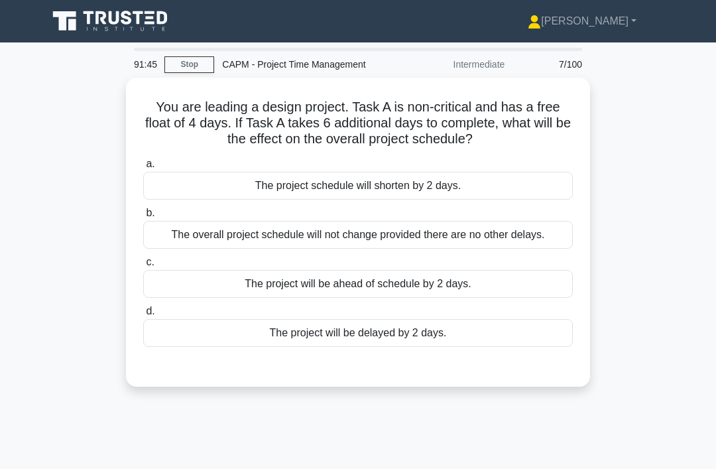
click at [486, 347] on div "The project will be delayed by 2 days." at bounding box center [357, 333] width 429 height 28
click at [143, 315] on input "d. The project will be delayed by 2 days." at bounding box center [143, 311] width 0 height 9
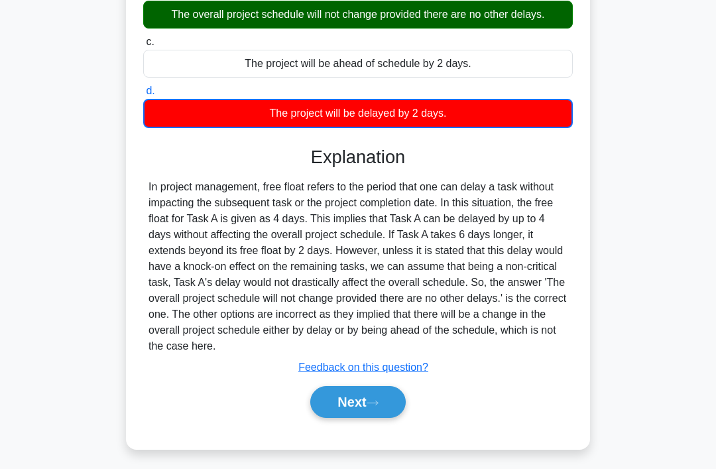
scroll to position [221, 0]
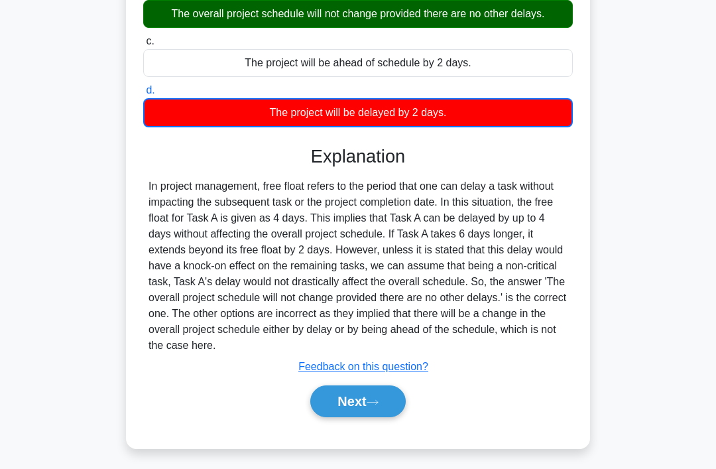
click at [384, 417] on button "Next" at bounding box center [357, 401] width 95 height 32
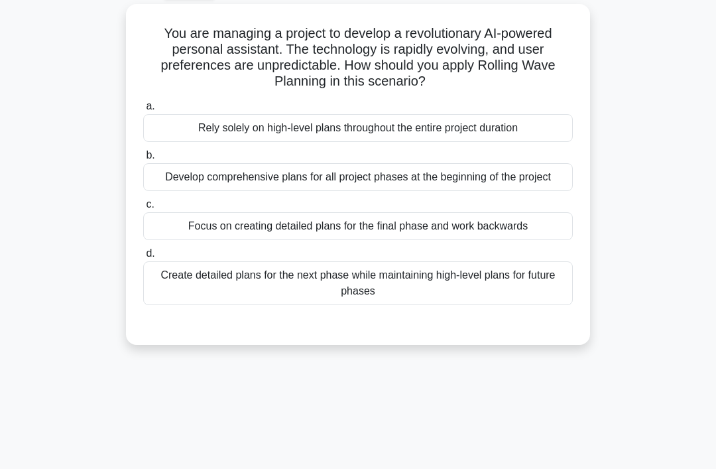
scroll to position [0, 0]
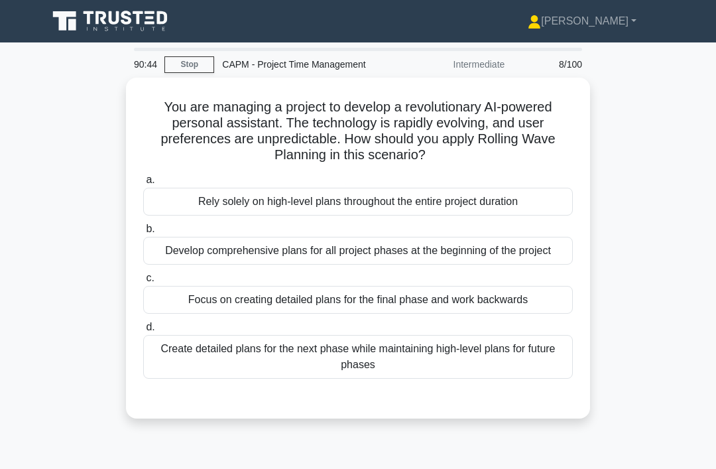
click at [445, 372] on div "Create detailed plans for the next phase while maintaining high-level plans for…" at bounding box center [357, 357] width 429 height 44
click at [143, 331] on input "d. Create detailed plans for the next phase while maintaining high-level plans …" at bounding box center [143, 327] width 0 height 9
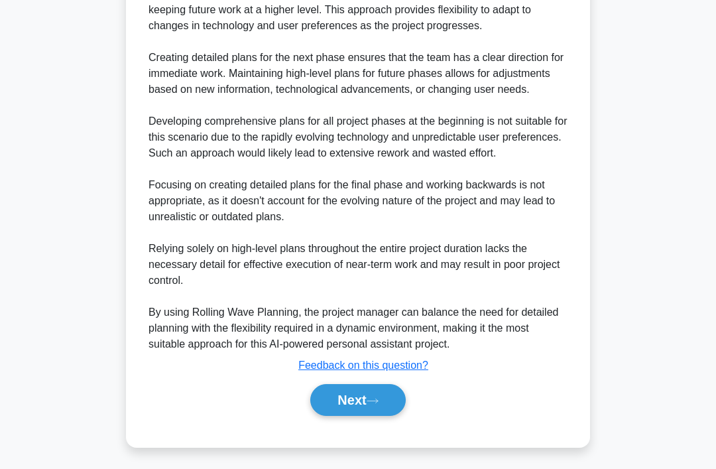
scroll to position [575, 0]
click at [364, 416] on button "Next" at bounding box center [357, 400] width 95 height 32
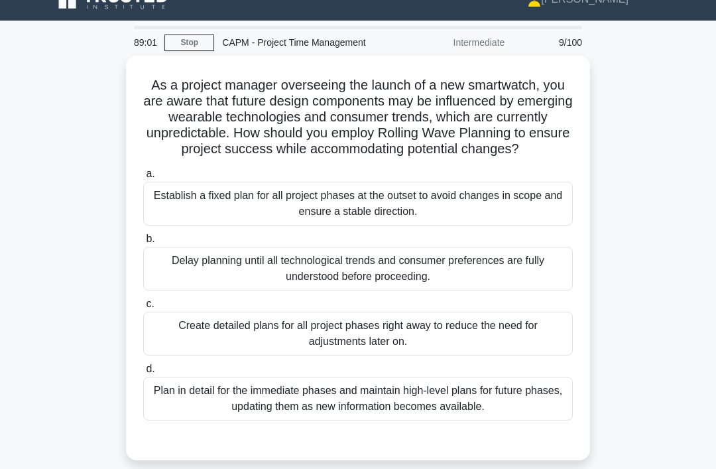
scroll to position [21, 0]
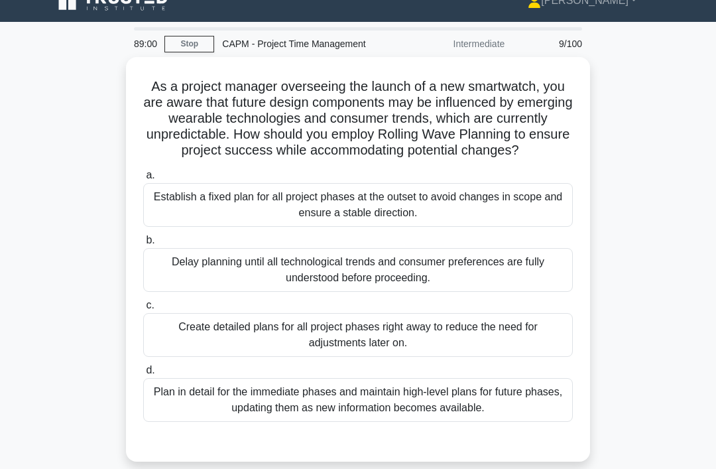
click at [482, 419] on div "Plan in detail for the immediate phases and maintain high-level plans for futur…" at bounding box center [357, 400] width 429 height 44
click at [143, 374] on input "d. Plan in detail for the immediate phases and maintain high-level plans for fu…" at bounding box center [143, 370] width 0 height 9
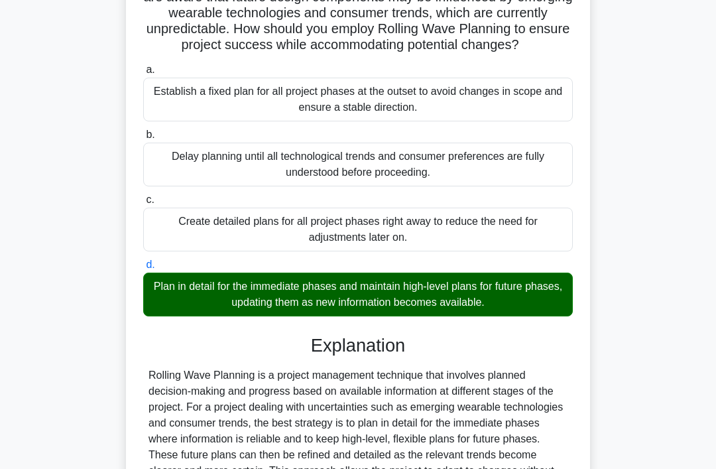
scroll to position [384, 0]
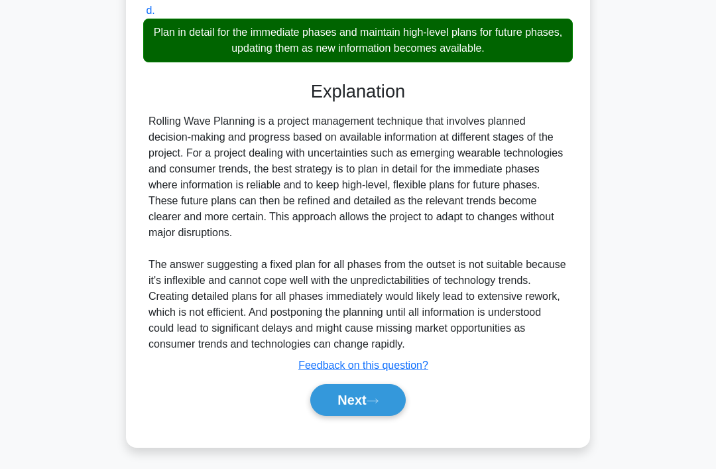
click at [370, 416] on button "Next" at bounding box center [357, 400] width 95 height 32
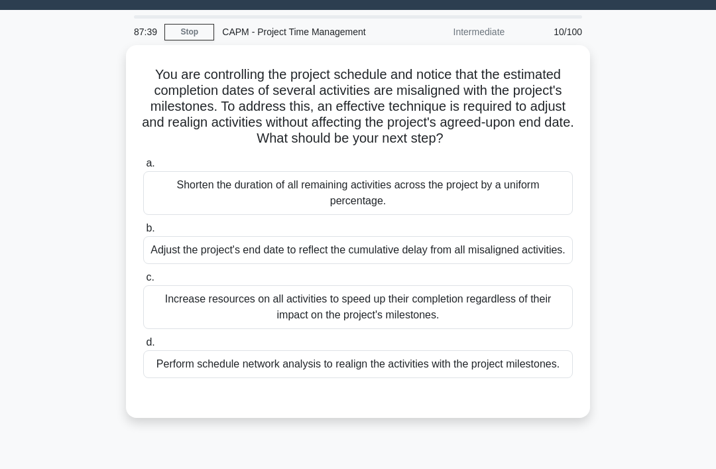
scroll to position [32, 0]
click at [396, 378] on div "Perform schedule network analysis to realign the activities with the project mi…" at bounding box center [357, 364] width 429 height 28
click at [143, 347] on input "d. Perform schedule network analysis to realign the activities with the project…" at bounding box center [143, 342] width 0 height 9
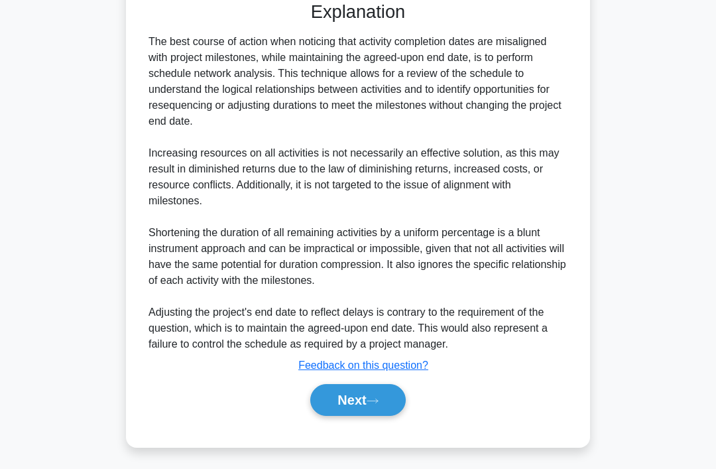
scroll to position [439, 0]
click at [366, 416] on button "Next" at bounding box center [357, 400] width 95 height 32
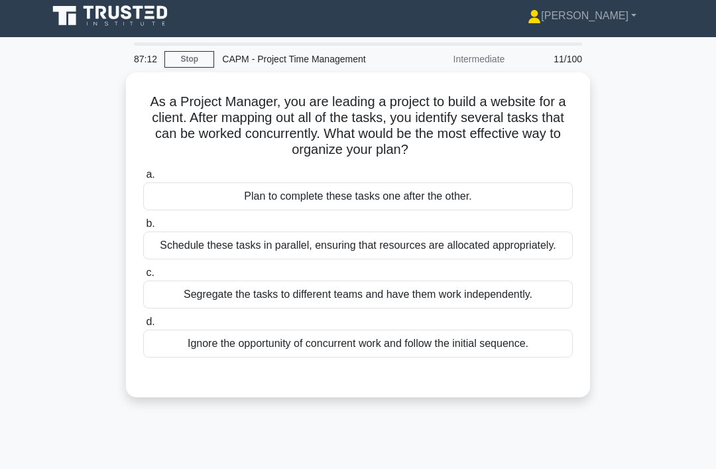
scroll to position [0, 0]
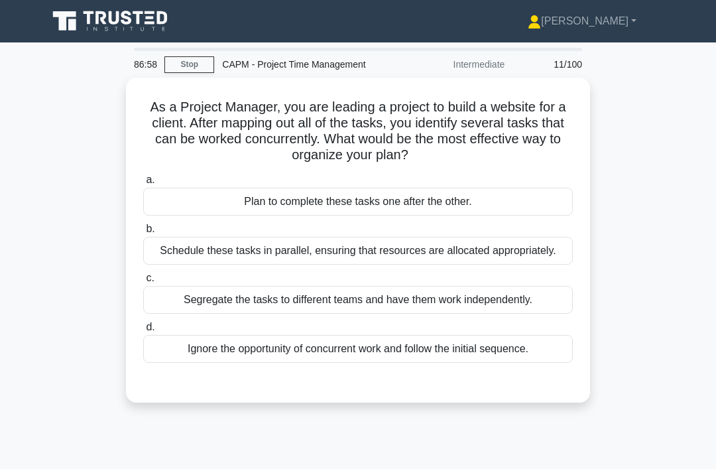
click at [450, 259] on div "Schedule these tasks in parallel, ensuring that resources are allocated appropr…" at bounding box center [357, 251] width 429 height 28
click at [143, 233] on input "b. Schedule these tasks in parallel, ensuring that resources are allocated appr…" at bounding box center [143, 229] width 0 height 9
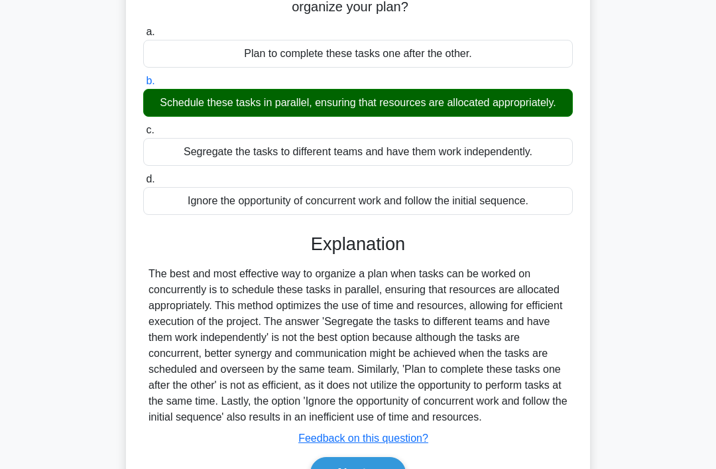
scroll to position [225, 0]
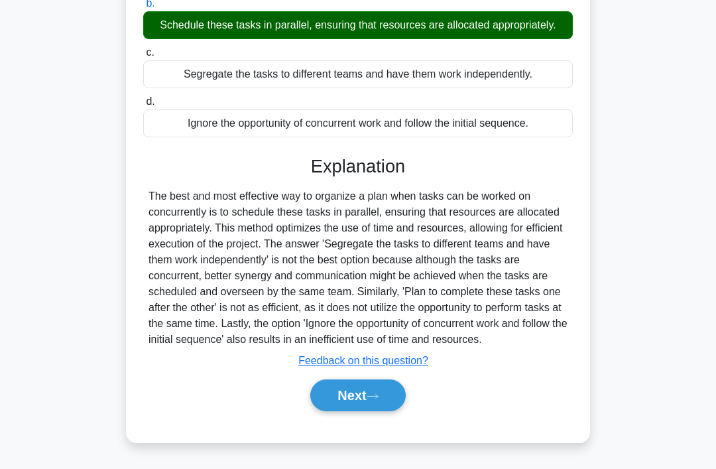
click at [364, 411] on button "Next" at bounding box center [357, 395] width 95 height 32
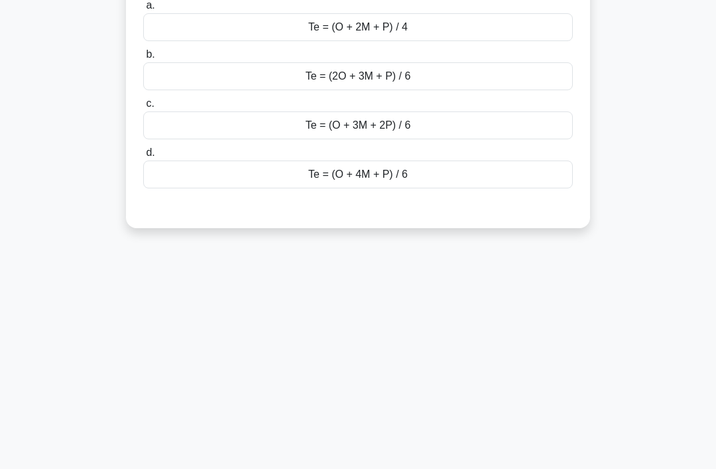
scroll to position [0, 0]
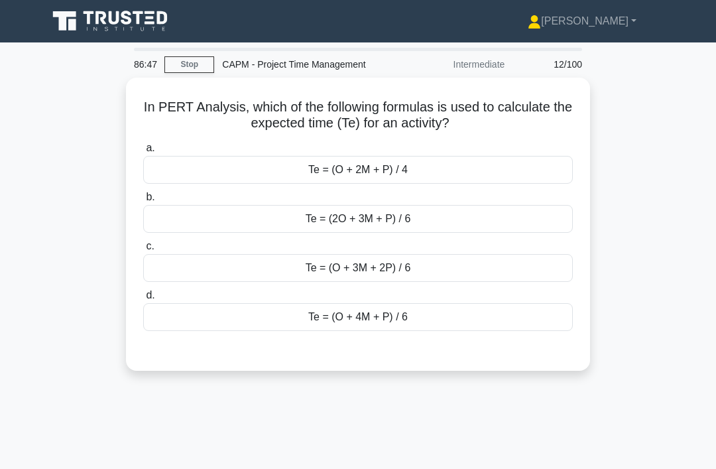
click at [424, 317] on div "Te = (O + 4M + P) / 6" at bounding box center [357, 317] width 429 height 28
click at [143, 300] on input "d. Te = (O + 4M + P) / 6" at bounding box center [143, 295] width 0 height 9
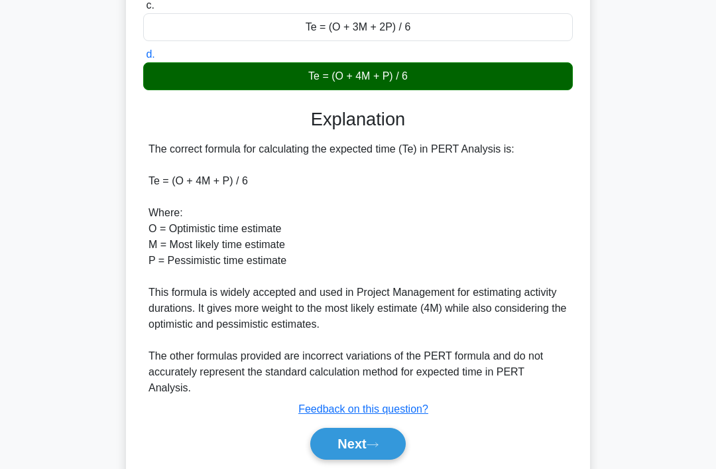
scroll to position [241, 0]
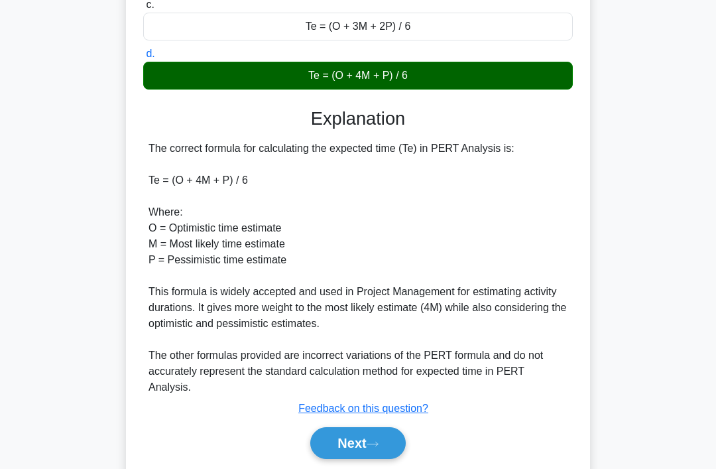
click at [379, 432] on button "Next" at bounding box center [357, 443] width 95 height 32
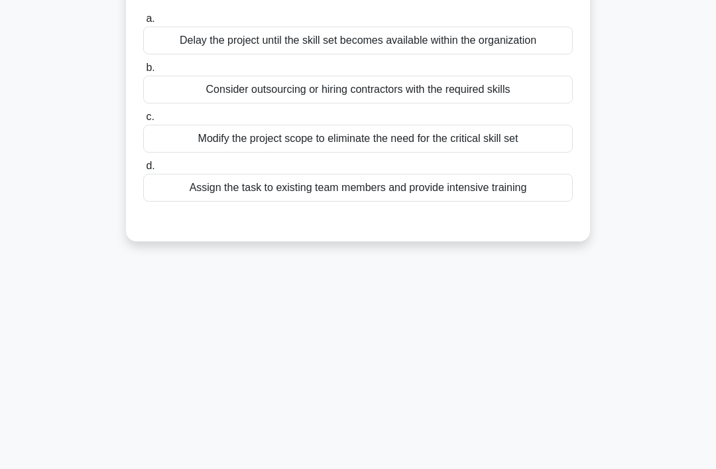
scroll to position [0, 0]
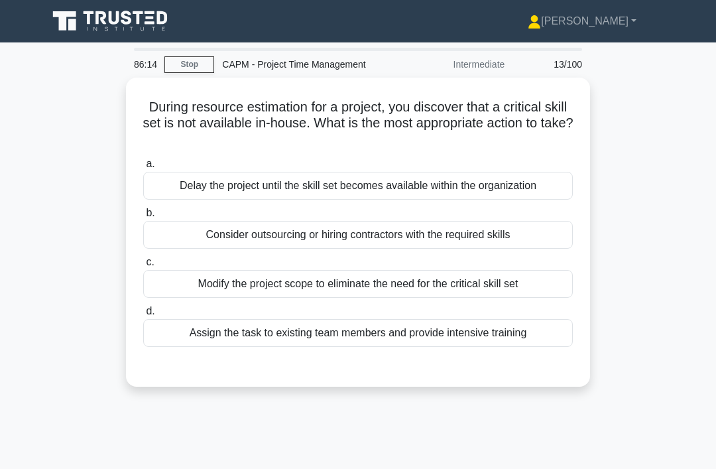
click at [422, 235] on div "Consider outsourcing or hiring contractors with the required skills" at bounding box center [357, 235] width 429 height 28
click at [143, 217] on input "b. Consider outsourcing or hiring contractors with the required skills" at bounding box center [143, 213] width 0 height 9
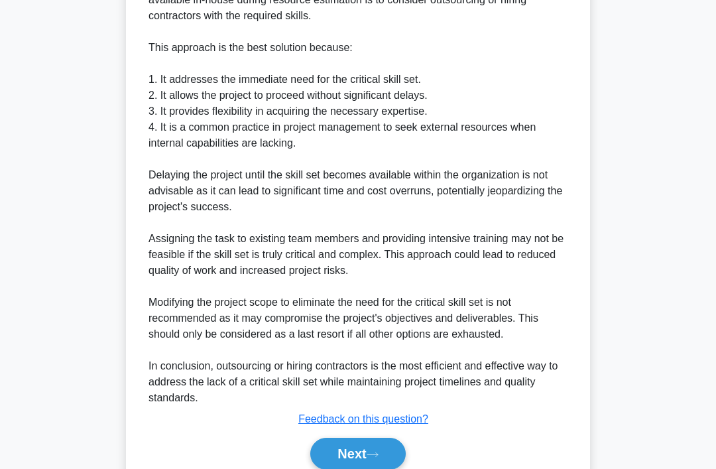
scroll to position [448, 0]
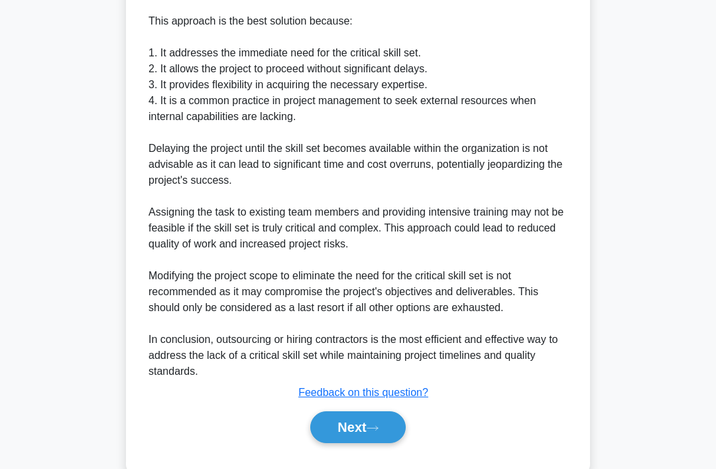
click at [348, 431] on button "Next" at bounding box center [357, 427] width 95 height 32
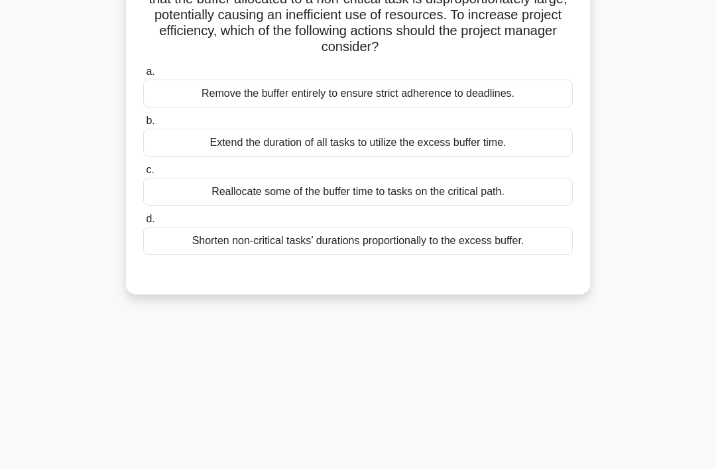
scroll to position [0, 0]
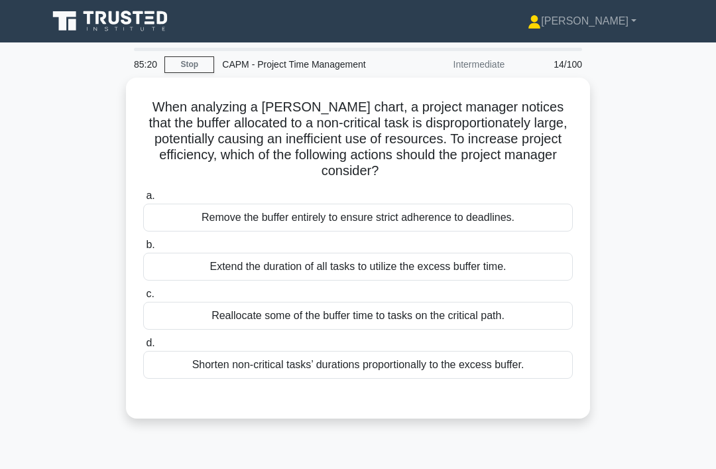
click at [411, 372] on div "Shorten non-critical tasks’ durations proportionally to the excess buffer." at bounding box center [357, 365] width 429 height 28
click at [143, 347] on input "d. Shorten non-critical tasks’ durations proportionally to the excess buffer." at bounding box center [143, 343] width 0 height 9
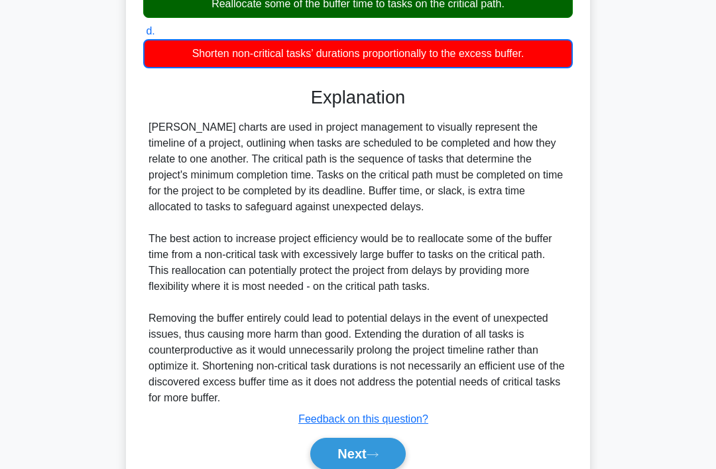
scroll to position [370, 0]
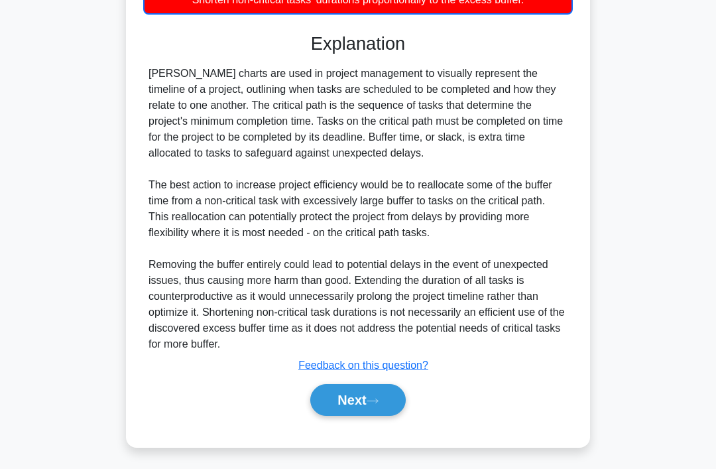
click at [381, 416] on button "Next" at bounding box center [357, 400] width 95 height 32
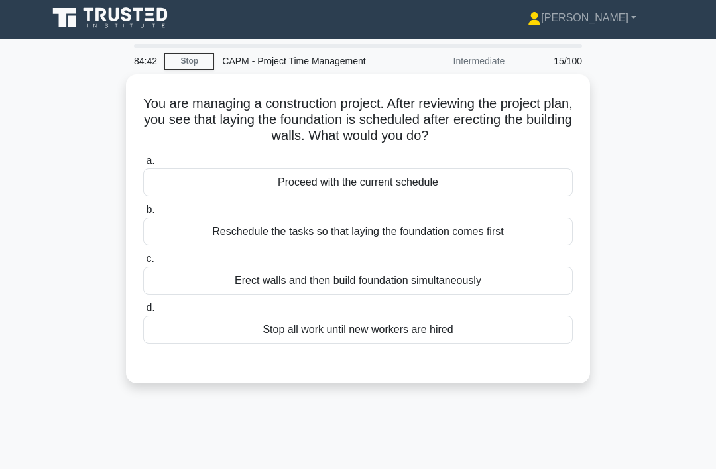
scroll to position [0, 0]
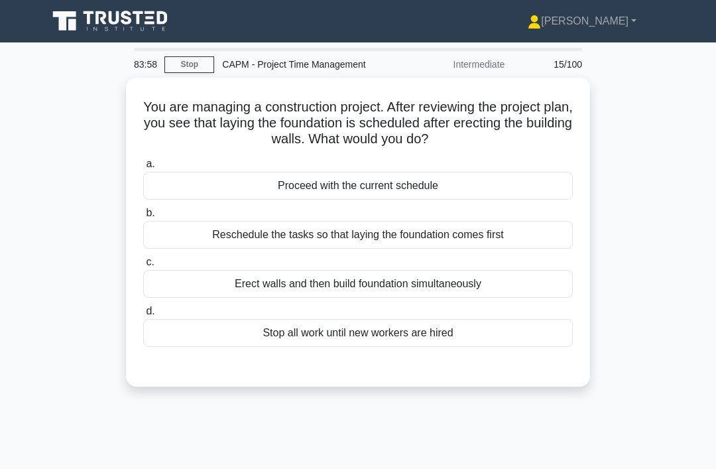
click at [410, 233] on div "Reschedule the tasks so that laying the foundation comes first" at bounding box center [357, 235] width 429 height 28
click at [143, 217] on input "b. Reschedule the tasks so that laying the foundation comes first" at bounding box center [143, 213] width 0 height 9
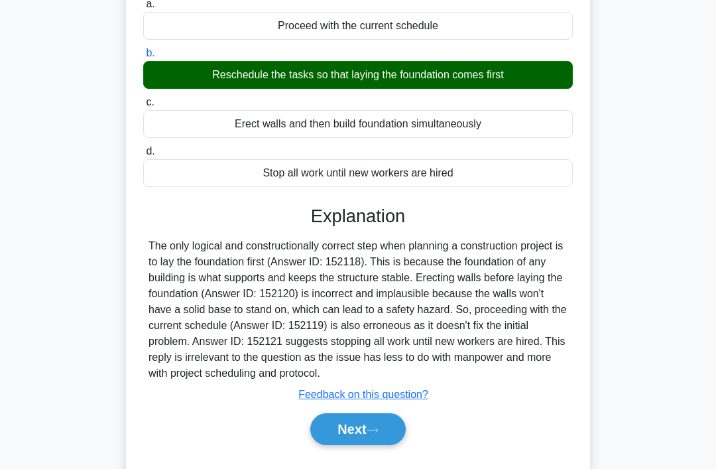
scroll to position [204, 0]
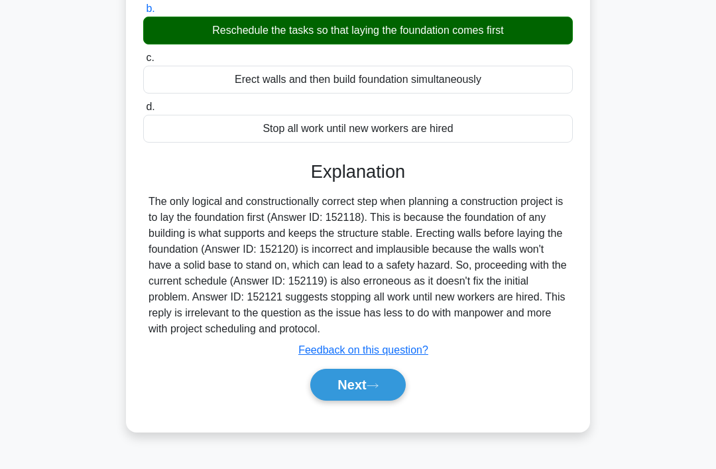
click at [357, 394] on button "Next" at bounding box center [357, 384] width 95 height 32
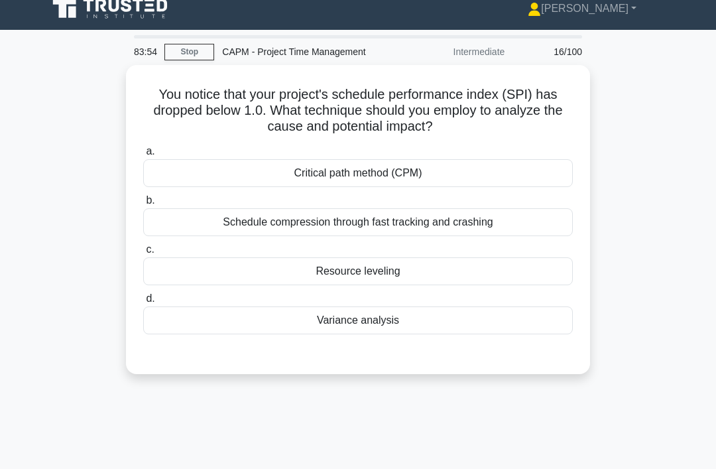
scroll to position [0, 0]
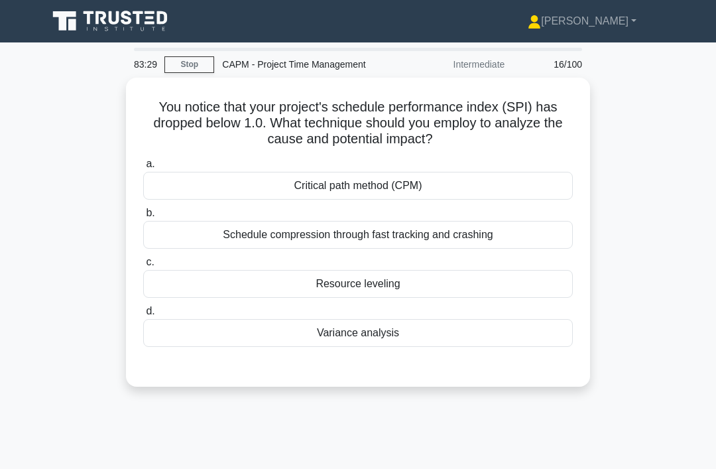
click at [357, 334] on div "Variance analysis" at bounding box center [357, 333] width 429 height 28
click at [143, 315] on input "d. Variance analysis" at bounding box center [143, 311] width 0 height 9
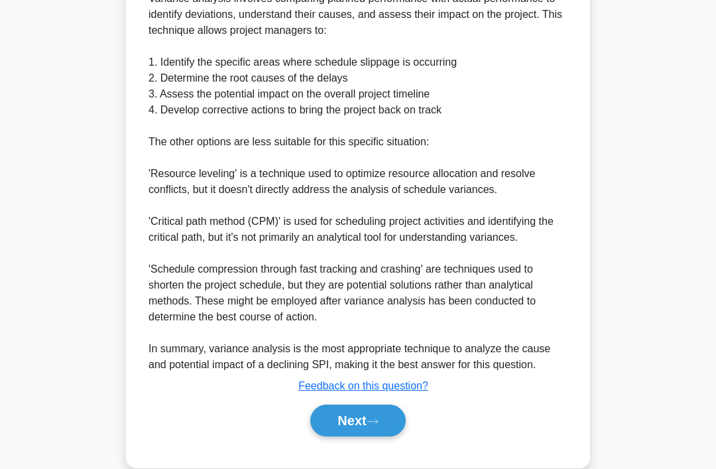
scroll to position [528, 0]
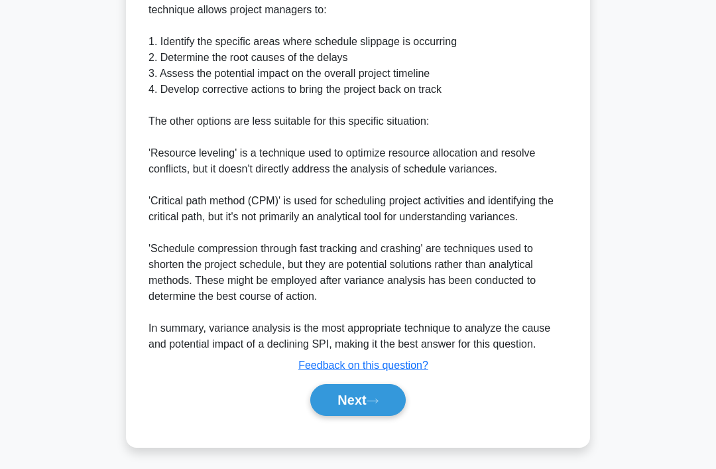
click at [362, 416] on button "Next" at bounding box center [357, 400] width 95 height 32
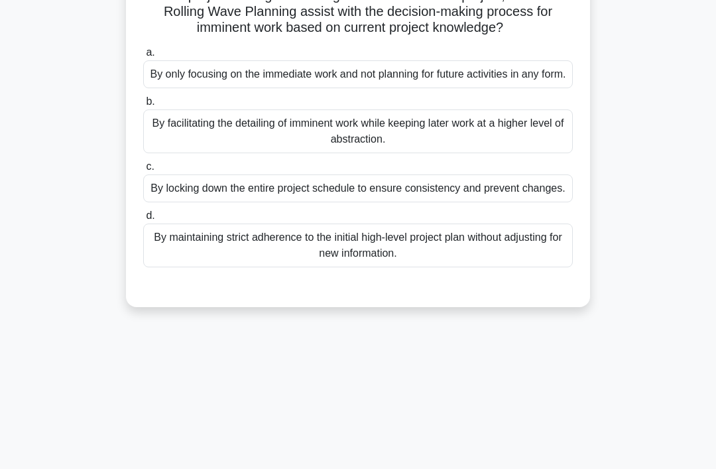
scroll to position [0, 0]
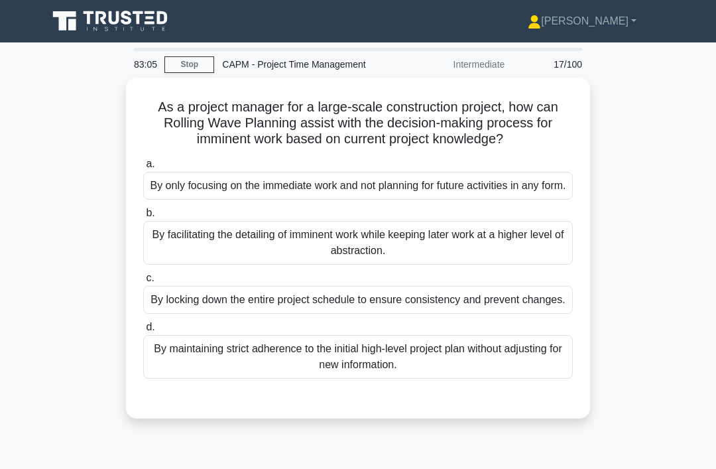
click at [377, 264] on div "By facilitating the detailing of imminent work while keeping later work at a hi…" at bounding box center [357, 243] width 429 height 44
click at [143, 217] on input "b. By facilitating the detailing of imminent work while keeping later work at a…" at bounding box center [143, 213] width 0 height 9
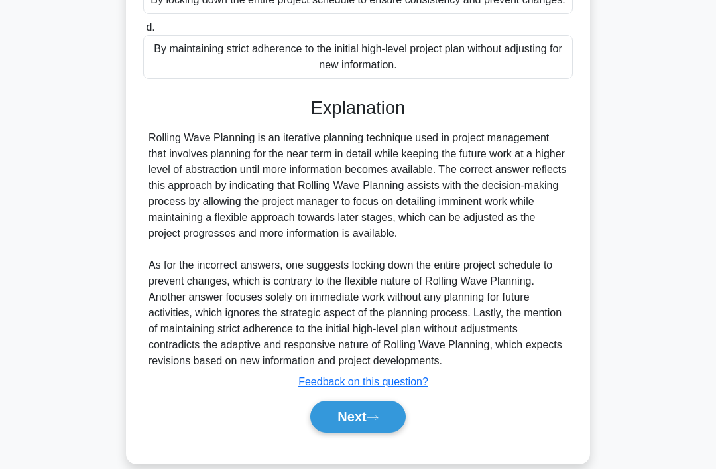
scroll to position [353, 0]
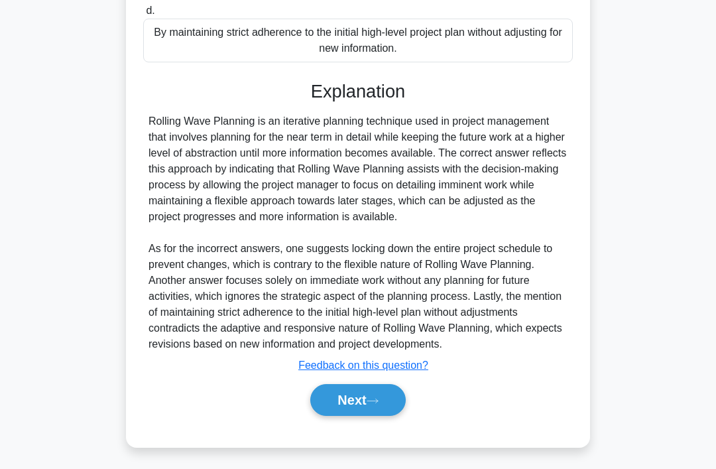
click at [357, 416] on button "Next" at bounding box center [357, 400] width 95 height 32
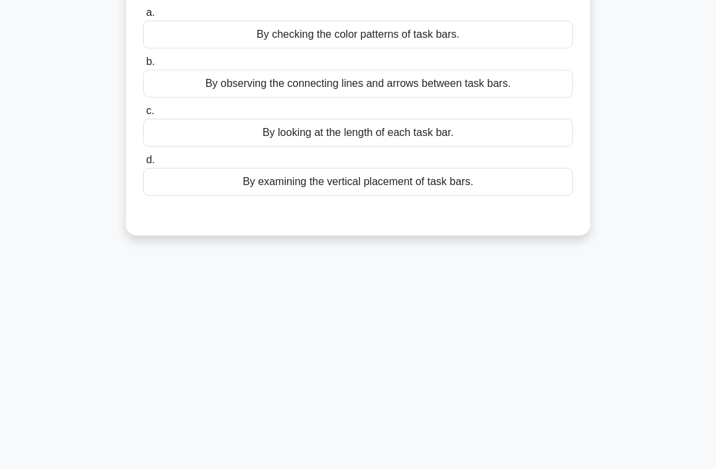
scroll to position [0, 0]
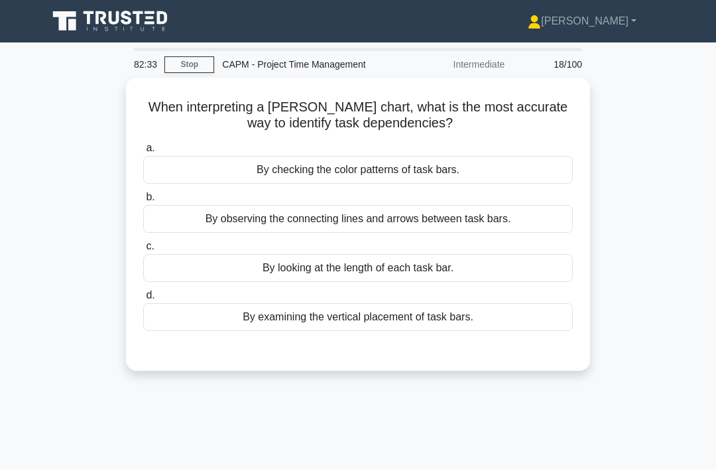
click at [403, 264] on div "By looking at the length of each task bar." at bounding box center [357, 268] width 429 height 28
click at [143, 250] on input "c. By looking at the length of each task bar." at bounding box center [143, 246] width 0 height 9
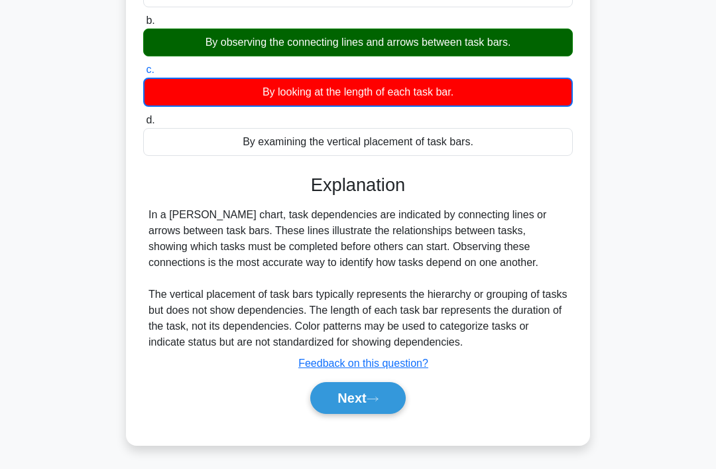
scroll to position [204, 0]
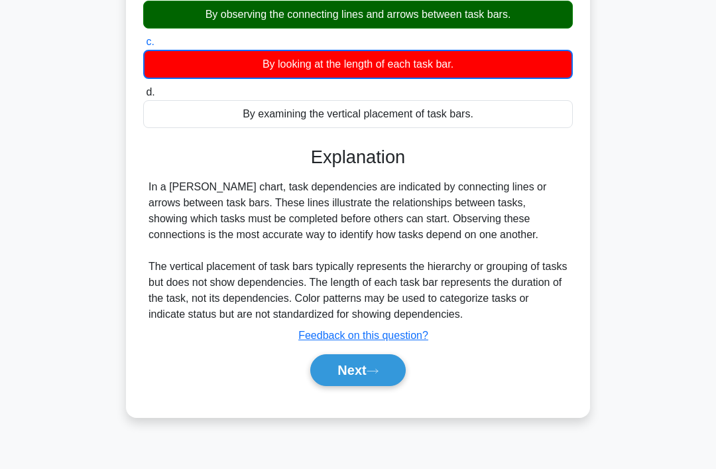
click at [368, 386] on button "Next" at bounding box center [357, 370] width 95 height 32
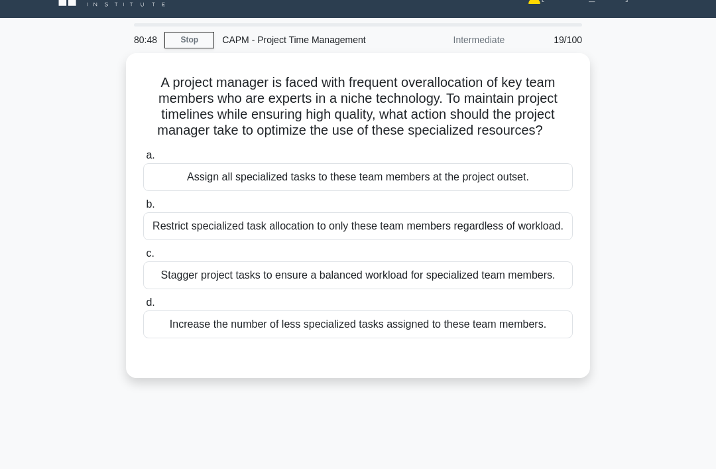
scroll to position [26, 0]
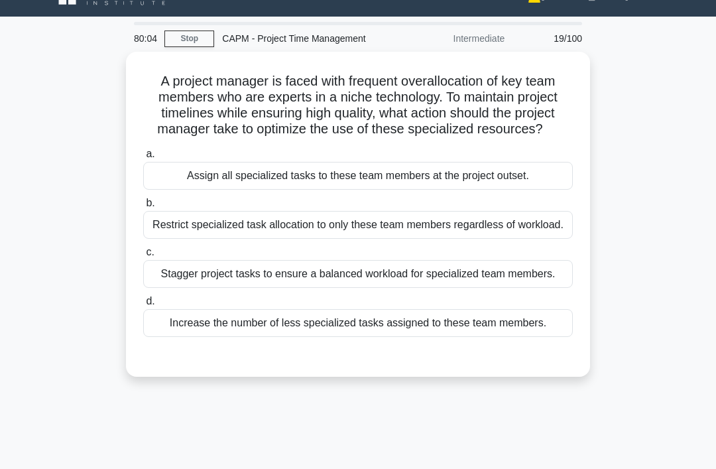
click at [463, 288] on div "Stagger project tasks to ensure a balanced workload for specialized team member…" at bounding box center [357, 274] width 429 height 28
click at [143, 256] on input "c. Stagger project tasks to ensure a balanced workload for specialized team mem…" at bounding box center [143, 252] width 0 height 9
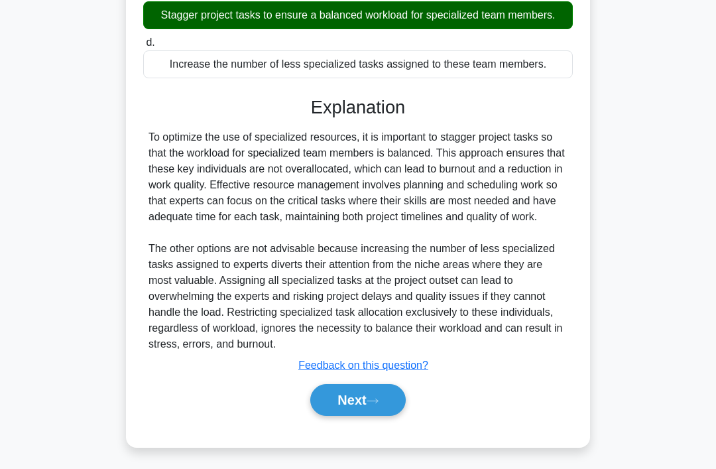
scroll to position [337, 0]
click at [380, 416] on button "Next" at bounding box center [357, 400] width 95 height 32
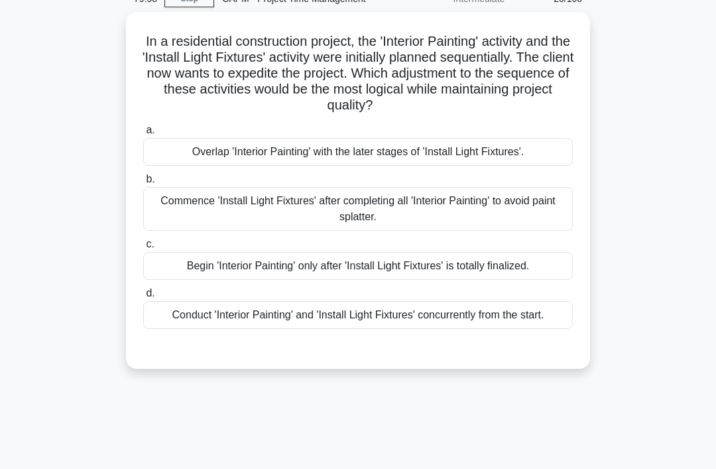
scroll to position [0, 0]
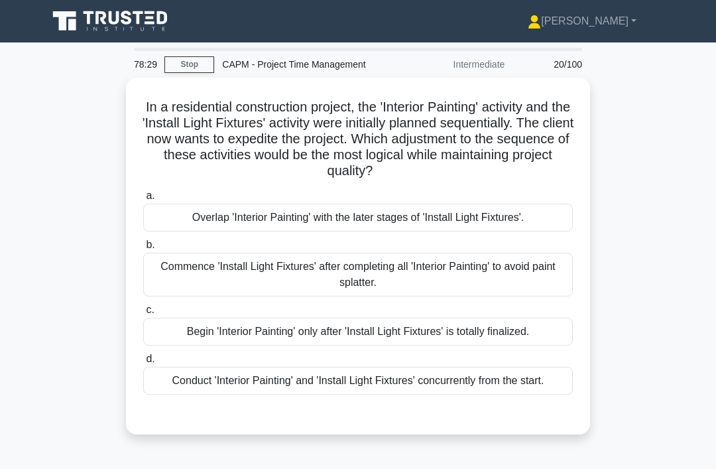
click at [375, 213] on div "Overlap 'Interior Painting' with the later stages of 'Install Light Fixtures'." at bounding box center [357, 217] width 429 height 28
click at [143, 200] on input "a. Overlap 'Interior Painting' with the later stages of 'Install Light Fixtures…" at bounding box center [143, 196] width 0 height 9
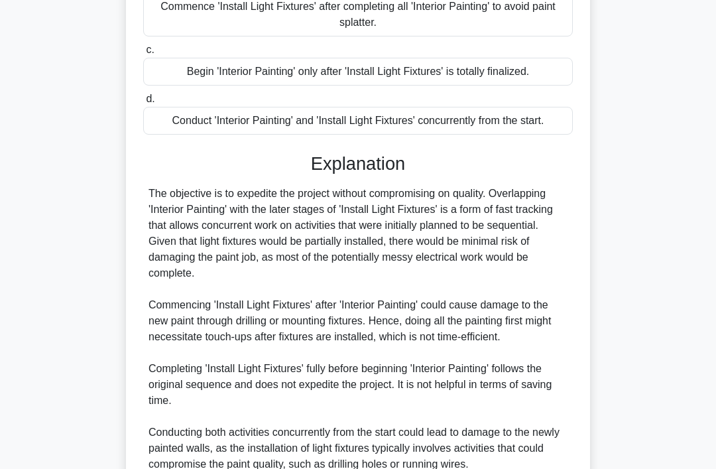
scroll to position [384, 0]
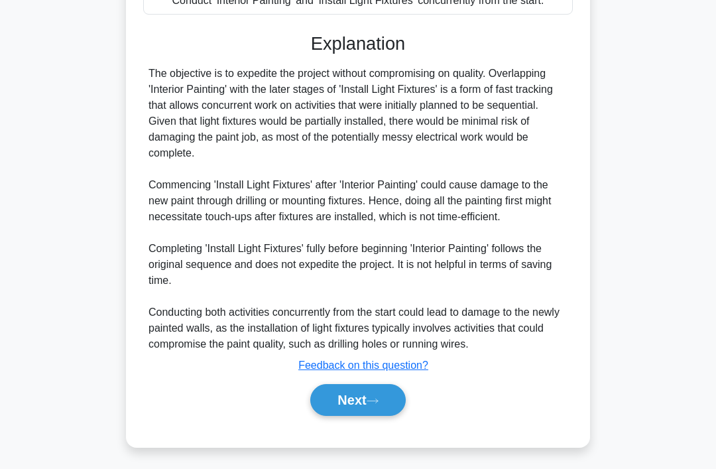
click at [345, 416] on button "Next" at bounding box center [357, 400] width 95 height 32
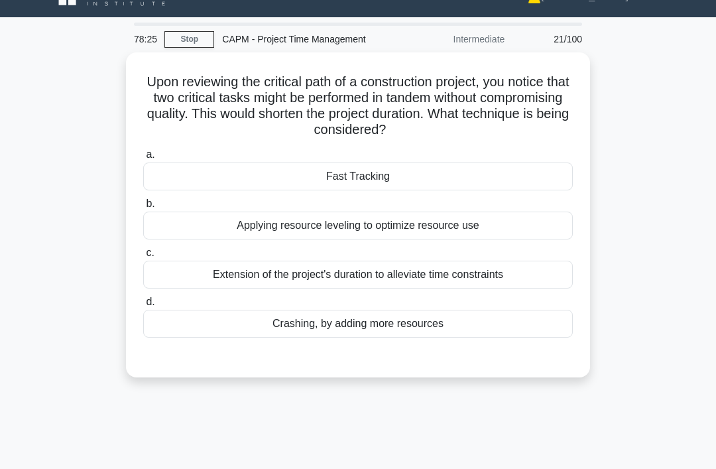
scroll to position [0, 0]
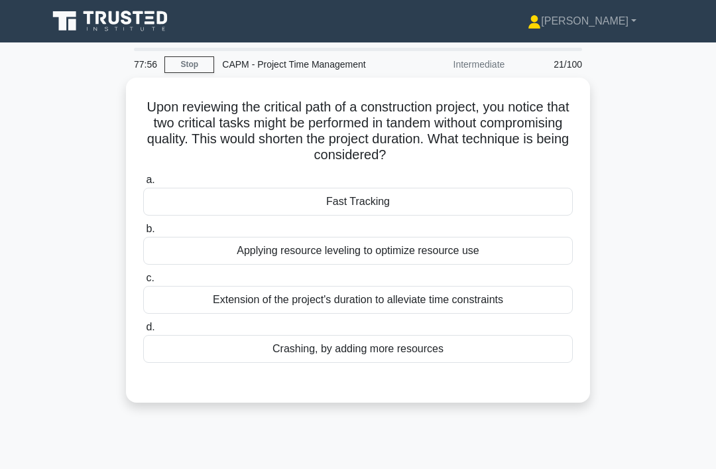
click at [460, 201] on div "Fast Tracking" at bounding box center [357, 202] width 429 height 28
click at [143, 184] on input "a. Fast Tracking" at bounding box center [143, 180] width 0 height 9
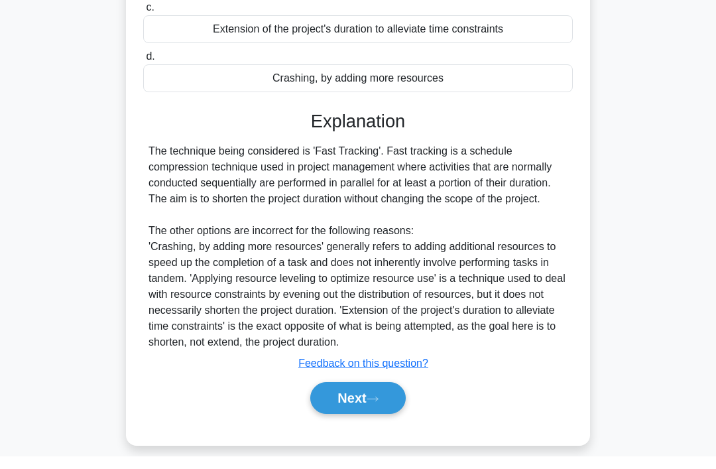
scroll to position [257, 0]
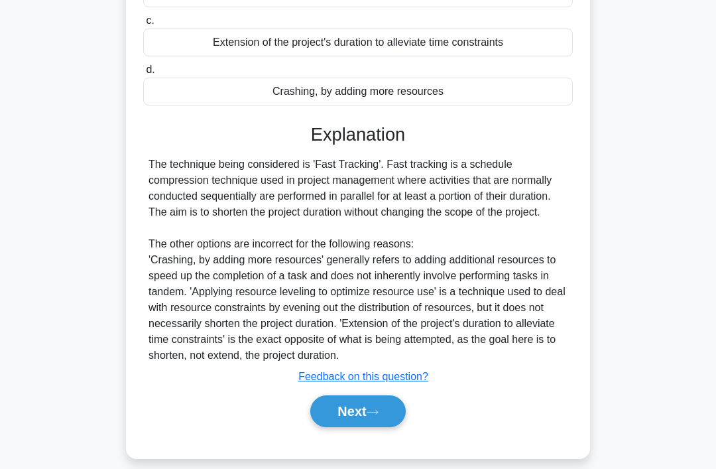
click at [378, 416] on icon at bounding box center [372, 411] width 12 height 7
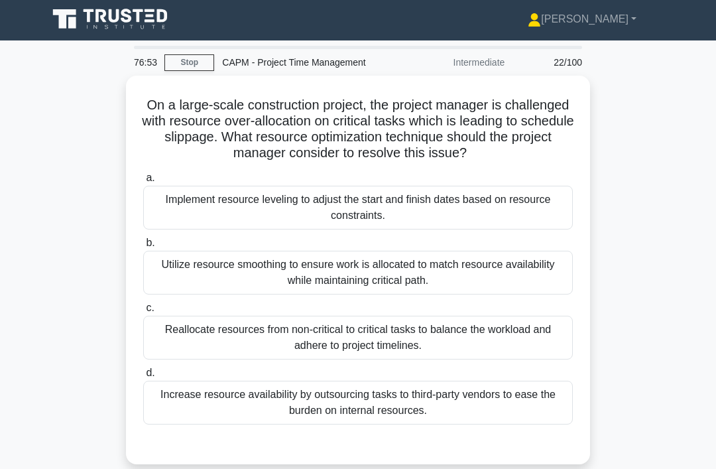
scroll to position [0, 0]
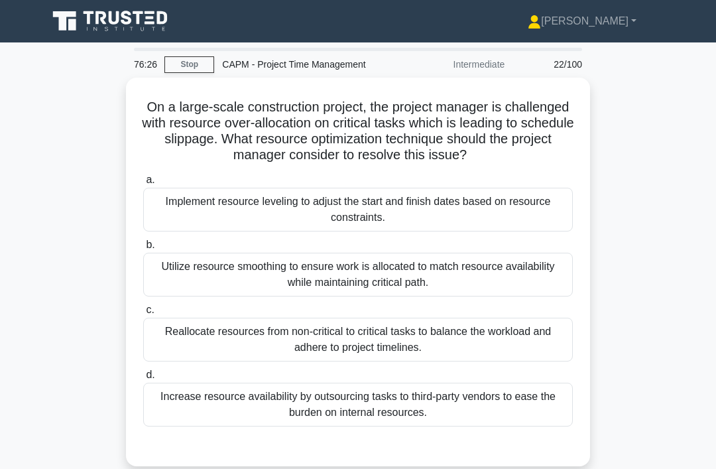
click at [638, 190] on div "On a large-scale construction project, the project manager is challenged with r…" at bounding box center [358, 280] width 636 height 404
click at [509, 231] on div "Implement resource leveling to adjust the start and finish dates based on resou…" at bounding box center [357, 210] width 429 height 44
click at [143, 184] on input "a. Implement resource leveling to adjust the start and finish dates based on re…" at bounding box center [143, 180] width 0 height 9
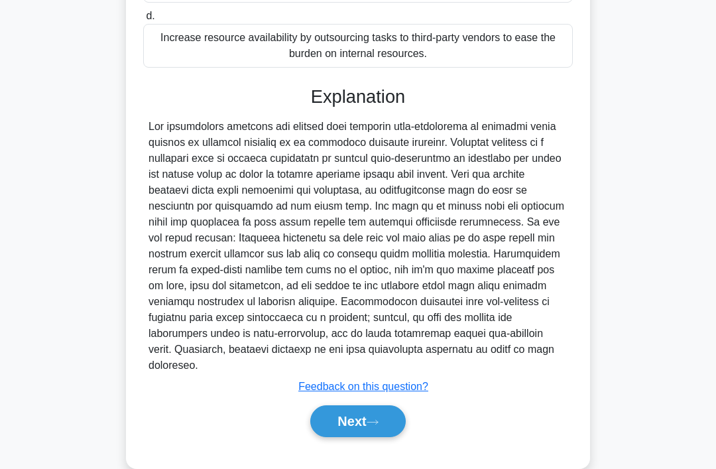
scroll to position [368, 0]
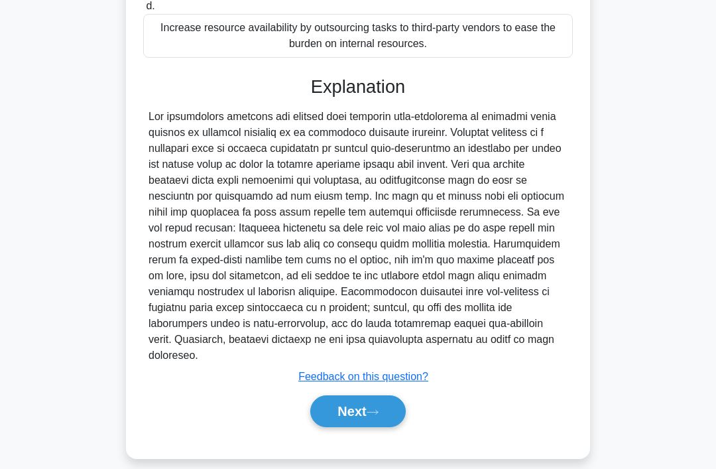
click at [378, 416] on icon at bounding box center [372, 411] width 12 height 7
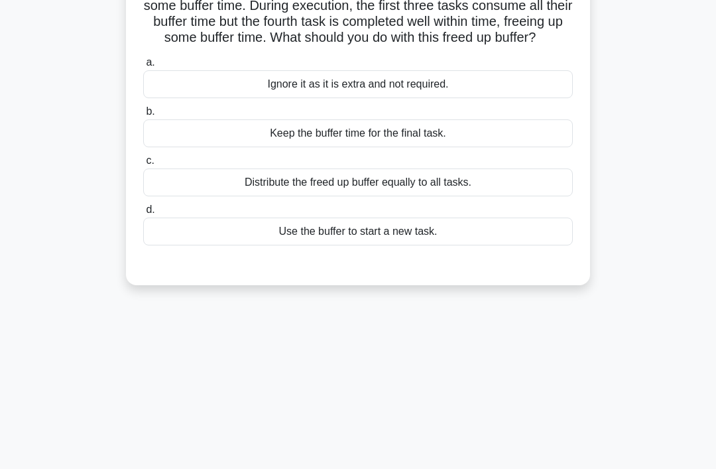
scroll to position [0, 0]
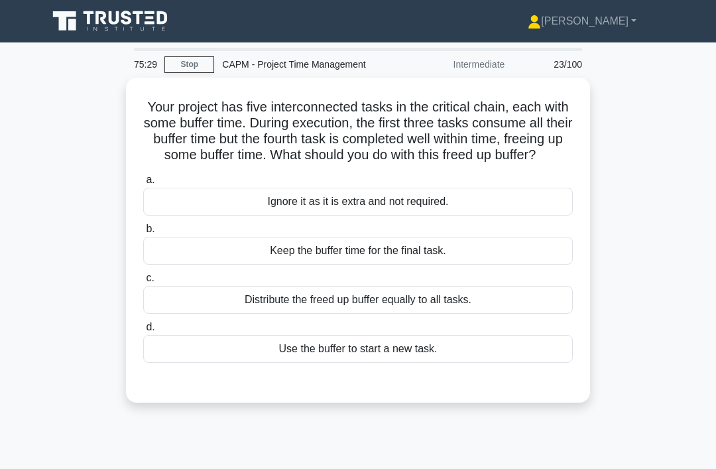
click at [385, 362] on div "Use the buffer to start a new task." at bounding box center [357, 349] width 429 height 28
click at [143, 331] on input "d. Use the buffer to start a new task." at bounding box center [143, 327] width 0 height 9
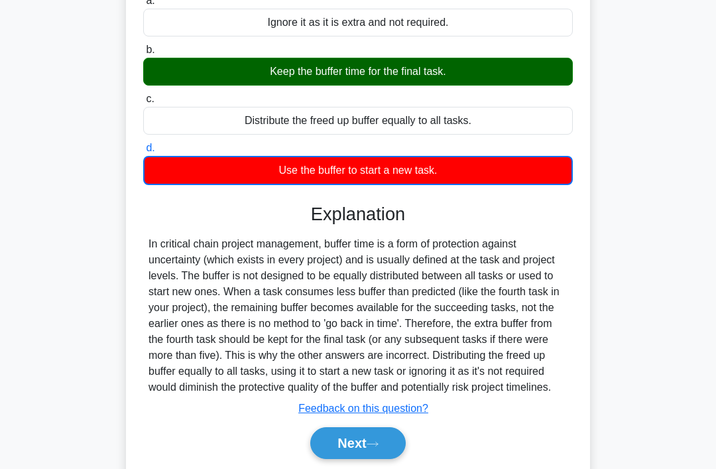
scroll to position [189, 0]
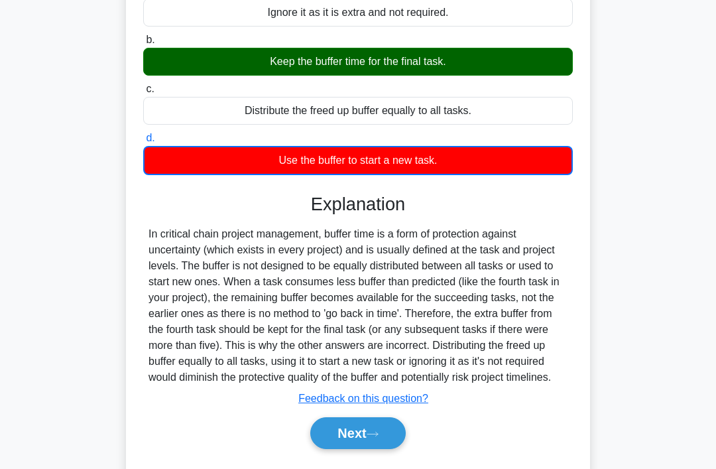
click at [349, 449] on button "Next" at bounding box center [357, 433] width 95 height 32
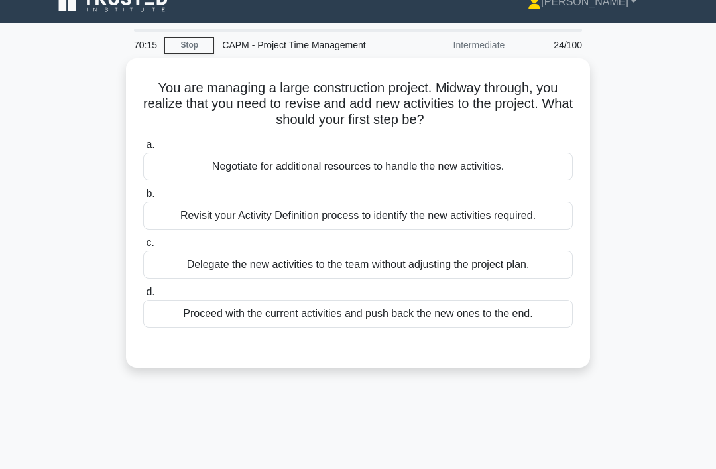
scroll to position [21, 0]
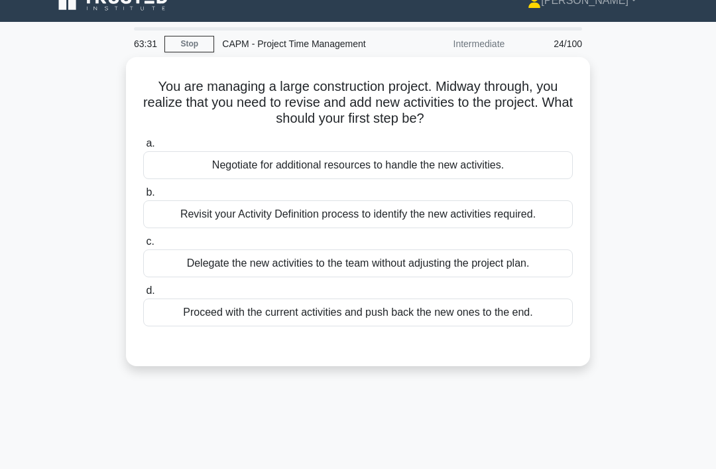
click at [476, 227] on div "a. Negotiate for additional resources to handle the new activities. b. Revisit …" at bounding box center [357, 231] width 445 height 196
click at [486, 216] on div "Revisit your Activity Definition process to identify the new activities require…" at bounding box center [357, 214] width 429 height 28
click at [143, 197] on input "b. Revisit your Activity Definition process to identify the new activities requ…" at bounding box center [143, 192] width 0 height 9
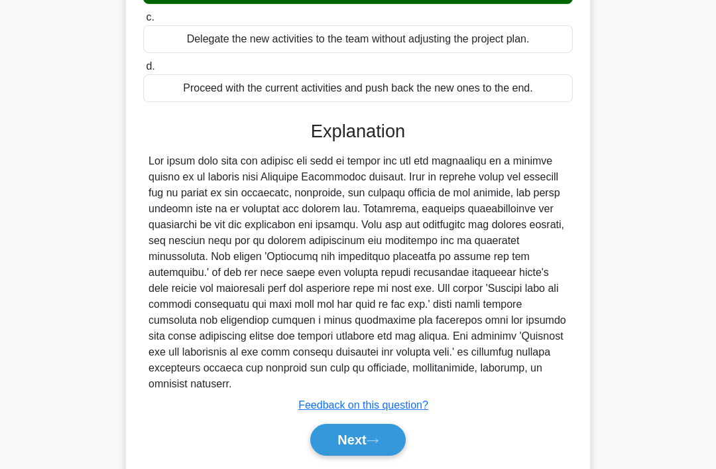
scroll to position [257, 0]
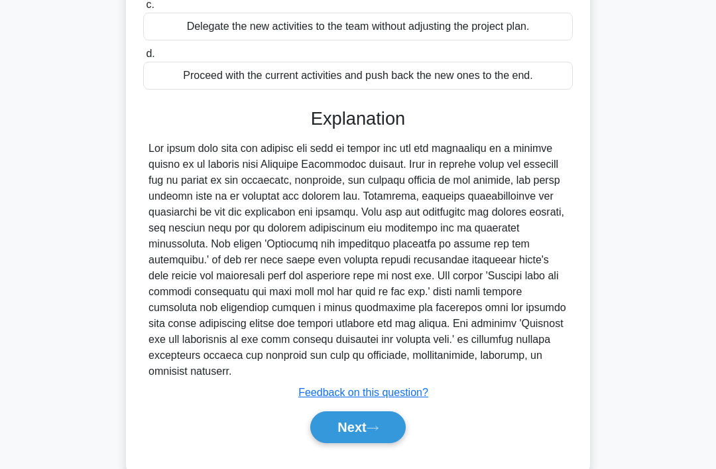
click at [353, 443] on button "Next" at bounding box center [357, 427] width 95 height 32
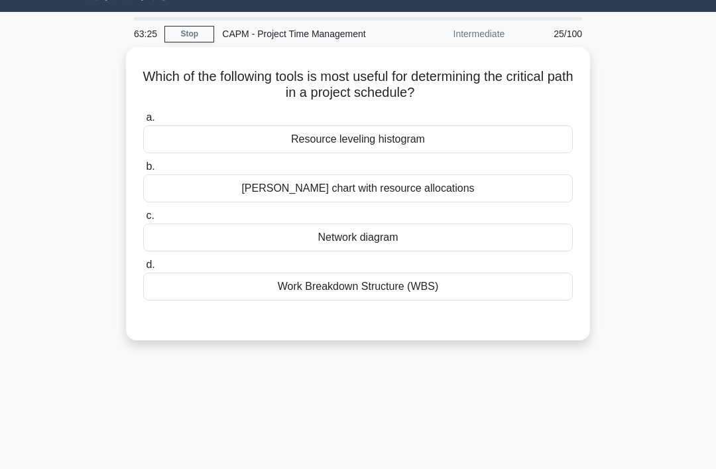
scroll to position [0, 0]
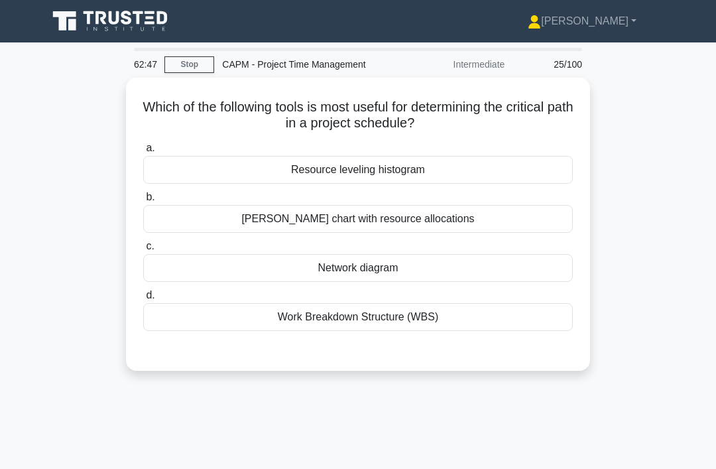
click at [252, 270] on div "Network diagram" at bounding box center [357, 268] width 429 height 28
click at [143, 250] on input "c. Network diagram" at bounding box center [143, 246] width 0 height 9
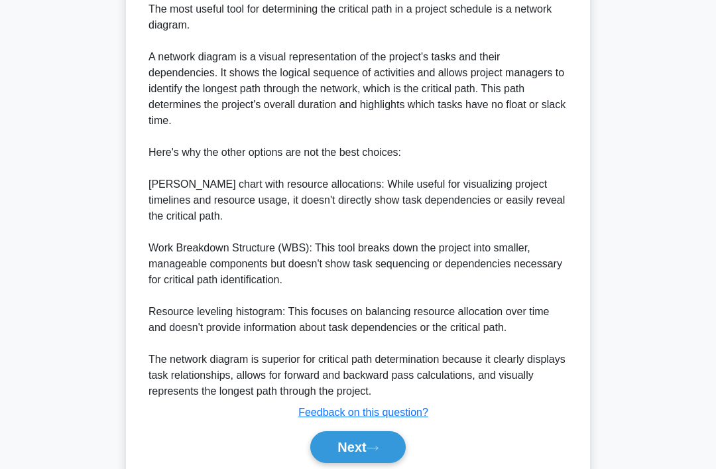
scroll to position [400, 0]
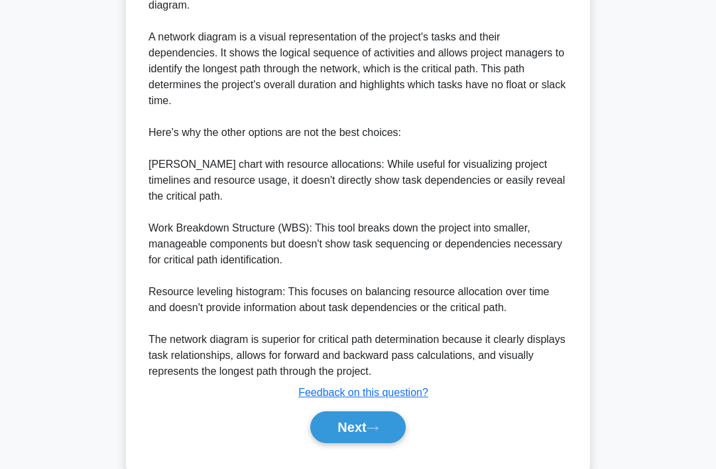
click at [376, 431] on icon at bounding box center [372, 427] width 12 height 7
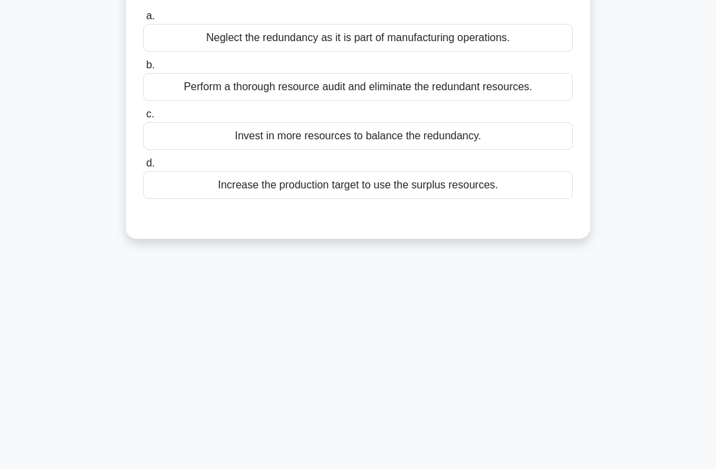
scroll to position [0, 0]
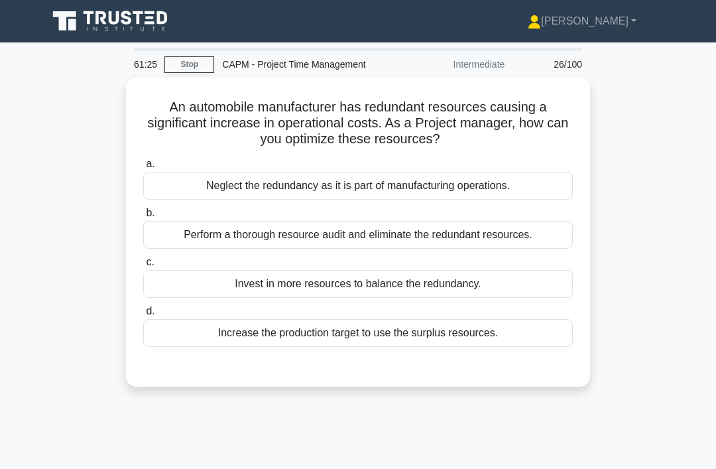
click at [512, 227] on div "Perform a thorough resource audit and eliminate the redundant resources." at bounding box center [357, 235] width 429 height 28
click at [143, 217] on input "b. Perform a thorough resource audit and eliminate the redundant resources." at bounding box center [143, 213] width 0 height 9
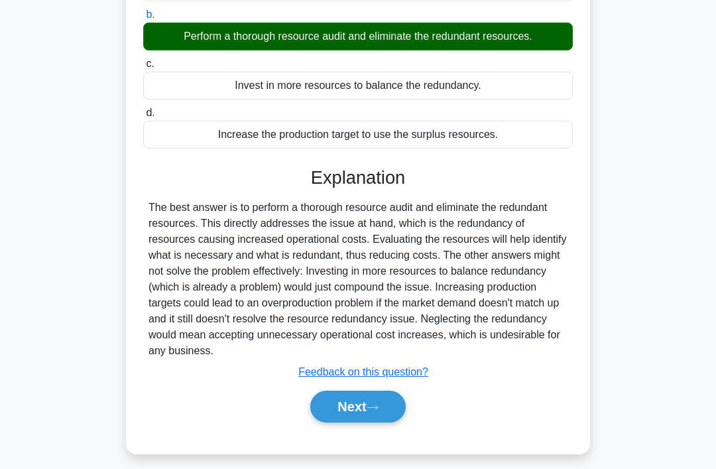
scroll to position [204, 0]
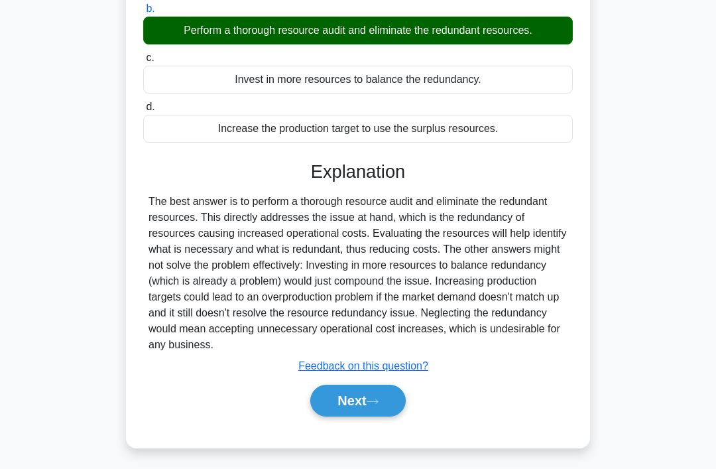
click at [372, 408] on button "Next" at bounding box center [357, 400] width 95 height 32
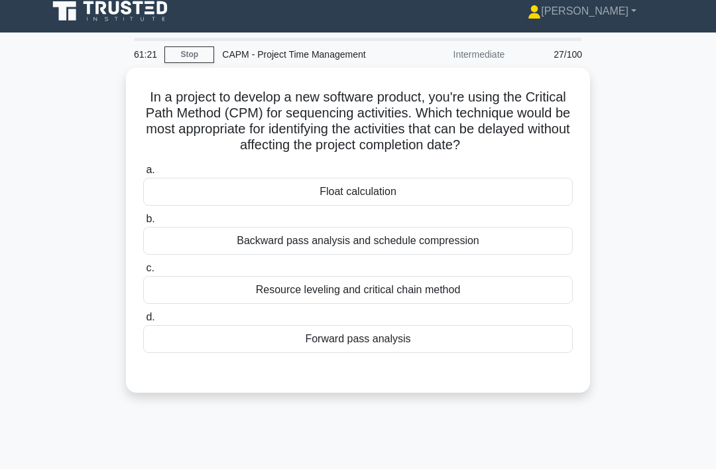
scroll to position [0, 0]
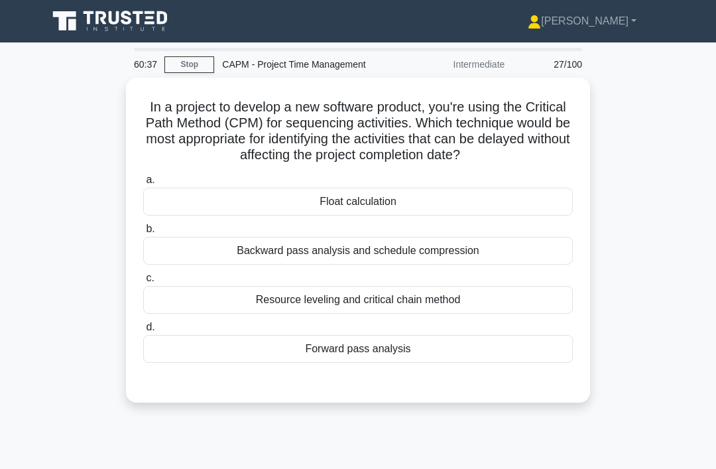
click at [384, 365] on div "a. Float calculation b. Backward pass analysis and schedule compression c. d." at bounding box center [357, 267] width 445 height 196
click at [392, 362] on div "Forward pass analysis" at bounding box center [357, 349] width 429 height 28
click at [143, 331] on input "d. Forward pass analysis" at bounding box center [143, 327] width 0 height 9
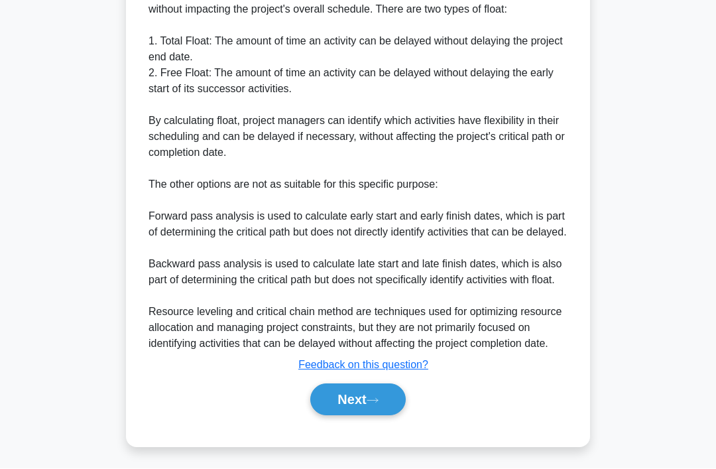
scroll to position [529, 0]
click at [356, 416] on button "Next" at bounding box center [357, 400] width 95 height 32
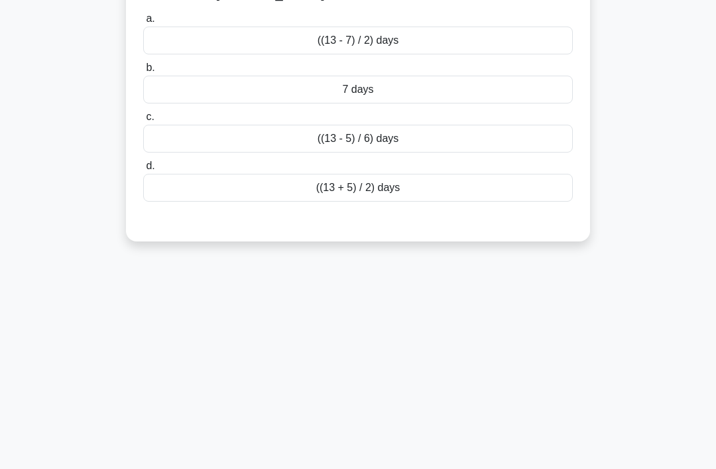
scroll to position [0, 0]
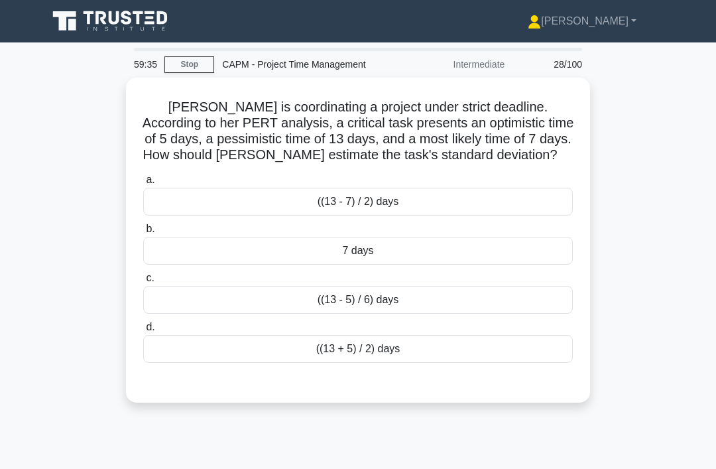
click at [368, 362] on div "((13 + 5) / 2) days" at bounding box center [357, 349] width 429 height 28
click at [143, 331] on input "d. ((13 + 5) / 2) days" at bounding box center [143, 327] width 0 height 9
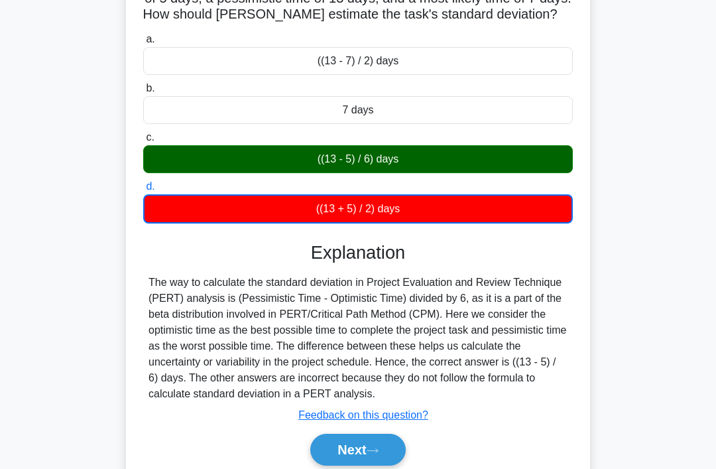
scroll to position [144, 0]
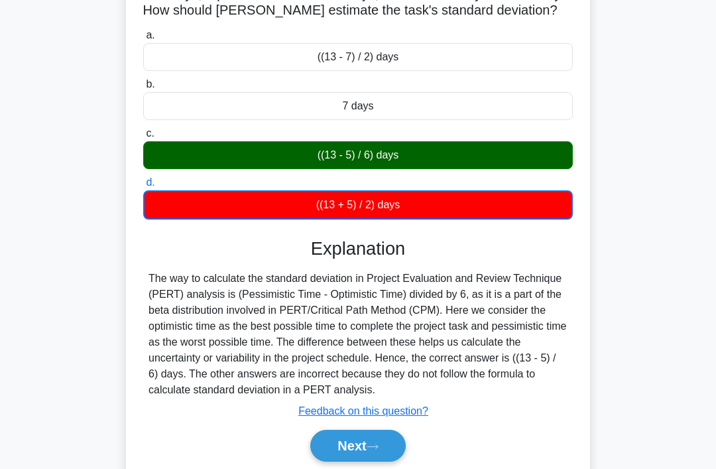
click at [345, 461] on button "Next" at bounding box center [357, 445] width 95 height 32
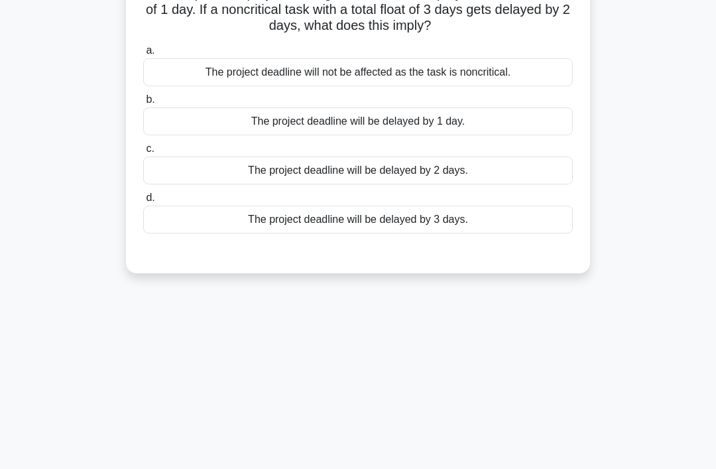
scroll to position [0, 0]
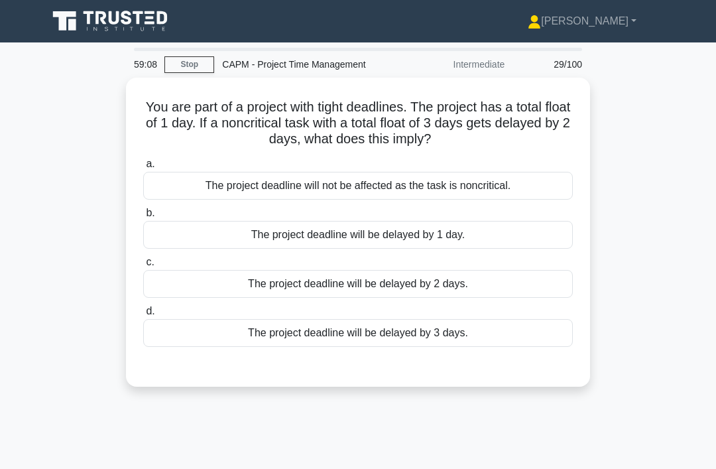
click at [509, 186] on div "The project deadline will not be affected as the task is noncritical." at bounding box center [357, 186] width 429 height 28
click at [143, 168] on input "a. The project deadline will not be affected as the task is noncritical." at bounding box center [143, 164] width 0 height 9
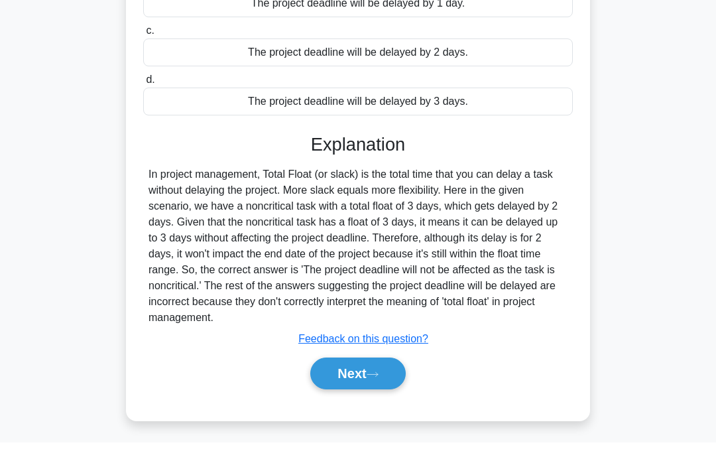
scroll to position [204, 0]
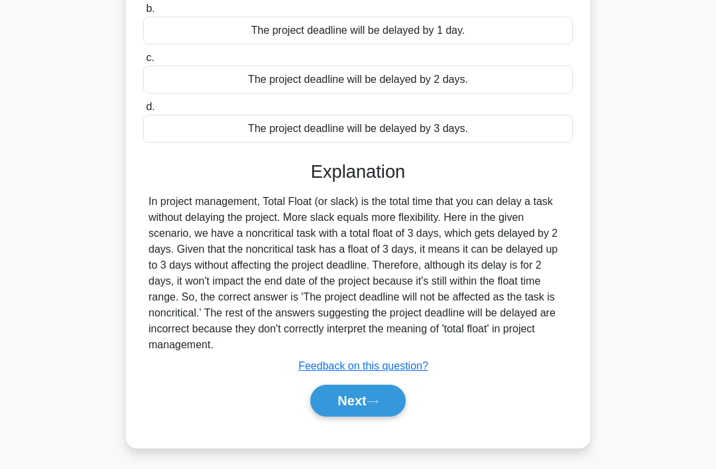
click at [375, 416] on button "Next" at bounding box center [357, 400] width 95 height 32
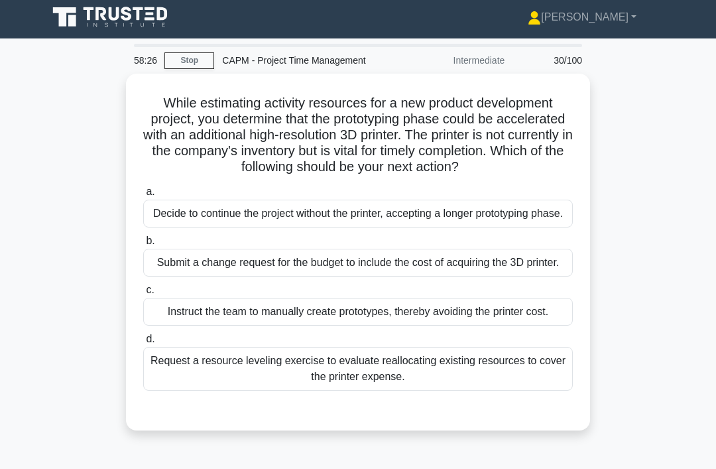
scroll to position [4, 0]
click at [488, 276] on div "Submit a change request for the budget to include the cost of acquiring the 3D …" at bounding box center [357, 263] width 429 height 28
click at [143, 245] on input "b. Submit a change request for the budget to include the cost of acquiring the …" at bounding box center [143, 241] width 0 height 9
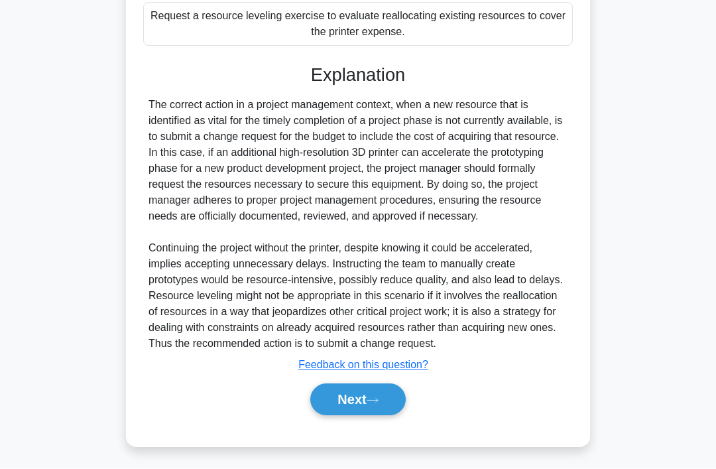
scroll to position [416, 0]
click at [378, 416] on button "Next" at bounding box center [357, 400] width 95 height 32
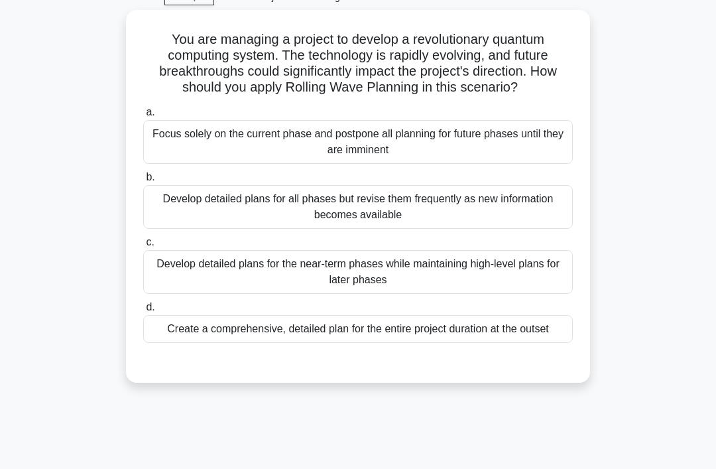
scroll to position [0, 0]
